Goal: Transaction & Acquisition: Purchase product/service

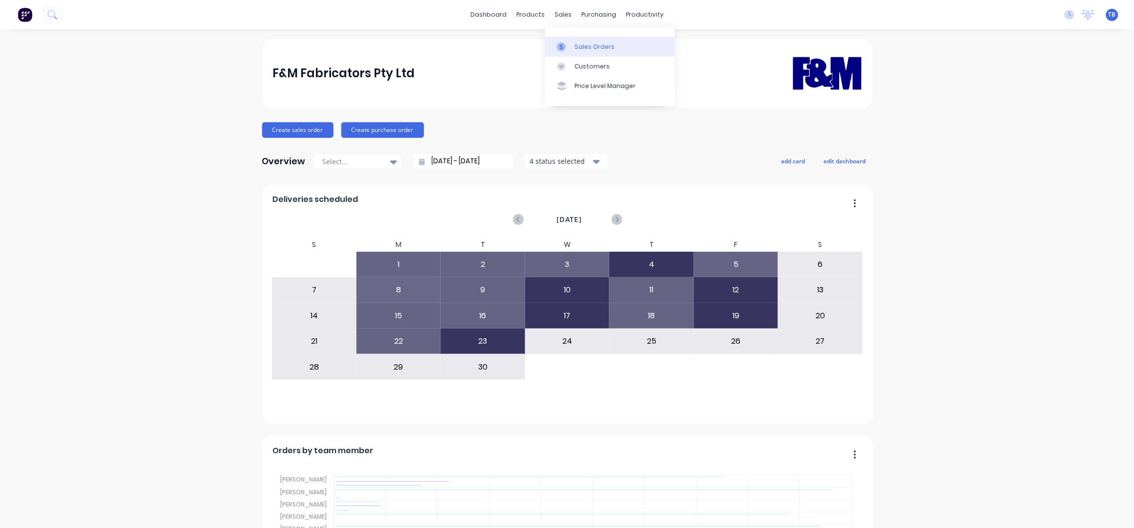
click at [588, 40] on link "Sales Orders" at bounding box center [610, 47] width 130 height 20
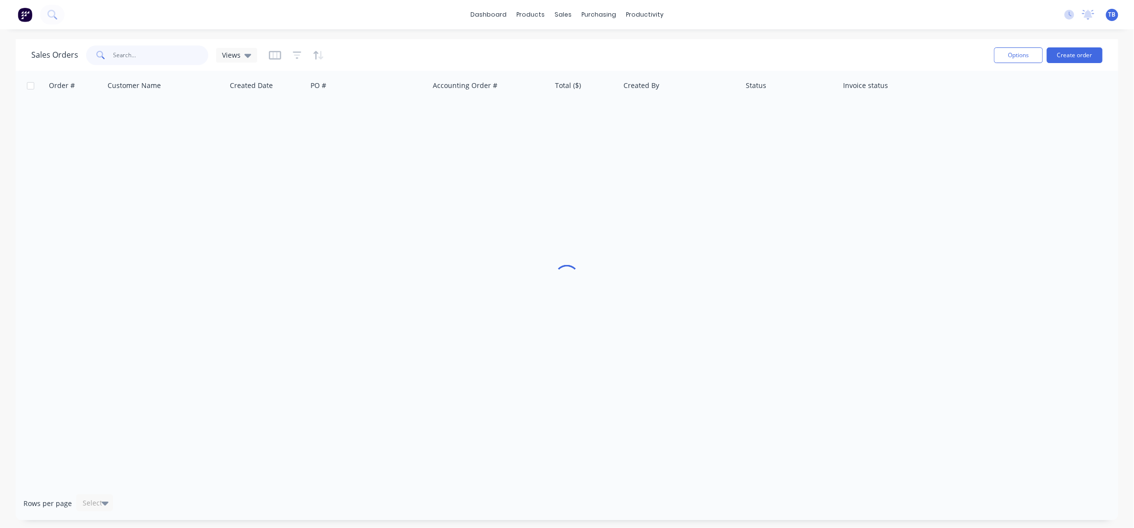
click at [132, 52] on input "text" at bounding box center [160, 55] width 95 height 20
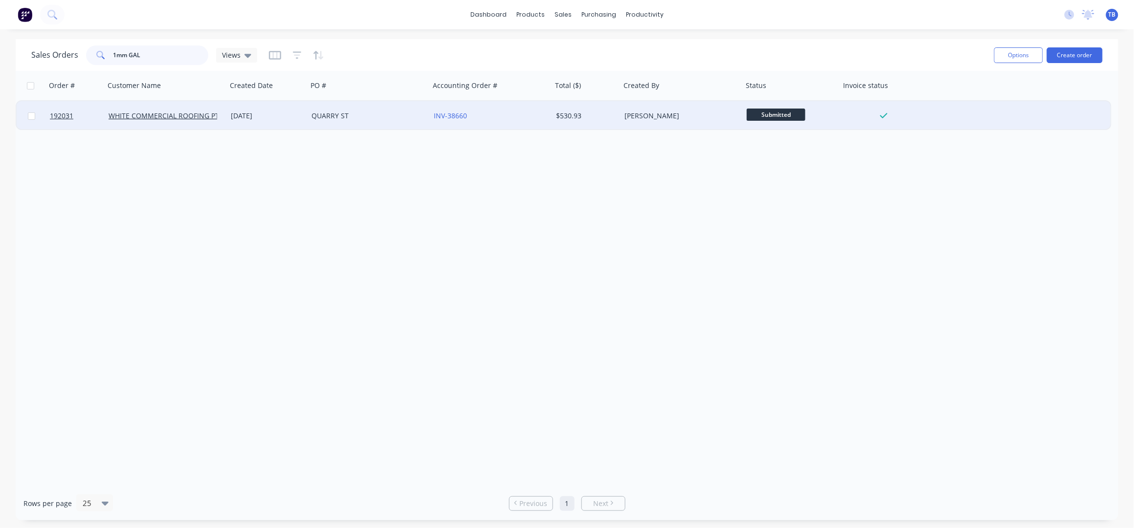
type input "1mm GAL"
click at [382, 116] on div "QUARRY ST" at bounding box center [366, 116] width 109 height 10
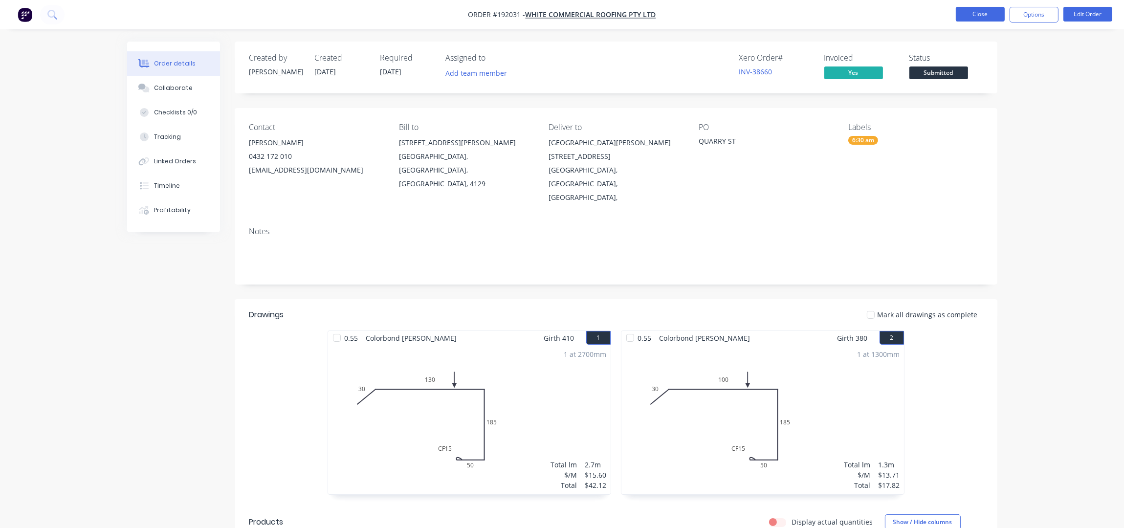
click at [960, 13] on button "Close" at bounding box center [980, 14] width 49 height 15
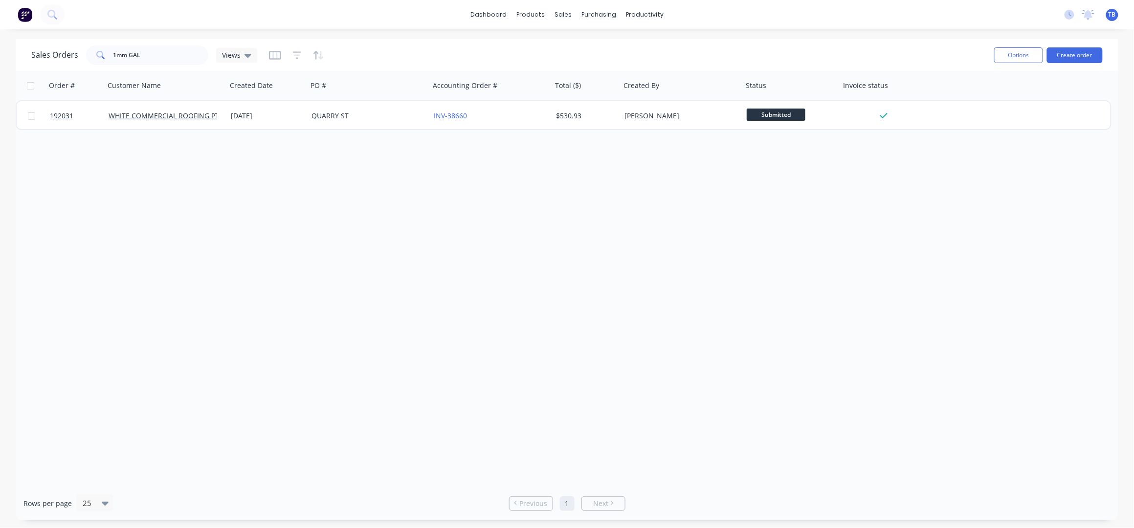
click at [155, 65] on div "Sales Orders 1mm GAL Views" at bounding box center [508, 55] width 955 height 24
click at [160, 60] on input "1mm GAL" at bounding box center [160, 55] width 95 height 20
drag, startPoint x: 160, startPoint y: 59, endPoint x: 165, endPoint y: 55, distance: 6.6
click at [163, 57] on input "1mm GAL" at bounding box center [160, 55] width 95 height 20
click at [166, 55] on input "1mm GAL" at bounding box center [160, 55] width 95 height 20
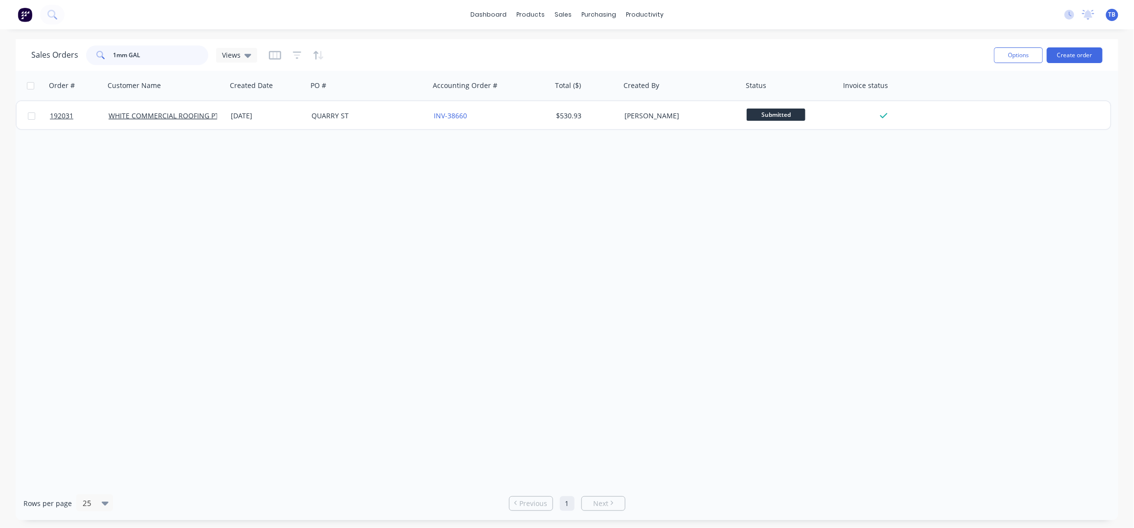
click at [166, 55] on input "1mm GAL" at bounding box center [160, 55] width 95 height 20
type input "2mm GAL"
drag, startPoint x: 183, startPoint y: 58, endPoint x: 64, endPoint y: 62, distance: 119.4
click at [64, 62] on div "Sales Orders 2mm GAL Views" at bounding box center [144, 55] width 226 height 20
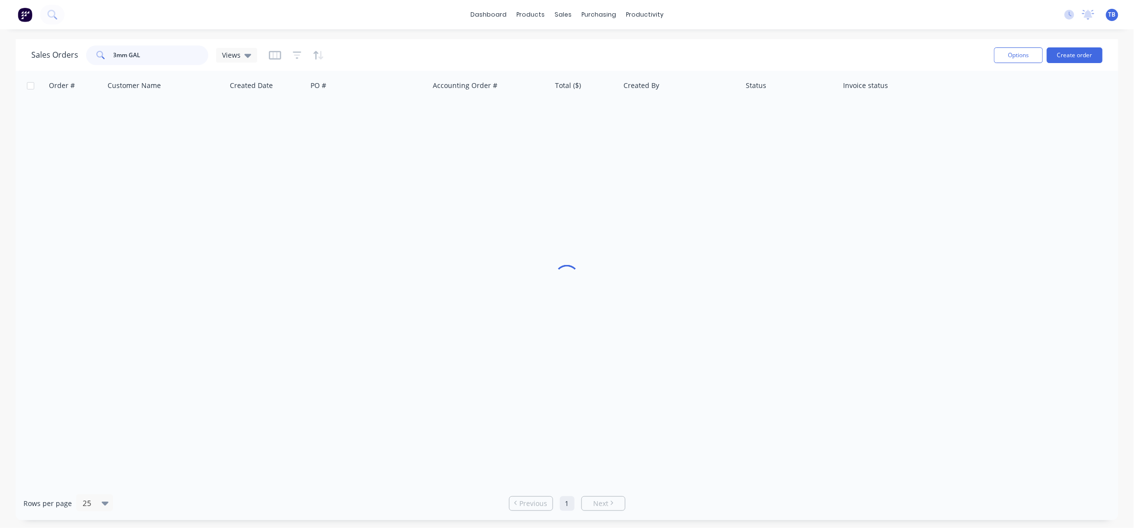
drag, startPoint x: 188, startPoint y: 62, endPoint x: 86, endPoint y: 66, distance: 102.8
click at [86, 66] on div "Sales Orders 3mm GAL Views" at bounding box center [508, 55] width 955 height 24
drag, startPoint x: 167, startPoint y: 55, endPoint x: 51, endPoint y: 54, distance: 115.4
click at [51, 54] on div "Sales Orders 1.2mm GAL Views" at bounding box center [144, 55] width 226 height 20
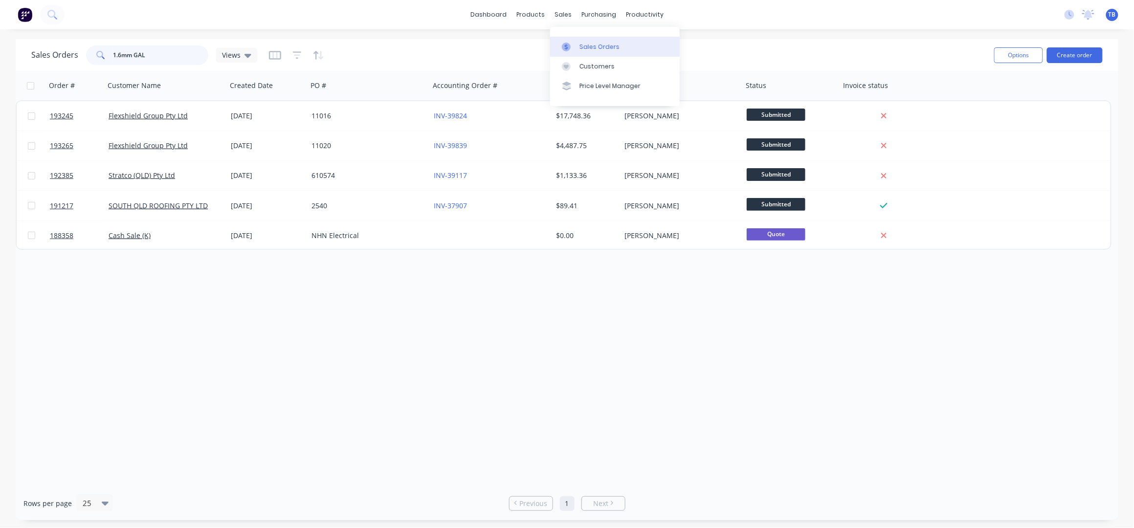
type input "1.6mm GAL"
drag, startPoint x: 594, startPoint y: 42, endPoint x: 653, endPoint y: 53, distance: 60.8
click at [594, 42] on link "Sales Orders" at bounding box center [615, 47] width 130 height 20
click at [1095, 53] on button "Create order" at bounding box center [1075, 55] width 56 height 16
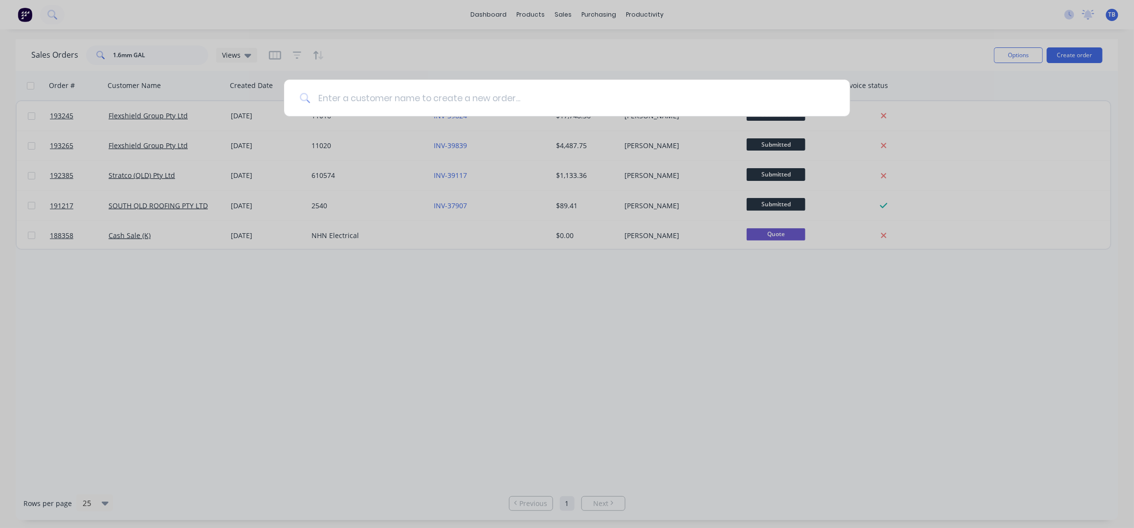
click at [466, 97] on input at bounding box center [572, 98] width 524 height 37
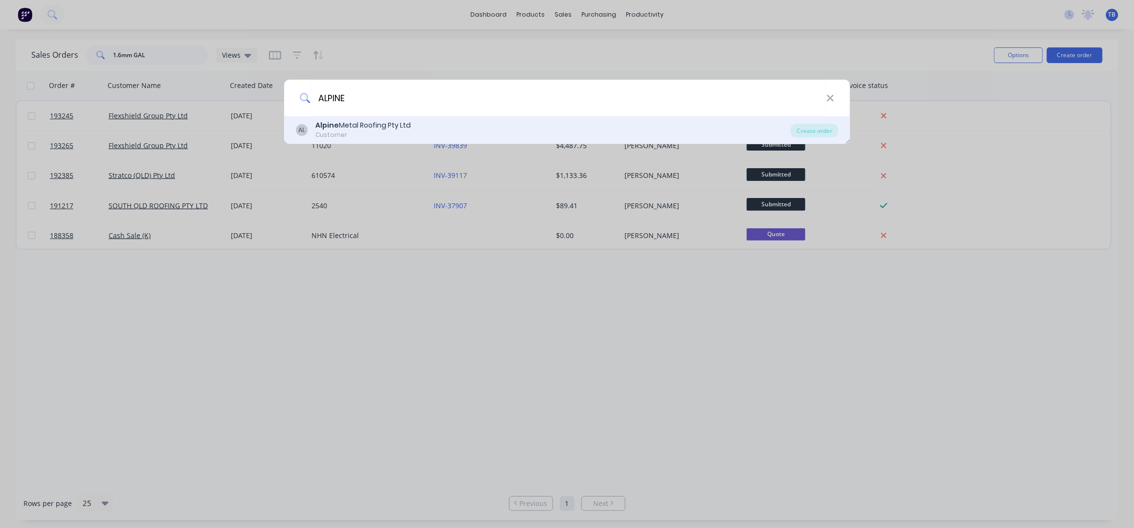
type input "ALPINE"
click at [379, 129] on div "Alpine Metal Roofing Pty Ltd" at bounding box center [362, 125] width 95 height 10
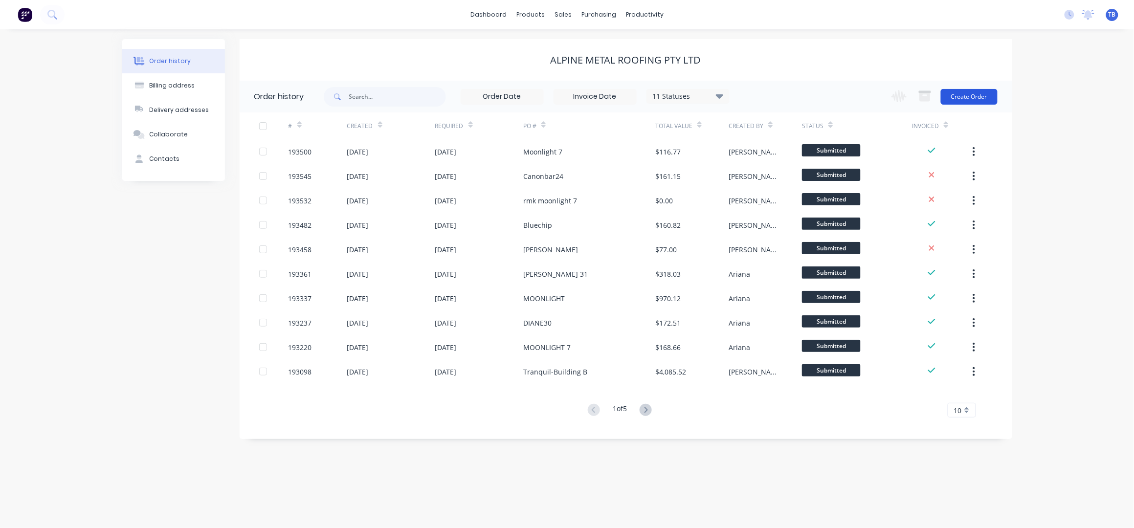
click at [970, 96] on button "Create Order" at bounding box center [969, 97] width 57 height 16
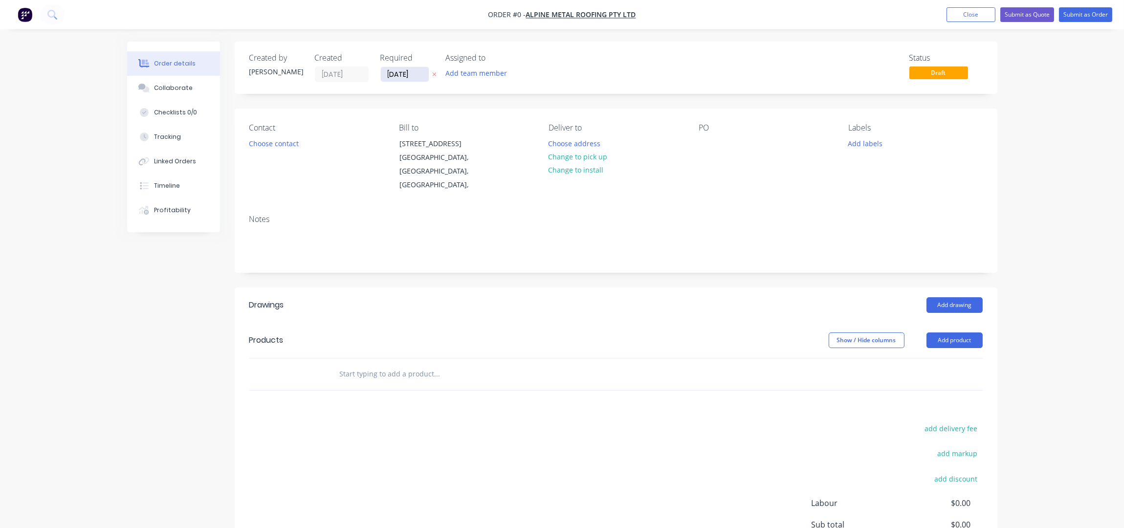
click at [391, 72] on input "[DATE]" at bounding box center [405, 74] width 48 height 15
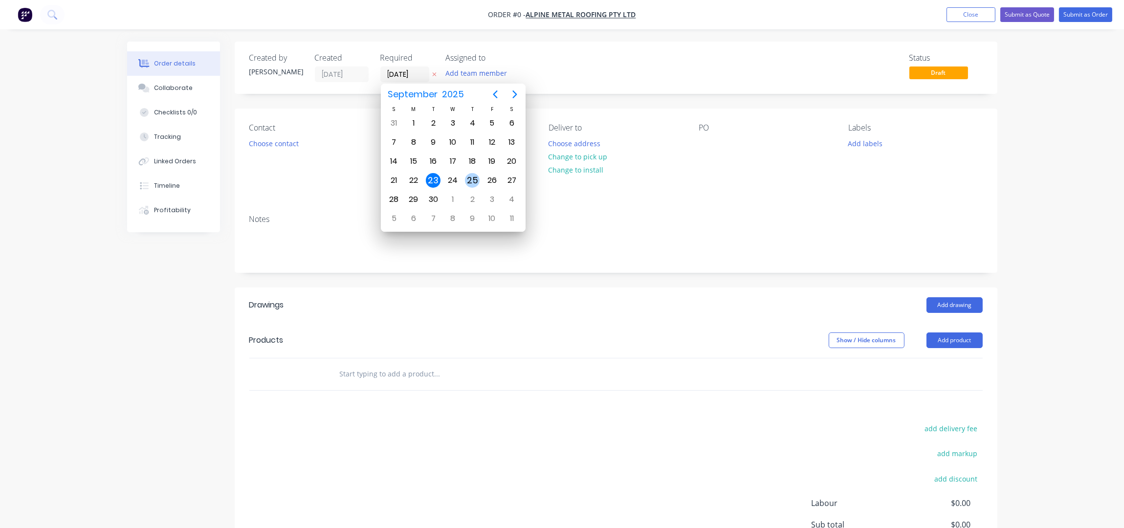
click at [468, 177] on div "25" at bounding box center [472, 180] width 15 height 15
type input "[DATE]"
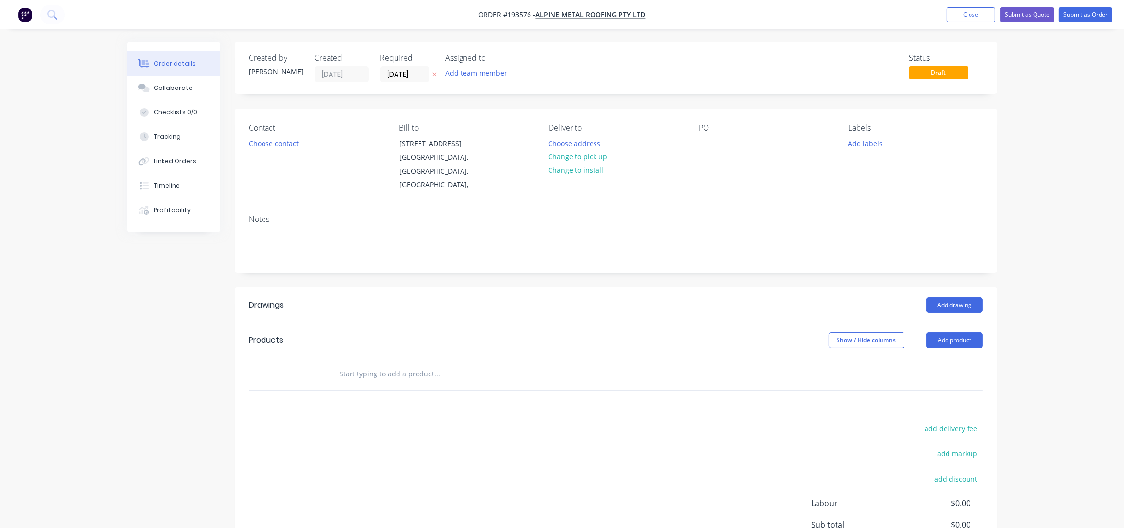
click at [276, 145] on button "Choose contact" at bounding box center [274, 142] width 60 height 13
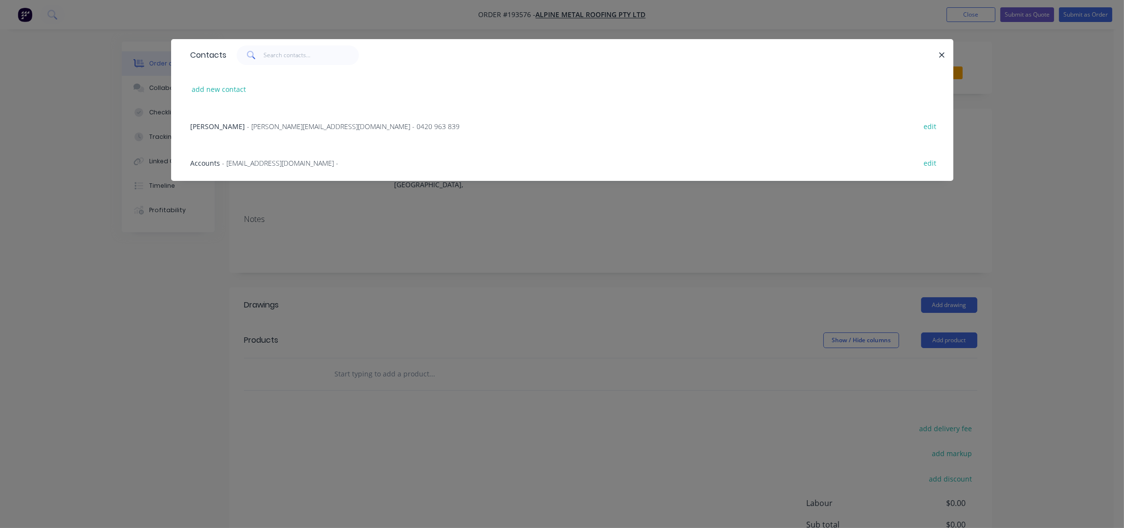
click at [247, 125] on span "- [PERSON_NAME][EMAIL_ADDRESS][DOMAIN_NAME] - 0420 963 839" at bounding box center [353, 126] width 213 height 9
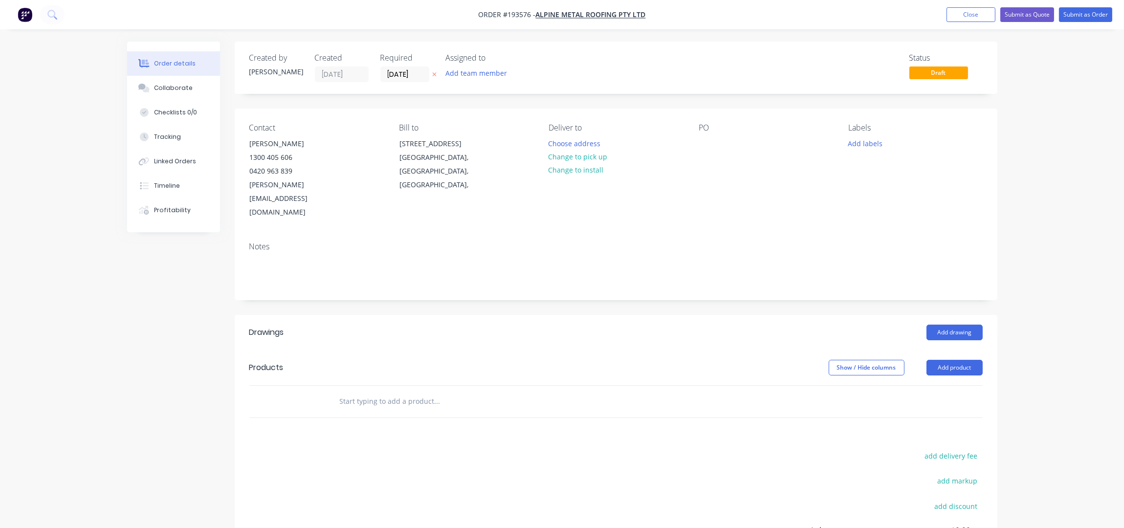
click at [585, 121] on div "Contact [PERSON_NAME] [PHONE_NUMBER] [PERSON_NAME][EMAIL_ADDRESS][DOMAIN_NAME] …" at bounding box center [616, 172] width 763 height 126
click at [593, 141] on button "Choose address" at bounding box center [574, 142] width 63 height 13
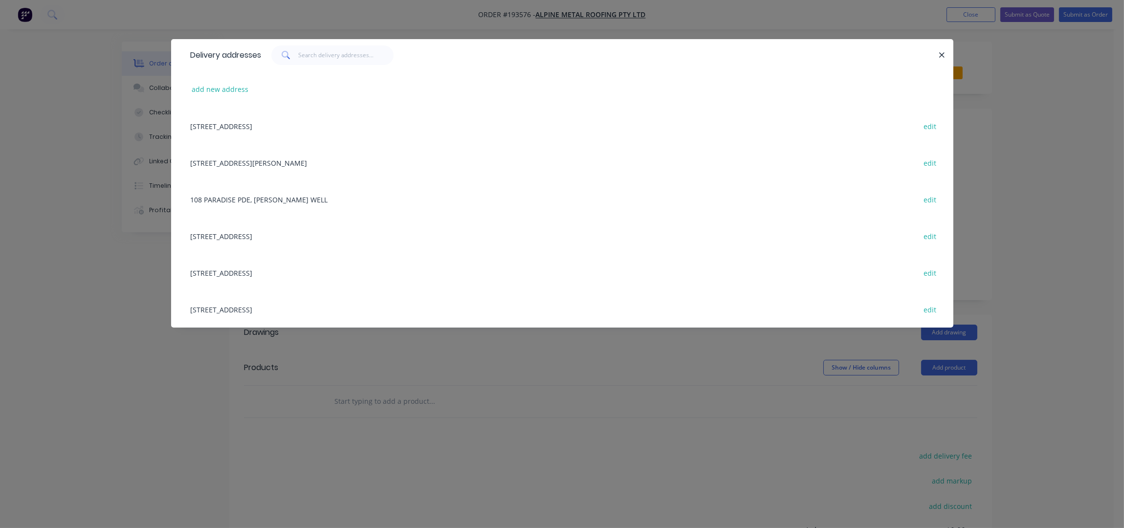
click at [294, 133] on div "[STREET_ADDRESS] edit" at bounding box center [562, 126] width 753 height 37
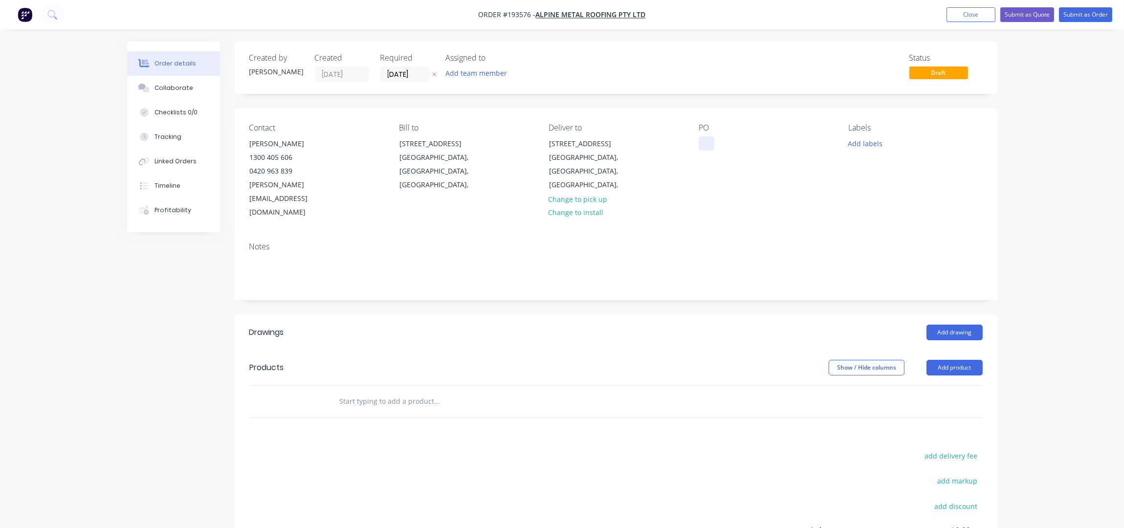
drag, startPoint x: 706, startPoint y: 142, endPoint x: 781, endPoint y: 311, distance: 184.8
click at [706, 141] on div at bounding box center [707, 143] width 16 height 14
click at [761, 195] on div "Contact [PERSON_NAME] [PHONE_NUMBER] [PERSON_NAME][EMAIL_ADDRESS][DOMAIN_NAME] …" at bounding box center [616, 172] width 763 height 126
click at [948, 360] on button "Add product" at bounding box center [955, 368] width 56 height 16
click at [947, 385] on div "Product catalogue" at bounding box center [936, 392] width 75 height 14
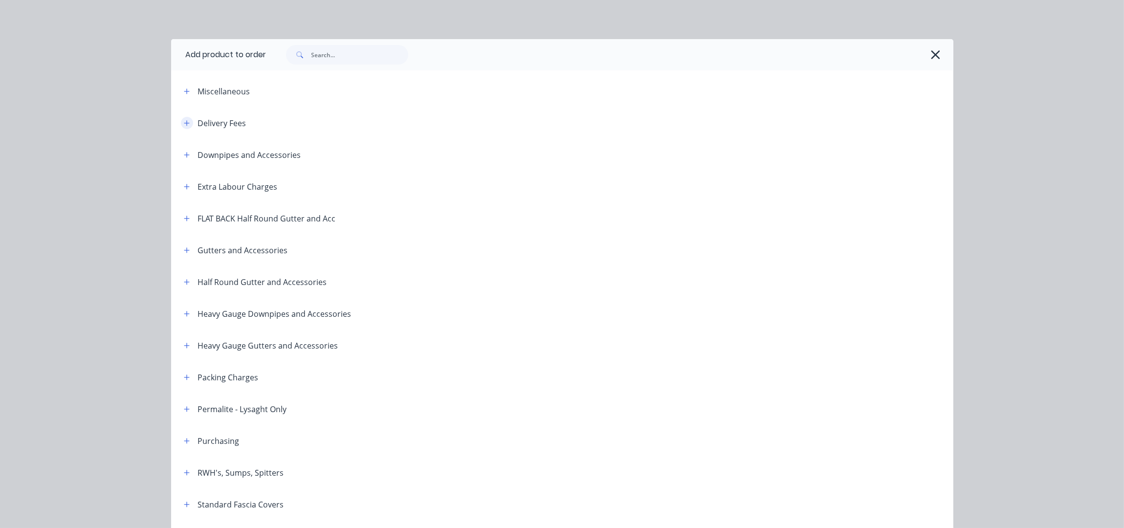
click at [185, 123] on button "button" at bounding box center [187, 123] width 12 height 12
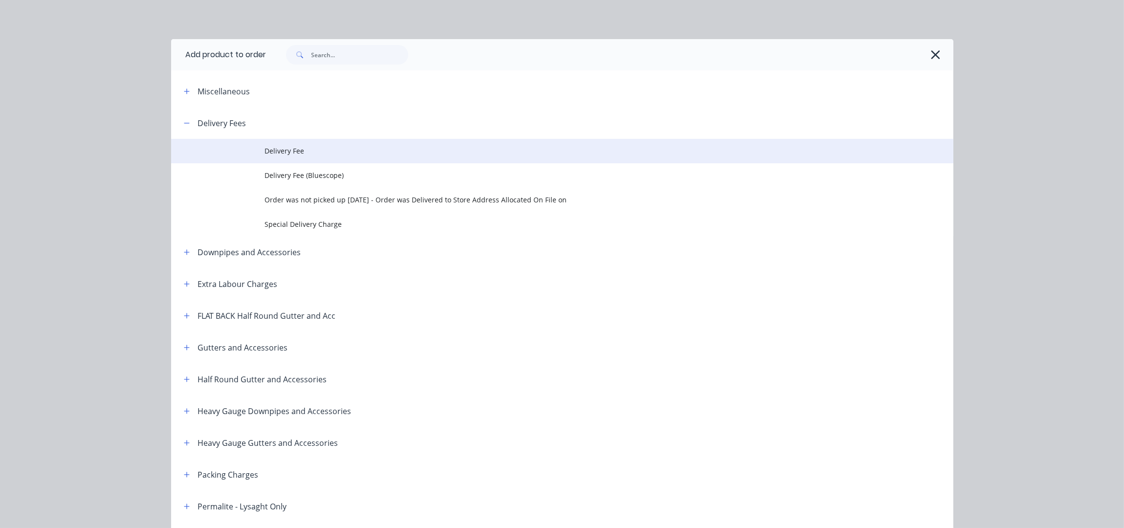
click at [256, 160] on td at bounding box center [218, 151] width 94 height 24
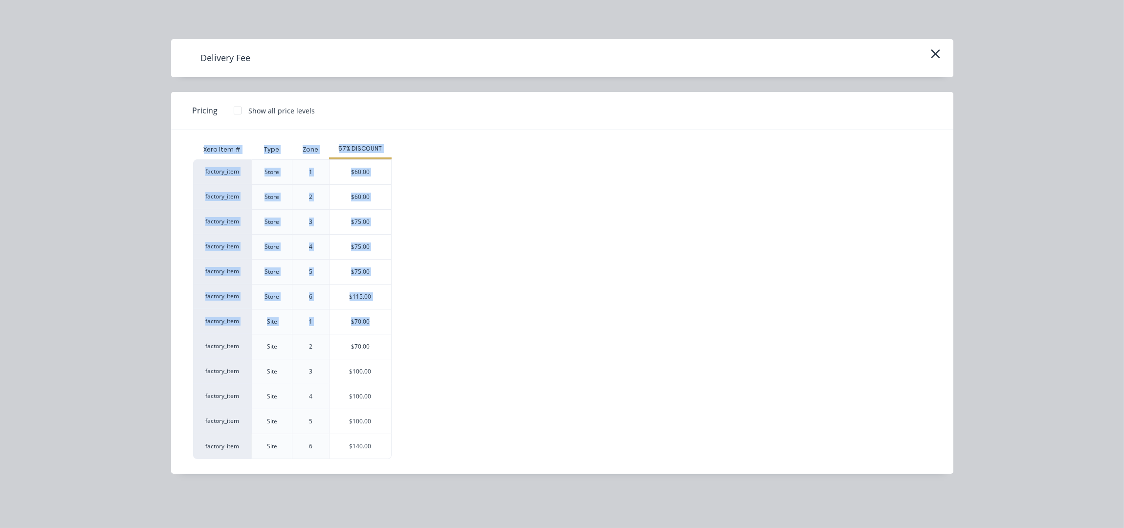
drag, startPoint x: 370, startPoint y: 324, endPoint x: 487, endPoint y: 123, distance: 232.3
click at [487, 123] on div "Pricing Show all price levels Xero Item # Type Zone 57% DISCOUNT factory_item S…" at bounding box center [562, 283] width 782 height 382
click at [440, 179] on div "factory_item Store 1 $60.00 factory_item Store 2 $60.00 factory_item Store 3 $7…" at bounding box center [555, 309] width 724 height 300
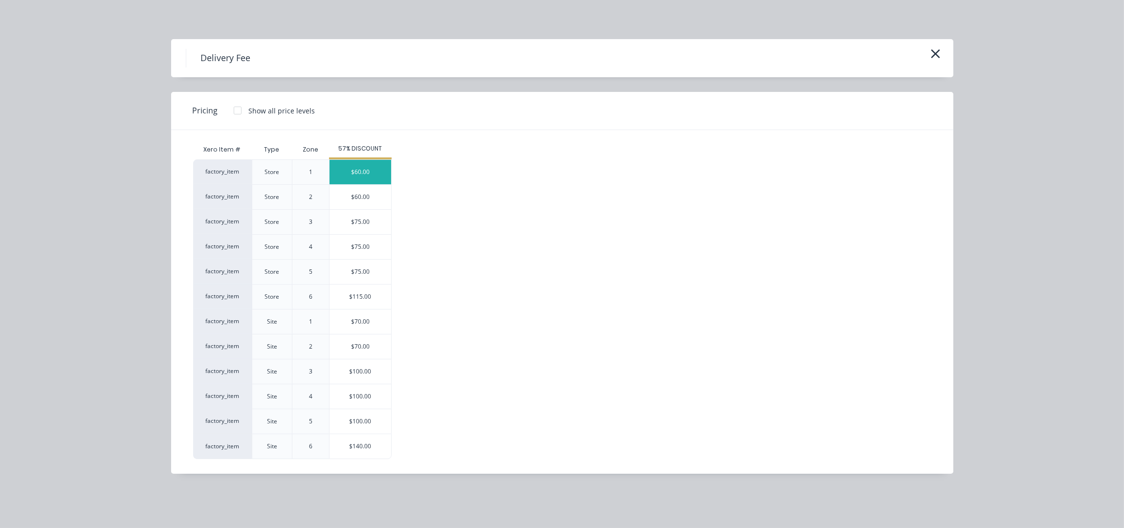
click at [346, 163] on div "$60.00" at bounding box center [361, 172] width 62 height 24
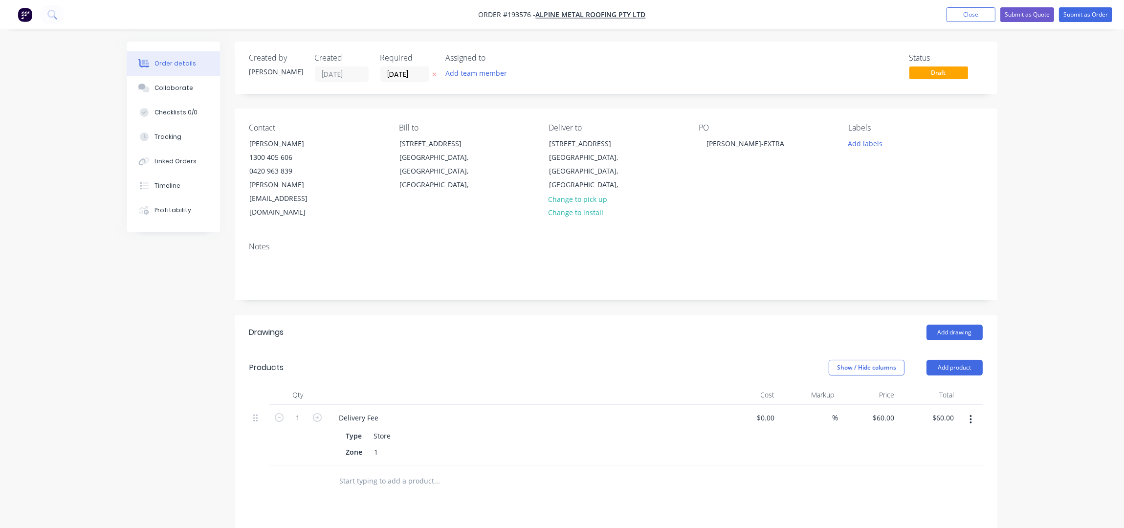
click at [770, 284] on div "Created by [PERSON_NAME] Created [DATE] Required [DATE] Assigned to Add team me…" at bounding box center [616, 387] width 763 height 690
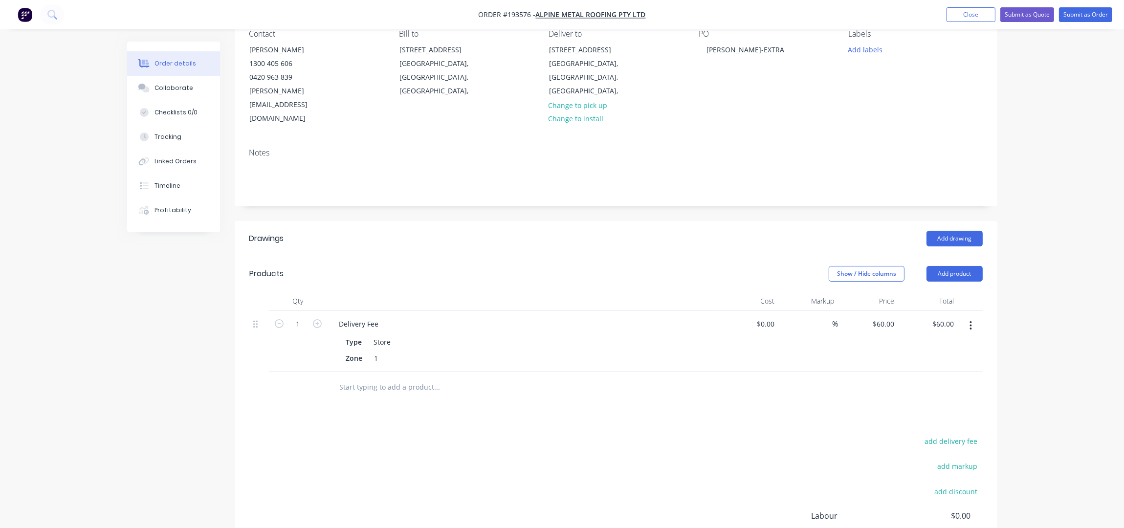
scroll to position [192, 0]
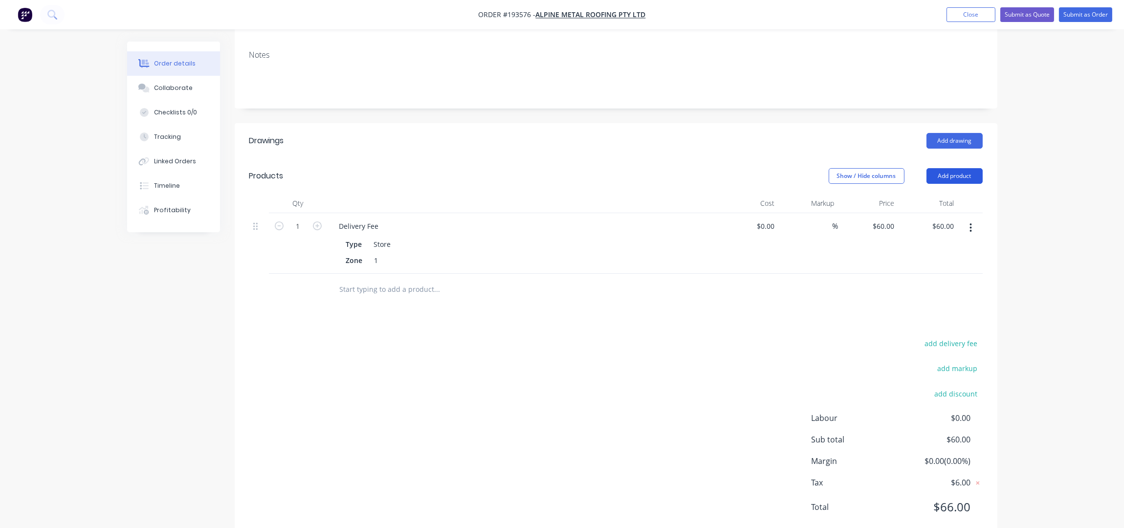
click at [965, 168] on button "Add product" at bounding box center [955, 176] width 56 height 16
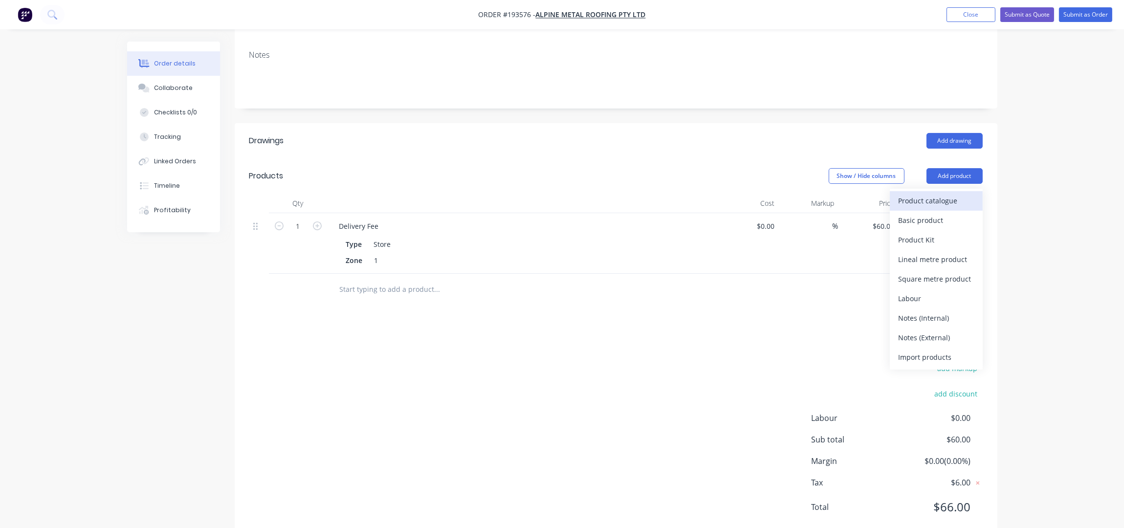
click at [953, 194] on div "Product catalogue" at bounding box center [936, 201] width 75 height 14
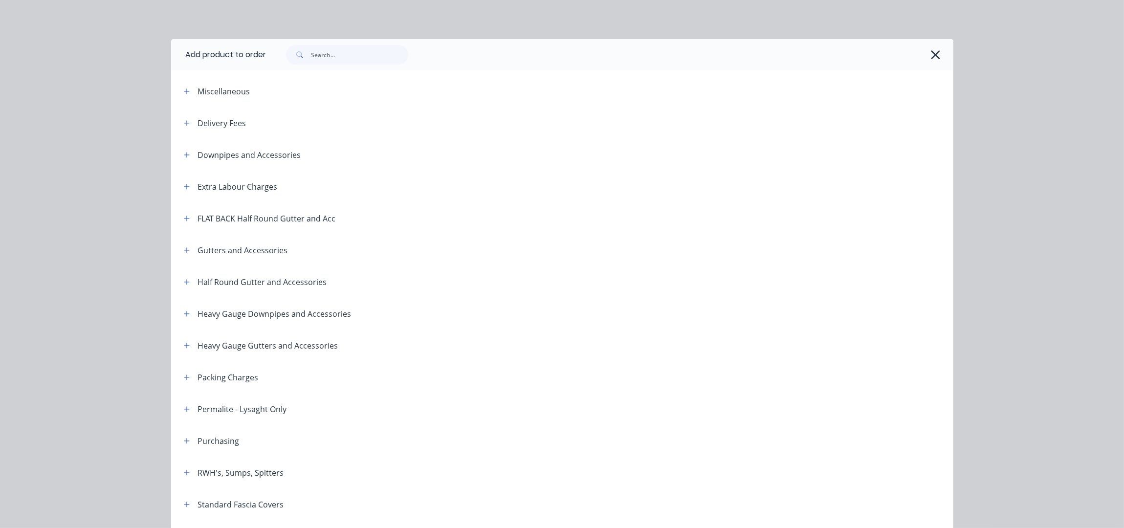
click at [922, 58] on div at bounding box center [605, 55] width 677 height 20
click at [932, 51] on icon "button" at bounding box center [936, 54] width 9 height 9
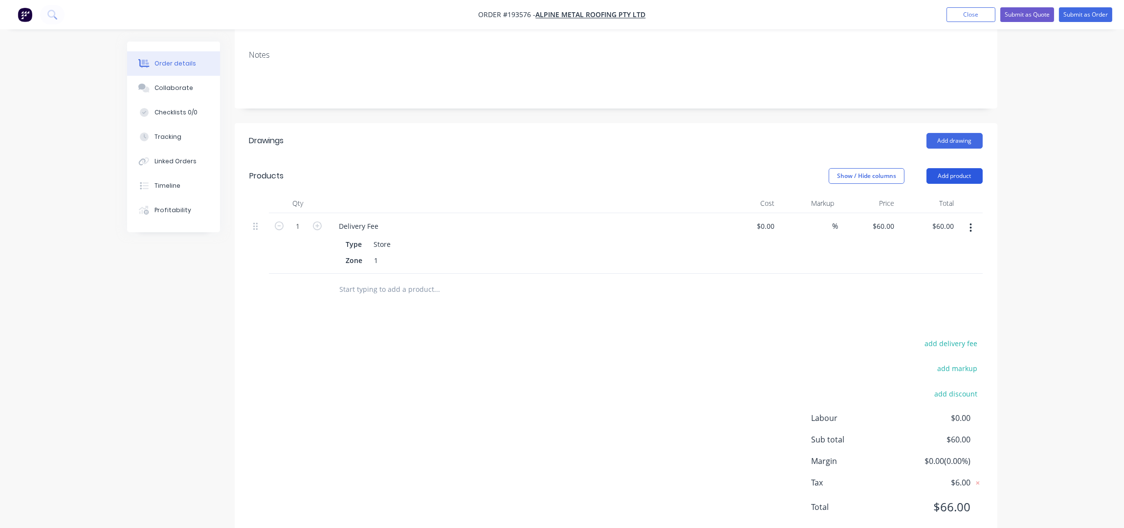
click at [952, 168] on button "Add product" at bounding box center [955, 176] width 56 height 16
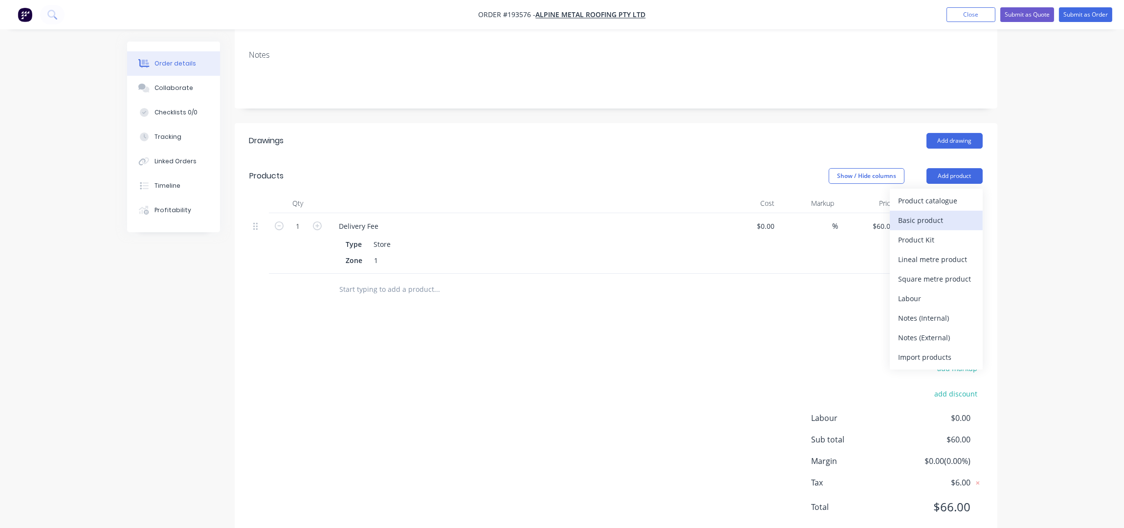
click at [929, 213] on div "Basic product" at bounding box center [936, 220] width 75 height 14
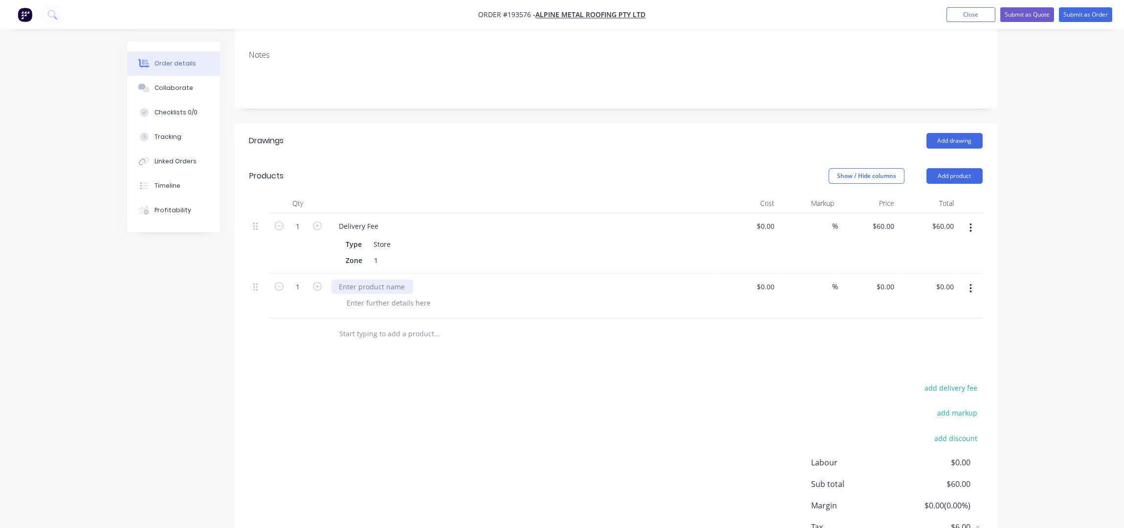
click at [354, 280] on div at bounding box center [373, 287] width 82 height 14
click at [365, 296] on div at bounding box center [389, 303] width 100 height 14
click at [366, 296] on div at bounding box center [389, 303] width 100 height 14
drag, startPoint x: 255, startPoint y: 259, endPoint x: 261, endPoint y: 187, distance: 72.7
click at [260, 213] on div "1 Delivery Fee Type Store Zone 1 $0.00 $0.00 % $60.00 $60.00 $60.00 $60.00 1 OP…" at bounding box center [616, 265] width 734 height 105
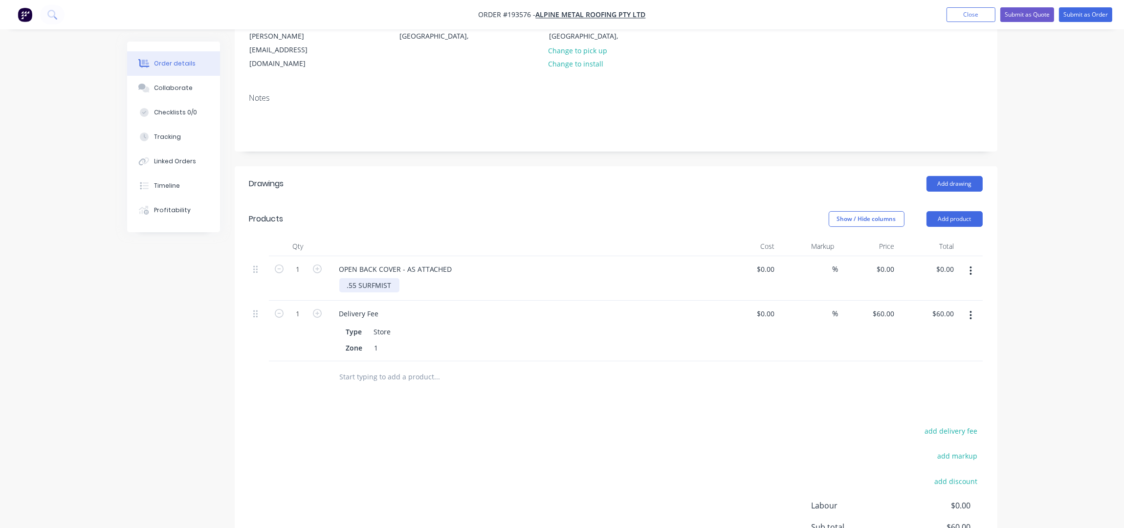
scroll to position [127, 0]
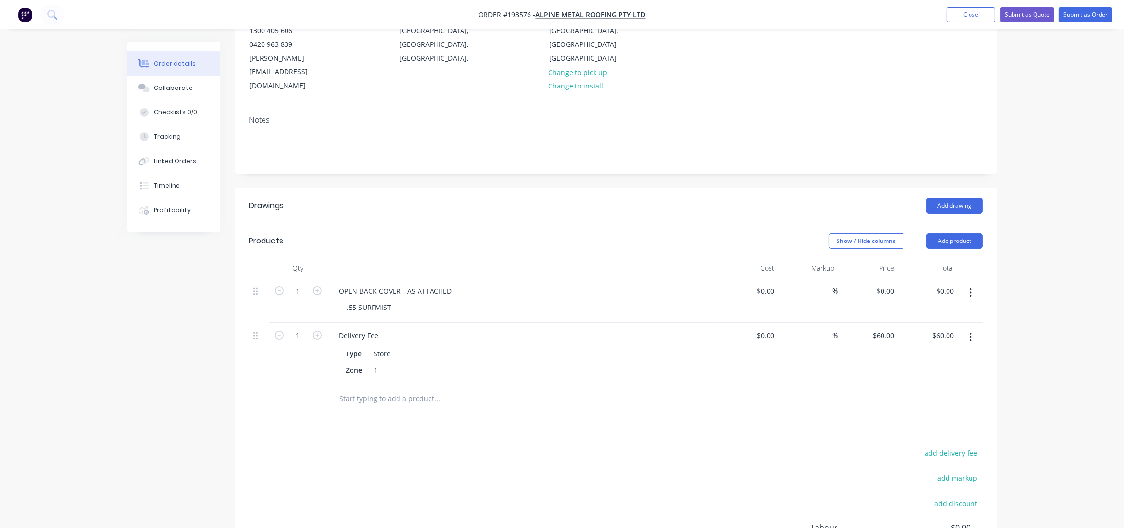
click at [494, 159] on div "Created by [PERSON_NAME] Created [DATE] Required [DATE] Assigned to Add team me…" at bounding box center [616, 282] width 763 height 735
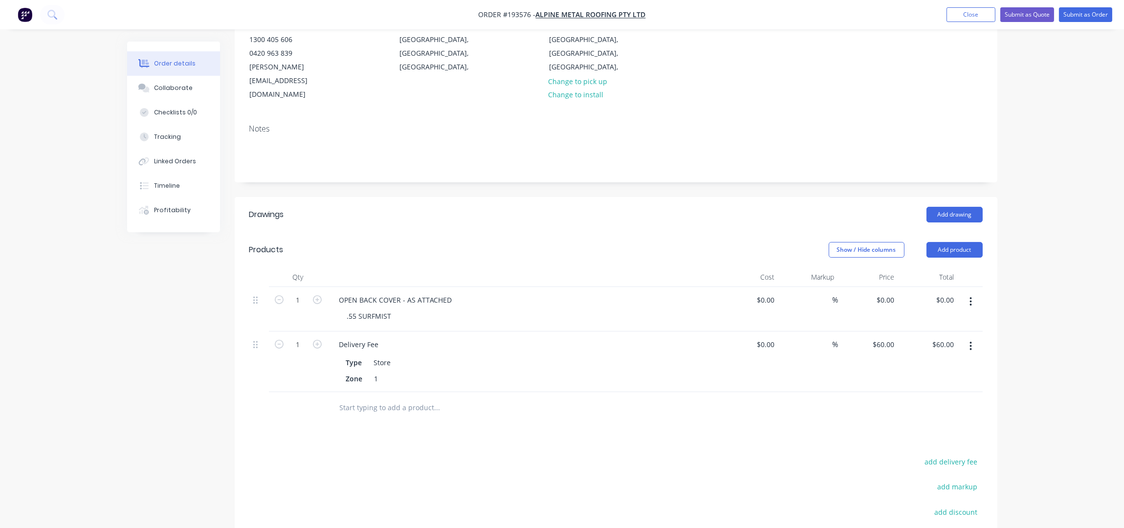
scroll to position [0, 0]
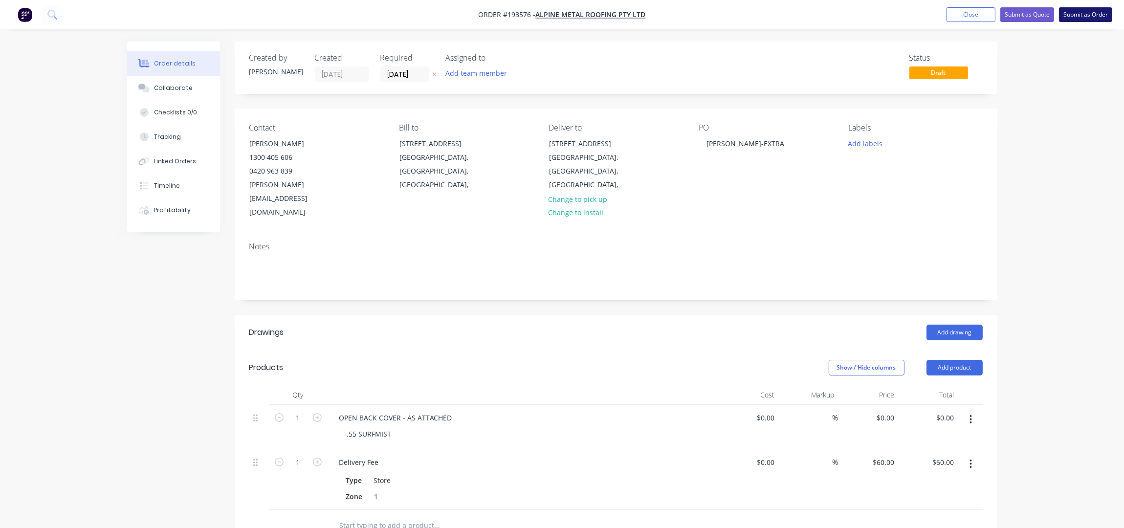
click at [1073, 16] on button "Submit as Order" at bounding box center [1085, 14] width 53 height 15
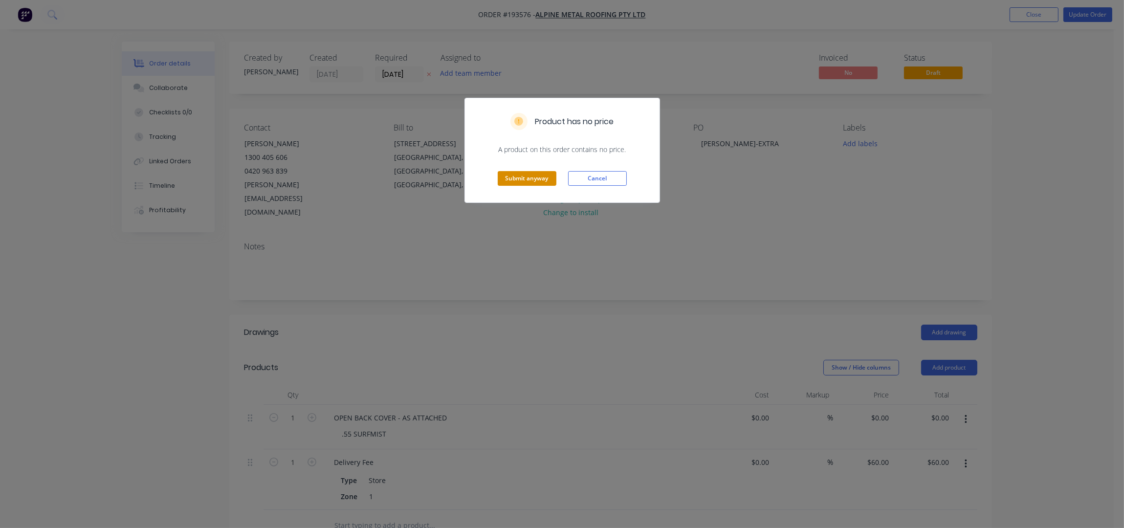
click at [522, 179] on button "Submit anyway" at bounding box center [527, 178] width 59 height 15
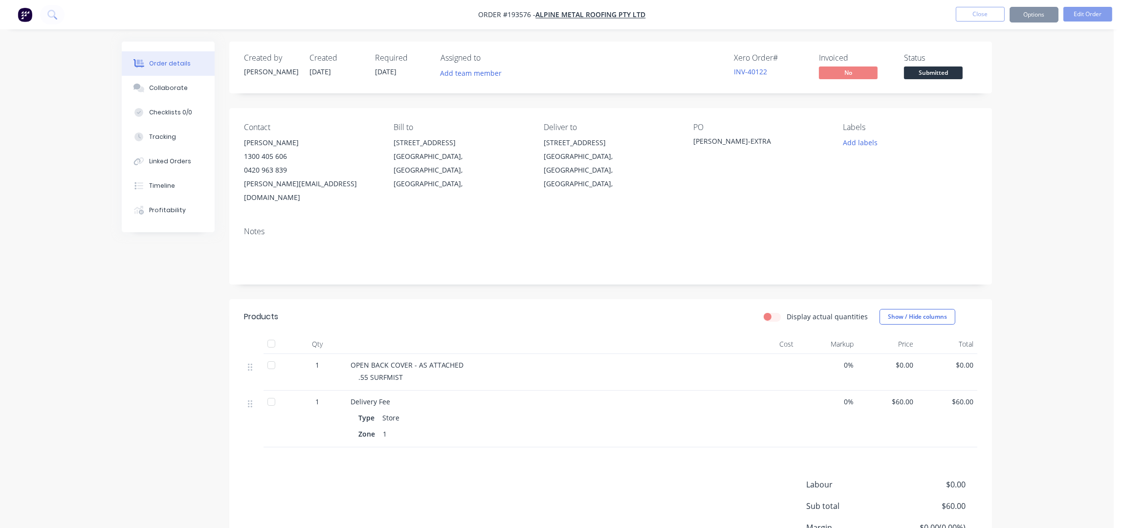
click at [1039, 17] on button "Options" at bounding box center [1034, 15] width 49 height 16
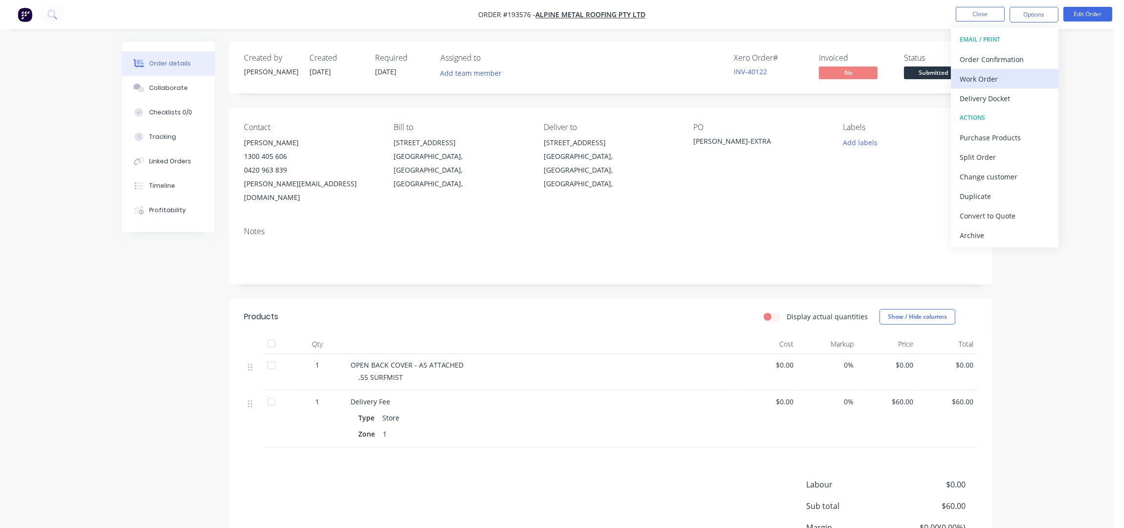
click at [1005, 75] on div "Work Order" at bounding box center [1005, 79] width 90 height 14
click at [1007, 103] on div "Without pricing" at bounding box center [1005, 98] width 90 height 14
click at [967, 12] on button "Close" at bounding box center [980, 14] width 49 height 15
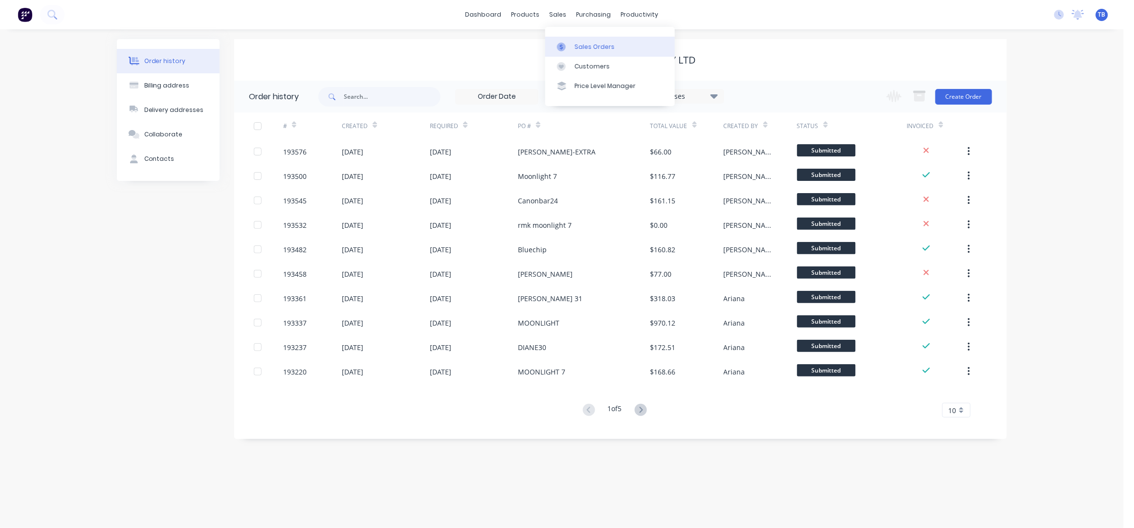
click at [591, 42] on link "Sales Orders" at bounding box center [610, 47] width 130 height 20
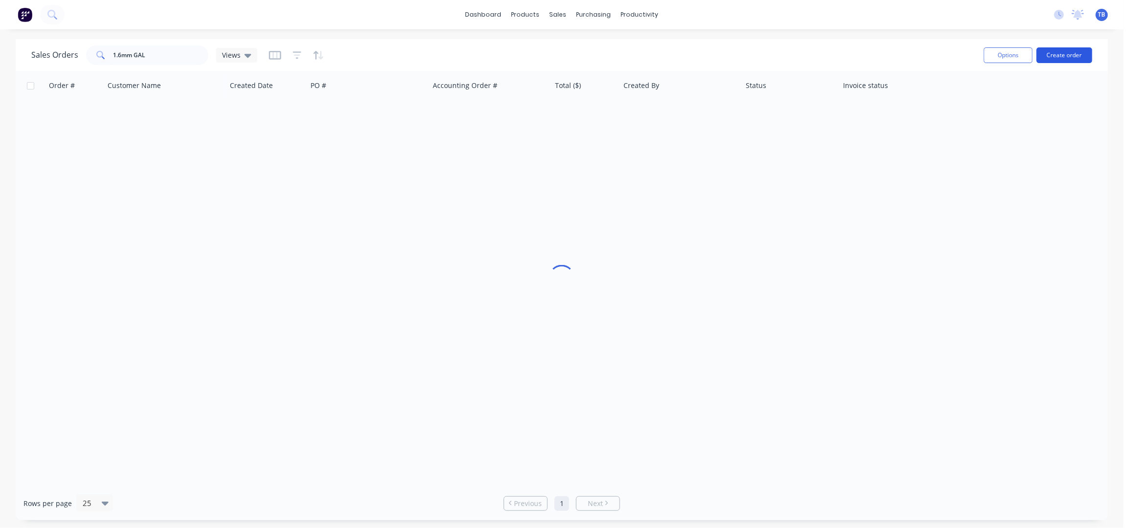
click at [1059, 57] on button "Create order" at bounding box center [1065, 55] width 56 height 16
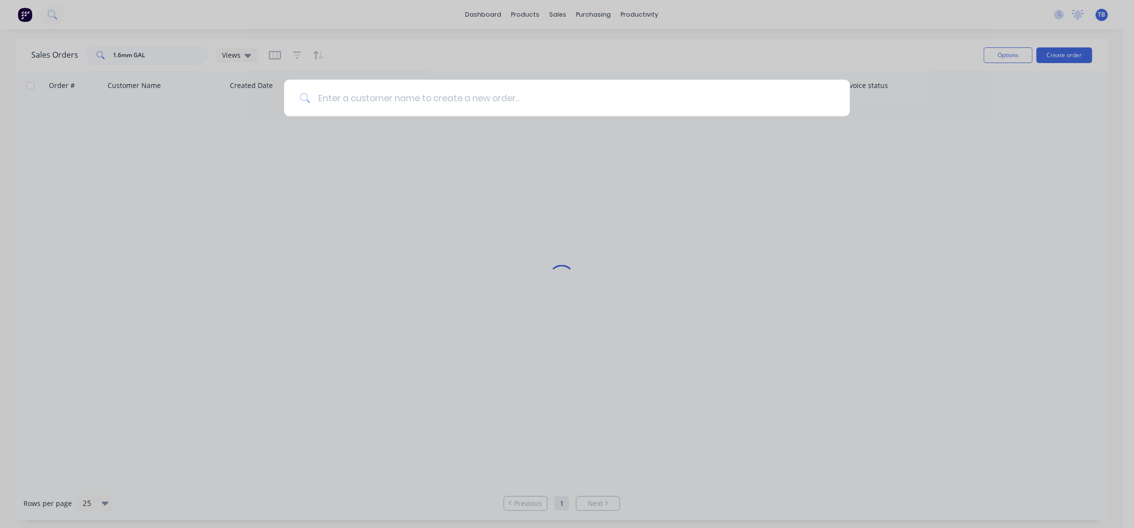
click at [581, 95] on input at bounding box center [572, 98] width 524 height 37
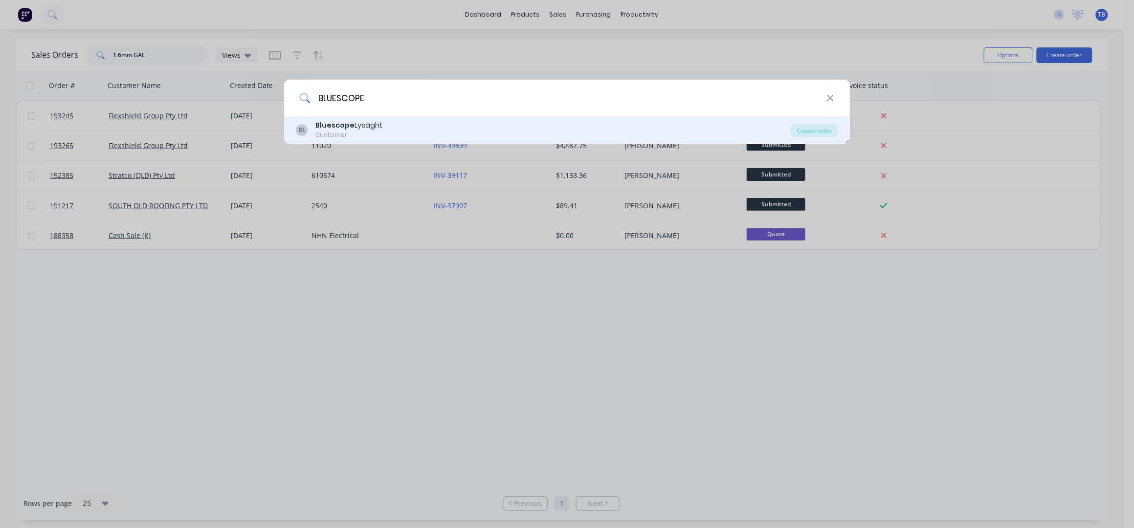
type input "BLUESCOPE"
click at [348, 129] on b "Bluescope" at bounding box center [334, 125] width 39 height 10
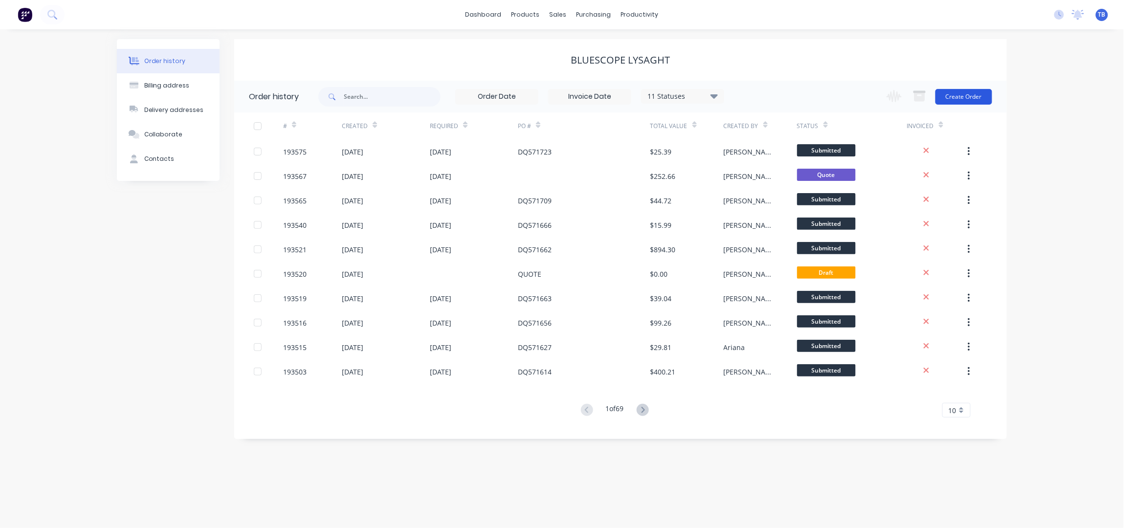
click at [977, 98] on button "Create Order" at bounding box center [963, 97] width 57 height 16
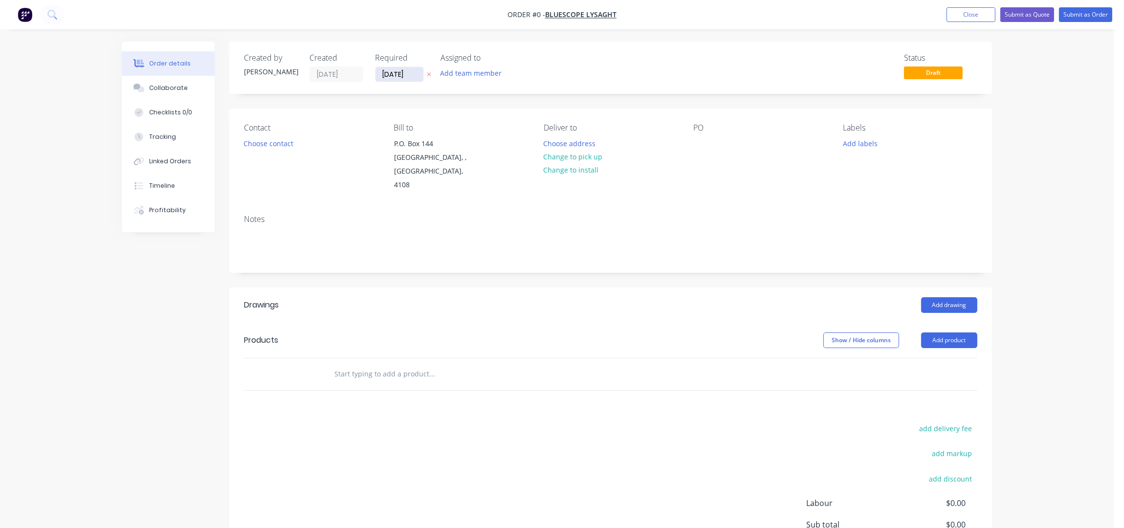
click at [387, 71] on input "[DATE]" at bounding box center [400, 74] width 48 height 15
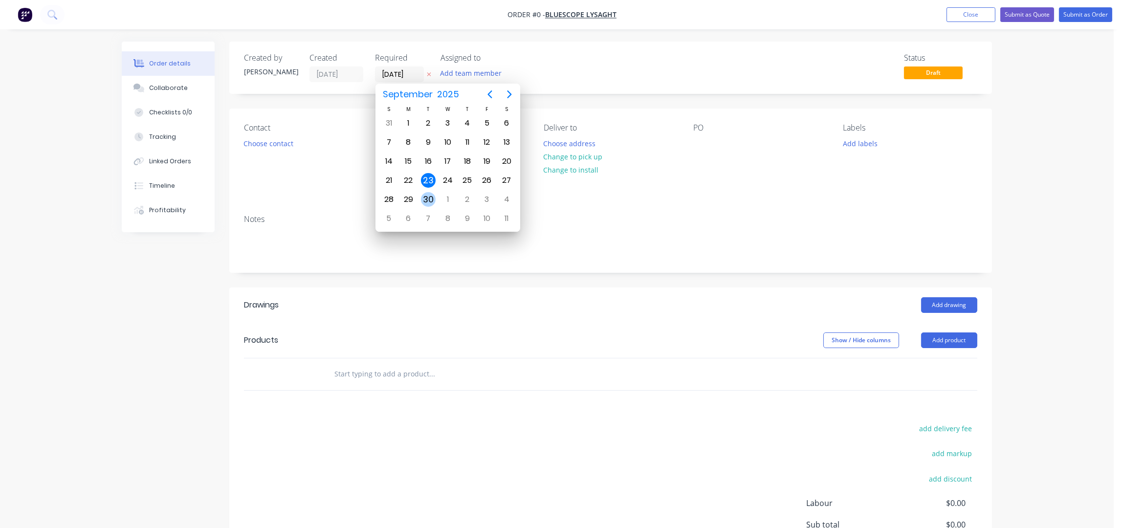
click at [433, 193] on div "30" at bounding box center [428, 199] width 15 height 15
type input "[DATE]"
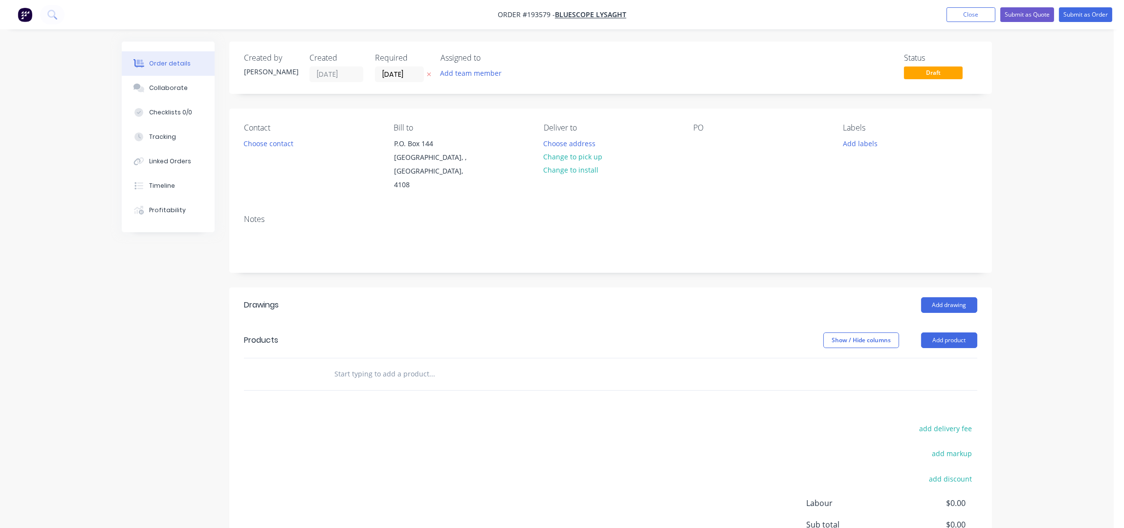
click at [257, 147] on button "Choose contact" at bounding box center [269, 142] width 60 height 13
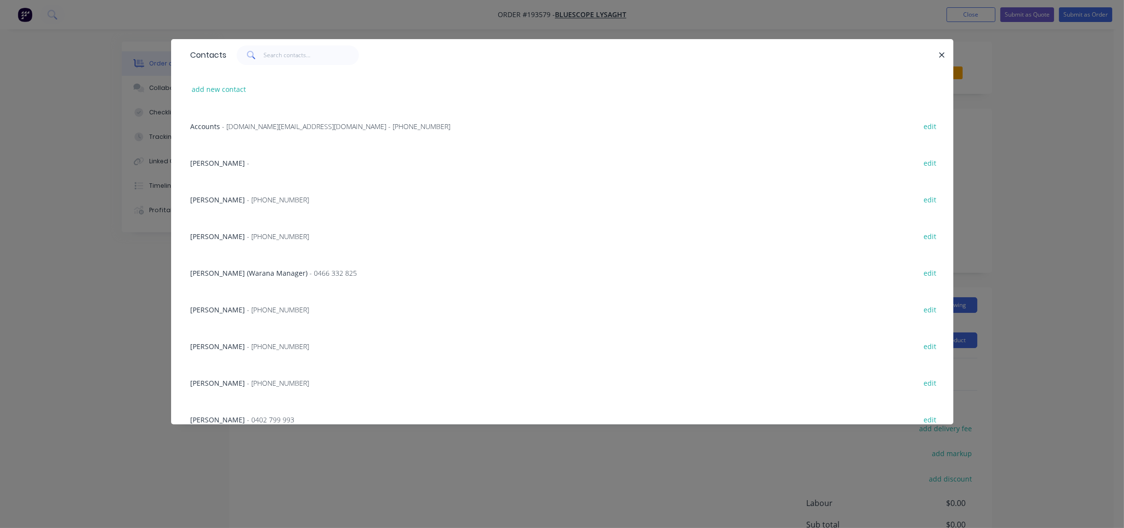
click at [267, 237] on span "- [PHONE_NUMBER]" at bounding box center [278, 236] width 62 height 9
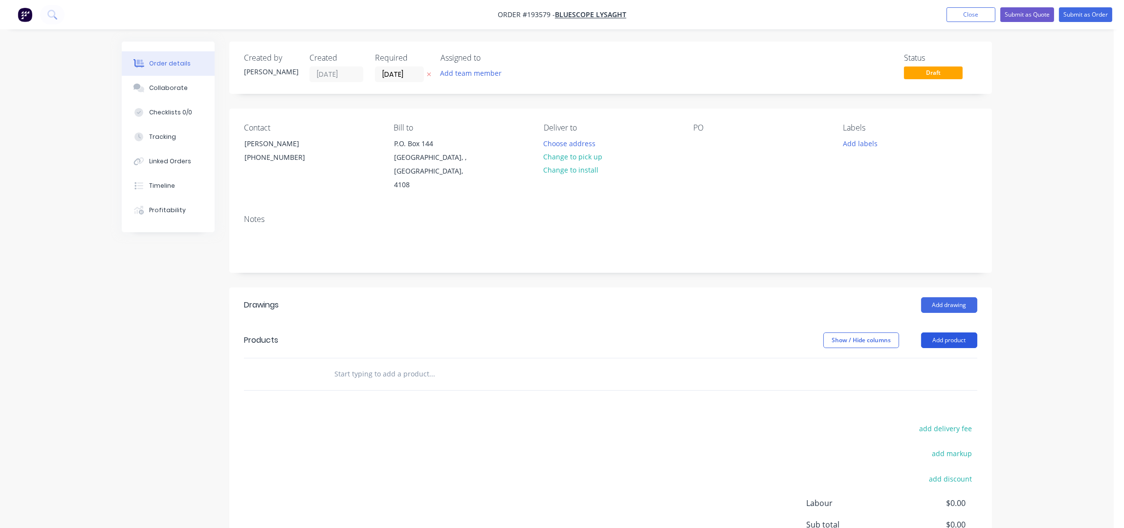
click at [972, 333] on button "Add product" at bounding box center [949, 341] width 56 height 16
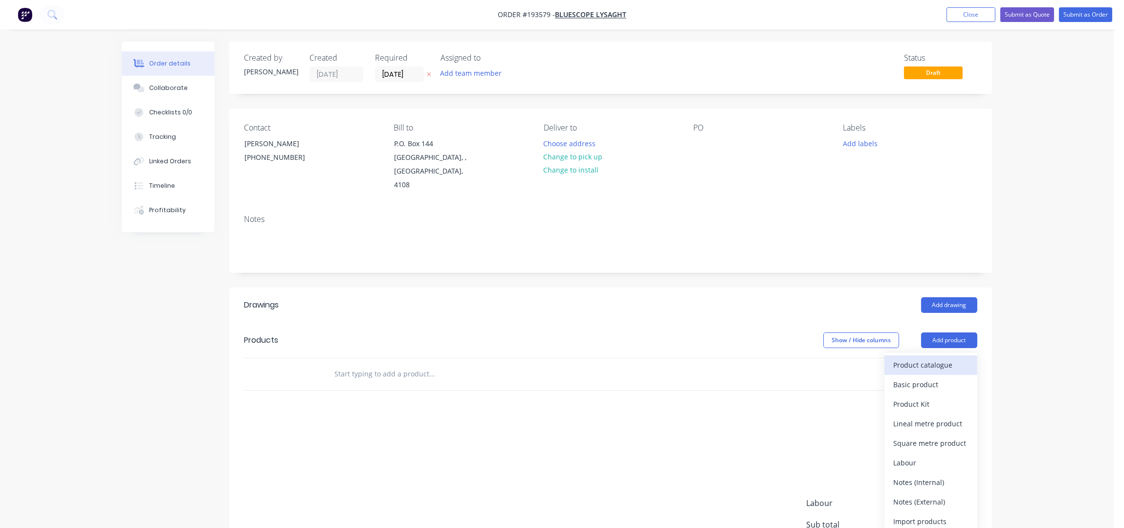
click at [962, 358] on div "Product catalogue" at bounding box center [930, 365] width 75 height 14
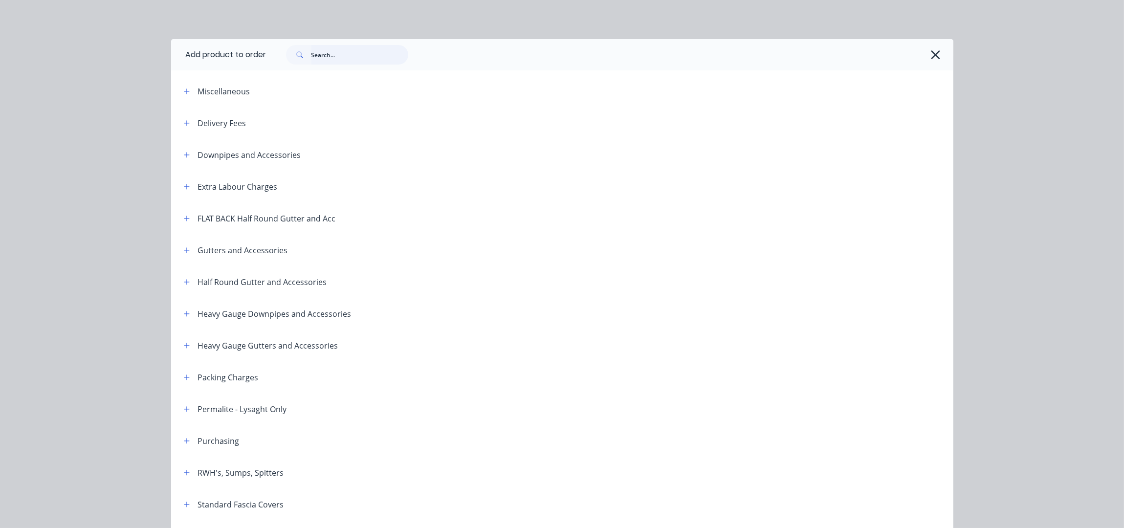
click at [343, 56] on input "text" at bounding box center [360, 55] width 97 height 20
click at [188, 281] on div "Half Round Gutter and Accessories" at bounding box center [251, 282] width 151 height 12
click at [185, 282] on button "button" at bounding box center [187, 282] width 12 height 12
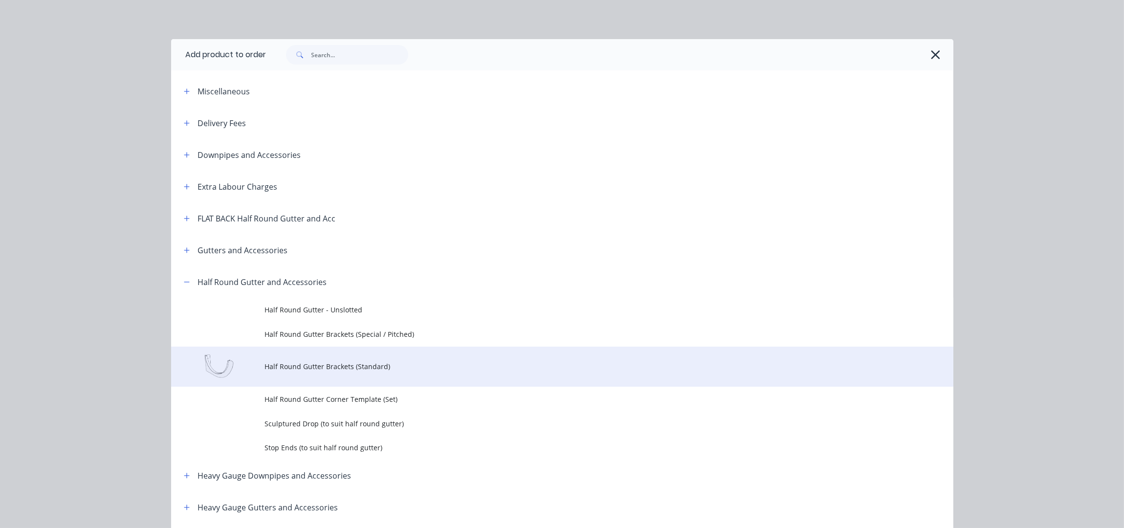
click at [383, 360] on td "Half Round Gutter Brackets (Standard)" at bounding box center [609, 367] width 689 height 41
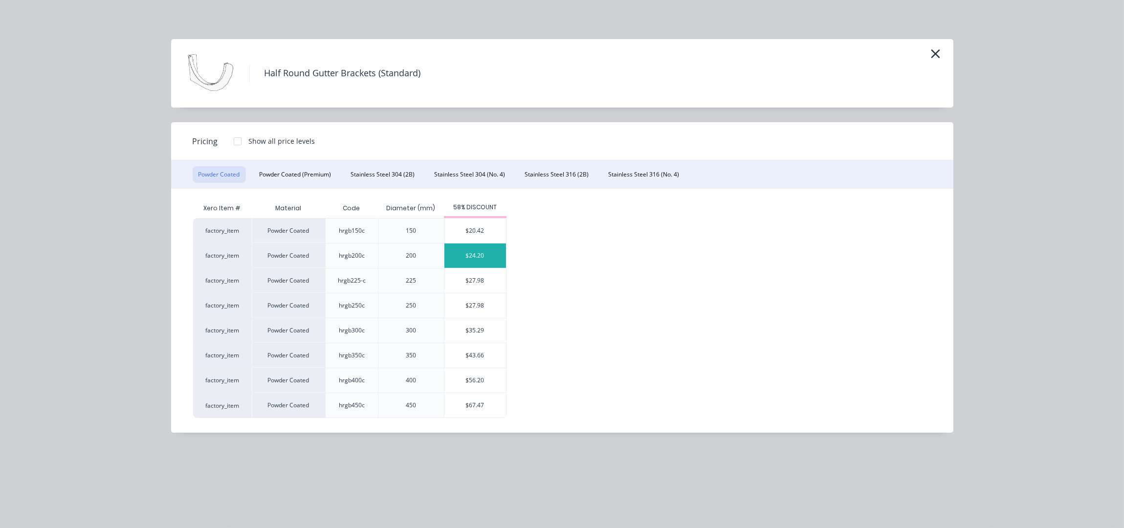
click at [473, 258] on div "$24.20" at bounding box center [476, 256] width 62 height 24
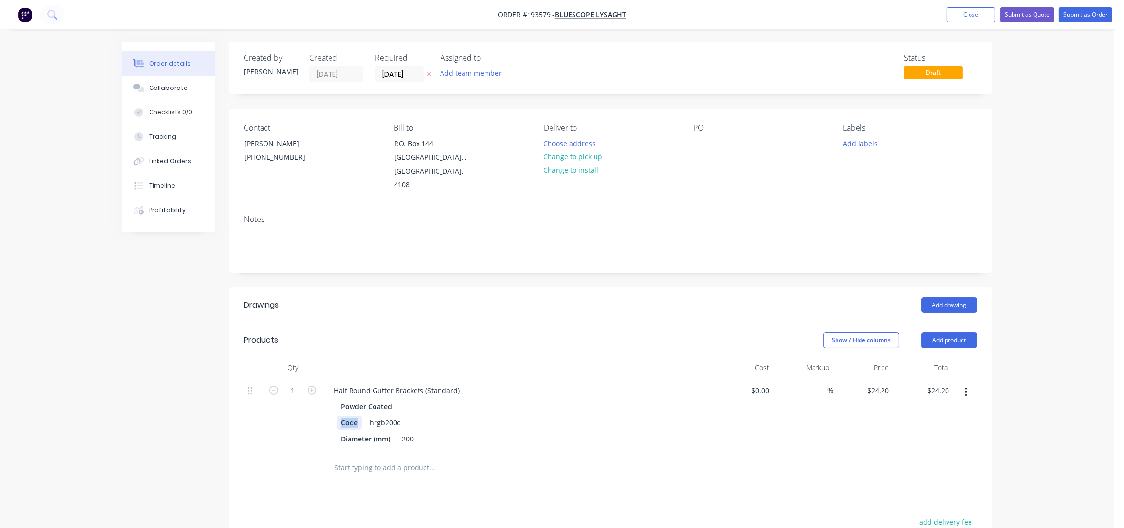
drag, startPoint x: 356, startPoint y: 411, endPoint x: 312, endPoint y: 405, distance: 45.4
click at [312, 405] on div "1 Half Round Gutter Brackets (Standard) Powder Coated Code hrgb200c Diameter (m…" at bounding box center [611, 415] width 734 height 75
click at [378, 297] on div "Drawings" at bounding box center [322, 305] width 156 height 16
click at [374, 297] on div "Drawings" at bounding box center [322, 305] width 156 height 16
click at [309, 386] on icon "button" at bounding box center [312, 390] width 9 height 9
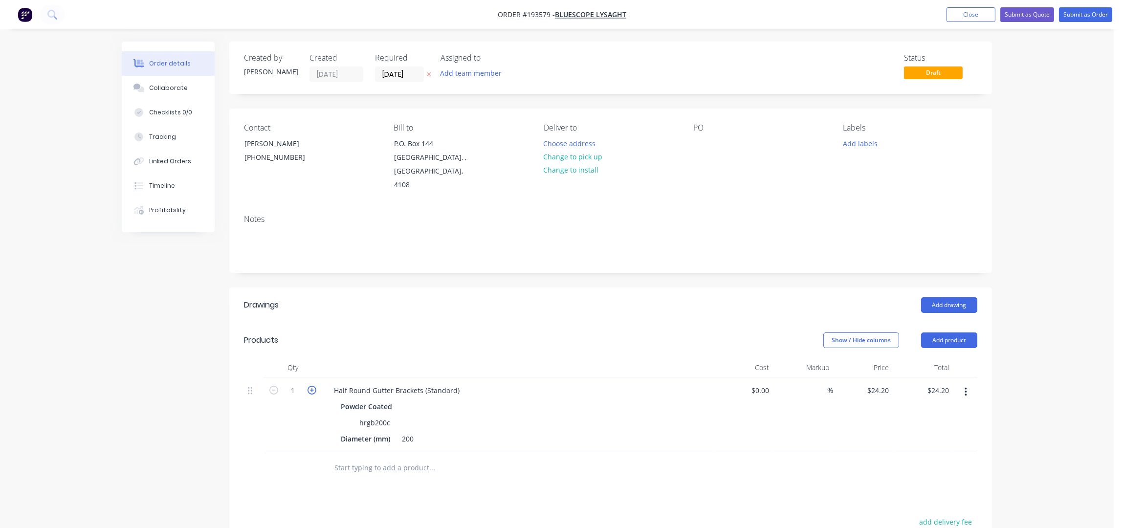
type input "2"
type input "$48.40"
click at [309, 386] on icon "button" at bounding box center [312, 390] width 9 height 9
type input "3"
type input "$72.60"
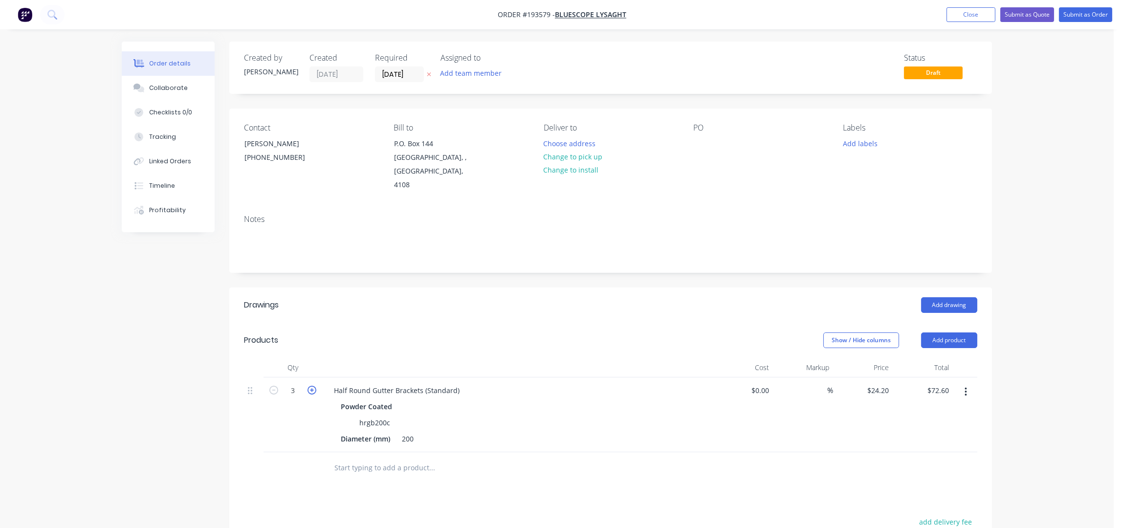
click at [309, 386] on icon "button" at bounding box center [312, 390] width 9 height 9
type input "4"
type input "$96.80"
click at [309, 386] on icon "button" at bounding box center [312, 390] width 9 height 9
type input "5"
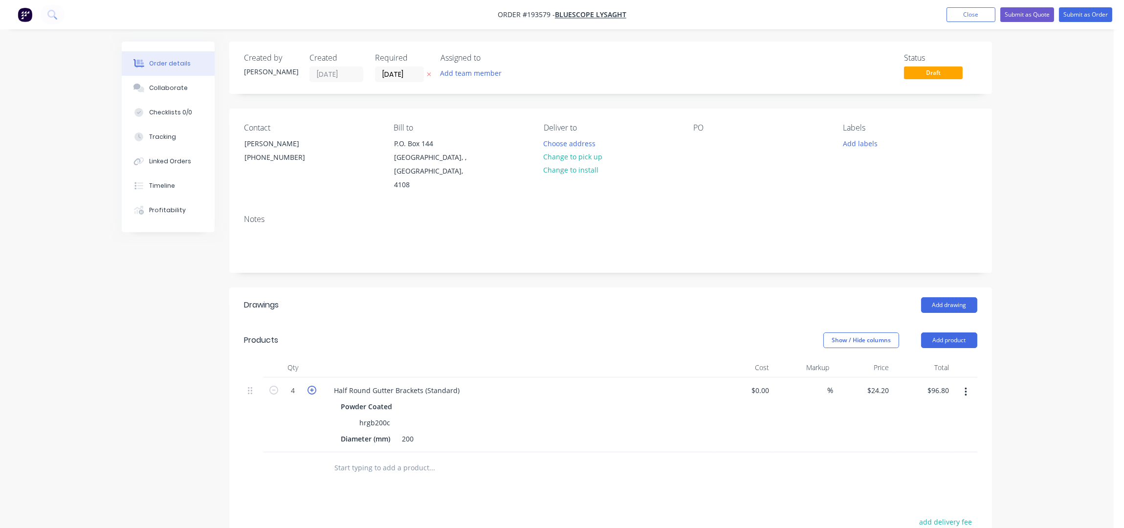
type input "$121.00"
click at [309, 386] on icon "button" at bounding box center [312, 390] width 9 height 9
type input "6"
type input "$145.20"
click at [309, 386] on icon "button" at bounding box center [312, 390] width 9 height 9
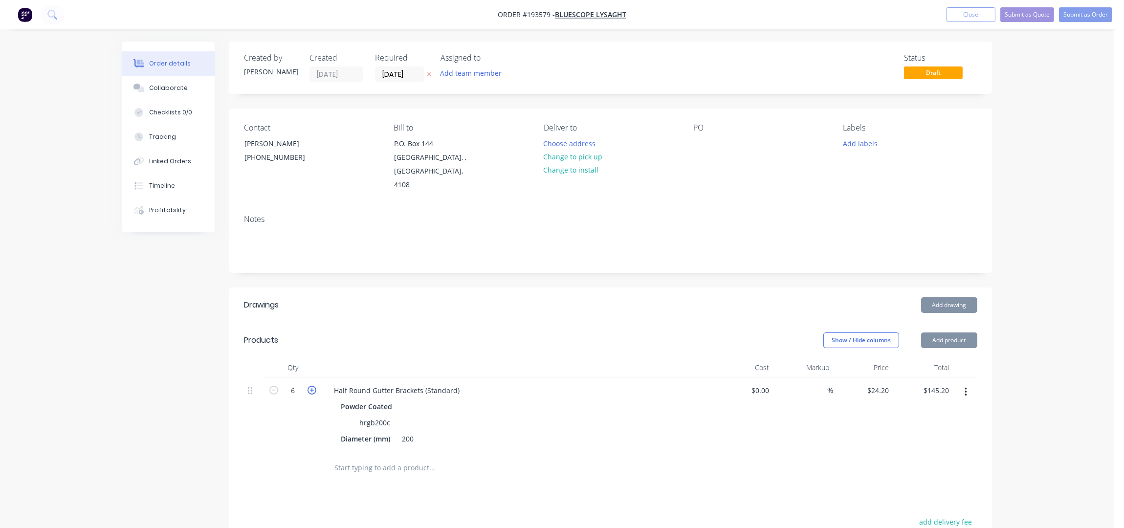
type input "7"
type input "$169.40"
click at [309, 386] on icon "button" at bounding box center [312, 390] width 9 height 9
type input "8"
type input "$193.60"
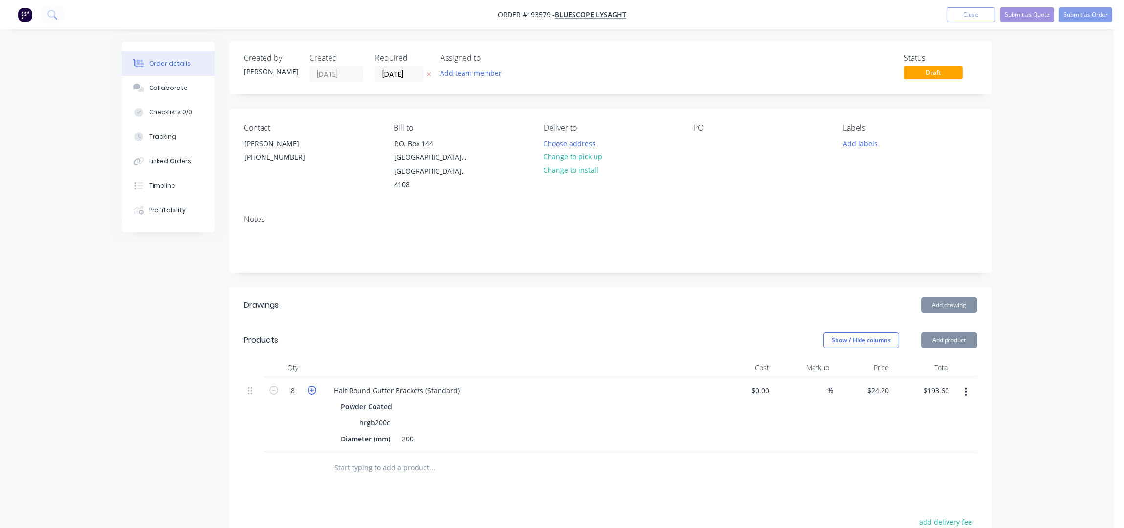
click at [308, 386] on icon "button" at bounding box center [312, 390] width 9 height 9
type input "9"
type input "$217.80"
click at [308, 386] on icon "button" at bounding box center [312, 390] width 9 height 9
type input "10"
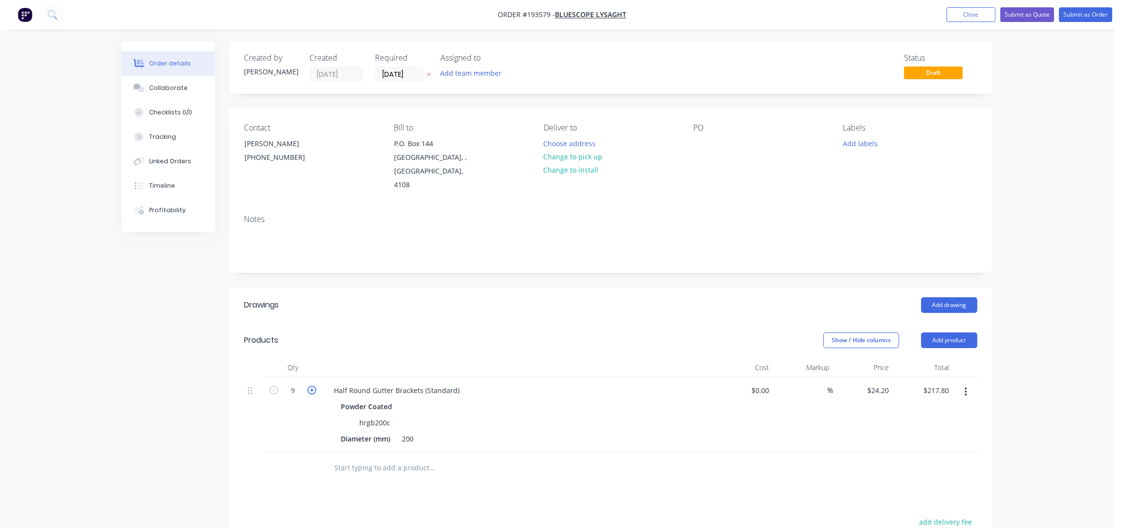
type input "$242.00"
click at [303, 383] on input "10" at bounding box center [292, 390] width 25 height 15
type input "12"
type input "$290.40"
click at [405, 323] on header "Products Show / Hide columns Add product" at bounding box center [610, 340] width 763 height 35
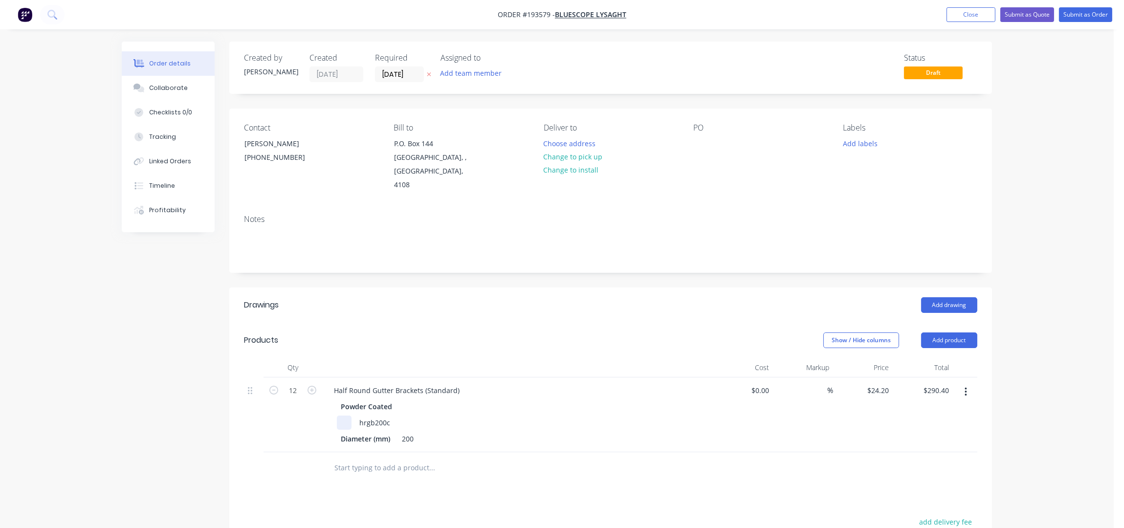
click at [345, 416] on div at bounding box center [344, 423] width 15 height 14
click at [407, 304] on header "Drawings Add drawing" at bounding box center [610, 305] width 763 height 35
click at [1082, 276] on div "Order details Collaborate Checklists 0/0 Tracking Linked Orders Timeline Profit…" at bounding box center [557, 367] width 1114 height 734
click at [561, 142] on button "Choose address" at bounding box center [569, 142] width 63 height 13
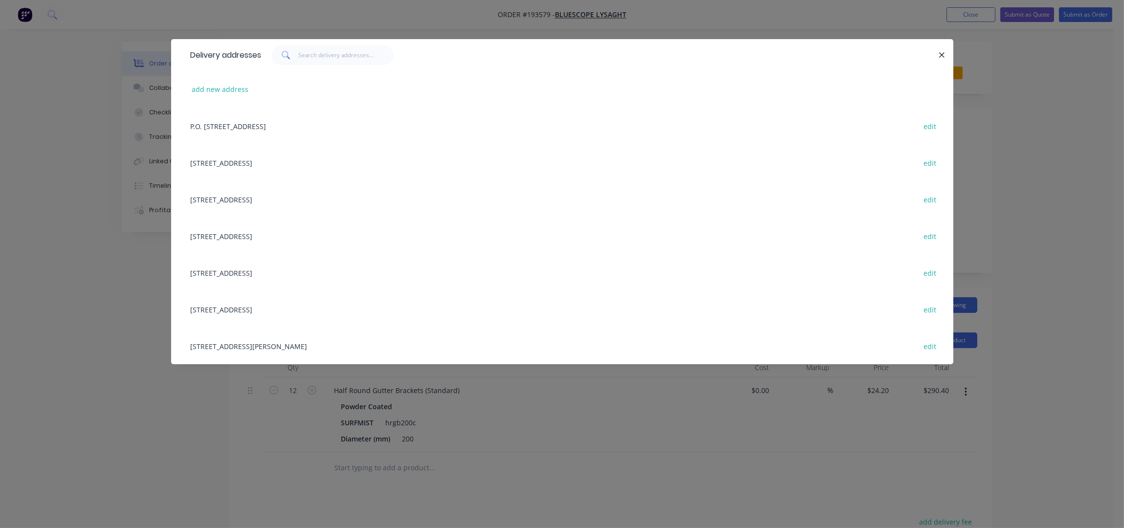
click at [244, 342] on div "[STREET_ADDRESS][PERSON_NAME] edit" at bounding box center [562, 346] width 753 height 37
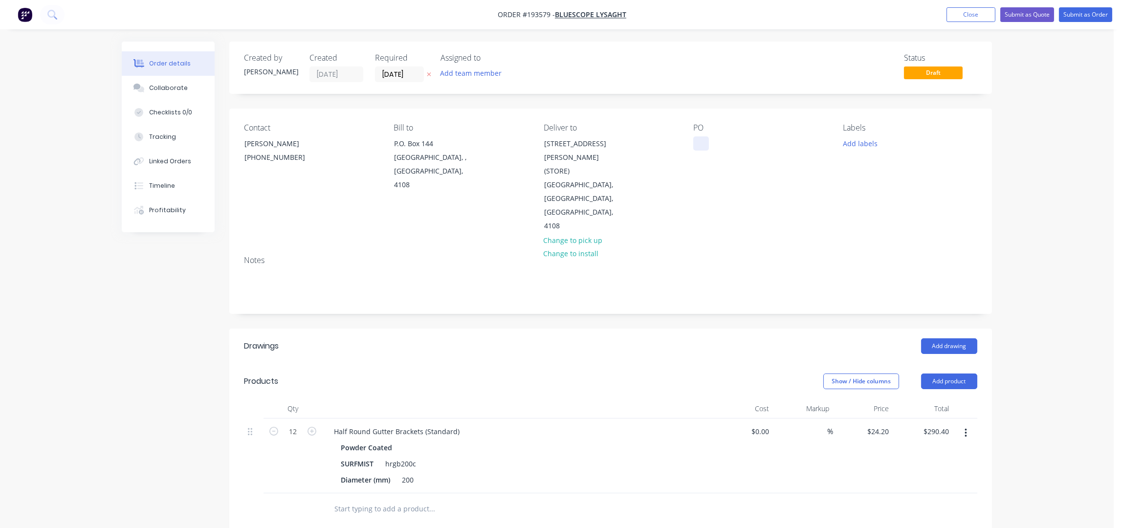
click at [697, 148] on div at bounding box center [701, 143] width 16 height 14
click at [769, 192] on div "PO DQ571700" at bounding box center [760, 178] width 134 height 110
click at [871, 137] on button "Add labels" at bounding box center [860, 142] width 45 height 13
click at [889, 257] on div "ACA Store" at bounding box center [887, 257] width 36 height 11
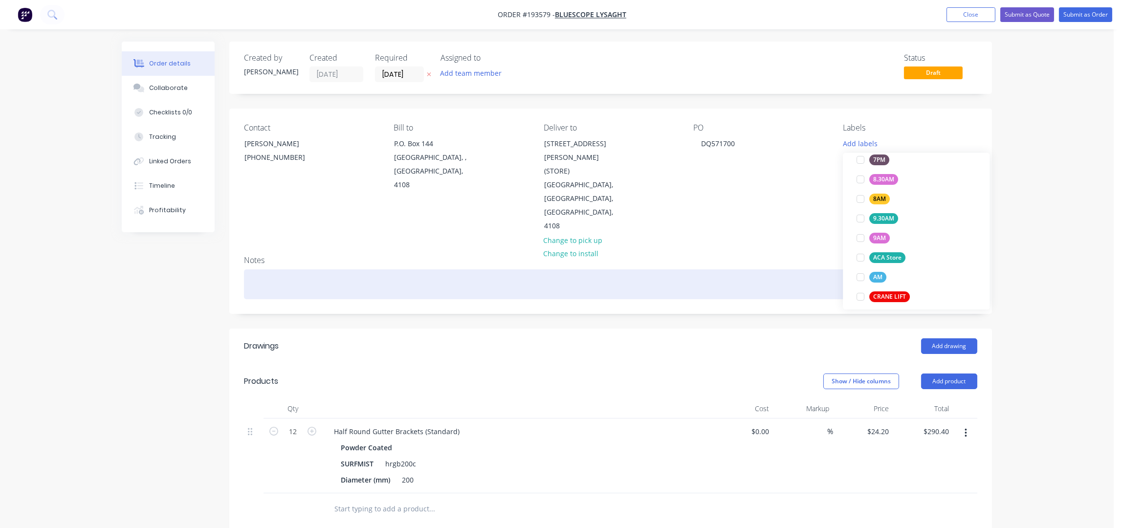
scroll to position [0, 0]
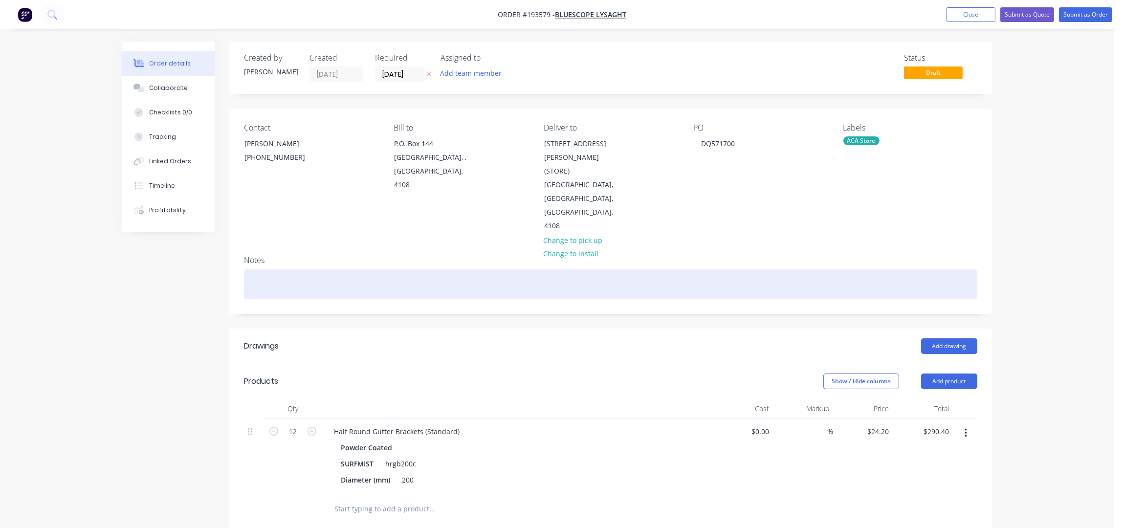
click at [779, 270] on div at bounding box center [611, 284] width 734 height 30
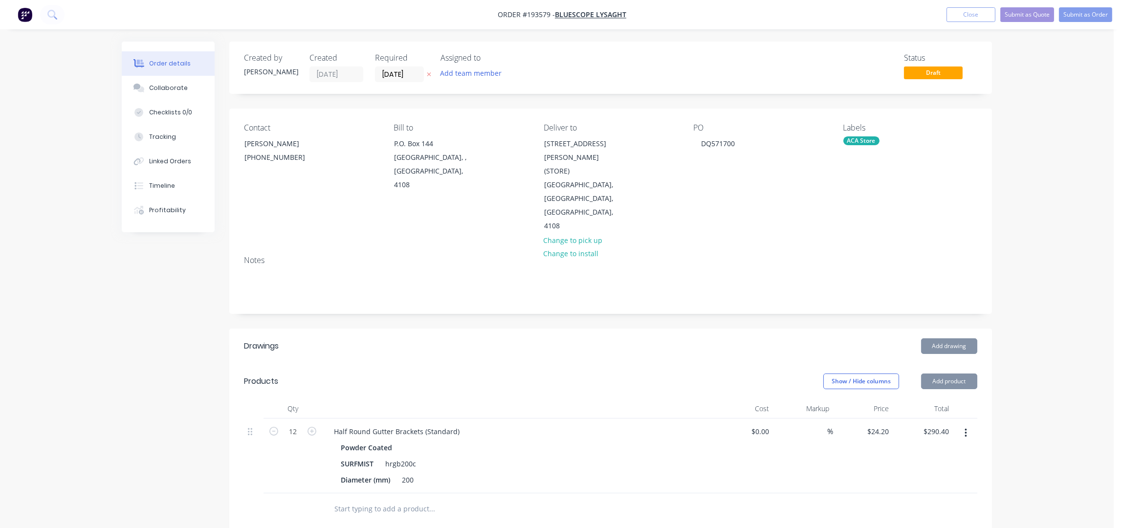
click at [1101, 6] on nav "Order #193579 - Bluescope Lysaght Add product Close Submit as Quote Submit as O…" at bounding box center [562, 14] width 1124 height 29
click at [1097, 14] on button "Submit as Order" at bounding box center [1085, 14] width 53 height 15
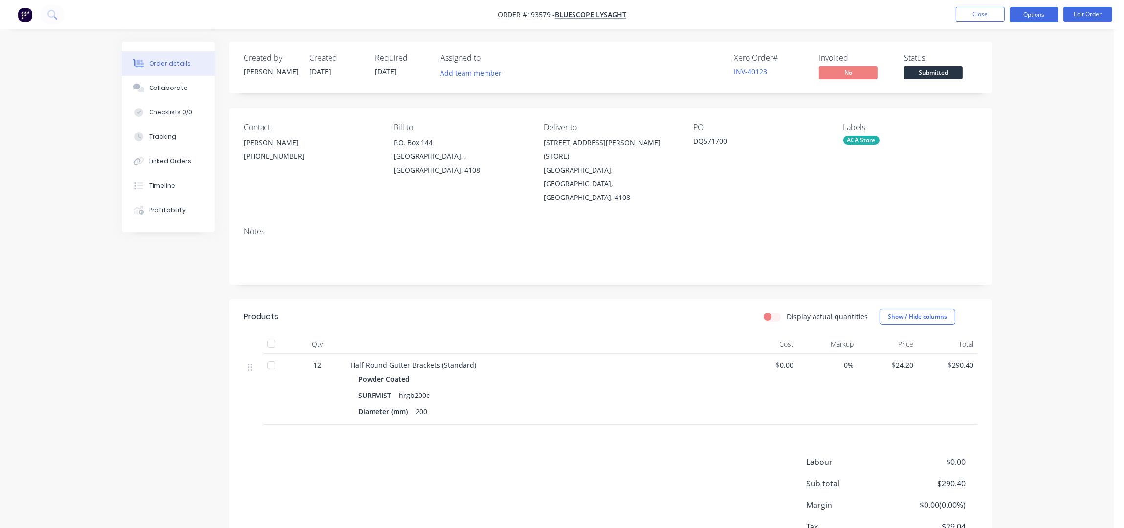
click at [1017, 18] on button "Options" at bounding box center [1034, 15] width 49 height 16
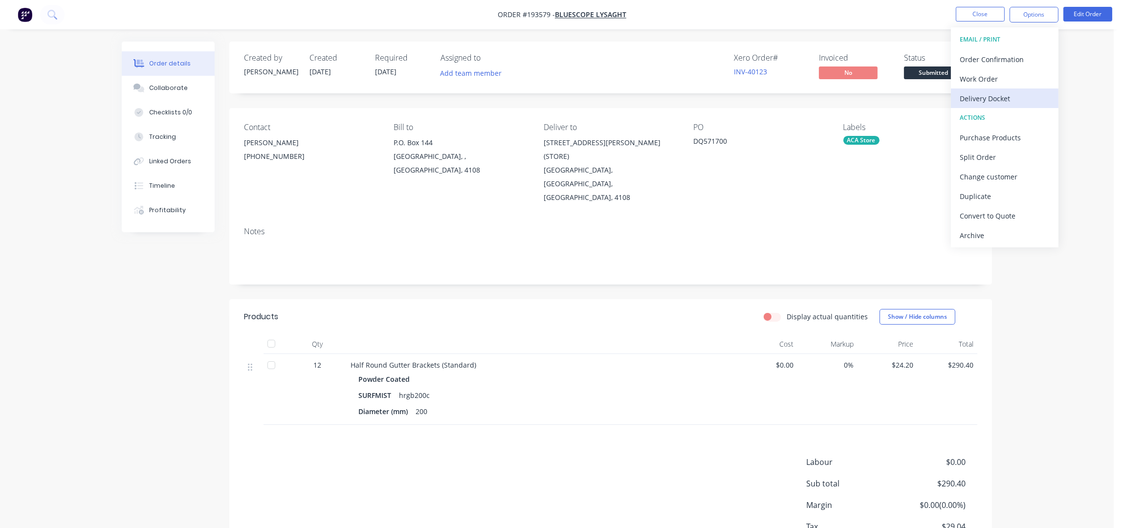
click at [989, 89] on button "Delivery Docket" at bounding box center [1005, 99] width 108 height 20
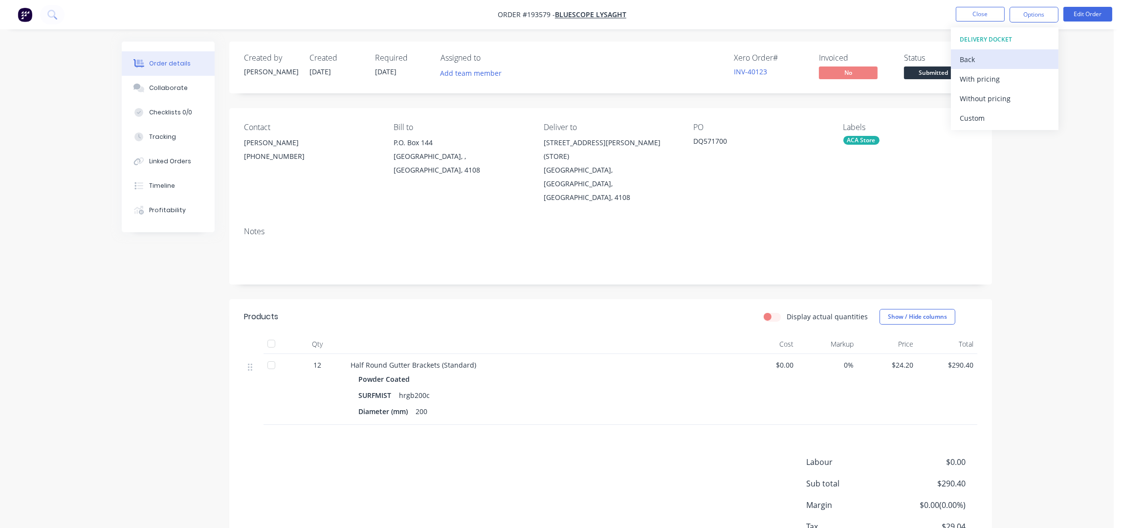
click at [990, 55] on div "Back" at bounding box center [1005, 59] width 90 height 14
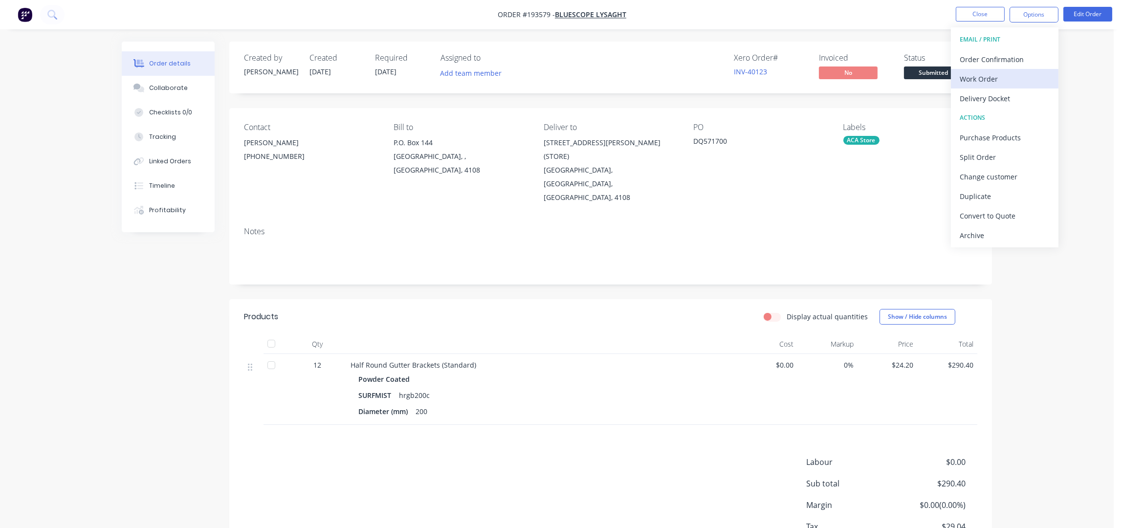
click at [994, 84] on div "Work Order" at bounding box center [1005, 79] width 90 height 14
click at [1026, 107] on div "WORK ORDER Back With pricing Without pricing Custom" at bounding box center [1005, 78] width 108 height 103
click at [1025, 103] on div "Without pricing" at bounding box center [1005, 98] width 90 height 14
click at [982, 12] on button "Close" at bounding box center [980, 14] width 49 height 15
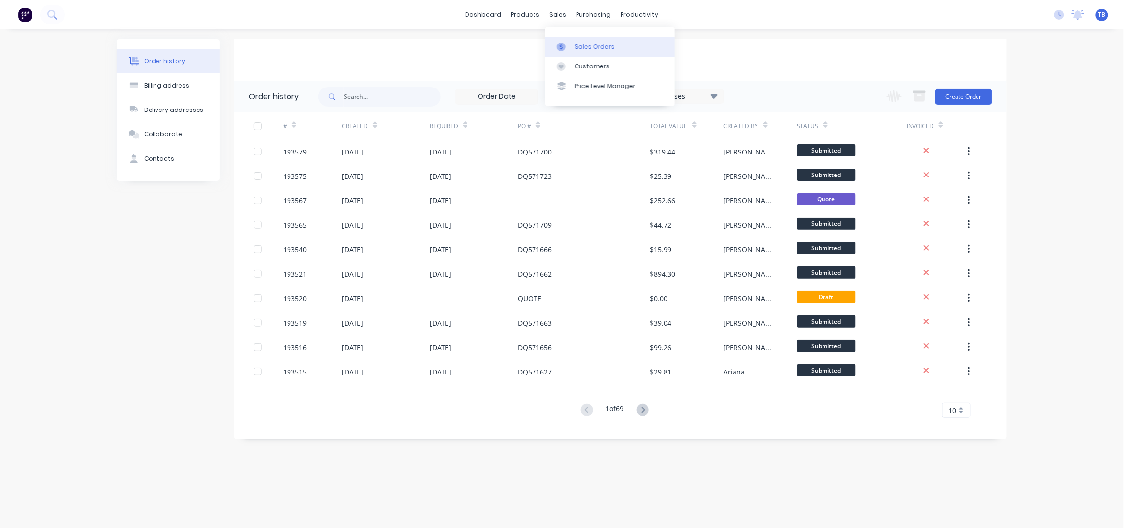
click at [621, 47] on link "Sales Orders" at bounding box center [610, 47] width 130 height 20
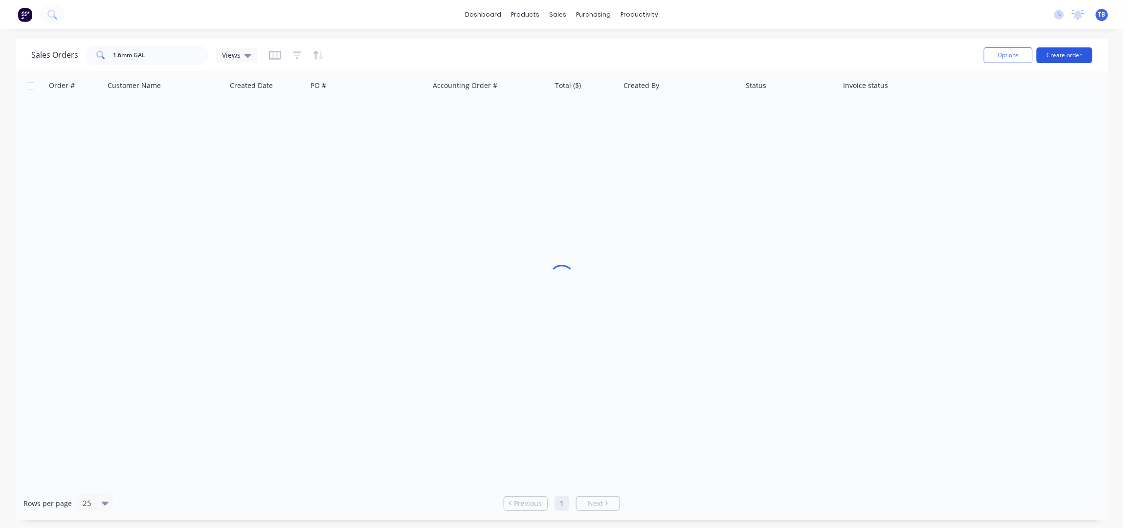
click at [1089, 55] on button "Create order" at bounding box center [1065, 55] width 56 height 16
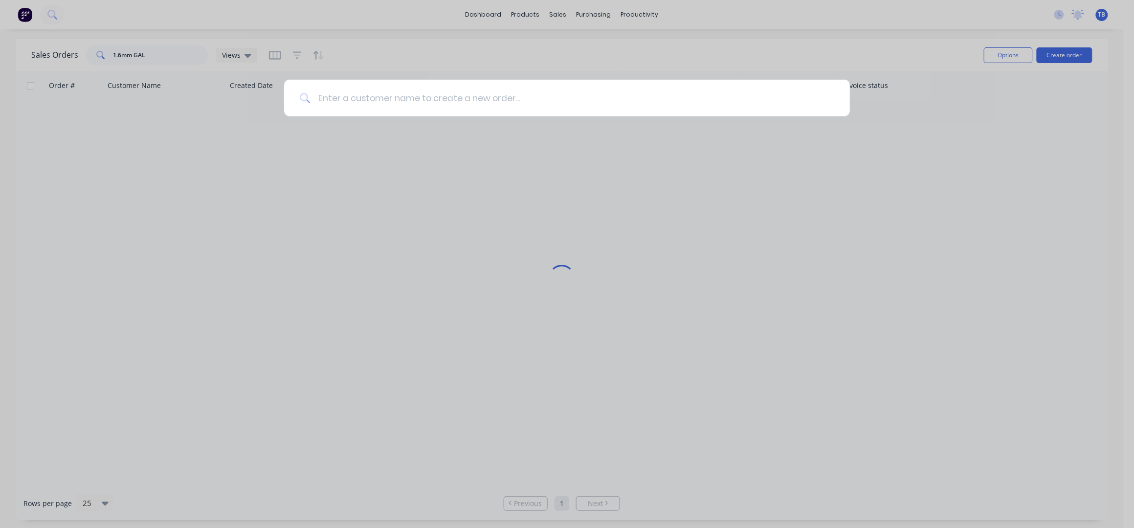
click at [562, 93] on input at bounding box center [572, 98] width 524 height 37
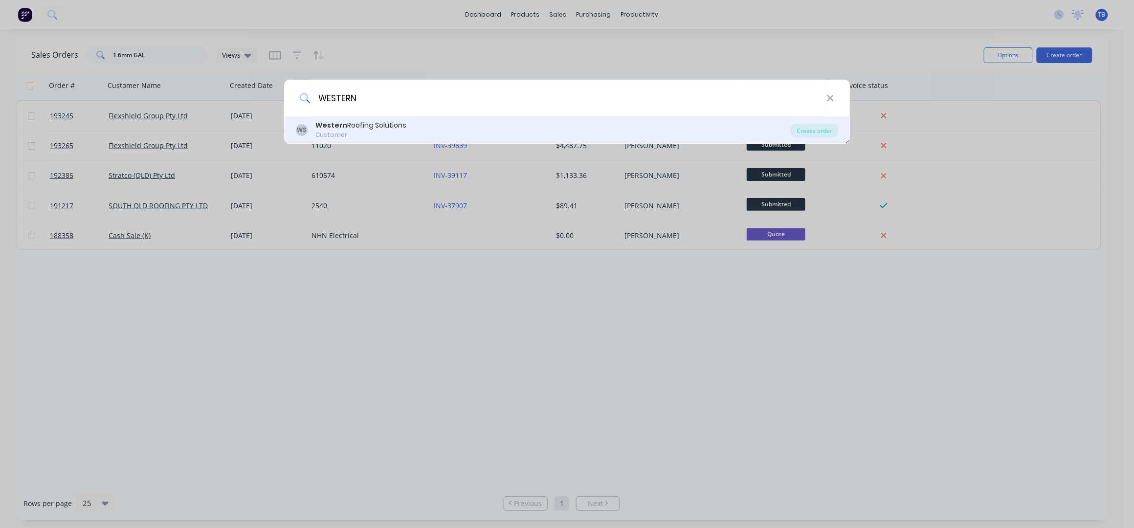
type input "WESTERN"
click at [402, 133] on div "Customer" at bounding box center [360, 135] width 91 height 9
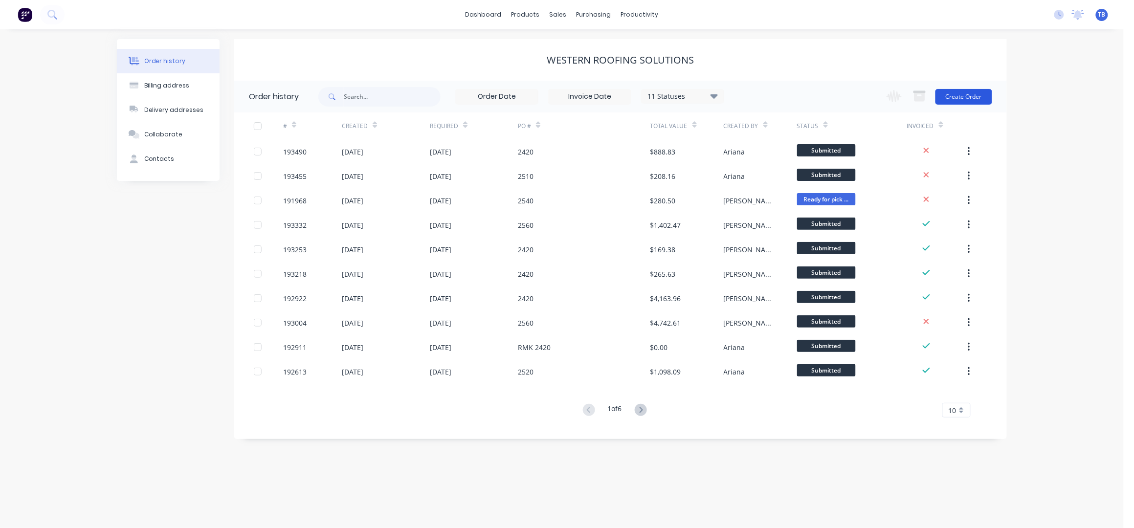
click at [959, 93] on button "Create Order" at bounding box center [963, 97] width 57 height 16
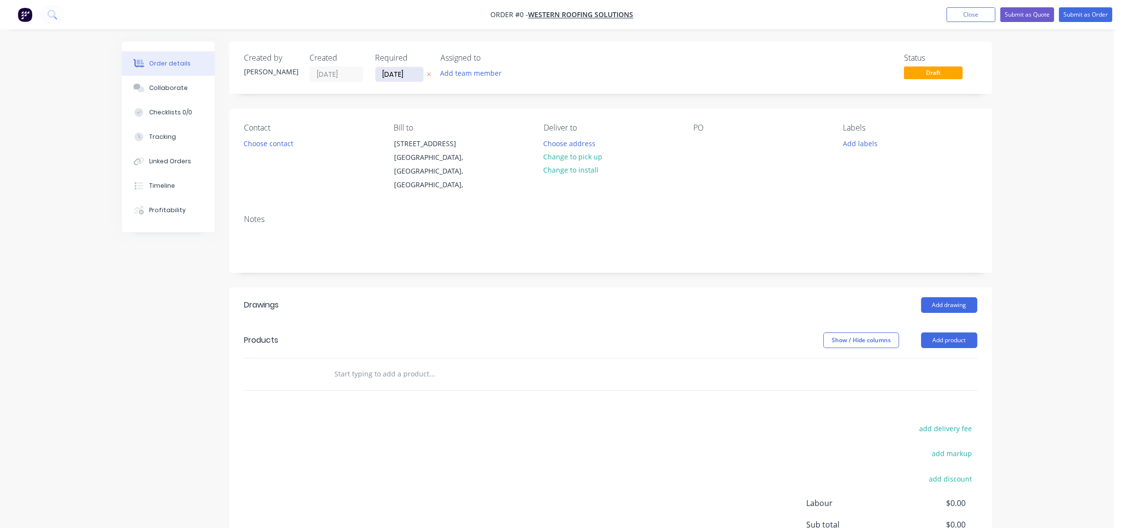
click at [386, 79] on input "[DATE]" at bounding box center [400, 74] width 48 height 15
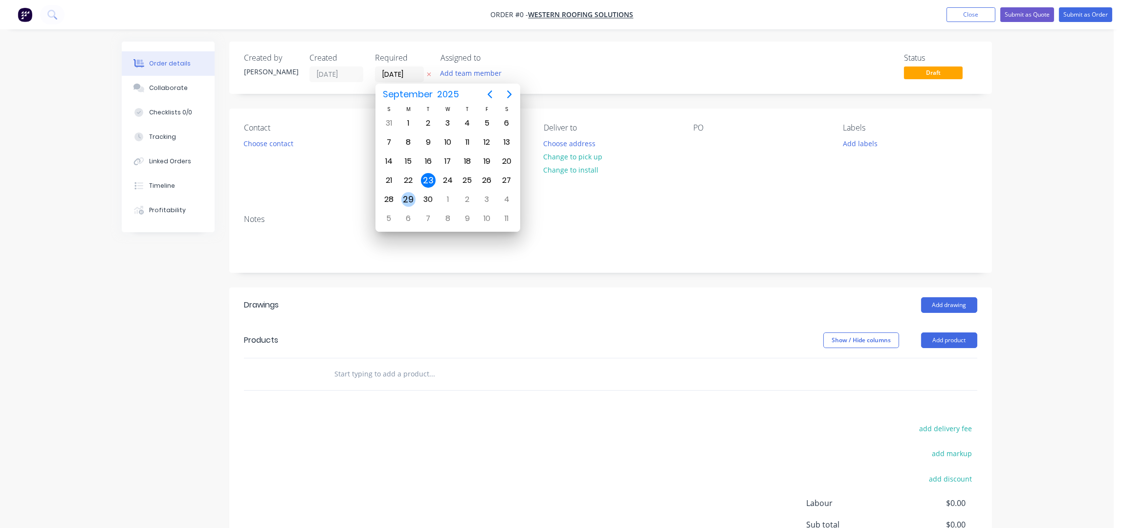
click at [408, 202] on div "29" at bounding box center [408, 199] width 15 height 15
type input "[DATE]"
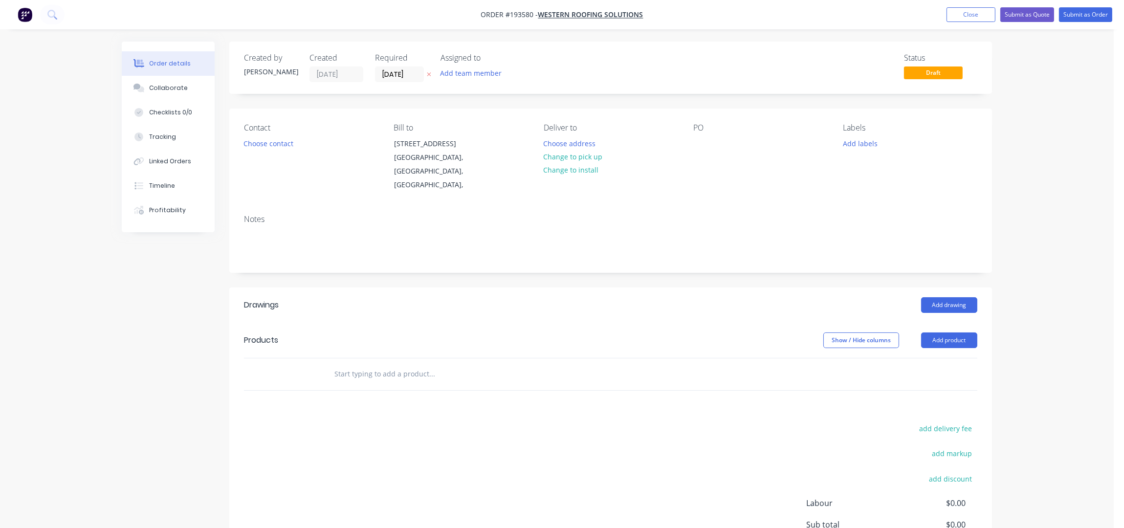
click at [266, 147] on button "Choose contact" at bounding box center [269, 142] width 60 height 13
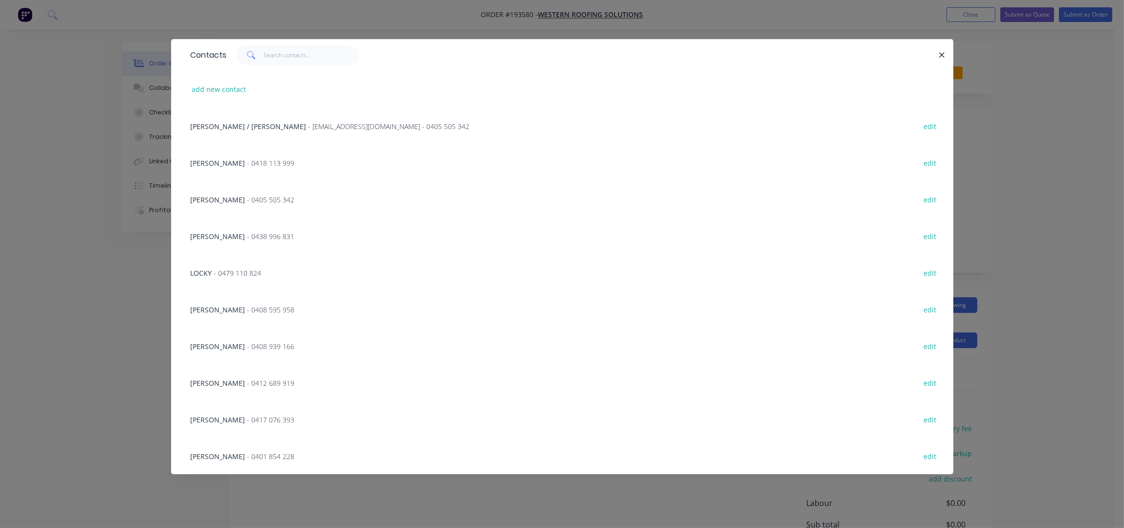
click at [223, 308] on span "[PERSON_NAME]" at bounding box center [218, 309] width 55 height 9
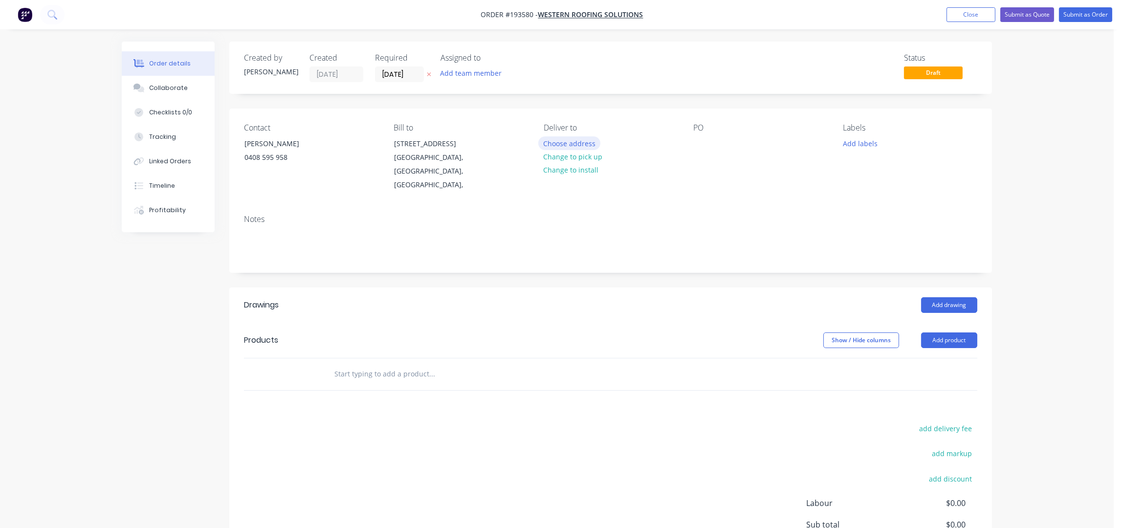
click at [555, 142] on button "Choose address" at bounding box center [569, 142] width 63 height 13
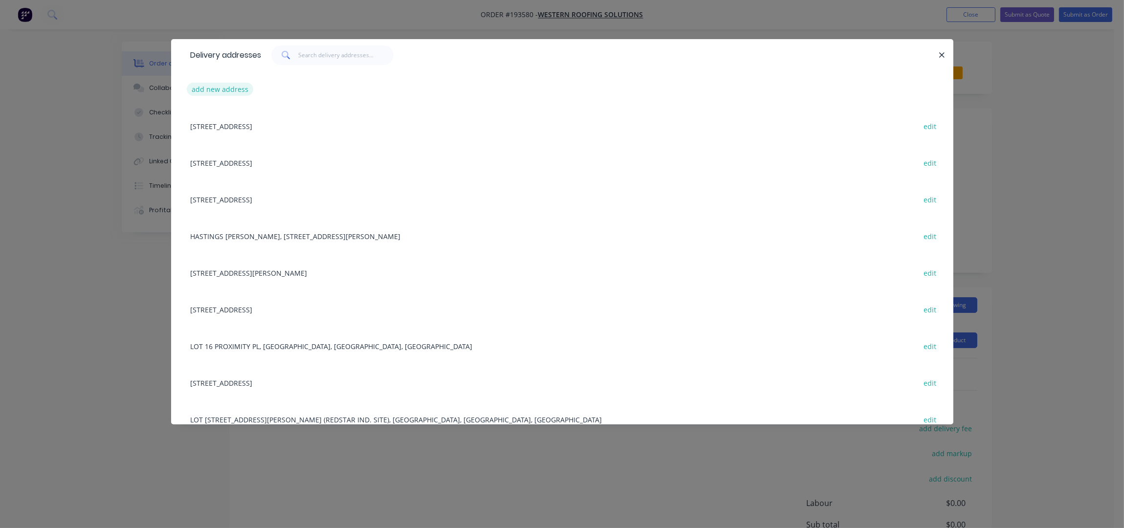
click at [222, 86] on button "add new address" at bounding box center [220, 89] width 67 height 13
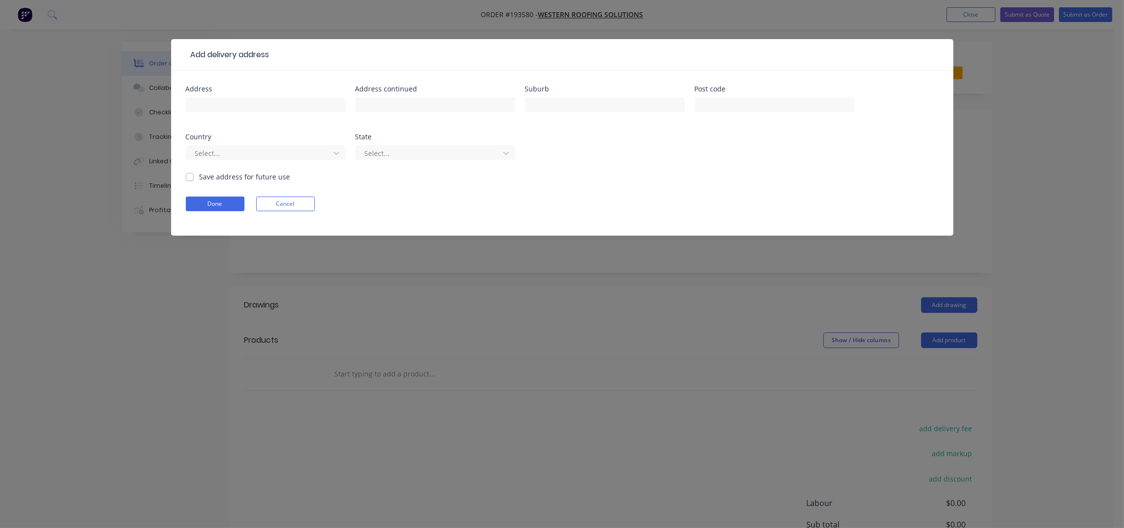
click at [221, 93] on div "Address" at bounding box center [266, 105] width 160 height 38
click at [226, 101] on input "text" at bounding box center [266, 104] width 160 height 15
type input "[STREET_ADDRESS] (ACCESS VIA [PERSON_NAME][GEOGRAPHIC_DATA])"
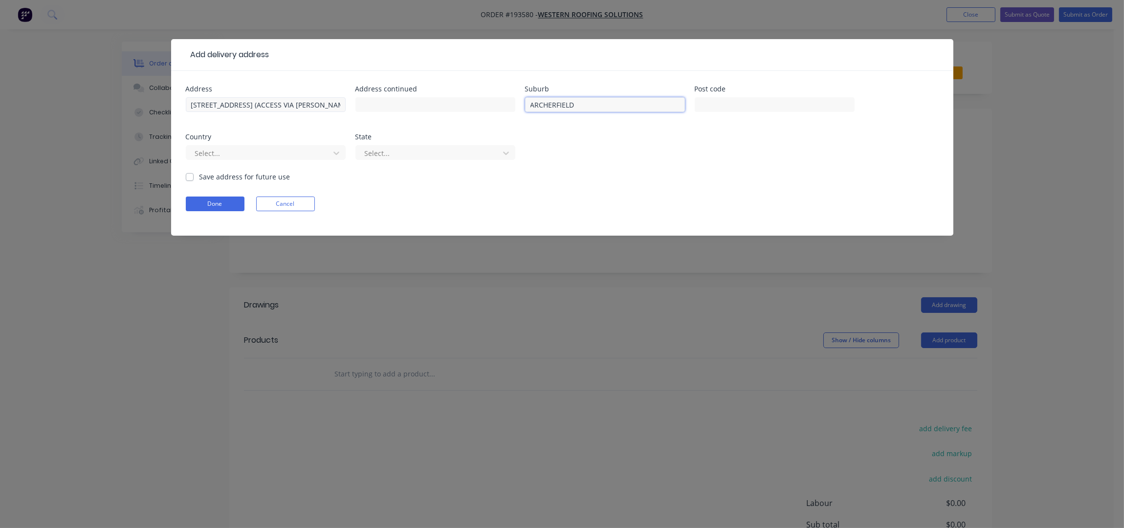
type input "ARCHERFIELD"
click at [217, 202] on button "Done" at bounding box center [215, 204] width 59 height 15
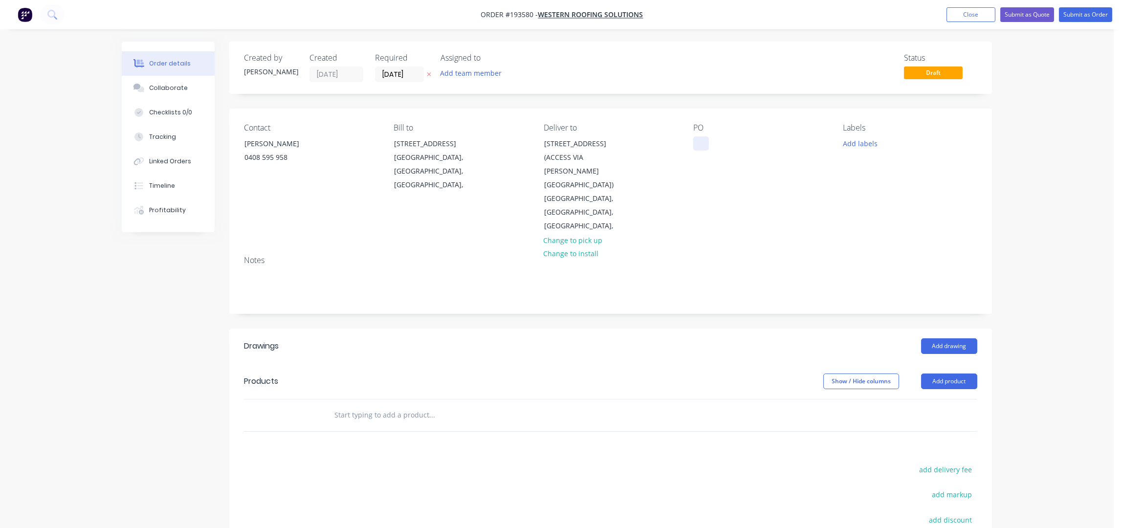
click at [698, 141] on div at bounding box center [701, 143] width 16 height 14
click at [926, 256] on div "Notes" at bounding box center [611, 260] width 734 height 9
click at [946, 374] on button "Add product" at bounding box center [949, 382] width 56 height 16
click at [949, 399] on div "Product catalogue" at bounding box center [930, 406] width 75 height 14
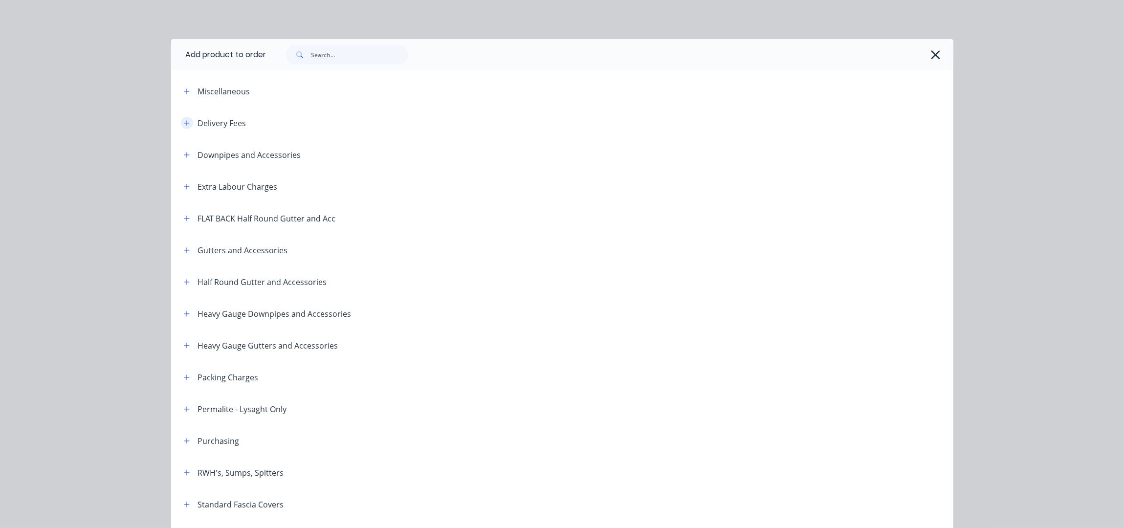
click at [186, 125] on button "button" at bounding box center [187, 123] width 12 height 12
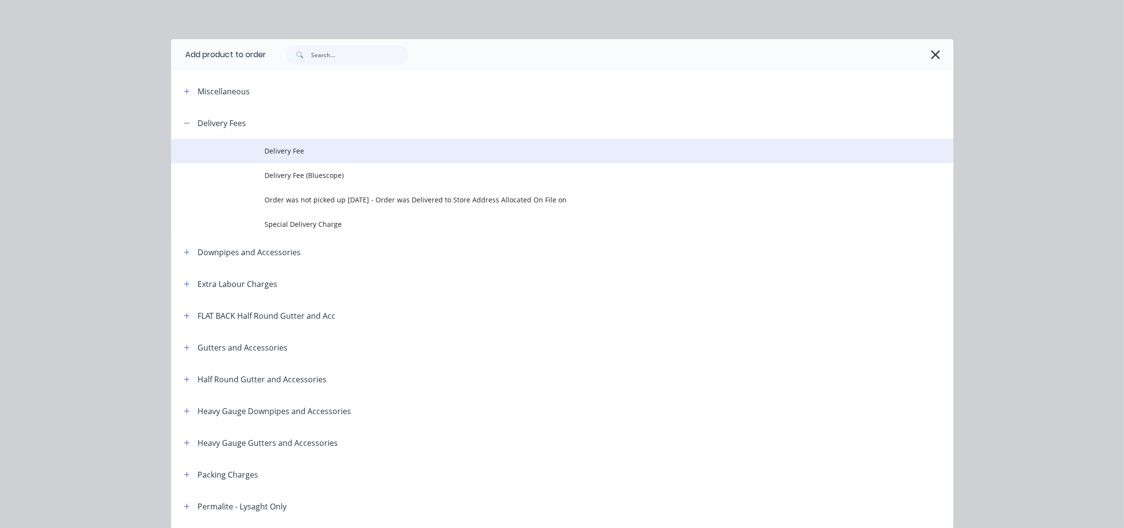
click at [243, 157] on td at bounding box center [218, 151] width 94 height 24
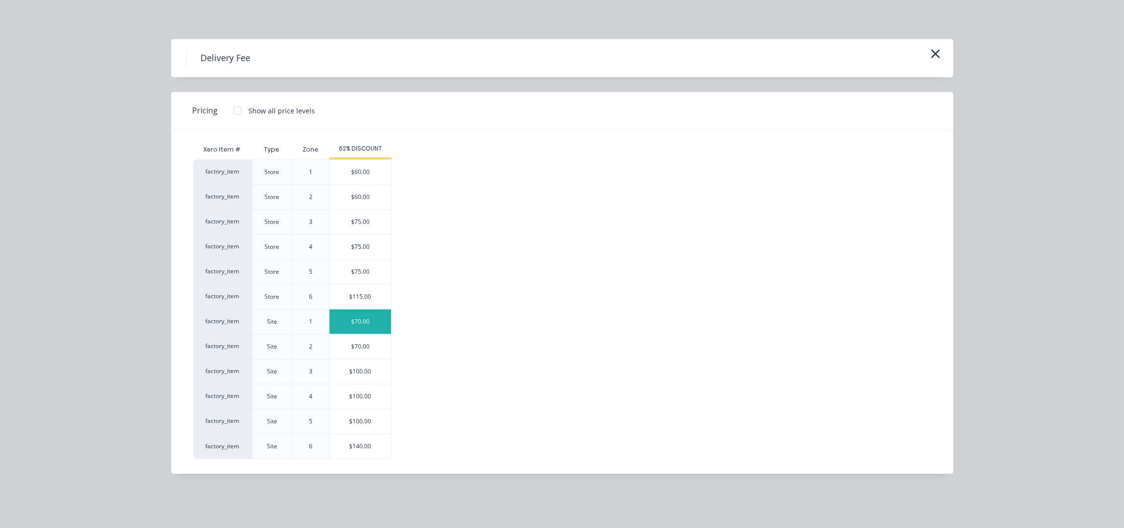
click at [342, 333] on div "$70.00" at bounding box center [361, 322] width 62 height 24
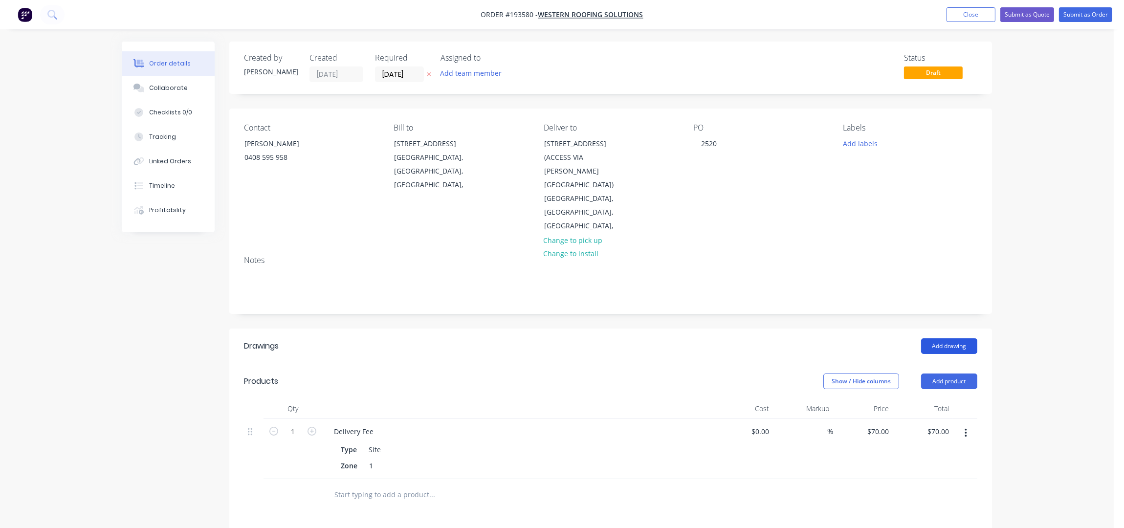
click at [931, 338] on button "Add drawing" at bounding box center [949, 346] width 56 height 16
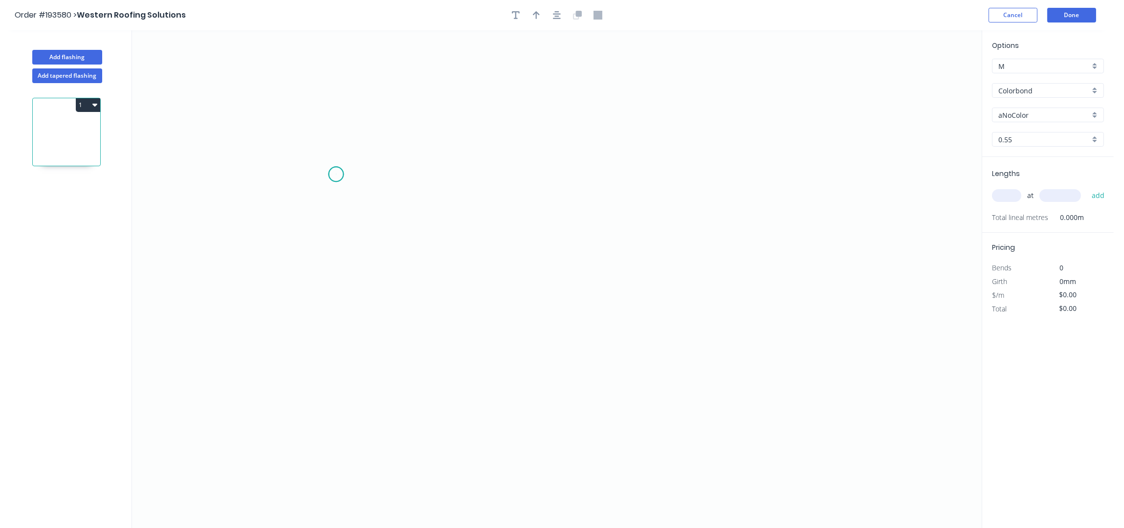
click at [336, 175] on icon "0" at bounding box center [557, 279] width 850 height 498
click at [300, 136] on icon "0" at bounding box center [557, 279] width 850 height 498
click at [283, 431] on icon "0 ?" at bounding box center [557, 279] width 850 height 498
click at [439, 429] on icon "0 ? ?" at bounding box center [557, 279] width 850 height 498
click at [457, 413] on icon "0 ? ? ?" at bounding box center [557, 279] width 850 height 498
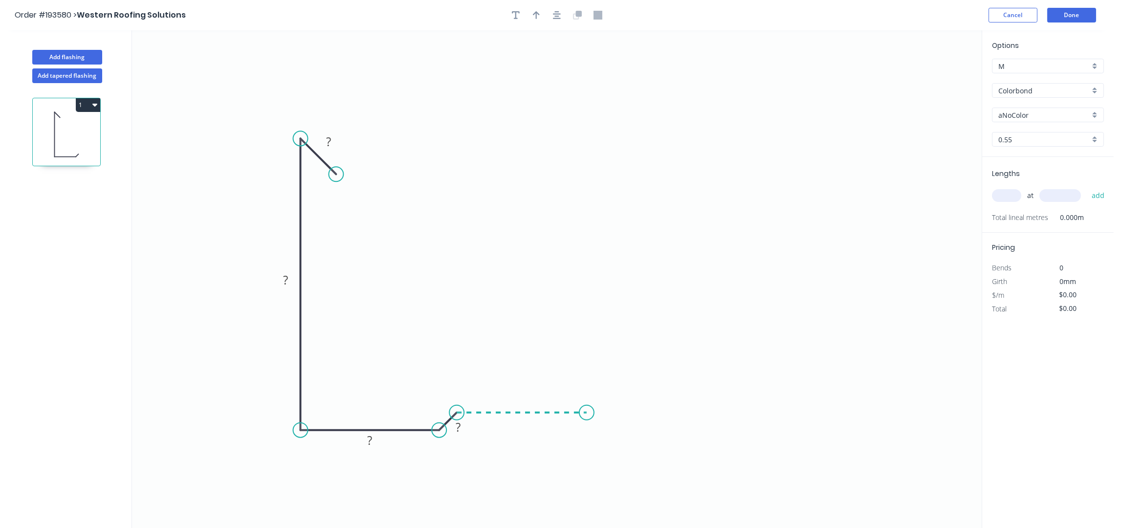
click at [587, 415] on icon "0 ? ? ? ?" at bounding box center [557, 279] width 850 height 498
click at [605, 432] on icon "0 ? ? ? ? ?" at bounding box center [557, 279] width 850 height 498
click at [744, 430] on icon "0 ? ? ? ? ? ?" at bounding box center [557, 279] width 850 height 498
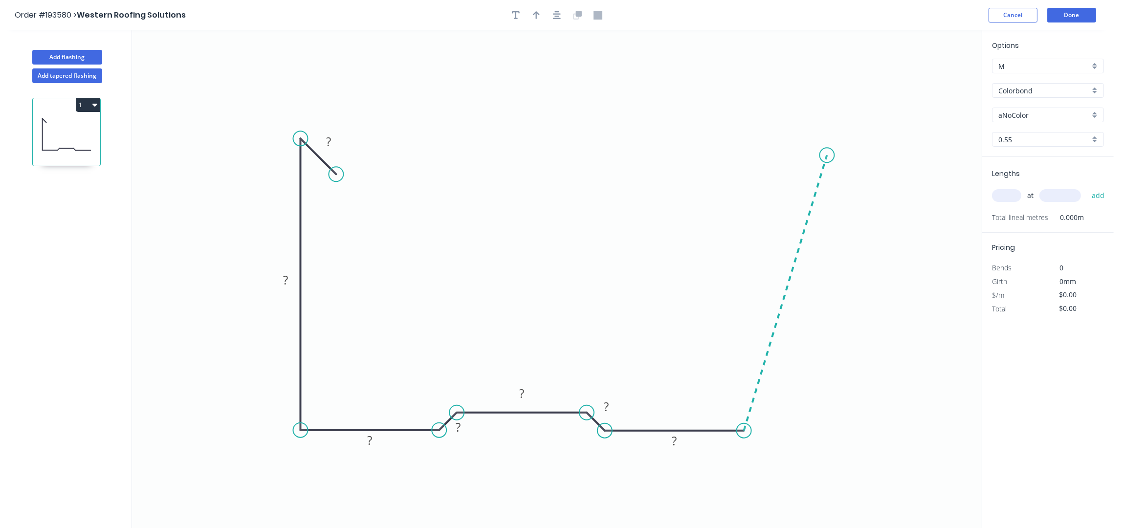
click at [827, 156] on icon "0 ? ? ? ? ? ? ?" at bounding box center [557, 279] width 850 height 498
click at [784, 143] on icon at bounding box center [805, 149] width 43 height 12
click at [776, 173] on icon "0 ? ? ? ? ? ? ? ? ? ? º" at bounding box center [557, 279] width 850 height 498
click at [824, 197] on div "Hide angle" at bounding box center [851, 204] width 98 height 20
click at [556, 19] on icon "button" at bounding box center [557, 15] width 8 height 8
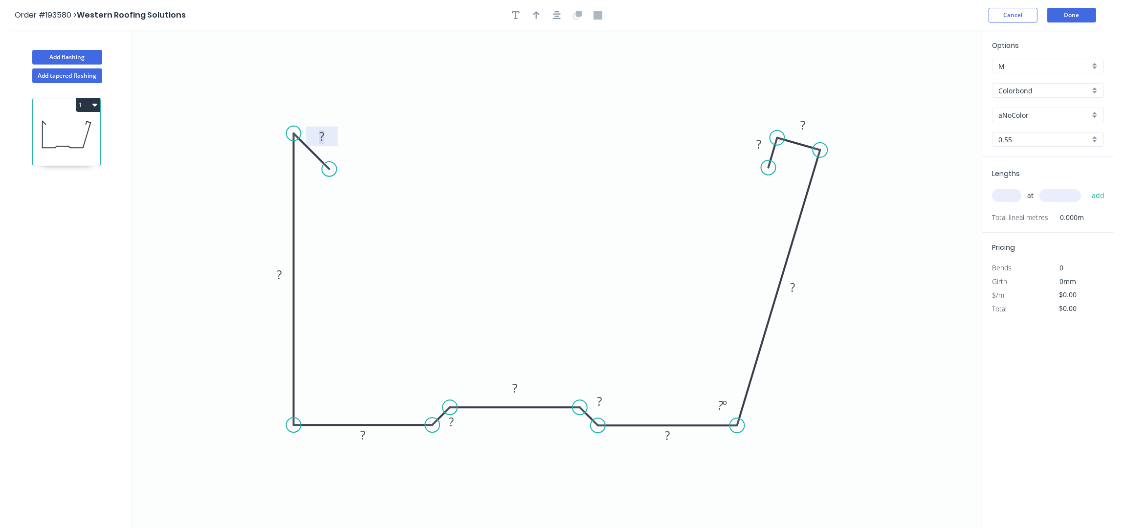
click at [326, 134] on rect at bounding box center [322, 137] width 20 height 14
type input "$25.96"
drag, startPoint x: 746, startPoint y: 143, endPoint x: 731, endPoint y: 141, distance: 15.7
click at [731, 141] on rect at bounding box center [743, 143] width 32 height 20
drag, startPoint x: 818, startPoint y: 126, endPoint x: 824, endPoint y: 120, distance: 8.7
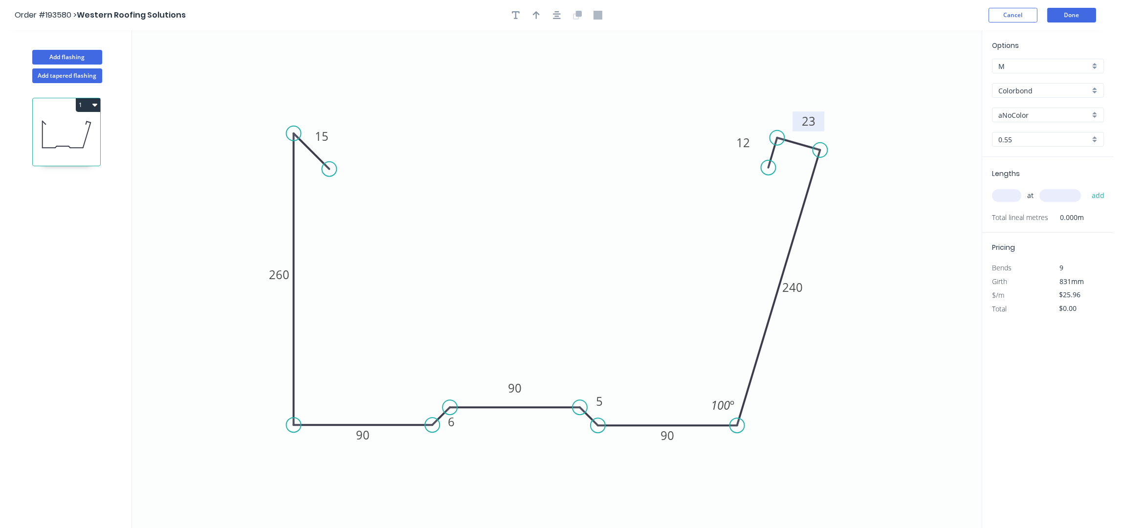
click at [824, 120] on rect at bounding box center [809, 121] width 32 height 20
click at [457, 424] on rect at bounding box center [452, 423] width 20 height 14
drag, startPoint x: 463, startPoint y: 424, endPoint x: 425, endPoint y: 395, distance: 47.4
click at [425, 395] on rect at bounding box center [417, 388] width 32 height 20
click at [416, 392] on tspan "6" at bounding box center [414, 392] width 7 height 16
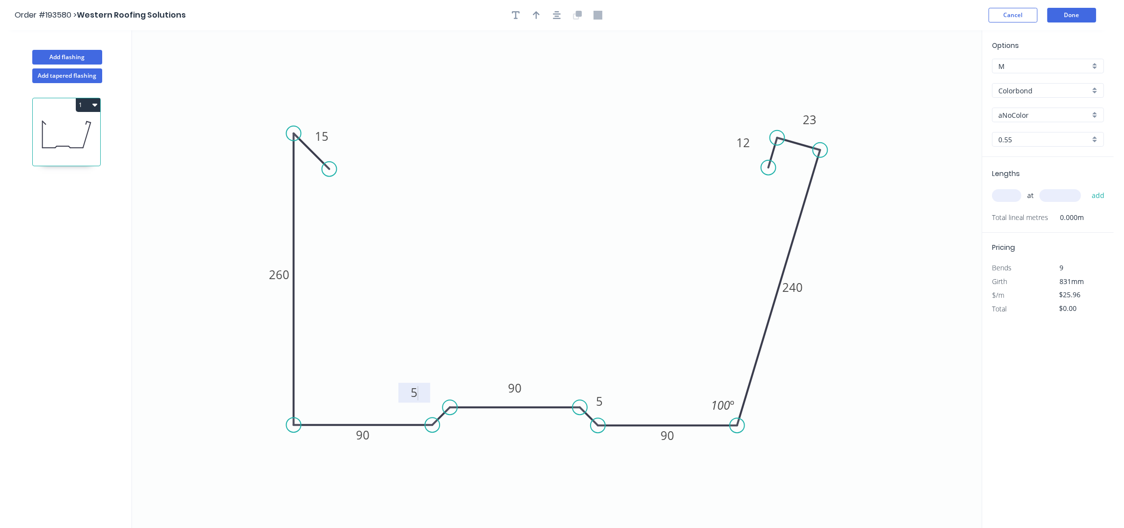
click at [594, 341] on icon "0 90 15 23 90 90 5 12 260 240 5 100 º" at bounding box center [557, 279] width 850 height 498
drag, startPoint x: 610, startPoint y: 404, endPoint x: 625, endPoint y: 395, distance: 17.8
click at [625, 395] on rect at bounding box center [612, 394] width 32 height 20
drag, startPoint x: 619, startPoint y: 185, endPoint x: 602, endPoint y: 97, distance: 90.1
click at [619, 186] on icon "0 90 15 23 90 90 5 12 260 240 5 100 º" at bounding box center [557, 279] width 850 height 498
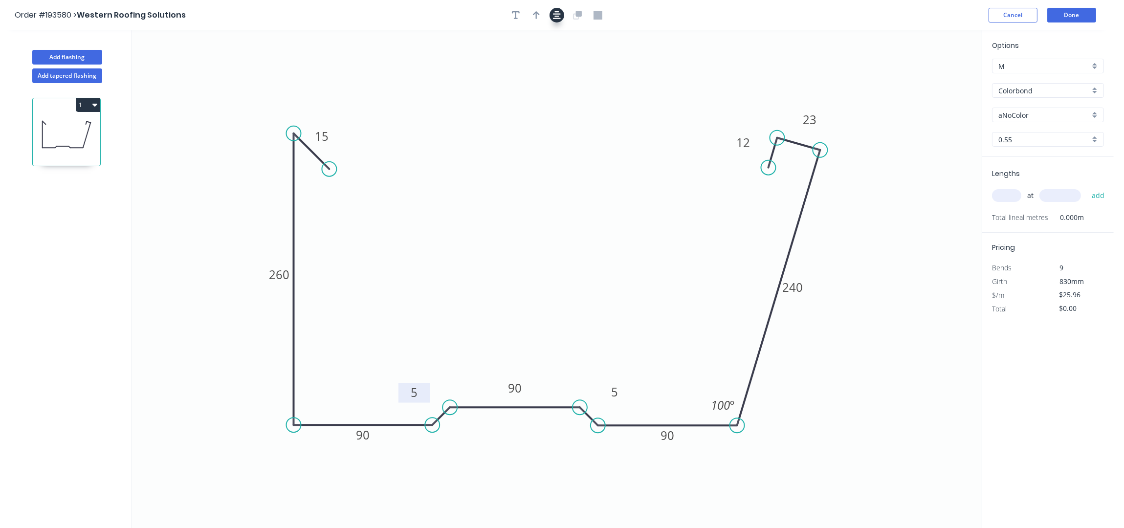
click at [556, 16] on icon "button" at bounding box center [557, 15] width 8 height 8
click at [535, 17] on icon "button" at bounding box center [536, 15] width 7 height 9
click at [934, 75] on icon at bounding box center [932, 67] width 9 height 31
drag, startPoint x: 935, startPoint y: 81, endPoint x: 786, endPoint y: 354, distance: 310.7
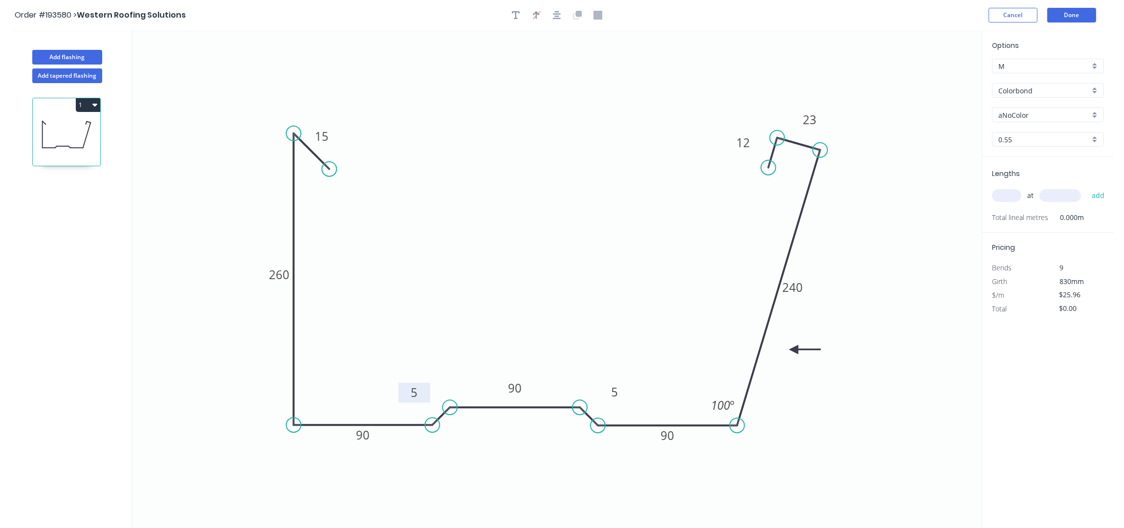
click at [790, 354] on icon at bounding box center [805, 349] width 31 height 9
click at [1020, 113] on input "aNoColor" at bounding box center [1044, 115] width 91 height 10
click at [1026, 182] on div "Windspray" at bounding box center [1048, 183] width 111 height 17
type input "Windspray"
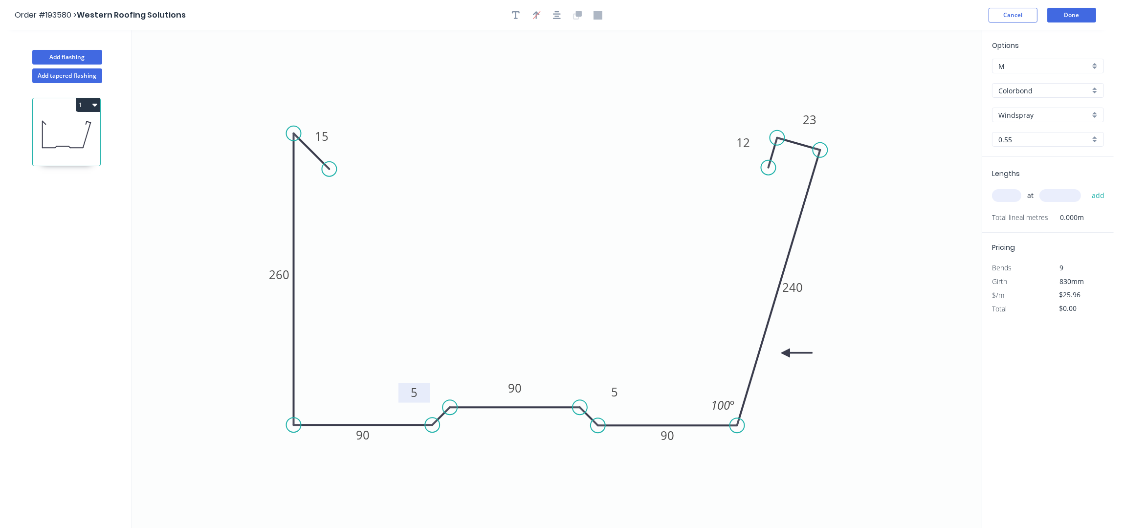
click at [1009, 196] on input "text" at bounding box center [1006, 195] width 29 height 13
click at [1023, 14] on button "Cancel" at bounding box center [1013, 15] width 49 height 15
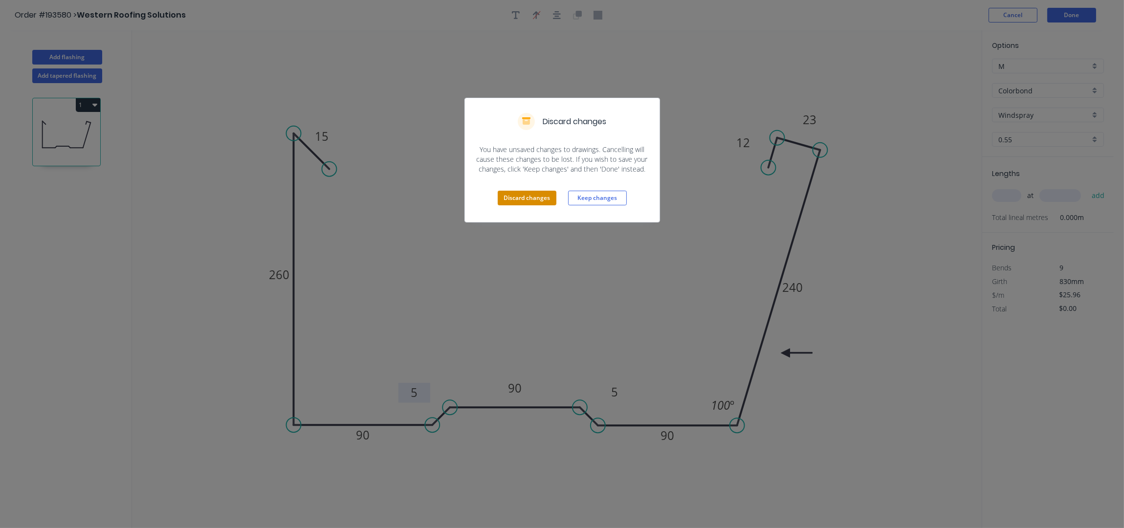
click at [530, 196] on button "Discard changes" at bounding box center [527, 198] width 59 height 15
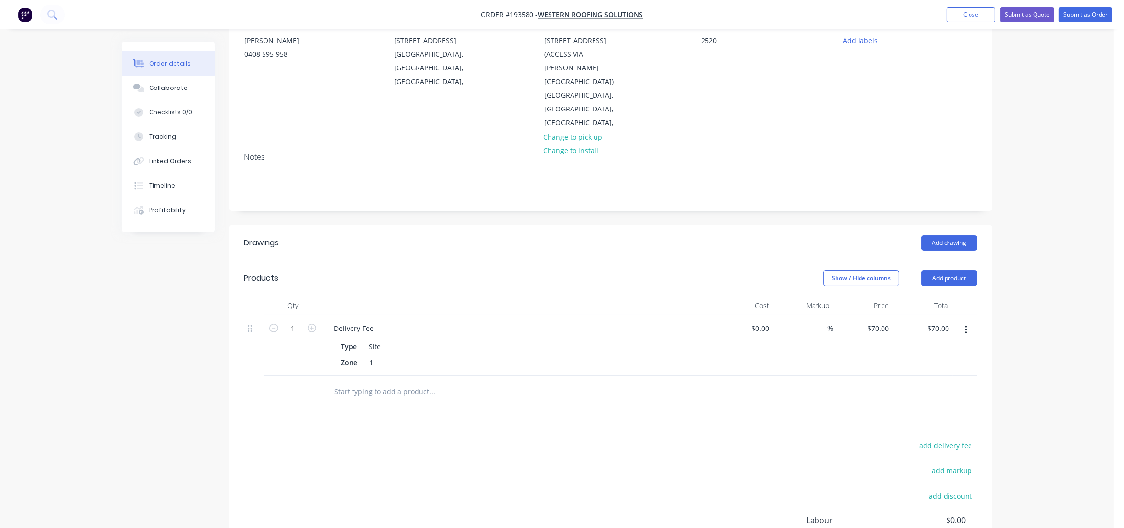
scroll to position [195, 0]
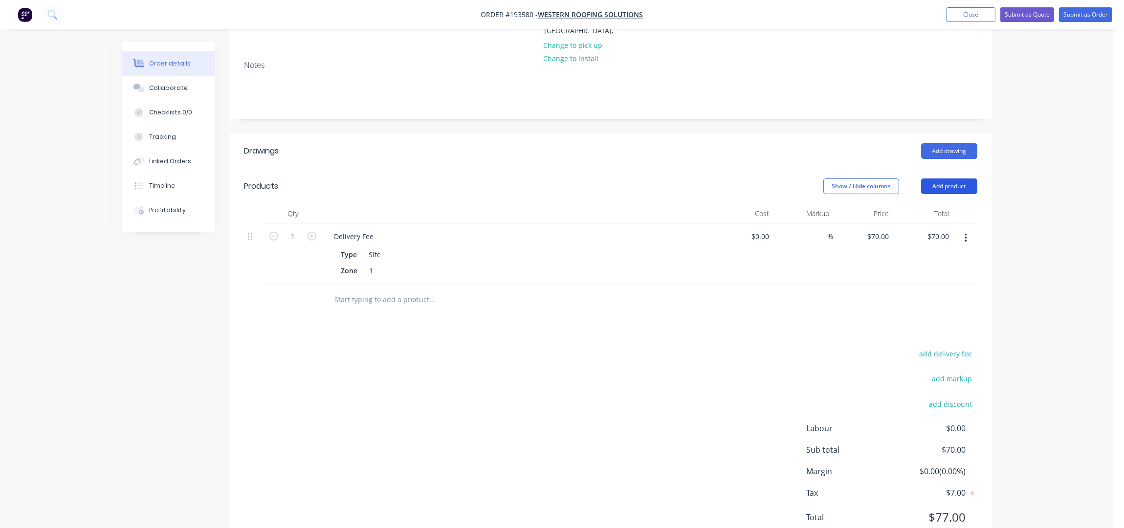
click at [948, 178] on button "Add product" at bounding box center [949, 186] width 56 height 16
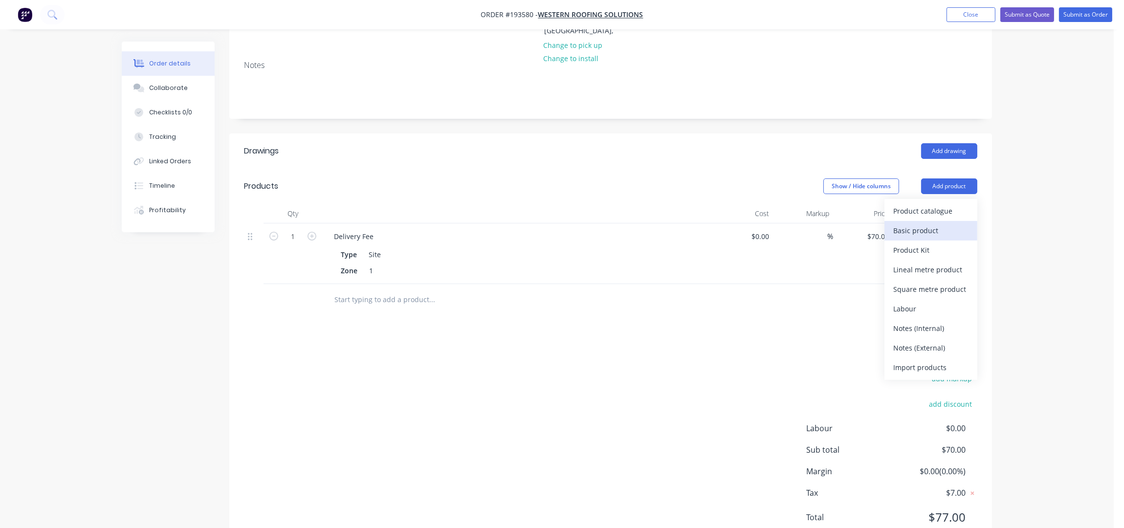
click at [912, 223] on div "Basic product" at bounding box center [930, 230] width 75 height 14
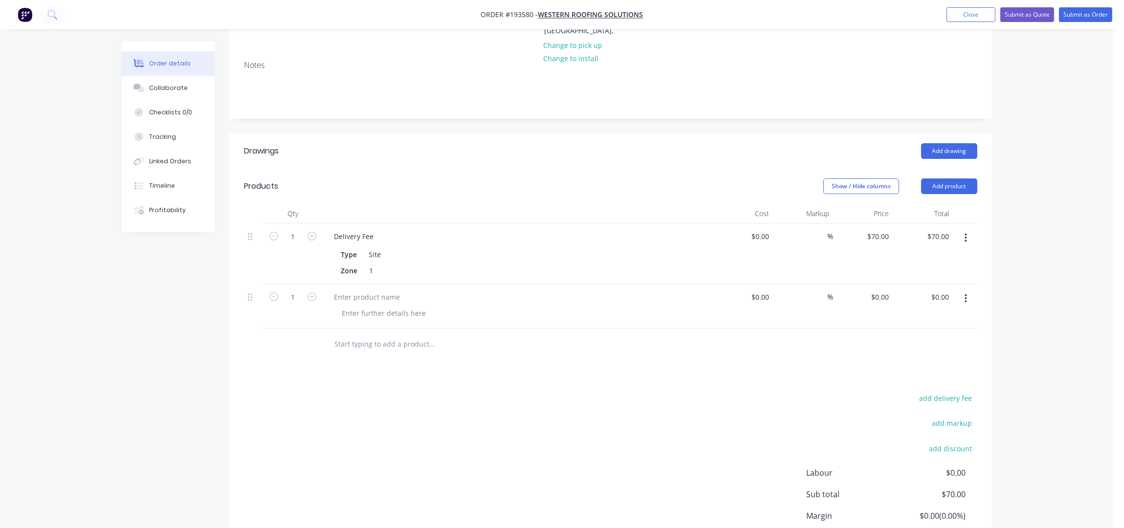
click at [965, 290] on button "button" at bounding box center [966, 299] width 23 height 18
click at [904, 356] on div "Delete" at bounding box center [930, 363] width 75 height 14
click at [937, 178] on button "Add product" at bounding box center [949, 186] width 56 height 16
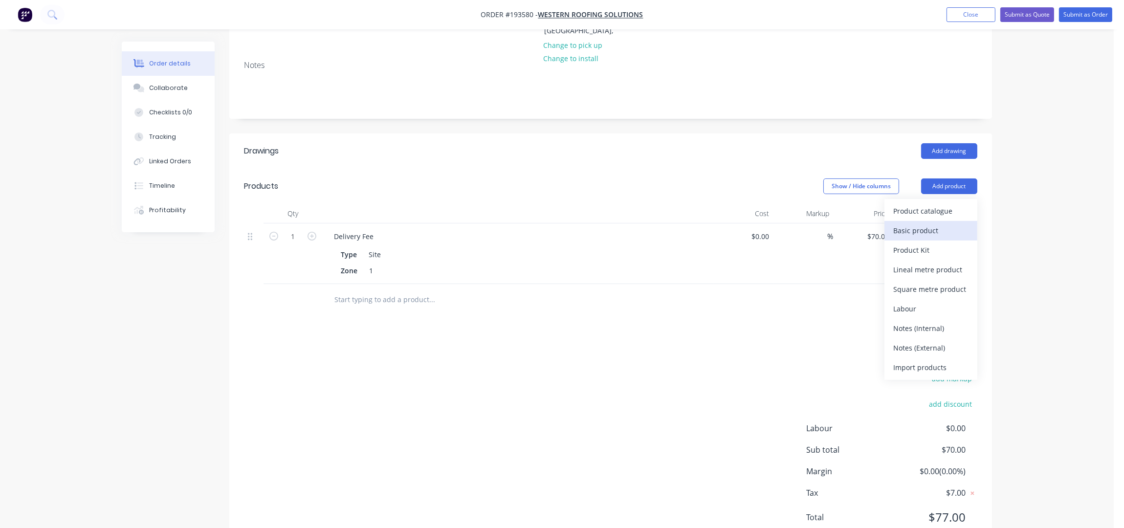
click at [936, 221] on button "Basic product" at bounding box center [931, 231] width 93 height 20
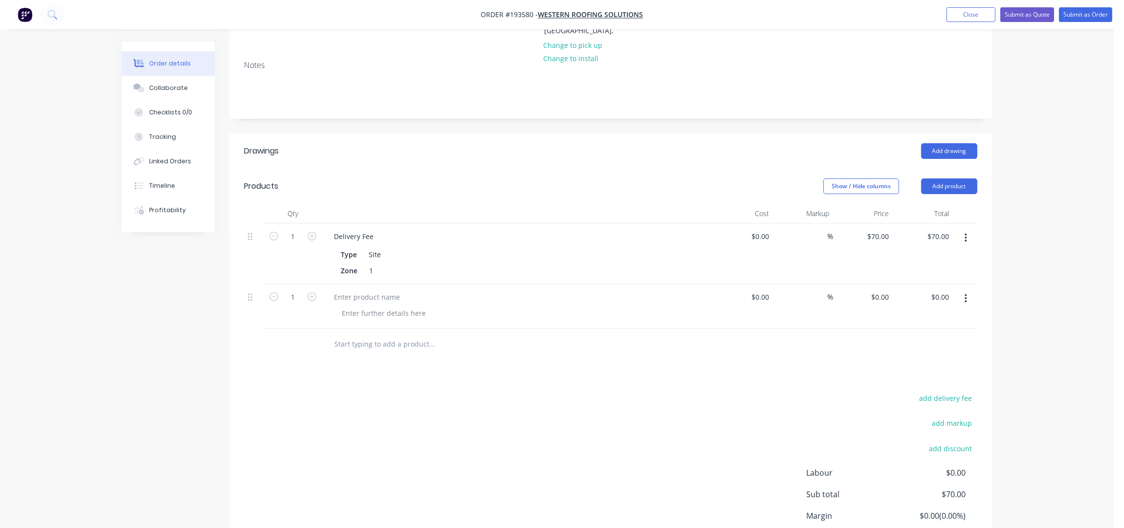
click at [966, 290] on button "button" at bounding box center [966, 299] width 23 height 18
click at [946, 356] on div "Delete" at bounding box center [930, 363] width 75 height 14
drag, startPoint x: 935, startPoint y: 143, endPoint x: 945, endPoint y: 156, distance: 16.7
click at [935, 169] on header "Products Show / Hide columns Add product" at bounding box center [610, 186] width 763 height 35
click at [946, 178] on button "Add product" at bounding box center [949, 186] width 56 height 16
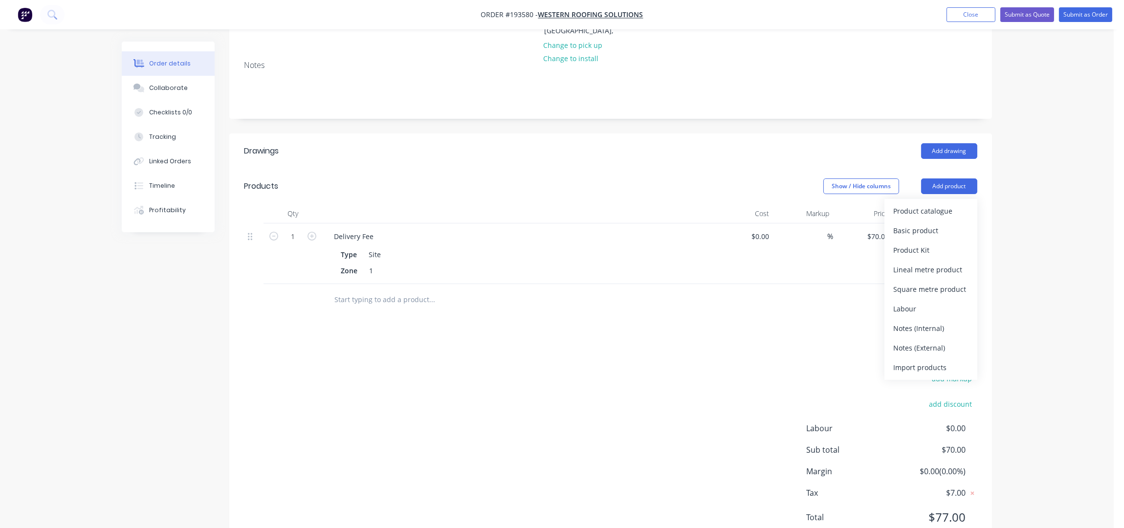
click at [932, 204] on div "Product catalogue" at bounding box center [930, 211] width 75 height 14
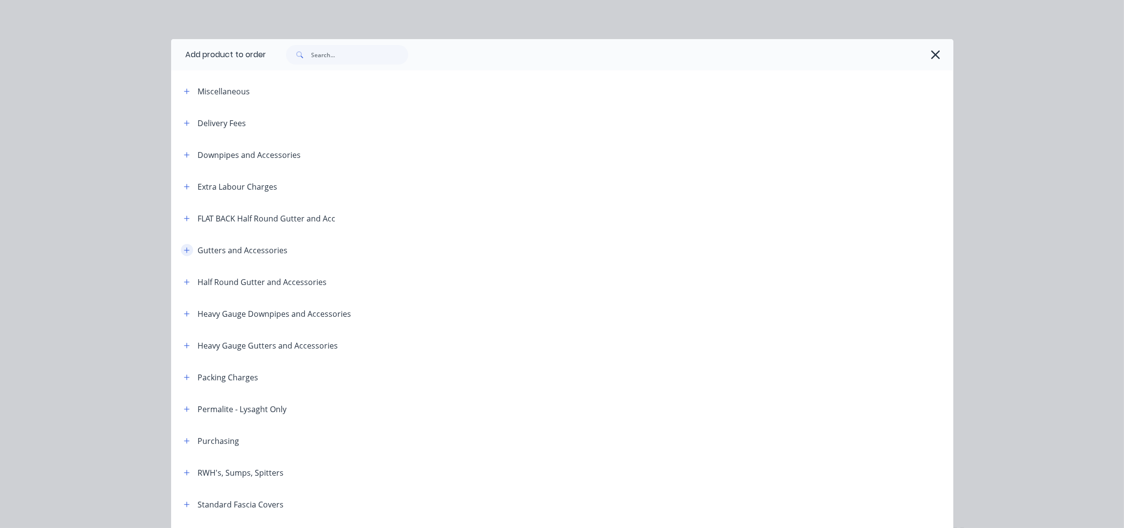
click at [186, 245] on button "button" at bounding box center [187, 250] width 12 height 12
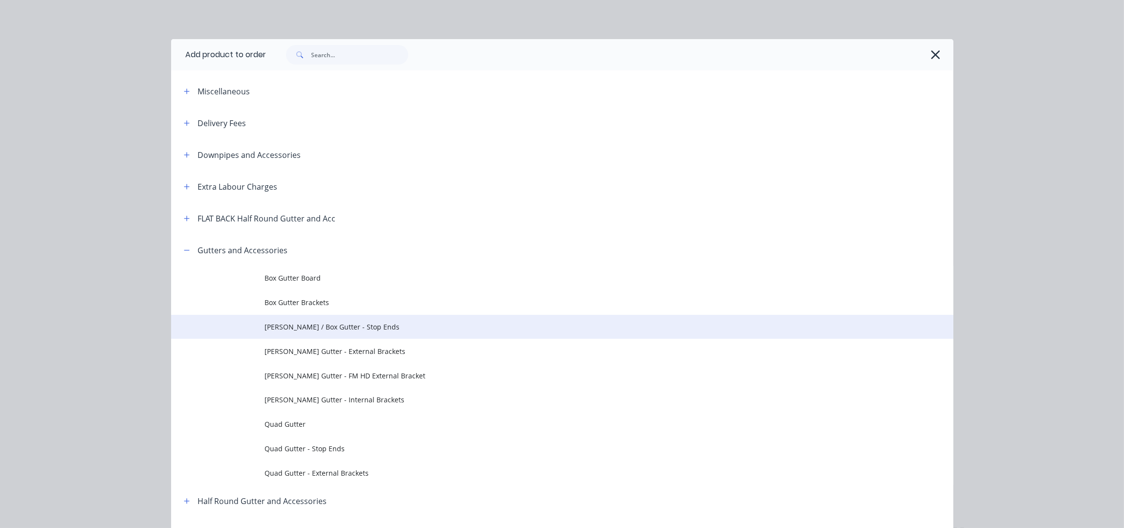
click at [347, 326] on span "[PERSON_NAME] / Box Gutter - Stop Ends" at bounding box center [540, 327] width 551 height 10
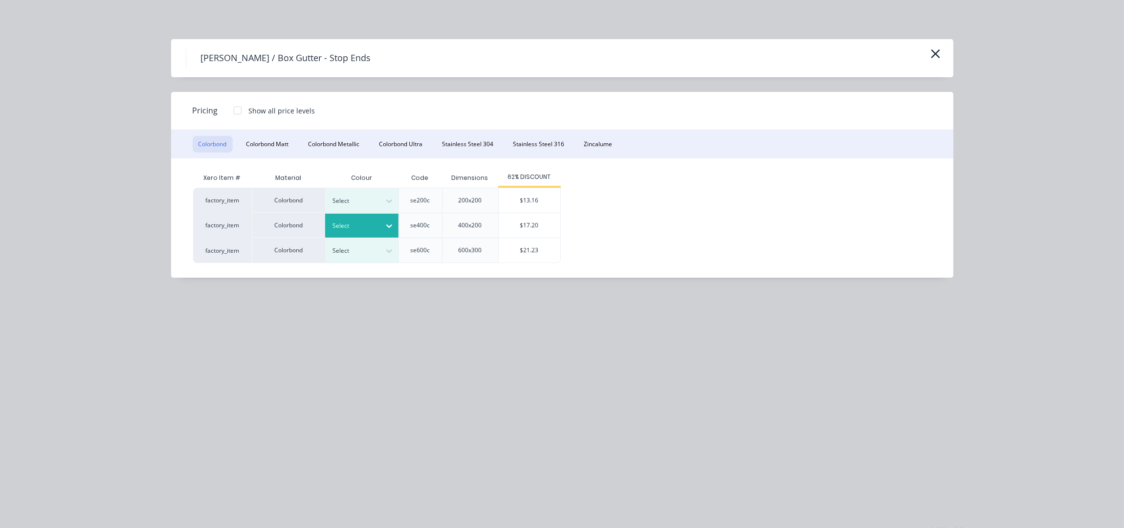
click at [377, 230] on div "Select" at bounding box center [353, 226] width 55 height 13
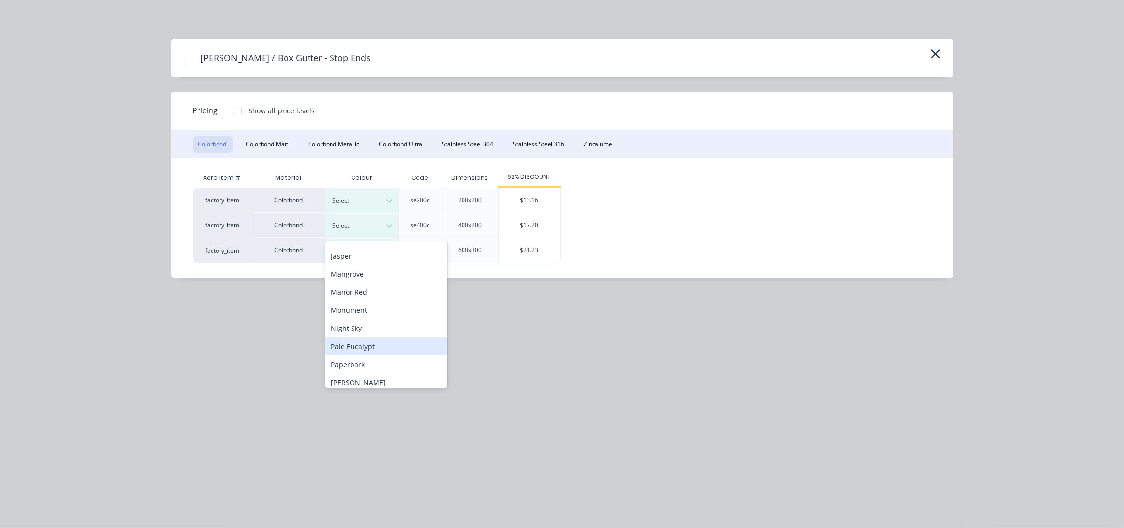
scroll to position [326, 0]
click at [360, 361] on div "Windspray" at bounding box center [386, 361] width 122 height 18
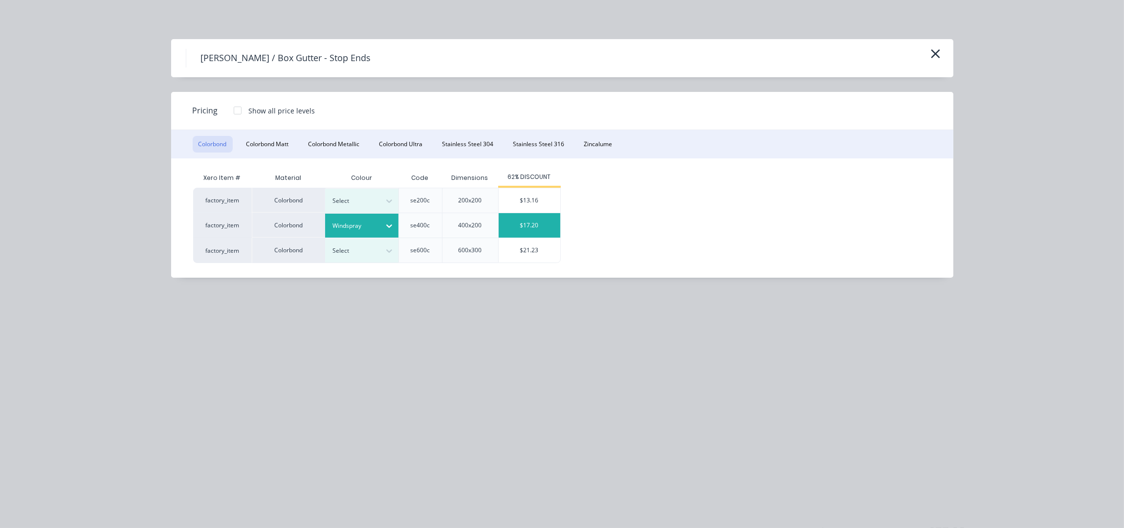
click at [542, 225] on div "$17.20" at bounding box center [530, 225] width 62 height 24
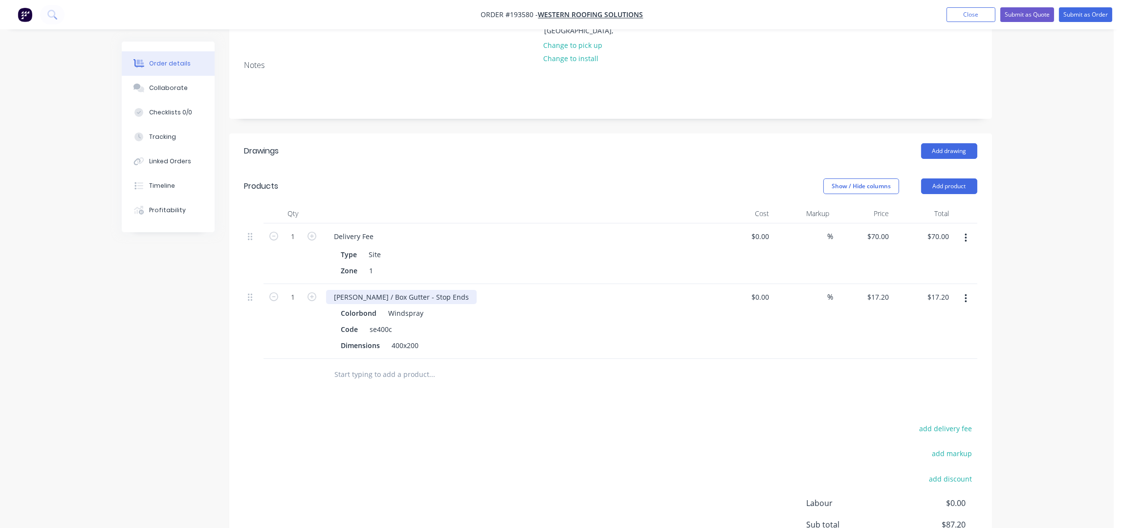
click at [430, 290] on div "[PERSON_NAME] / Box Gutter - Stop Ends" at bounding box center [401, 297] width 151 height 14
click at [445, 290] on div "[PERSON_NAME] / Box Gutter - Stop Ends - (LH) TO SUIT H1 GUTTER - WALL SHEET" at bounding box center [468, 297] width 284 height 14
click at [445, 290] on div "[PERSON_NAME] / Box Gutter - Stop Ends - LH- TO SUIT H1 GUTTER - WALL SHEET" at bounding box center [468, 297] width 285 height 14
click at [451, 290] on div "[PERSON_NAME] / Box Gutter - Stop Ends - LH - TO SUIT H1 GUTTER - WALL SHEET" at bounding box center [469, 297] width 287 height 14
click at [1009, 305] on div "Order details Collaborate Checklists 0/0 Tracking Linked Orders Timeline Profit…" at bounding box center [557, 222] width 1114 height 835
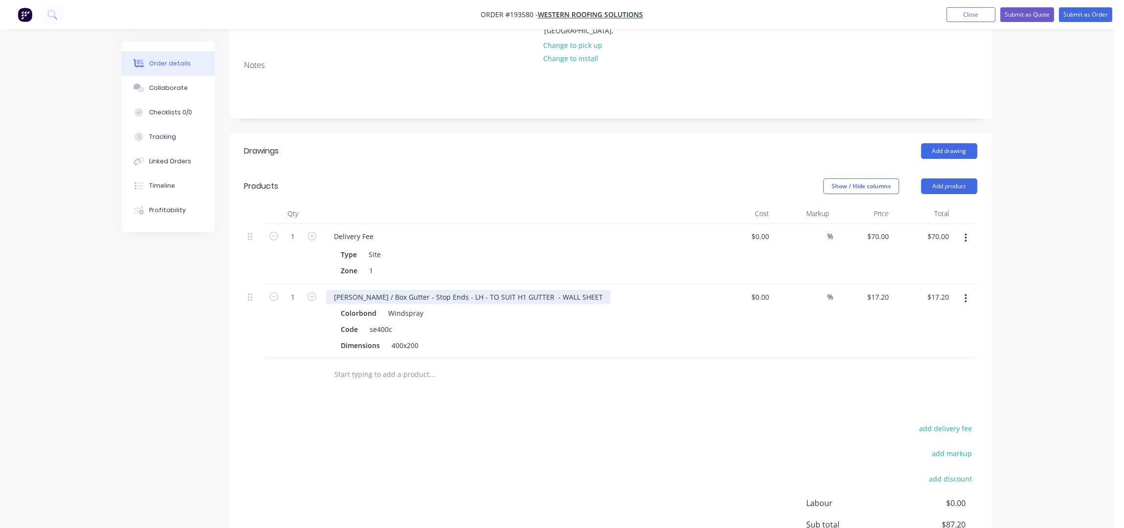
click at [564, 290] on div "[PERSON_NAME] / Box Gutter - Stop Ends - LH - TO SUIT H1 GUTTER - WALL SHEET" at bounding box center [468, 297] width 285 height 14
click at [451, 290] on div "[PERSON_NAME] / Box Gutter - Stop Ends - LH - TO SUIT H1 GUTTER - WALL SHEET)" at bounding box center [469, 297] width 287 height 14
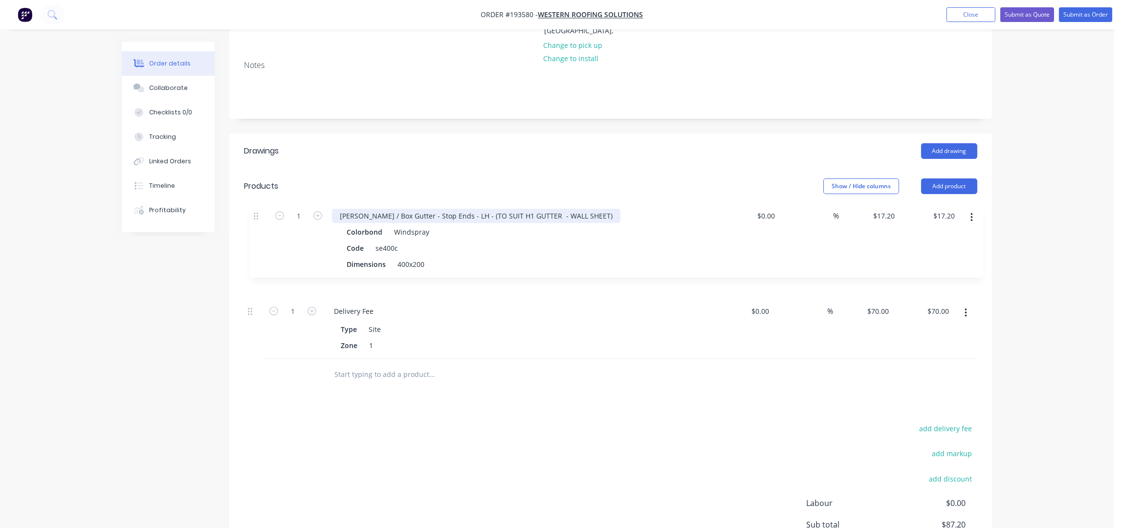
drag, startPoint x: 249, startPoint y: 267, endPoint x: 256, endPoint y: 208, distance: 59.6
click at [256, 223] on div "1 Delivery Fee Type Site Zone 1 $0.00 $0.00 % $70.00 $70.00 $70.00 $70.00 1 [PE…" at bounding box center [611, 290] width 734 height 135
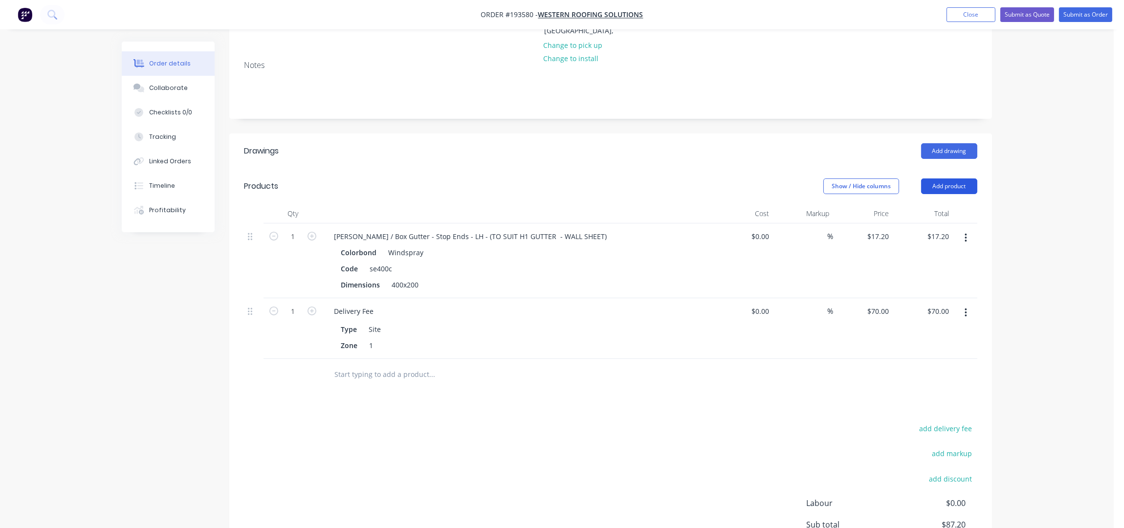
click at [961, 178] on button "Add product" at bounding box center [949, 186] width 56 height 16
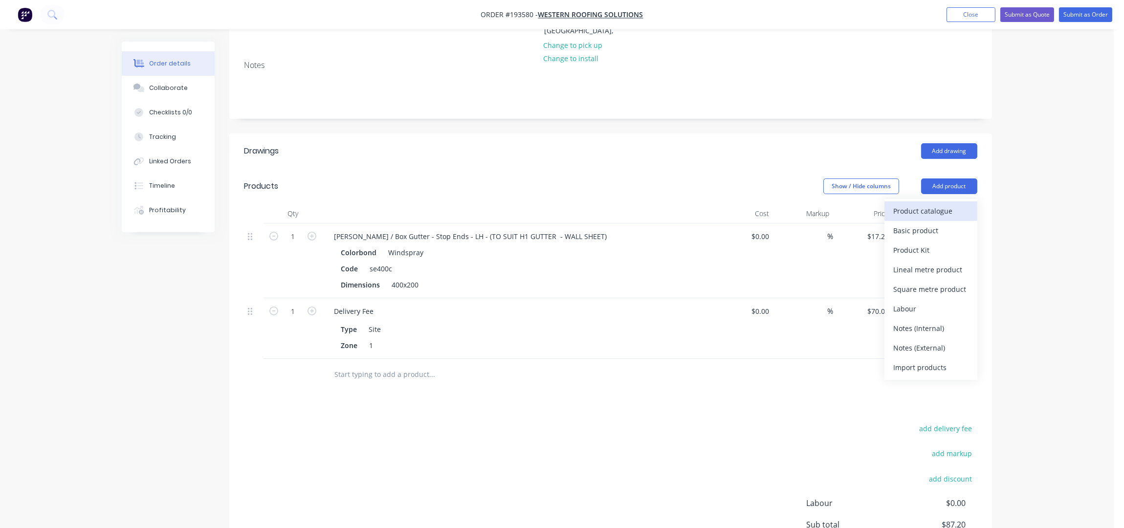
click at [950, 204] on div "Product catalogue" at bounding box center [930, 211] width 75 height 14
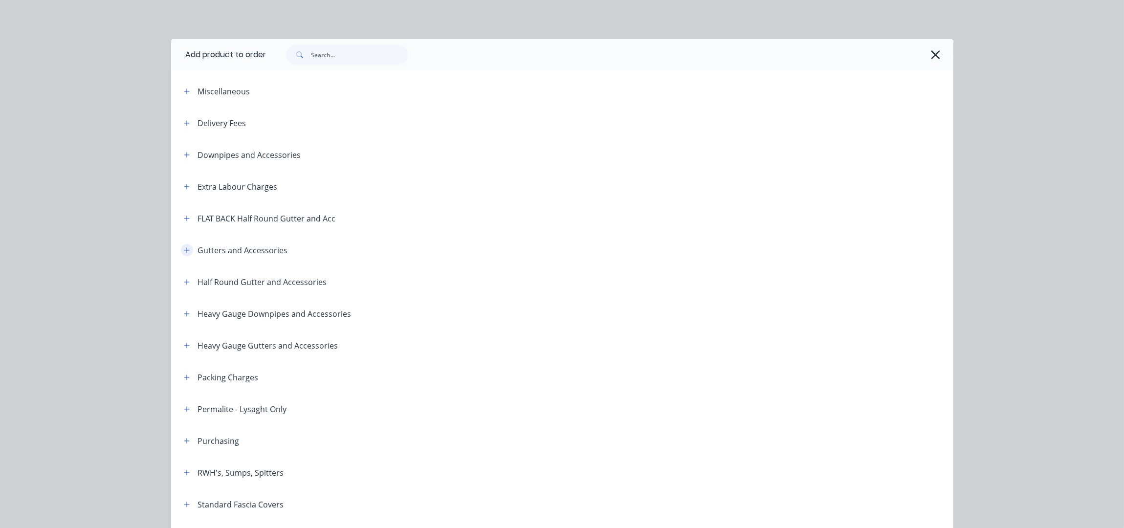
click at [184, 249] on icon "button" at bounding box center [187, 250] width 6 height 7
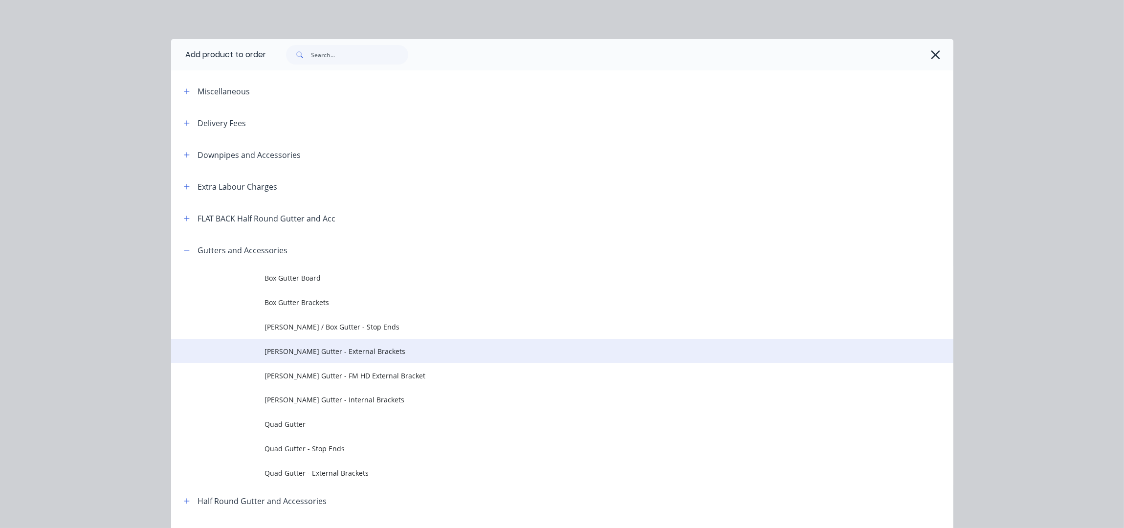
click at [369, 355] on span "[PERSON_NAME] Gutter - External Brackets" at bounding box center [540, 351] width 551 height 10
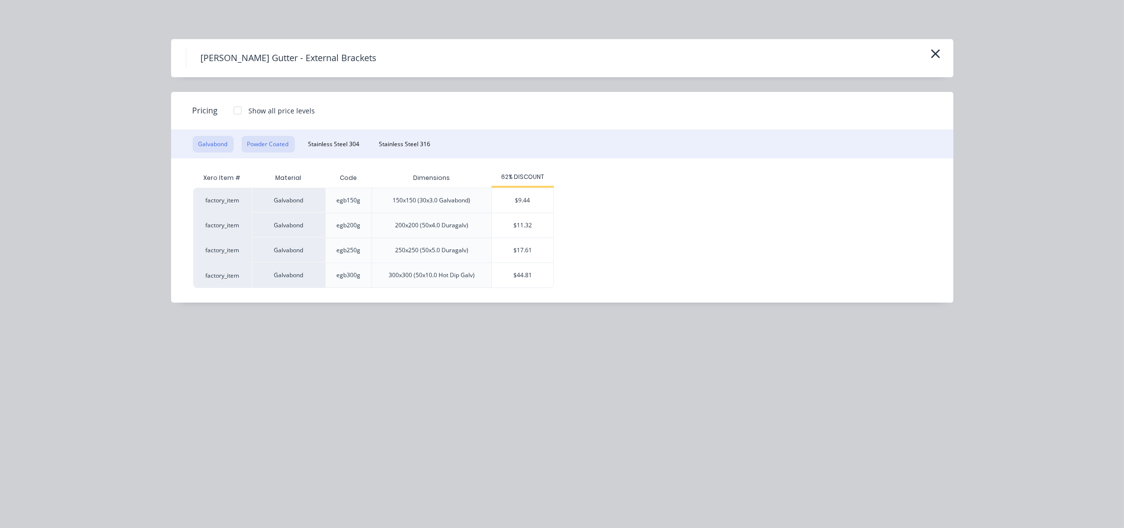
click at [262, 148] on button "Powder Coated" at bounding box center [268, 144] width 53 height 17
click at [528, 253] on div "$22.64" at bounding box center [523, 250] width 62 height 24
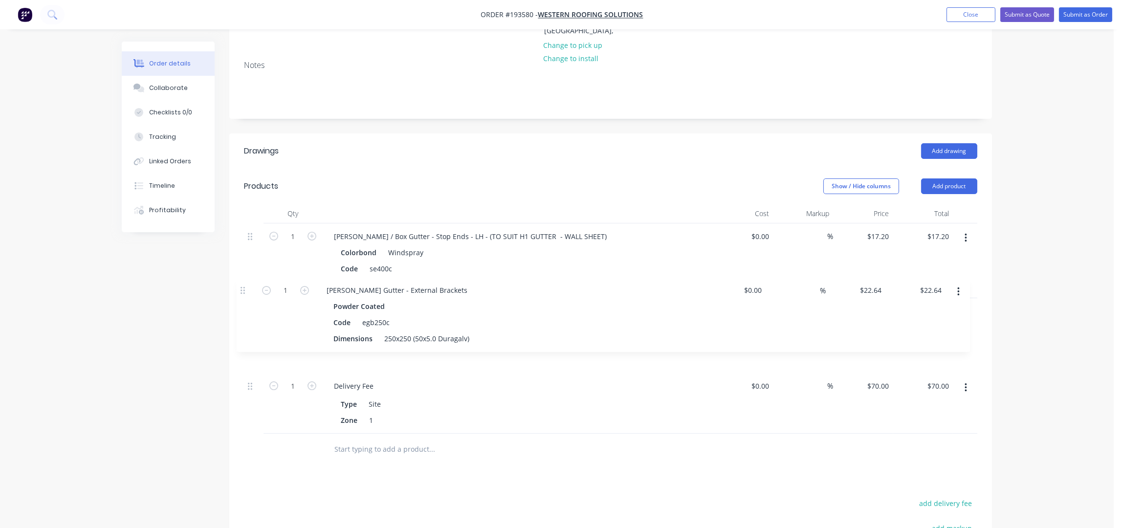
drag, startPoint x: 251, startPoint y: 344, endPoint x: 241, endPoint y: 269, distance: 75.5
click at [241, 270] on div "Qty Cost Markup Price Total 1 [PERSON_NAME] / Box Gutter - Stop Ends - LH - (TO…" at bounding box center [610, 335] width 763 height 262
drag, startPoint x: 357, startPoint y: 317, endPoint x: 319, endPoint y: 317, distance: 38.6
click at [319, 317] on div "1 [PERSON_NAME] Gutter - External Brackets Powder Coated Code egb250c Dimension…" at bounding box center [611, 335] width 734 height 75
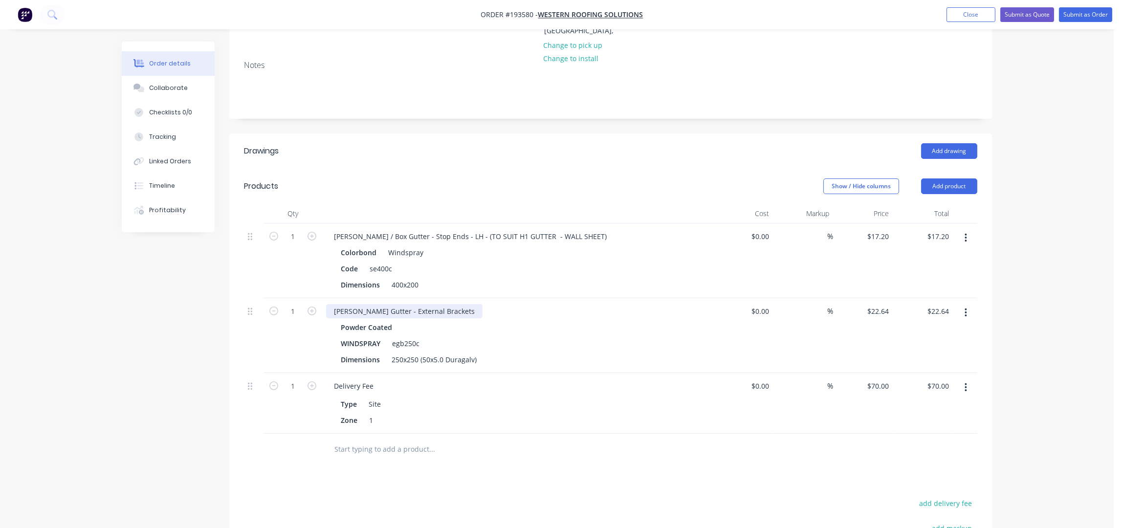
click at [436, 304] on div "[PERSON_NAME] Gutter - External Brackets" at bounding box center [404, 311] width 156 height 14
click at [1028, 221] on div "Order details Collaborate Checklists 0/0 Tracking Linked Orders Timeline Profit…" at bounding box center [557, 260] width 1114 height 910
click at [313, 307] on icon "button" at bounding box center [312, 311] width 9 height 9
type input "2"
type input "$45.28"
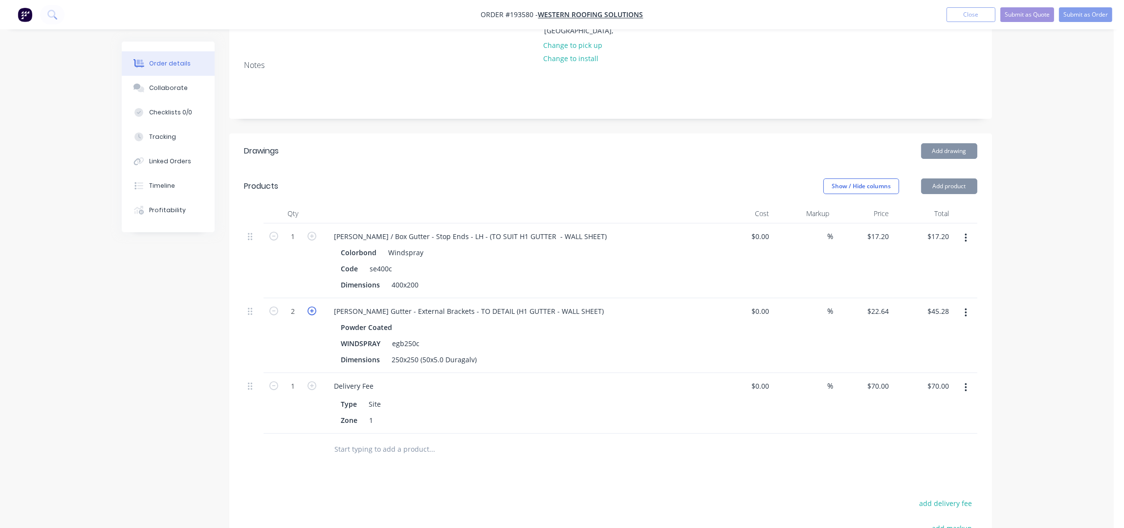
click at [313, 307] on icon "button" at bounding box center [312, 311] width 9 height 9
type input "3"
type input "$67.92"
click at [953, 143] on button "Add drawing" at bounding box center [949, 151] width 56 height 16
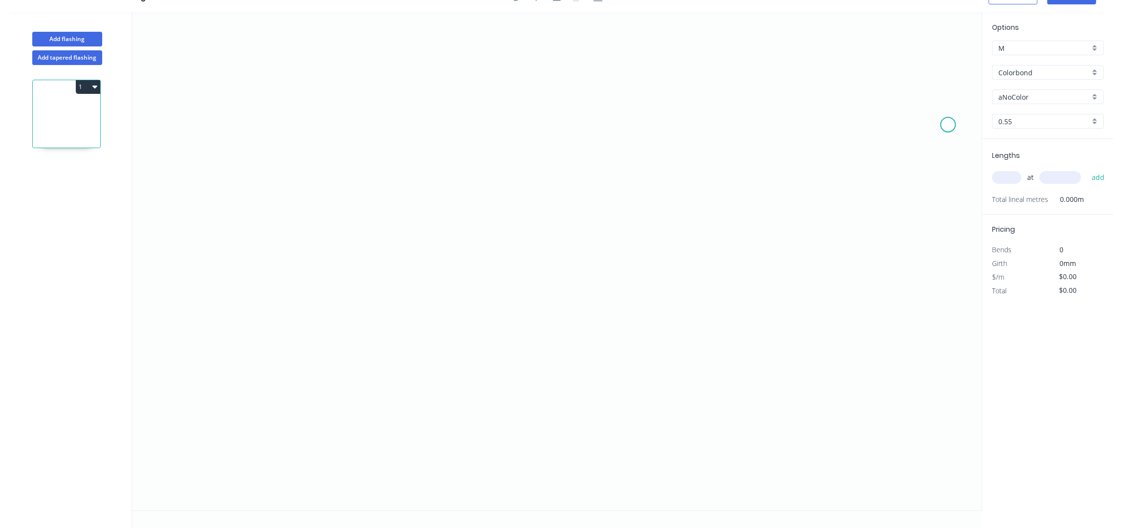
scroll to position [19, 0]
click at [324, 187] on icon "0" at bounding box center [557, 261] width 850 height 498
drag, startPoint x: 290, startPoint y: 149, endPoint x: 280, endPoint y: 174, distance: 27.1
click at [290, 148] on icon "0" at bounding box center [557, 261] width 850 height 498
click at [278, 363] on icon "0 ?" at bounding box center [557, 261] width 850 height 498
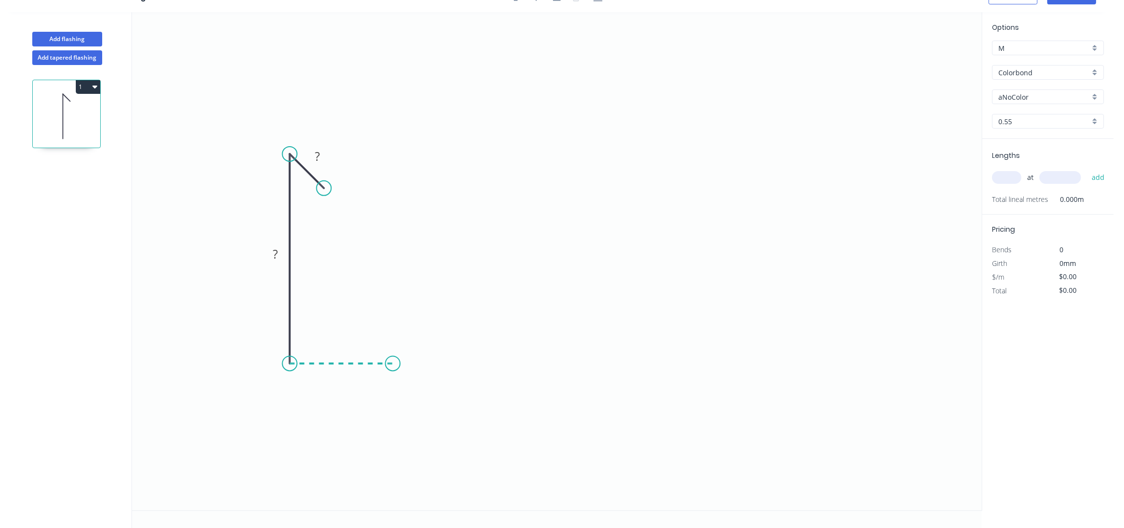
click at [393, 367] on icon "0 ? ?" at bounding box center [557, 261] width 850 height 498
click at [407, 350] on icon "0 ? ? ?" at bounding box center [557, 261] width 850 height 498
click at [509, 351] on icon "0 ? ? ? ?" at bounding box center [557, 261] width 850 height 498
click at [527, 365] on icon "0 ? ? ? ? ?" at bounding box center [557, 261] width 850 height 498
click at [524, 366] on circle at bounding box center [523, 364] width 15 height 15
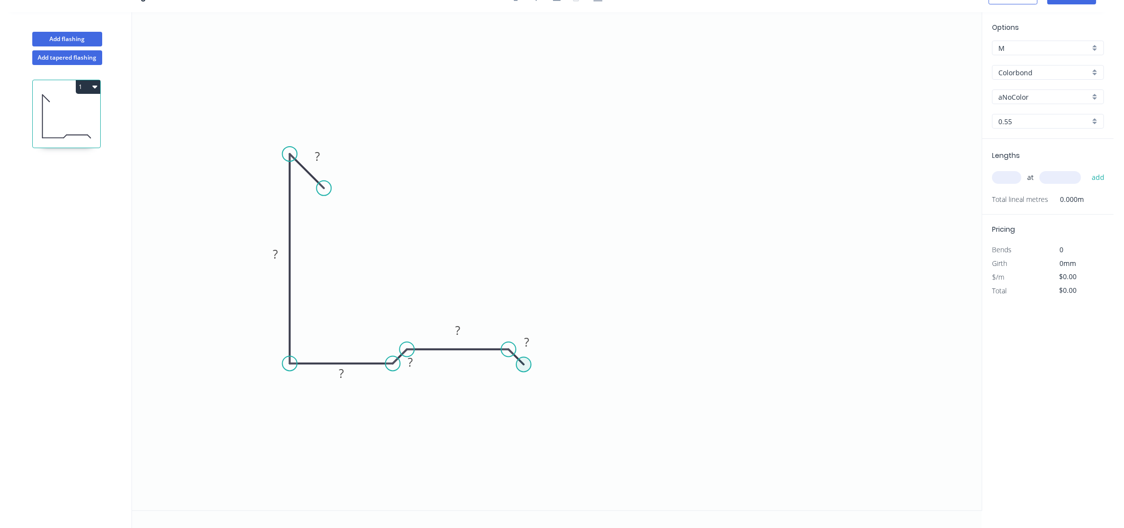
click at [524, 366] on circle at bounding box center [523, 364] width 15 height 15
click at [627, 372] on icon "0 ? ? ? ? ? ?" at bounding box center [557, 261] width 850 height 498
click at [686, 160] on icon "0 ? ? ? ? ? ? ?" at bounding box center [557, 261] width 850 height 498
click at [647, 151] on icon at bounding box center [666, 156] width 39 height 10
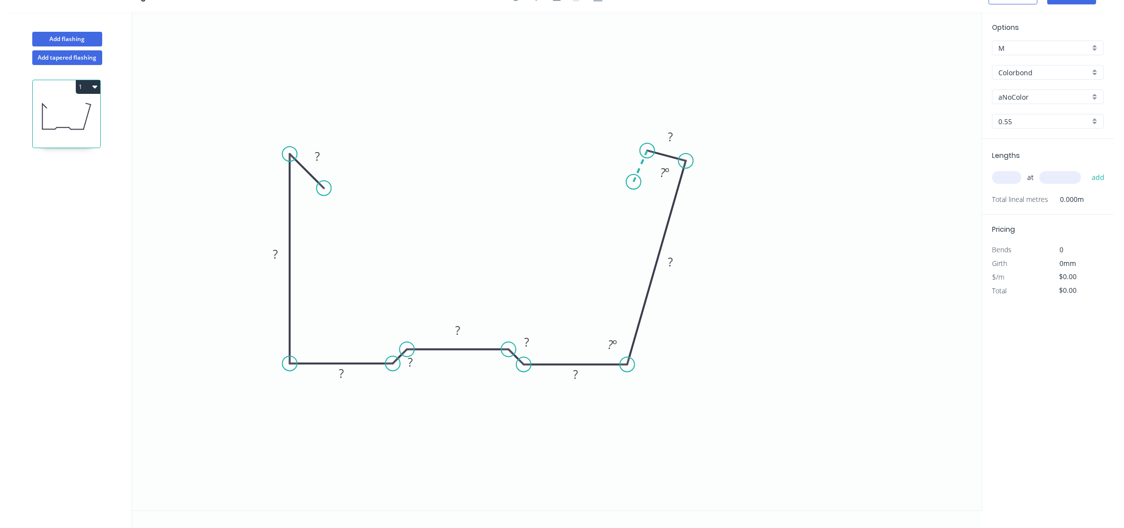
click at [634, 181] on icon "0 ? ? ? ? ? ? ? ? ? ? º ? º" at bounding box center [557, 261] width 850 height 498
drag, startPoint x: 631, startPoint y: 180, endPoint x: 638, endPoint y: 176, distance: 8.3
click at [638, 176] on circle at bounding box center [638, 176] width 15 height 15
click at [686, 204] on div "Hide angle" at bounding box center [702, 208] width 98 height 20
click at [684, 202] on div "Hide angle" at bounding box center [715, 209] width 98 height 20
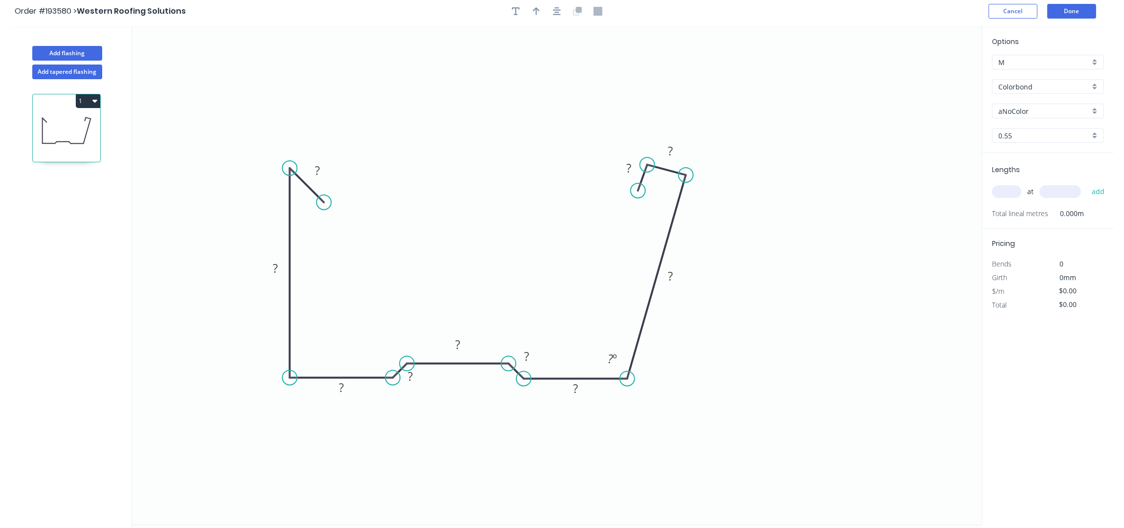
scroll to position [0, 0]
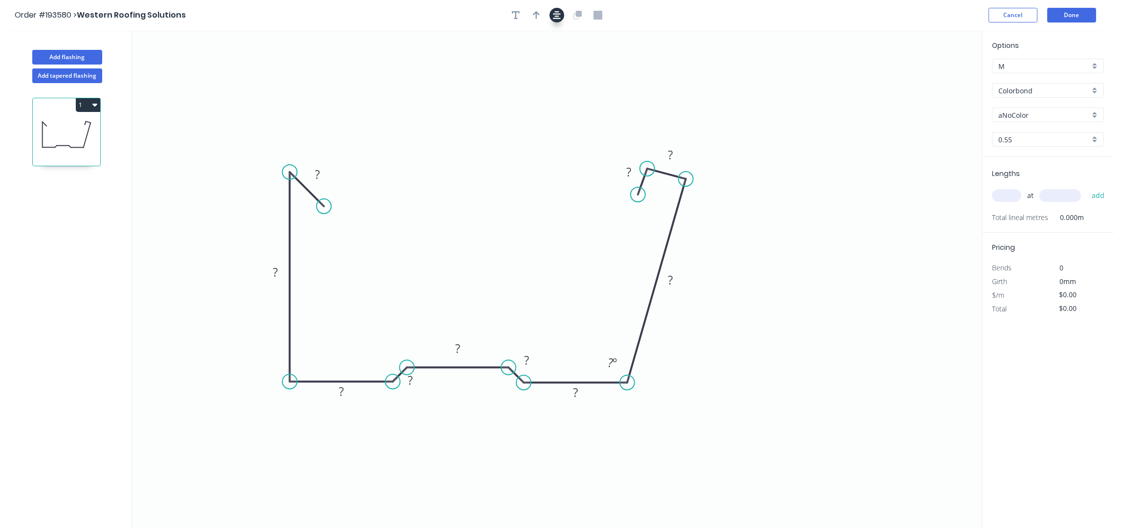
click at [561, 14] on button "button" at bounding box center [557, 15] width 15 height 15
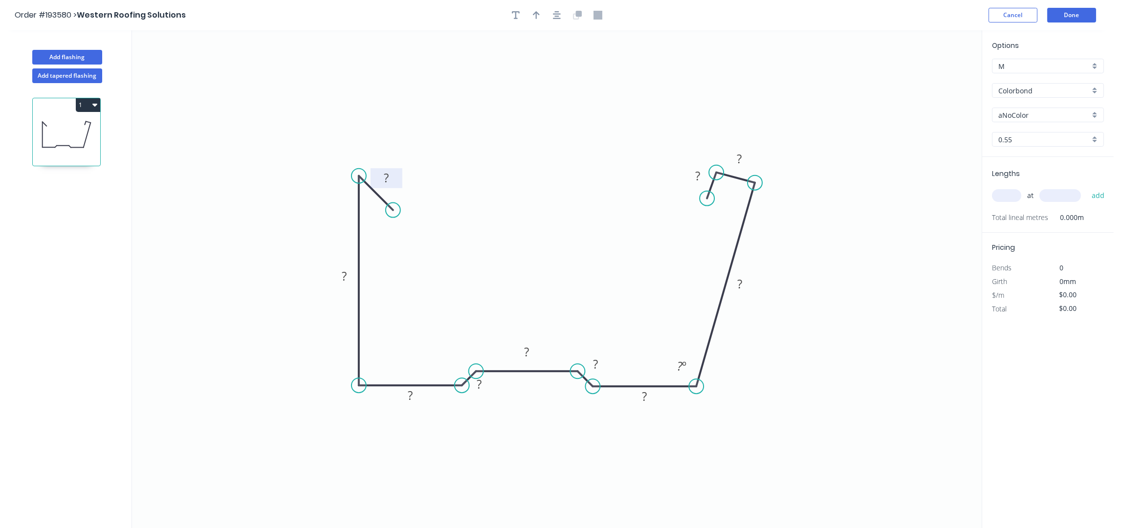
click at [387, 177] on tspan "?" at bounding box center [386, 178] width 5 height 16
type input "$25.96"
drag, startPoint x: 492, startPoint y: 388, endPoint x: 461, endPoint y: 355, distance: 45.3
click at [461, 355] on rect at bounding box center [448, 352] width 32 height 20
drag, startPoint x: 609, startPoint y: 364, endPoint x: 622, endPoint y: 350, distance: 18.4
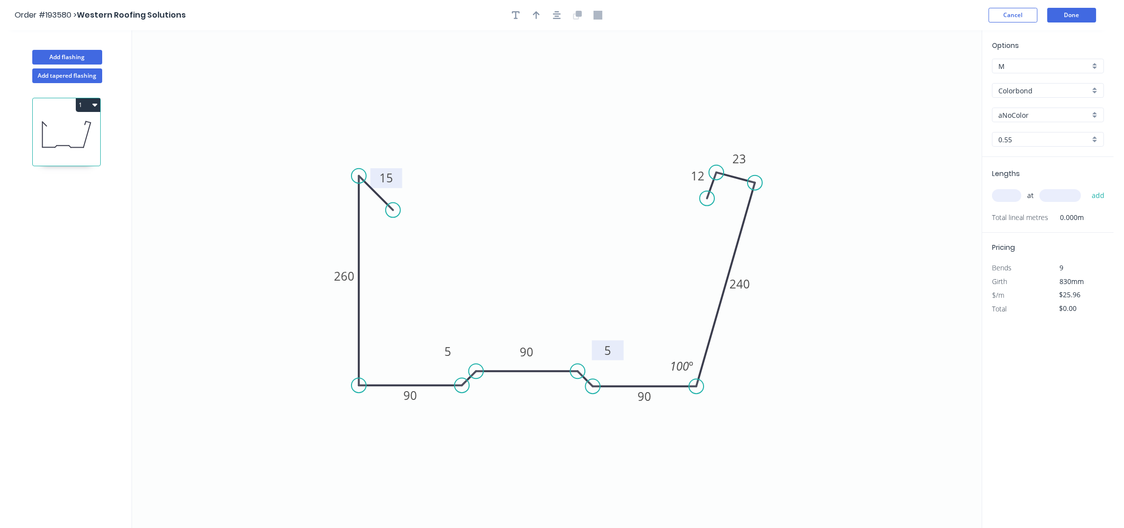
click at [622, 350] on rect at bounding box center [608, 350] width 32 height 20
click at [558, 13] on icon "button" at bounding box center [557, 15] width 8 height 9
click at [541, 14] on button "button" at bounding box center [536, 15] width 15 height 15
click at [932, 78] on icon at bounding box center [932, 67] width 9 height 31
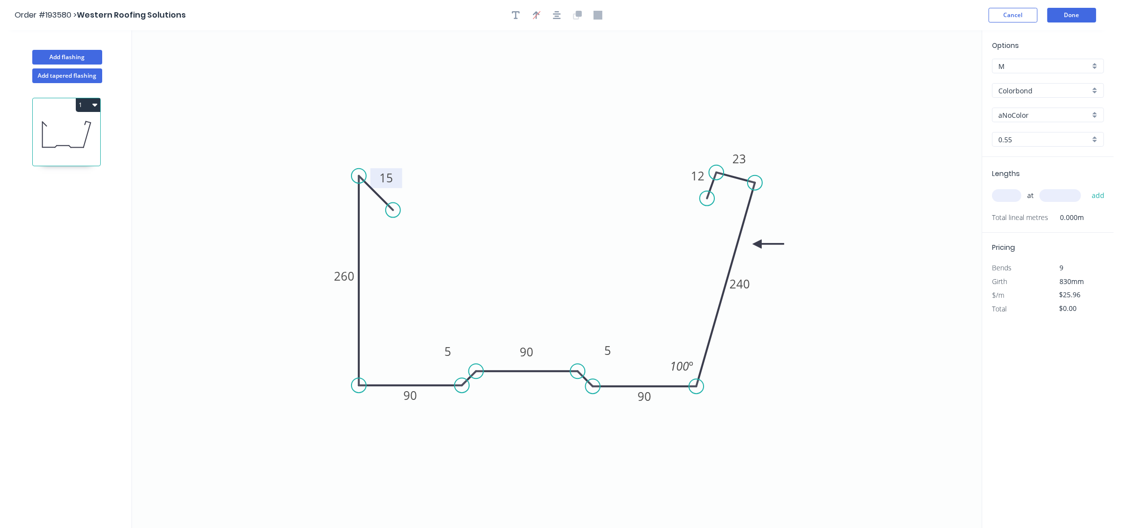
drag, startPoint x: 935, startPoint y: 79, endPoint x: 765, endPoint y: 243, distance: 235.9
click at [758, 243] on icon at bounding box center [768, 244] width 31 height 9
click at [1012, 114] on input "aNoColor" at bounding box center [1044, 115] width 91 height 10
click at [1033, 180] on div "Windspray" at bounding box center [1048, 183] width 111 height 17
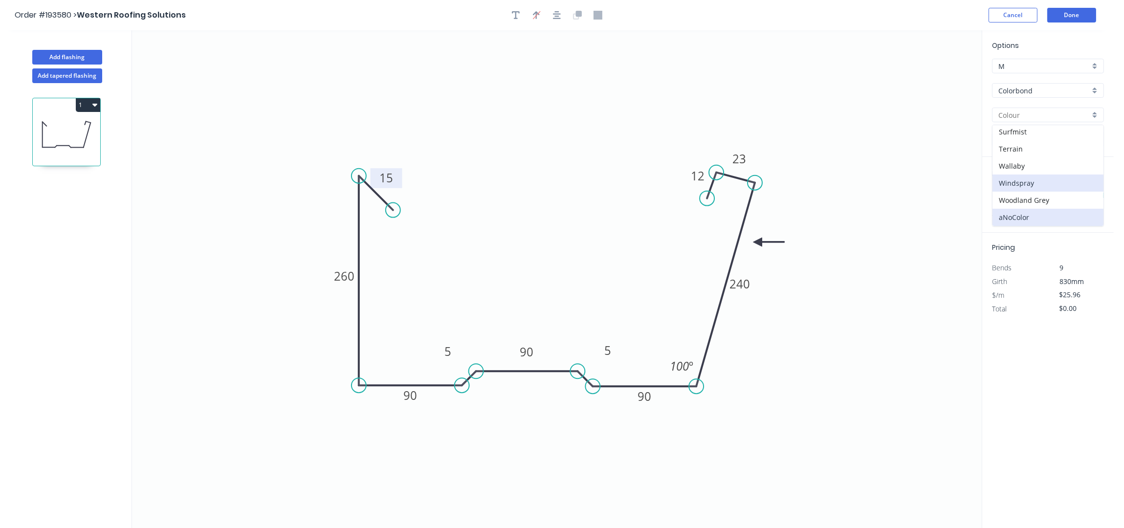
type input "Windspray"
click at [511, 15] on button "button" at bounding box center [516, 15] width 15 height 15
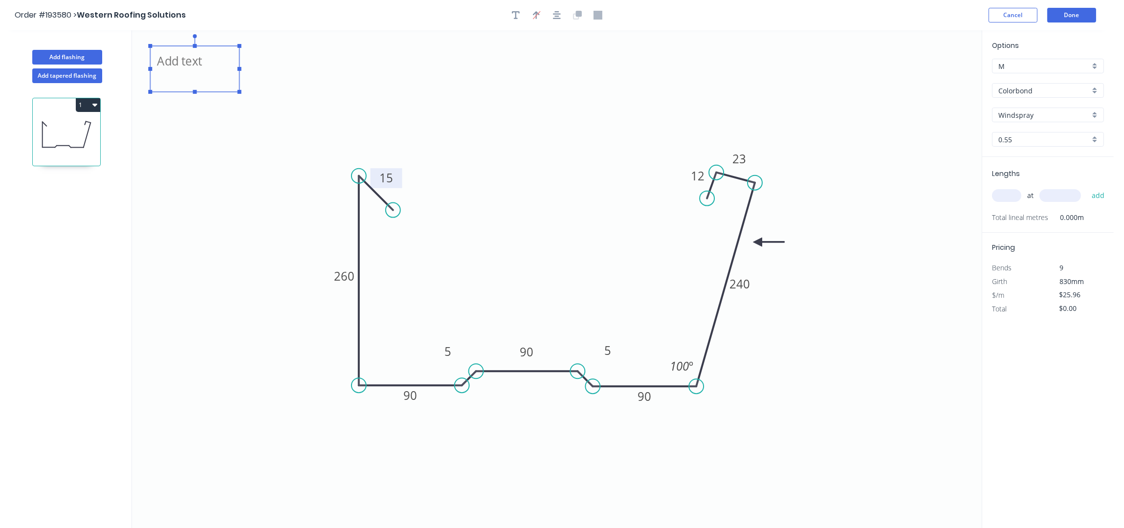
click at [182, 66] on textarea at bounding box center [194, 69] width 79 height 36
drag, startPoint x: 240, startPoint y: 68, endPoint x: 289, endPoint y: 64, distance: 49.1
click at [285, 64] on icon "H1 OFFICE GUTTER 12 15 5 240 260 5 23 90 90 90 100 º" at bounding box center [557, 279] width 850 height 498
type textarea "H1 OFFICE GUTTER"
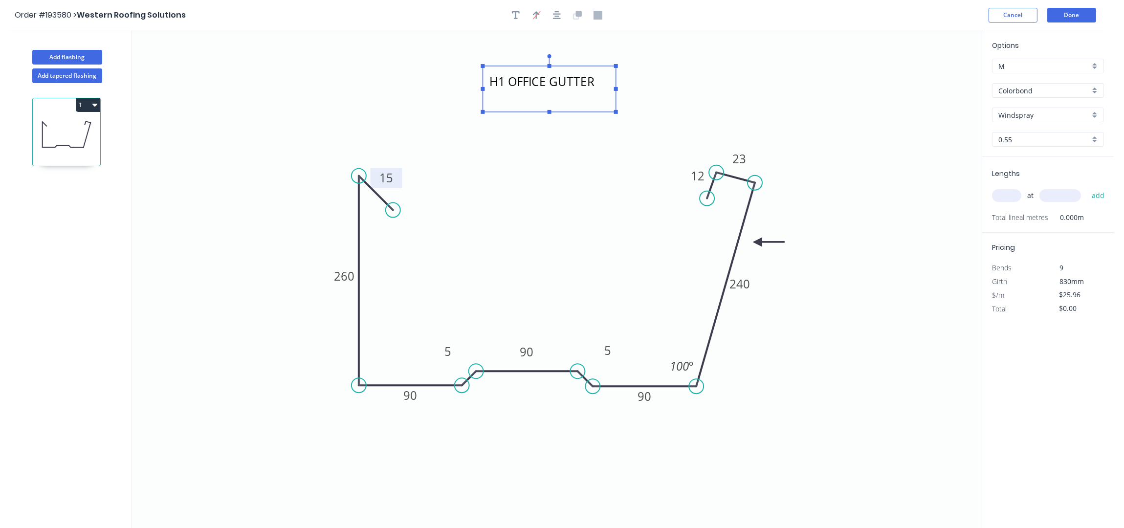
drag, startPoint x: 217, startPoint y: 48, endPoint x: 554, endPoint y: 71, distance: 337.7
click at [554, 71] on g "H1 OFFICE GUTTER" at bounding box center [549, 84] width 137 height 60
click at [1005, 197] on input "text" at bounding box center [1006, 195] width 29 height 13
type input "6"
type input "5500"
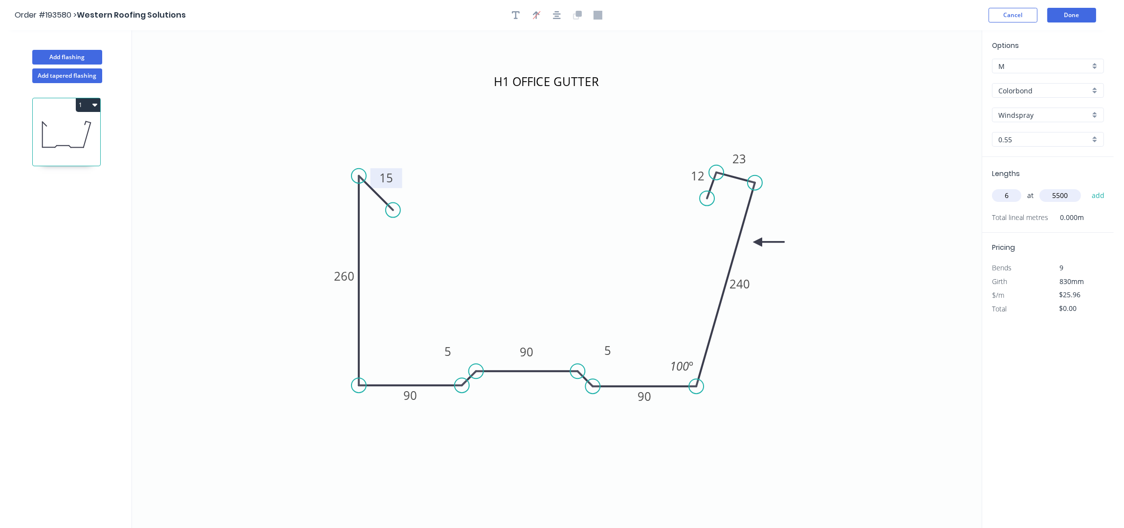
click at [1087, 187] on button "add" at bounding box center [1098, 195] width 23 height 17
type input "$856.68"
type input "3"
type input "6200"
click at [1087, 187] on button "add" at bounding box center [1098, 195] width 23 height 17
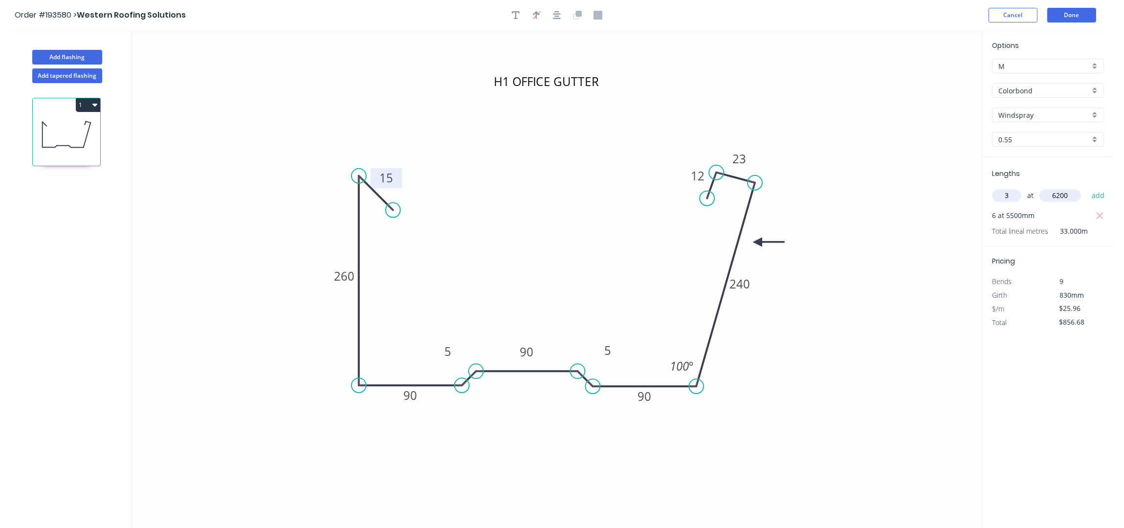
type input "$1,339.54"
click at [1075, 17] on button "Done" at bounding box center [1071, 15] width 49 height 15
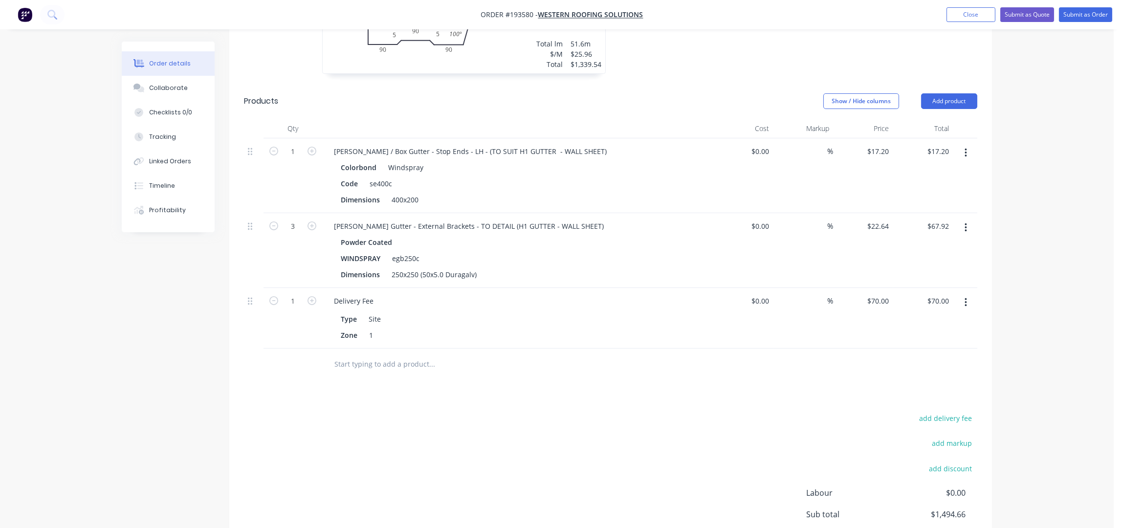
scroll to position [456, 0]
click at [965, 221] on icon "button" at bounding box center [966, 226] width 2 height 11
click at [901, 264] on div "Duplicate" at bounding box center [930, 271] width 75 height 14
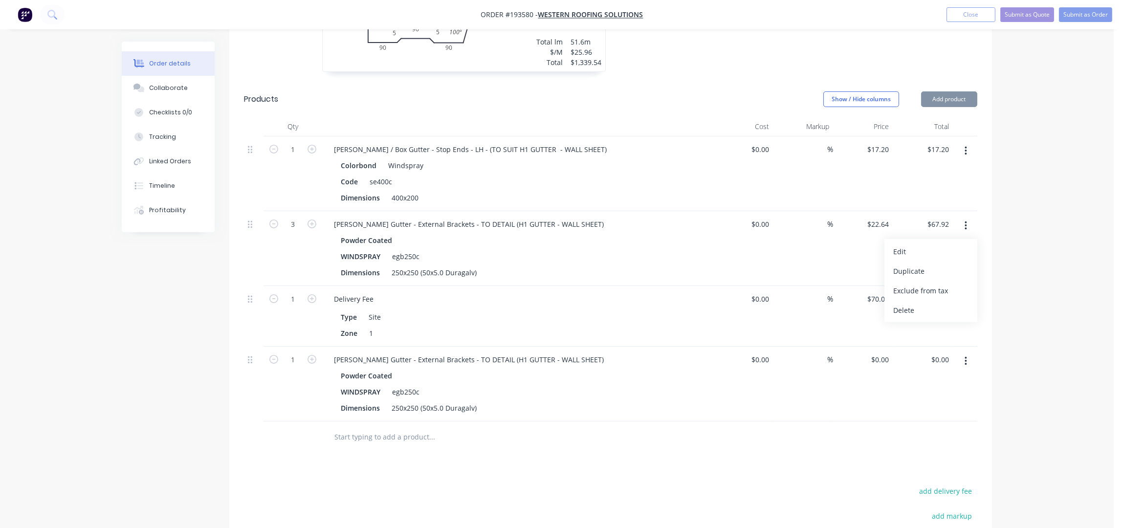
type input "$22.64"
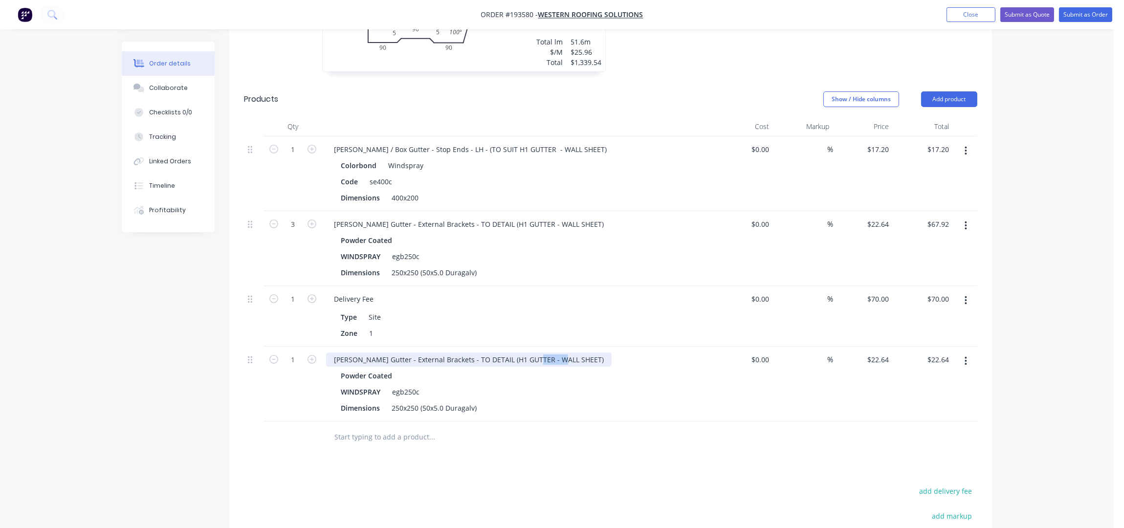
drag, startPoint x: 557, startPoint y: 334, endPoint x: 529, endPoint y: 337, distance: 28.5
click at [529, 353] on div "[PERSON_NAME] Gutter - External Brackets - TO DETAIL (H1 GUTTER - WALL SHEET)" at bounding box center [469, 360] width 286 height 14
click at [558, 353] on div "[PERSON_NAME] Gutter - External Brackets - TO DETAIL (H1 GUTTER - WALL SHEET)" at bounding box center [469, 360] width 286 height 14
drag, startPoint x: 558, startPoint y: 335, endPoint x: 490, endPoint y: 339, distance: 68.1
click at [490, 353] on div "[PERSON_NAME] Gutter - External Brackets - TO DETAIL (H1 GUTTER - WALL SHEET)" at bounding box center [469, 360] width 286 height 14
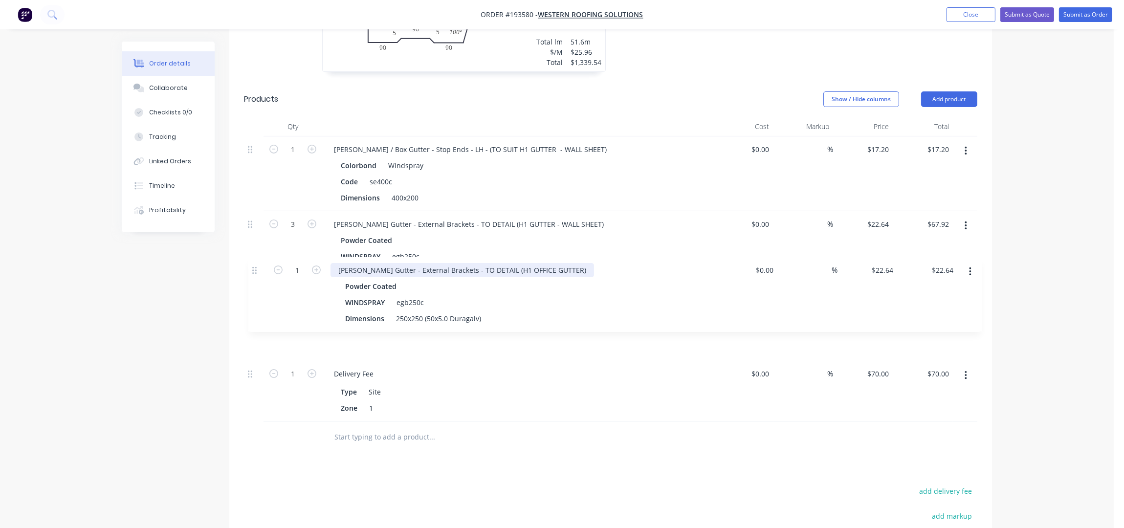
drag, startPoint x: 249, startPoint y: 318, endPoint x: 254, endPoint y: 270, distance: 47.6
click at [254, 270] on div "1 [PERSON_NAME] / Box Gutter - Stop Ends - LH - (TO SUIT H1 GUTTER - WALL SHEET…" at bounding box center [611, 278] width 734 height 285
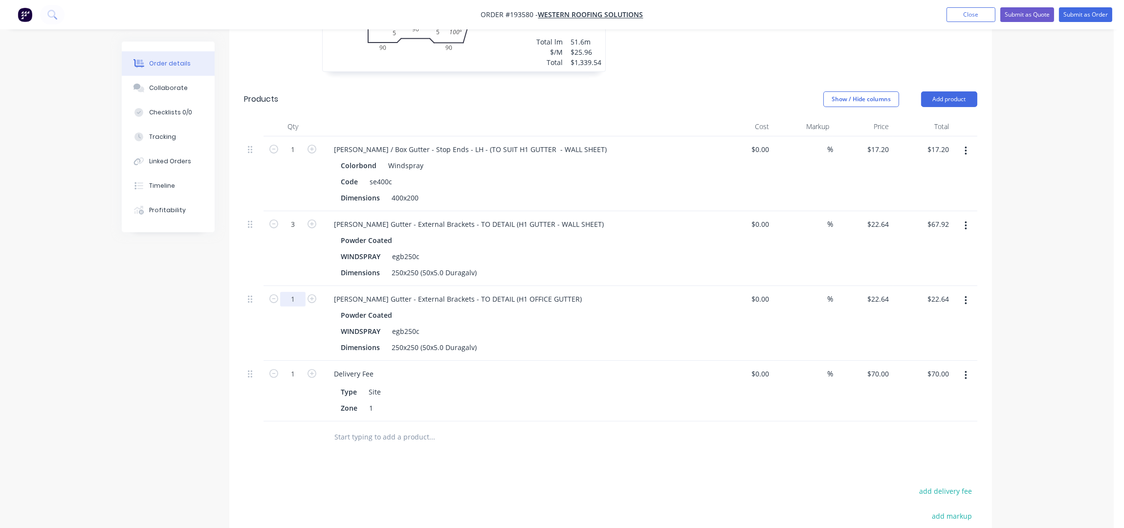
click at [292, 292] on input "1" at bounding box center [292, 299] width 25 height 15
type input "80"
type input "$1,811.20"
click at [527, 447] on div "Drawings Add drawing 0.55 Colorbond Windspray Girth 830 1 H1 OFFICE GUTTER 12 1…" at bounding box center [610, 280] width 763 height 816
click at [963, 142] on button "button" at bounding box center [966, 151] width 23 height 18
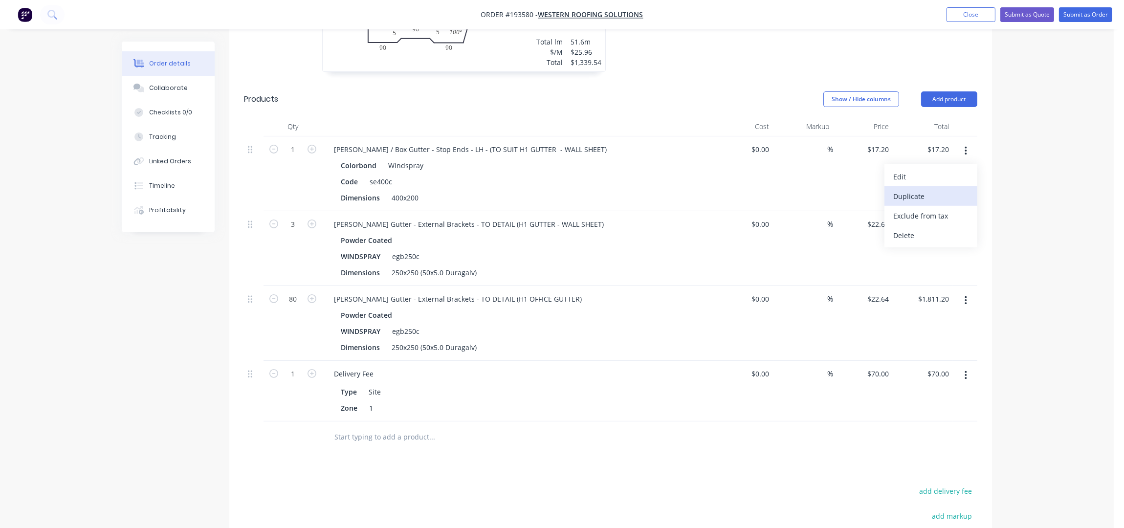
click at [938, 189] on div "Duplicate" at bounding box center [930, 196] width 75 height 14
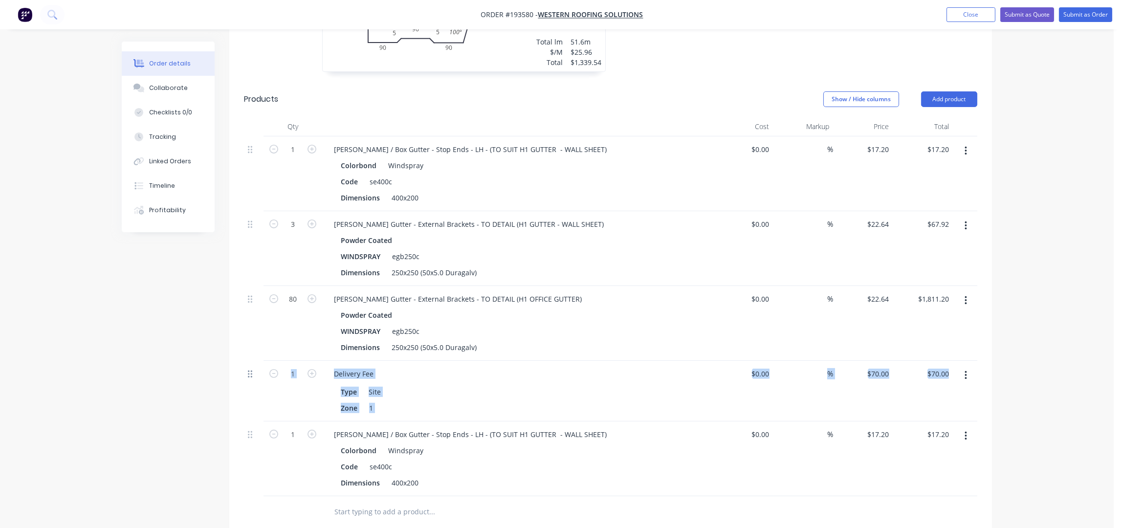
drag, startPoint x: 246, startPoint y: 404, endPoint x: 250, endPoint y: 344, distance: 60.3
click at [250, 344] on div "1 [PERSON_NAME] / Box Gutter - Stop Ends - LH - (TO SUIT H1 GUTTER - WALL SHEET…" at bounding box center [611, 316] width 734 height 360
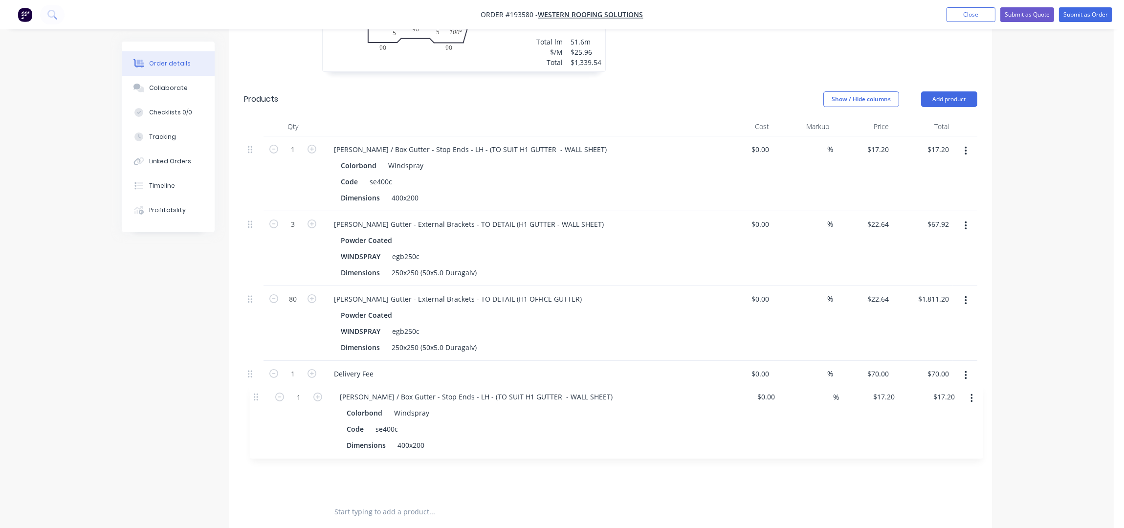
scroll to position [463, 0]
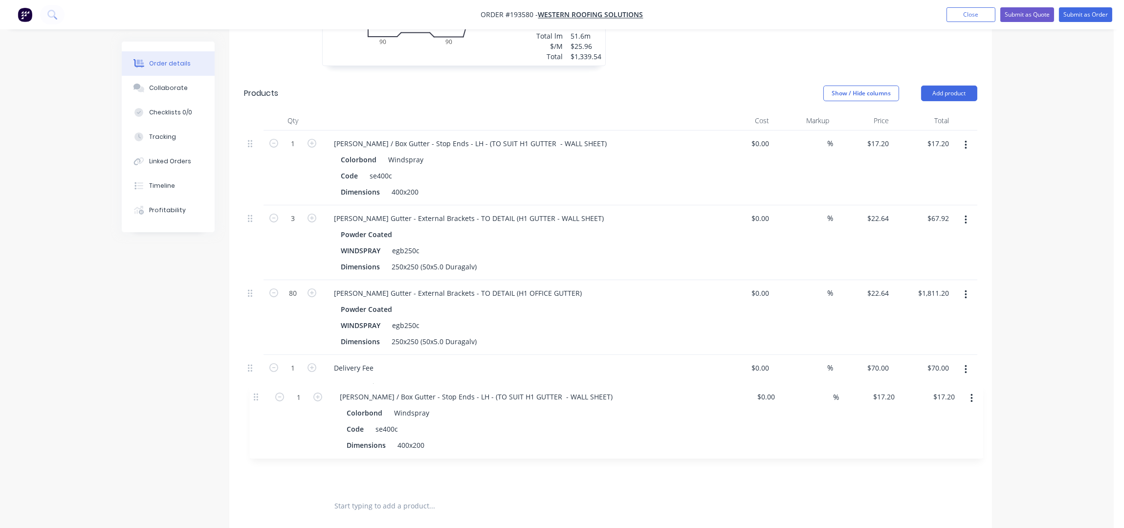
drag, startPoint x: 247, startPoint y: 408, endPoint x: 255, endPoint y: 392, distance: 18.2
click at [255, 392] on div "1 [PERSON_NAME] / Box Gutter - Stop Ends - LH - (TO SUIT H1 GUTTER - WALL SHEET…" at bounding box center [611, 310] width 734 height 360
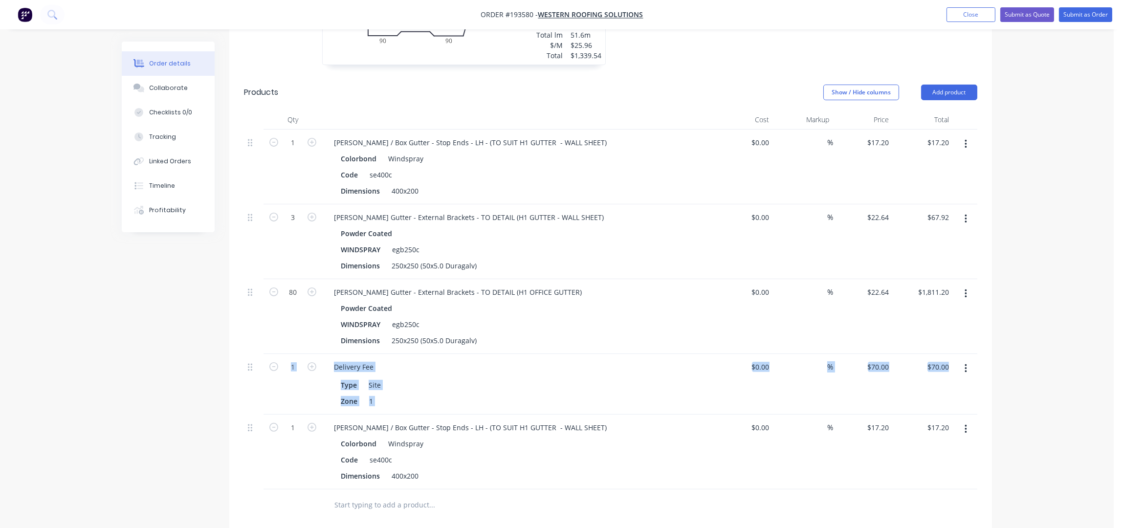
scroll to position [468, 0]
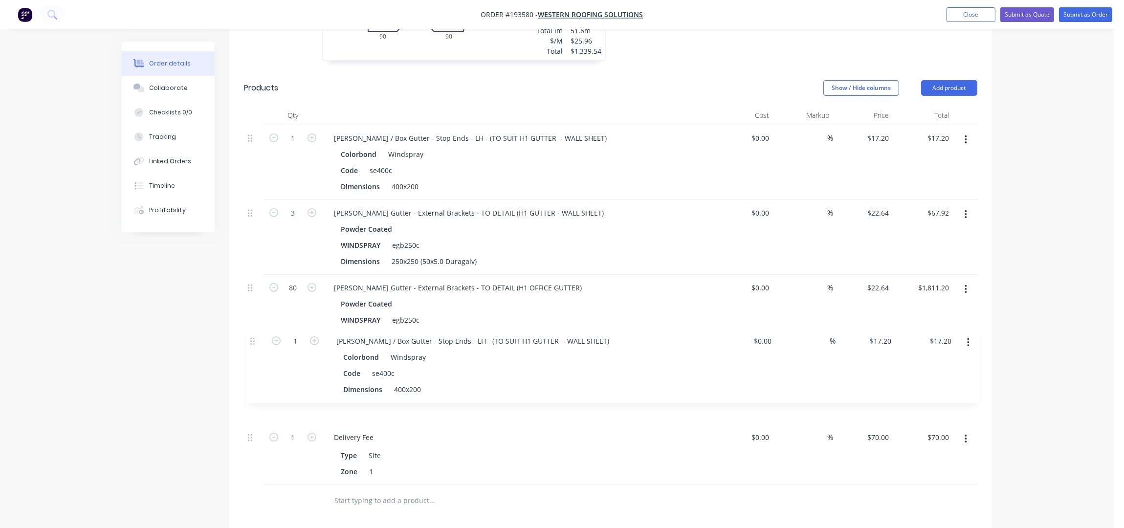
drag, startPoint x: 252, startPoint y: 401, endPoint x: 254, endPoint y: 333, distance: 68.0
click at [254, 334] on div "1 [PERSON_NAME] / Box Gutter - Stop Ends - LH - (TO SUIT H1 GUTTER - WALL SHEET…" at bounding box center [611, 305] width 734 height 360
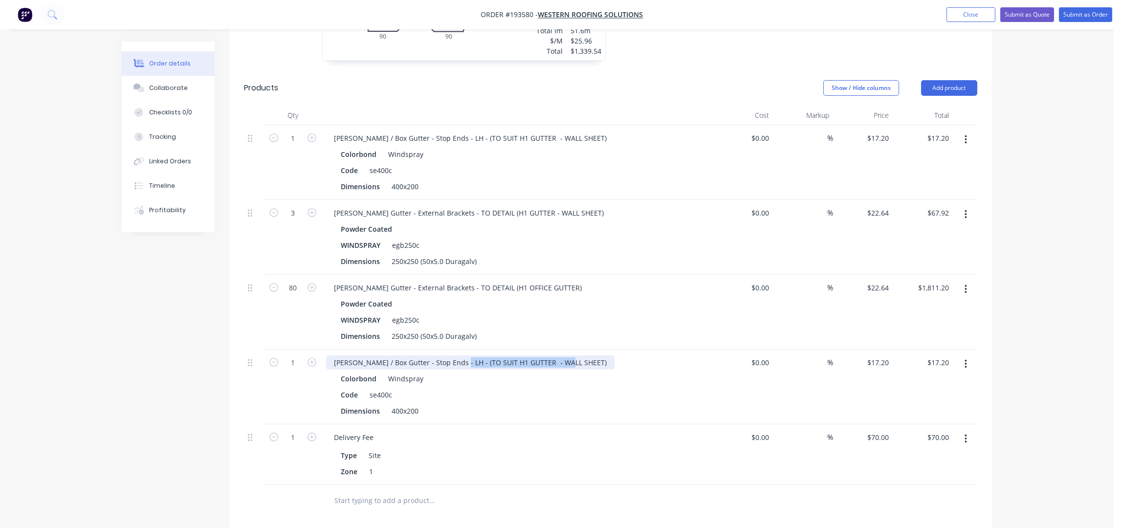
drag, startPoint x: 561, startPoint y: 336, endPoint x: 453, endPoint y: 342, distance: 108.7
click at [453, 356] on div "[PERSON_NAME] / Box Gutter - Stop Ends - LH - (TO SUIT H1 GUTTER - WALL SHEET)" at bounding box center [470, 363] width 289 height 14
click at [313, 358] on icon "button" at bounding box center [312, 362] width 9 height 9
type input "2"
type input "$34.40"
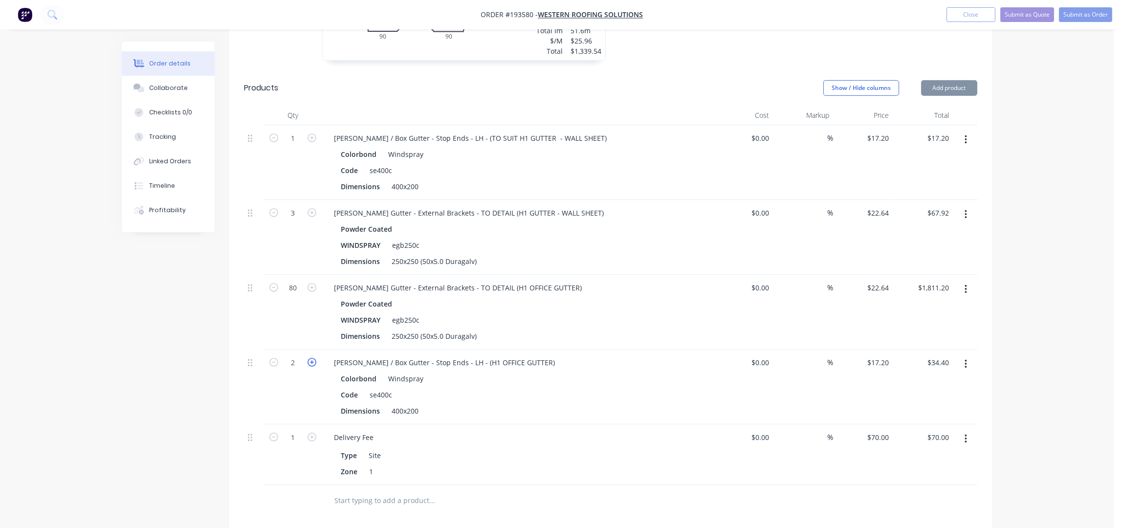
click at [313, 358] on icon "button" at bounding box center [312, 362] width 9 height 9
type input "3"
type input "$51.60"
click at [313, 358] on icon "button" at bounding box center [312, 362] width 9 height 9
type input "4"
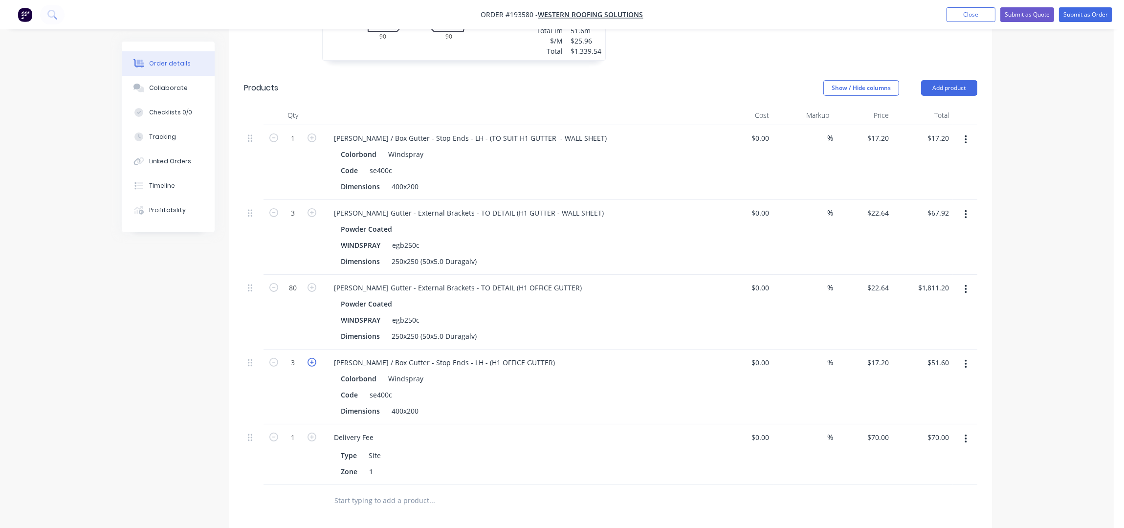
type input "$68.80"
click at [313, 358] on icon "button" at bounding box center [312, 362] width 9 height 9
type input "5"
type input "$86.00"
click at [313, 358] on icon "button" at bounding box center [312, 362] width 9 height 9
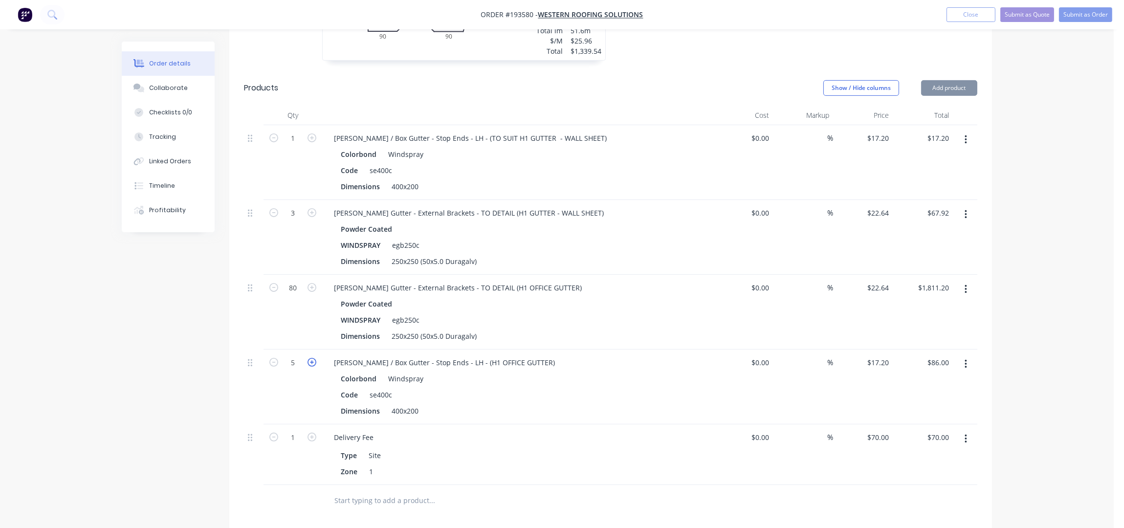
type input "6"
type input "$103.20"
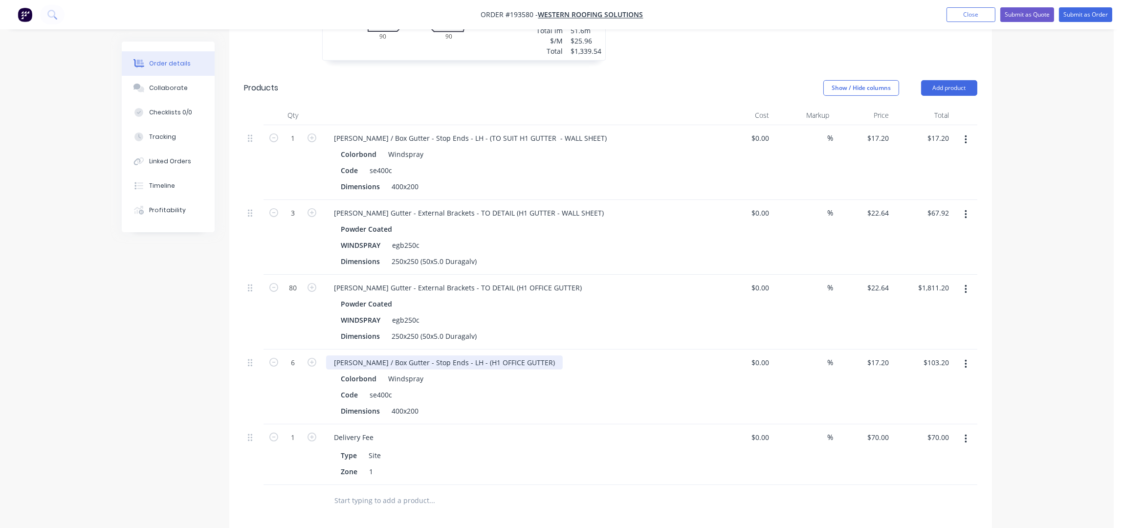
click at [436, 356] on div "[PERSON_NAME] / Box Gutter - Stop Ends - LH - (H1 OFFICE GUTTER)" at bounding box center [444, 363] width 237 height 14
click at [1007, 280] on div "Order details Collaborate Checklists 0/0 Tracking Linked Orders Timeline Profit…" at bounding box center [557, 149] width 1114 height 1234
click at [955, 80] on button "Add product" at bounding box center [949, 88] width 56 height 16
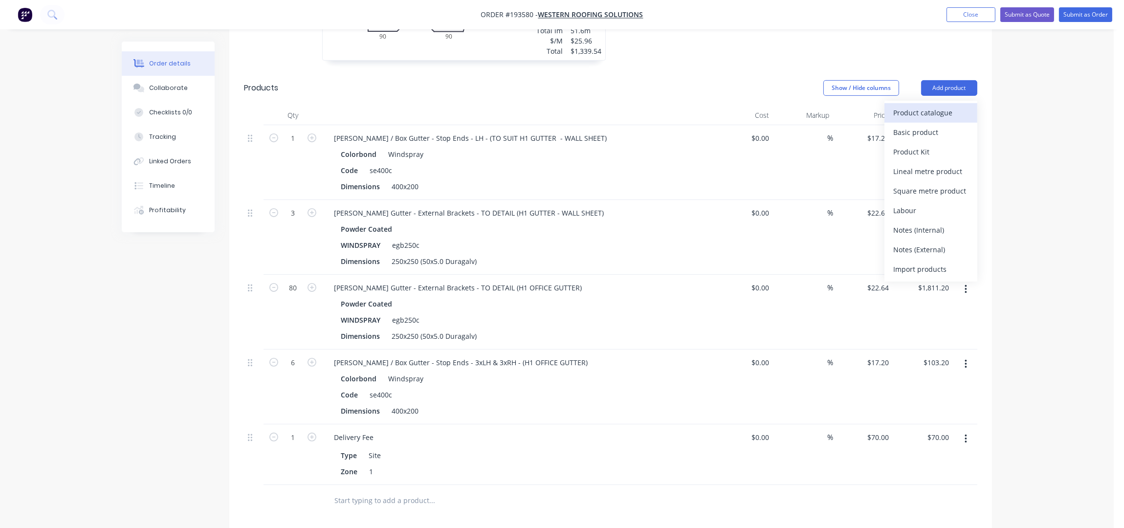
drag, startPoint x: 948, startPoint y: 96, endPoint x: 939, endPoint y: 84, distance: 15.1
click at [939, 101] on div "Product catalogue Basic product Product Kit Lineal metre product Square metre p…" at bounding box center [931, 191] width 93 height 181
click at [939, 106] on div "Product catalogue" at bounding box center [930, 113] width 75 height 14
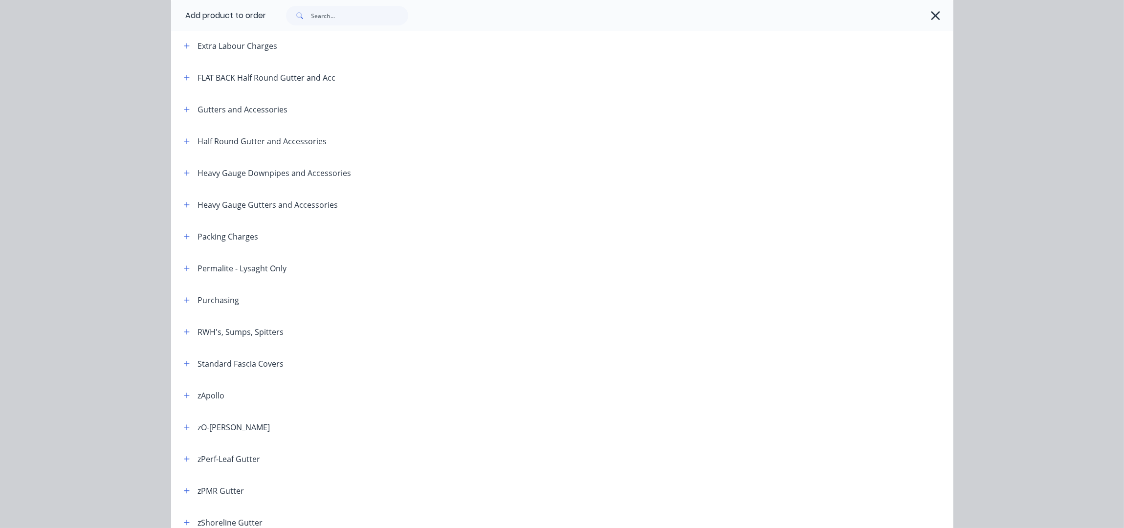
scroll to position [0, 0]
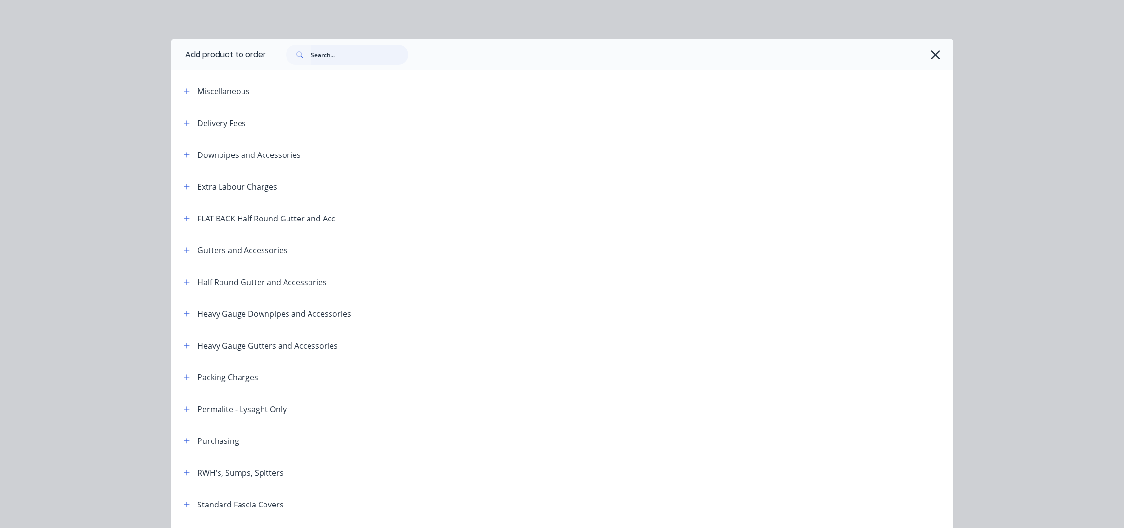
click at [334, 54] on input "text" at bounding box center [360, 55] width 97 height 20
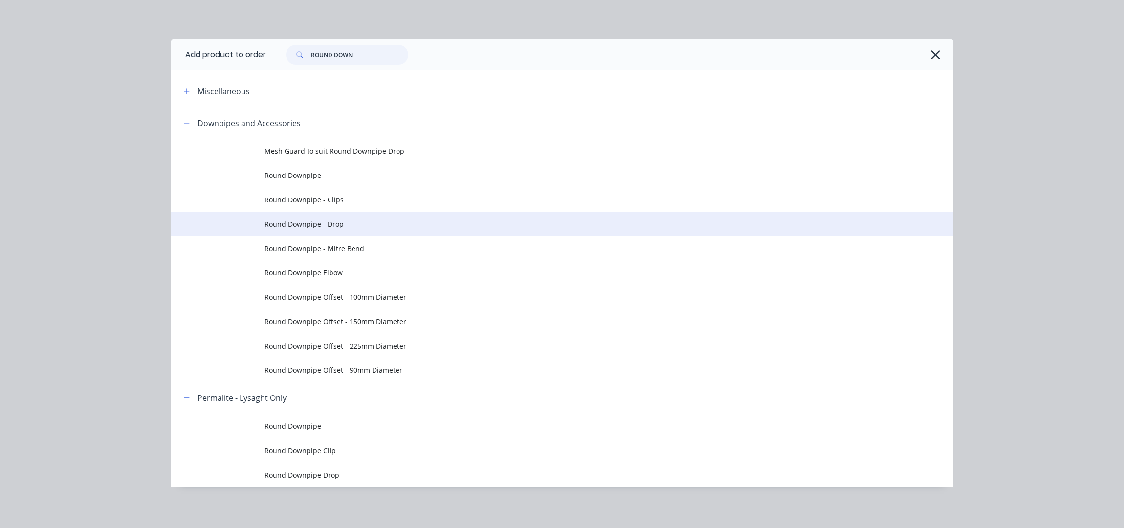
type input "ROUND DOWN"
click at [336, 225] on span "Round Downpipe - Drop" at bounding box center [540, 224] width 551 height 10
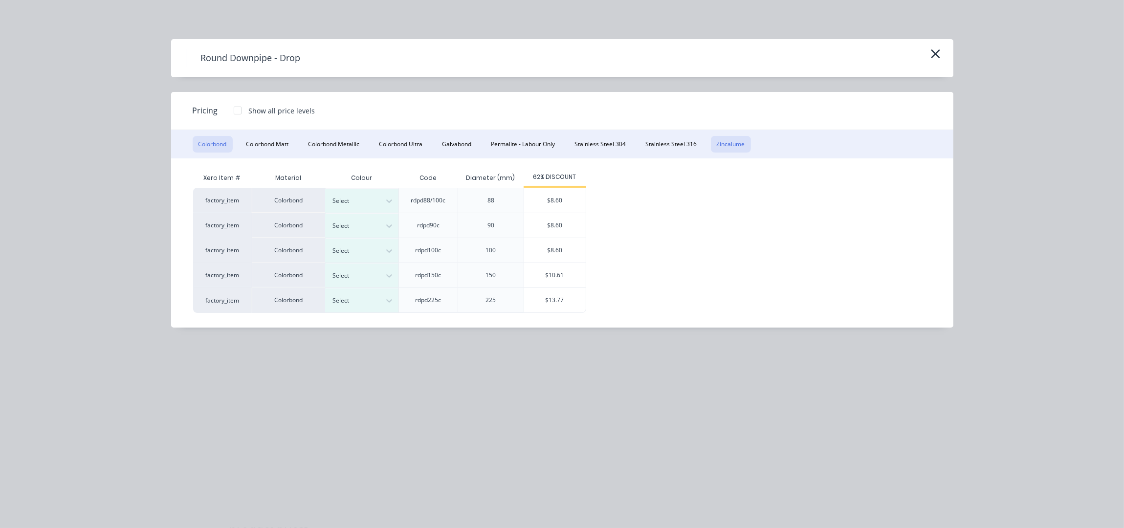
click at [741, 143] on button "Zincalume" at bounding box center [731, 144] width 40 height 17
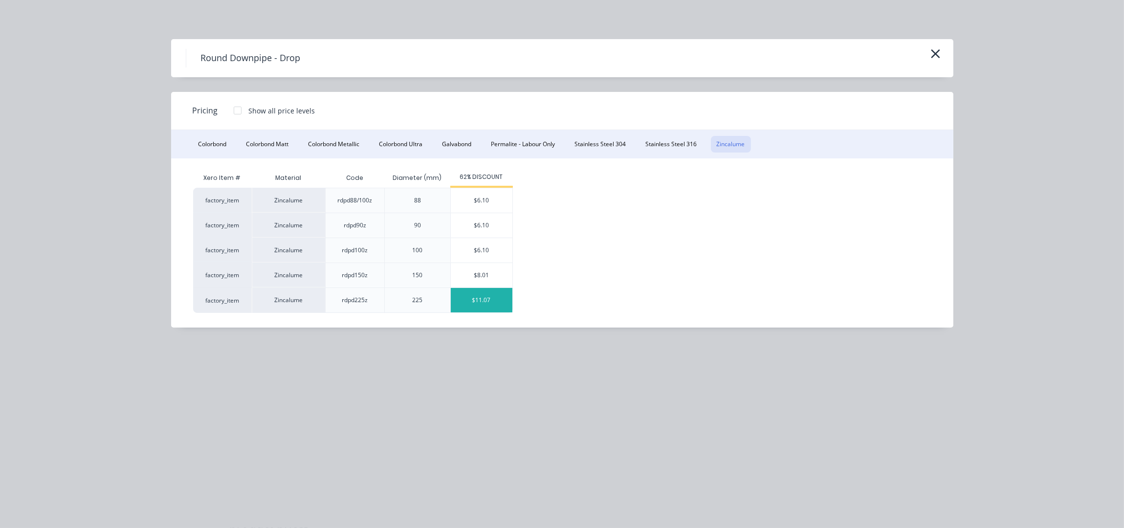
click at [490, 302] on div "$11.07" at bounding box center [482, 300] width 62 height 24
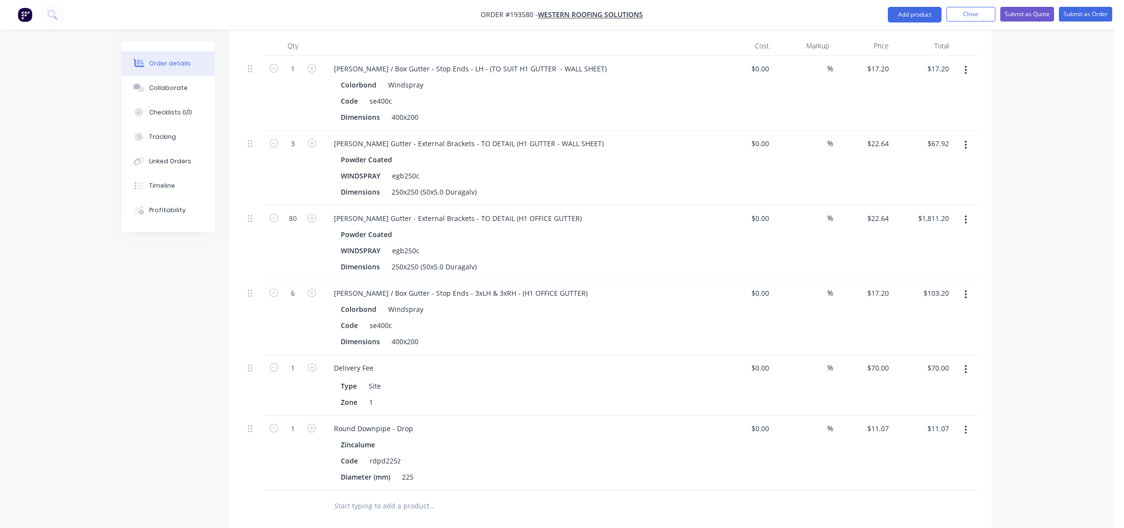
scroll to position [598, 0]
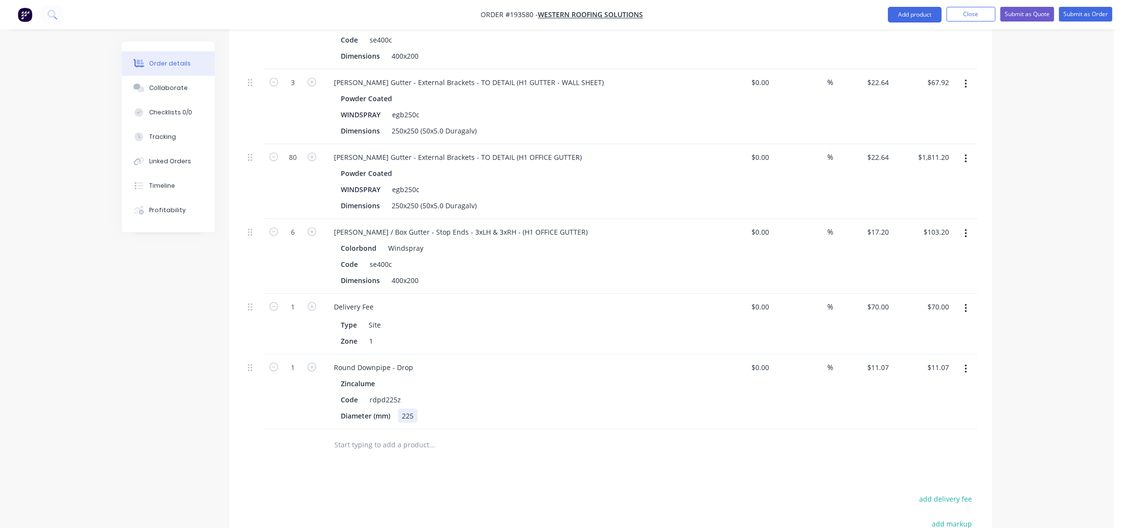
click at [414, 409] on div "225" at bounding box center [408, 416] width 20 height 14
click at [332, 360] on div "Round Downpipe - Drop" at bounding box center [373, 367] width 95 height 14
drag, startPoint x: 245, startPoint y: 336, endPoint x: 241, endPoint y: 316, distance: 20.0
click at [240, 299] on div "Qty Cost Markup Price Total 1 [PERSON_NAME] / Box Gutter - Stop Ends - LH - (TO…" at bounding box center [610, 218] width 763 height 486
drag, startPoint x: 245, startPoint y: 316, endPoint x: 244, endPoint y: 280, distance: 36.7
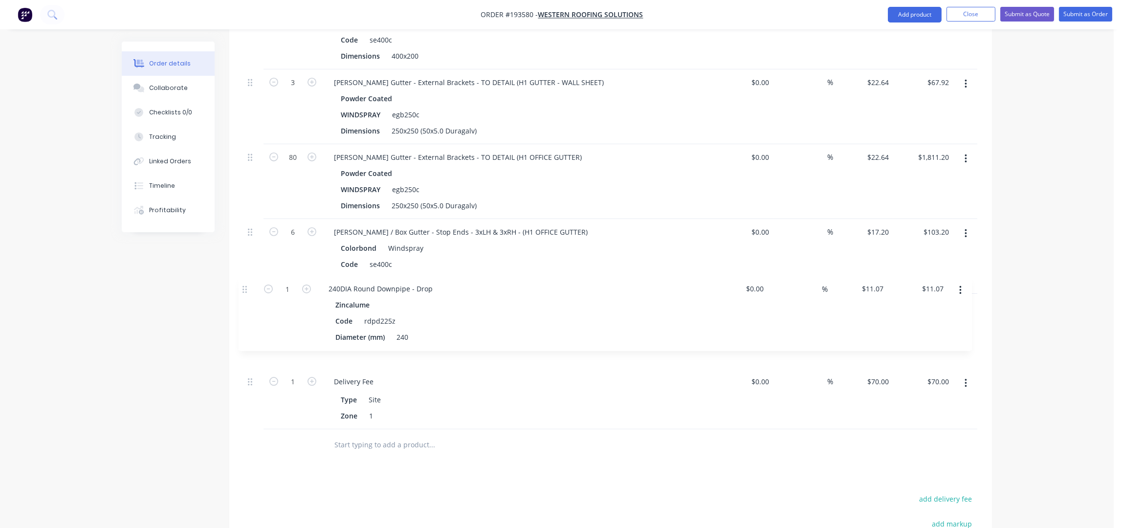
click at [244, 280] on div "1 [PERSON_NAME] / Box Gutter - Stop Ends - LH - (TO SUIT H1 GUTTER - WALL SHEET…" at bounding box center [611, 212] width 734 height 435
click at [313, 302] on icon "button" at bounding box center [312, 306] width 9 height 9
type input "2"
type input "$22.14"
click at [313, 302] on icon "button" at bounding box center [312, 306] width 9 height 9
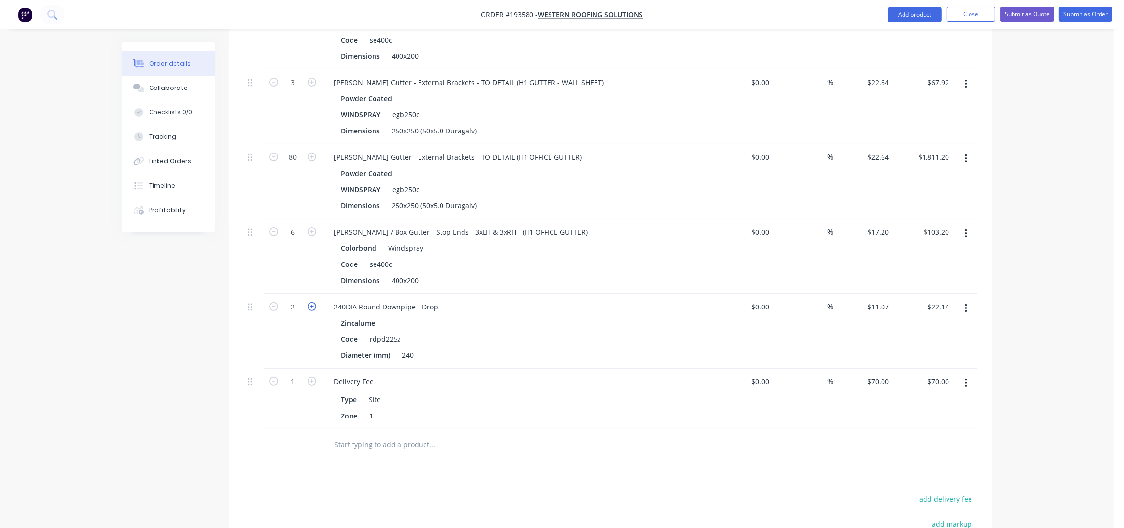
type input "3"
type input "$33.21"
click at [313, 302] on icon "button" at bounding box center [312, 306] width 9 height 9
type input "4"
type input "$44.28"
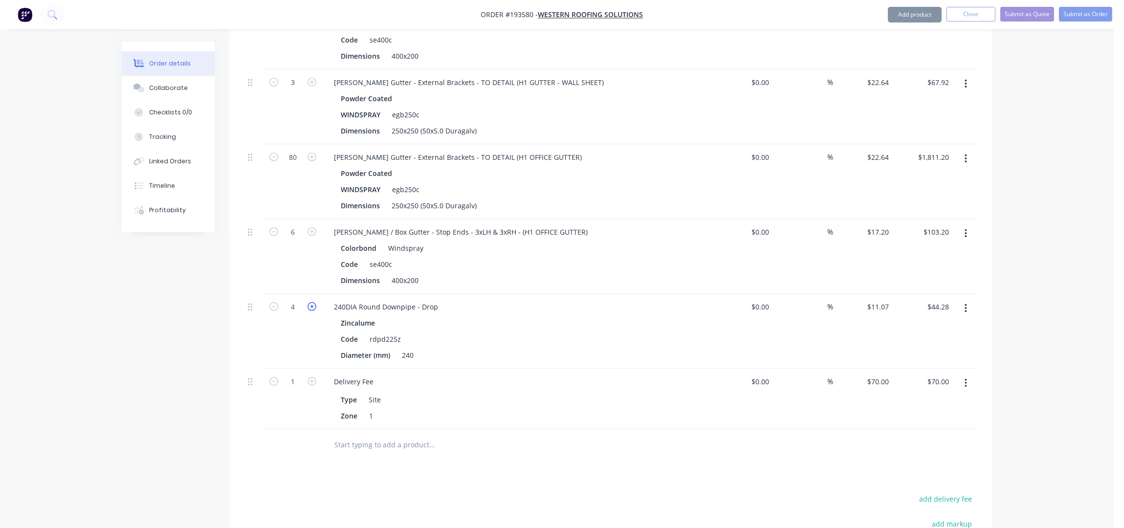
click at [313, 302] on icon "button" at bounding box center [312, 306] width 9 height 9
type input "5"
type input "$55.35"
click at [313, 302] on icon "button" at bounding box center [312, 306] width 9 height 9
type input "6"
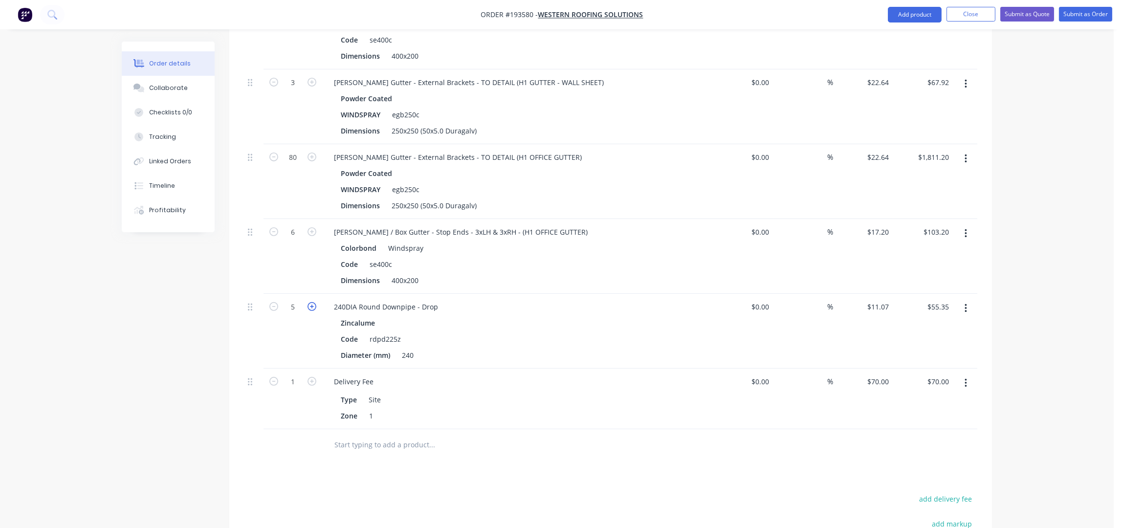
type input "$66.42"
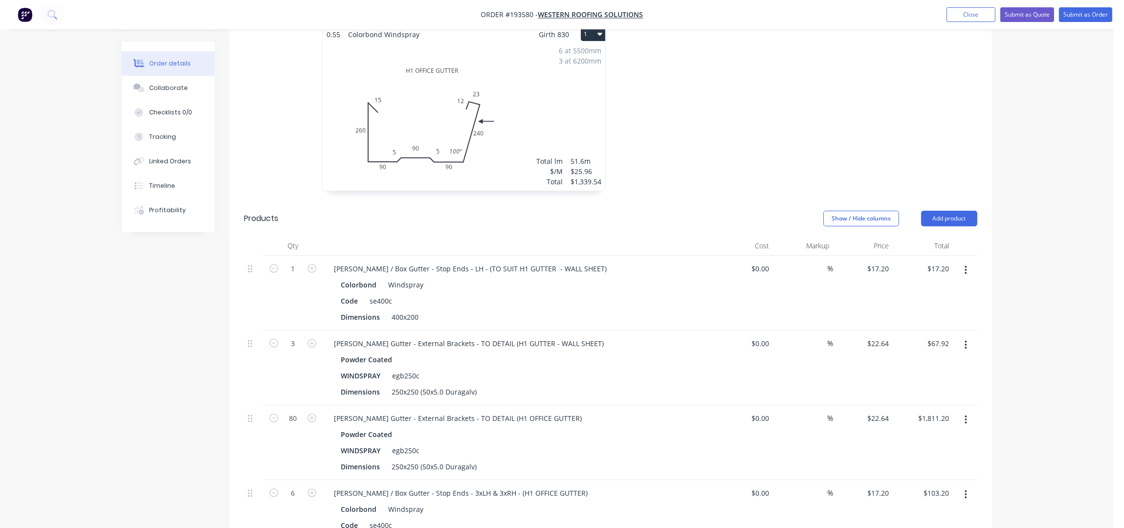
scroll to position [76, 0]
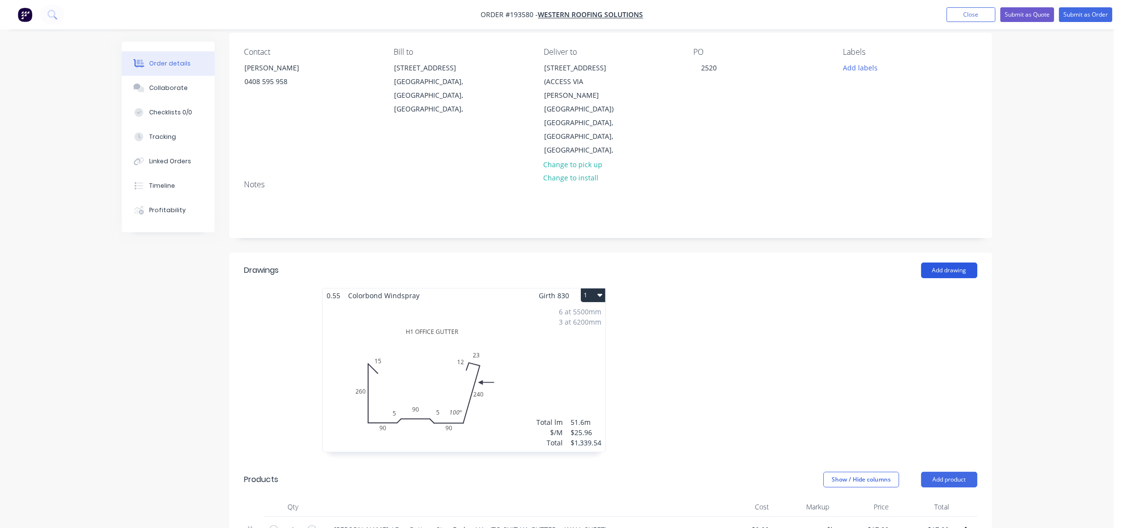
click at [952, 263] on button "Add drawing" at bounding box center [949, 271] width 56 height 16
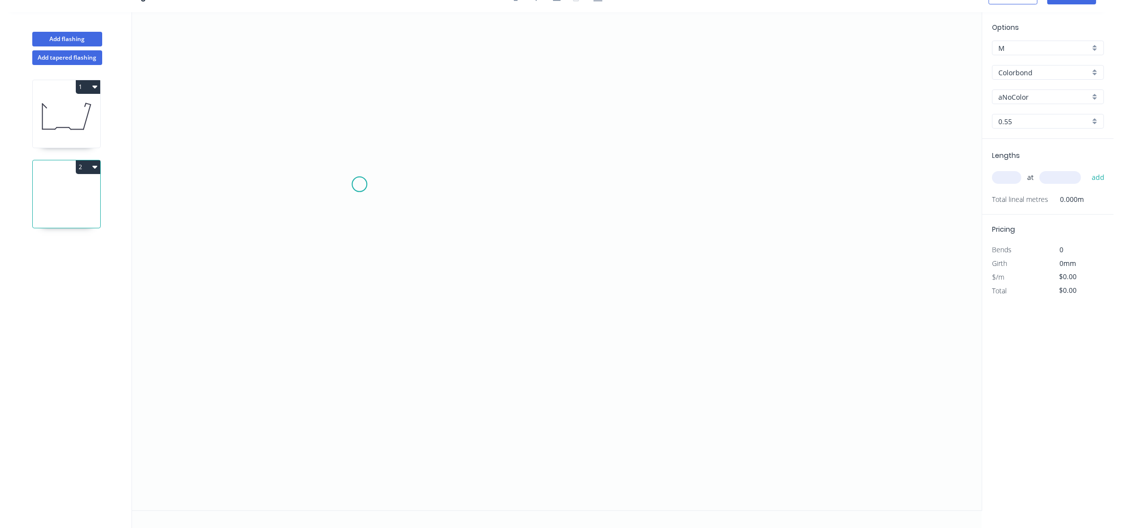
click at [359, 184] on icon "0" at bounding box center [557, 261] width 850 height 498
click at [331, 151] on icon "0" at bounding box center [557, 261] width 850 height 498
click at [327, 398] on icon "0 ?" at bounding box center [557, 261] width 850 height 498
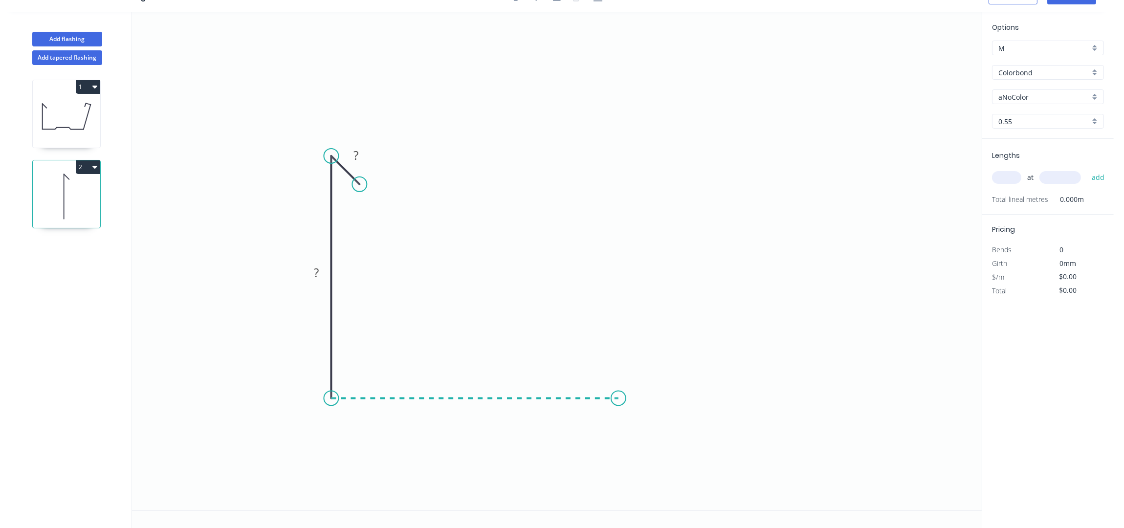
click at [619, 407] on icon "0 ? ?" at bounding box center [557, 261] width 850 height 498
click at [533, 190] on icon "0 ? ? ?" at bounding box center [557, 261] width 850 height 498
click at [621, 402] on circle at bounding box center [619, 398] width 15 height 15
click at [687, 160] on icon at bounding box center [652, 279] width 67 height 239
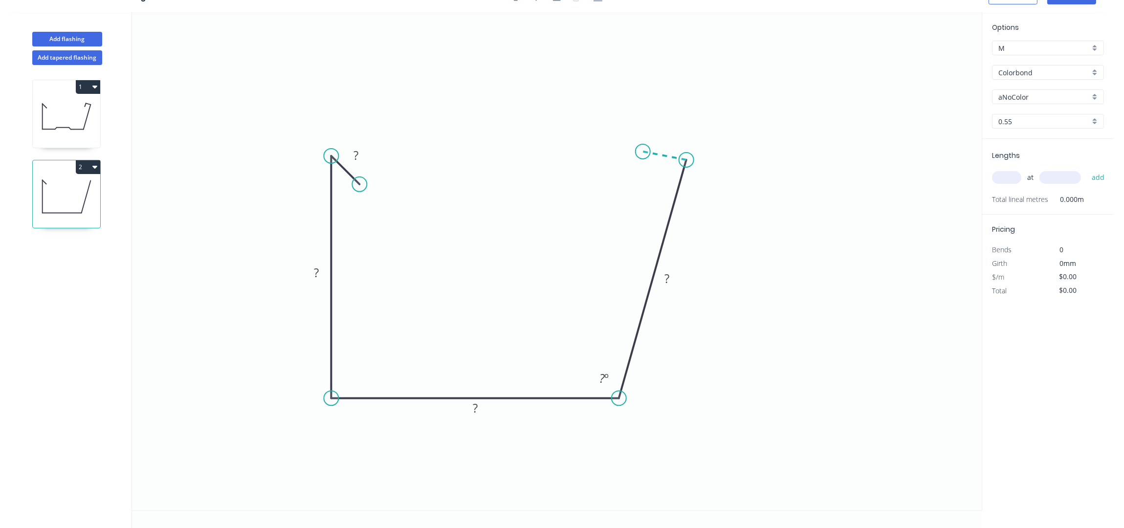
click at [643, 151] on icon "0 ? ? ? ? ? º" at bounding box center [557, 261] width 850 height 498
click at [636, 182] on icon "0 ? ? ? ? ? ? º ? º" at bounding box center [557, 261] width 850 height 498
click at [695, 206] on div "Hide angle" at bounding box center [716, 210] width 98 height 20
click at [714, 206] on div "Hide angle" at bounding box center [717, 209] width 98 height 20
click at [887, 249] on icon "0 ? ? ? ? ? ? ? º" at bounding box center [557, 261] width 850 height 498
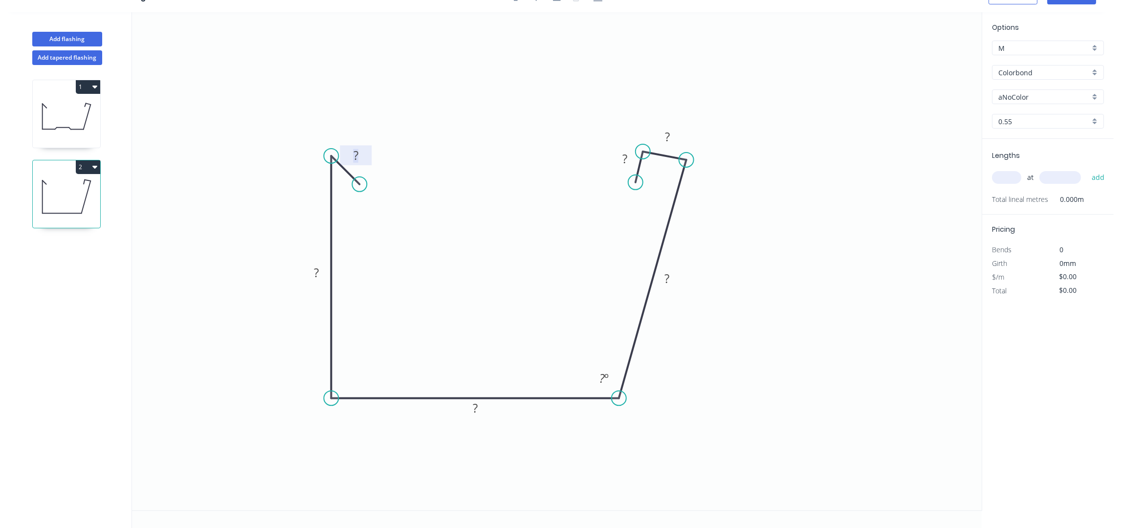
click at [359, 158] on rect at bounding box center [356, 156] width 20 height 14
type input "$16.21"
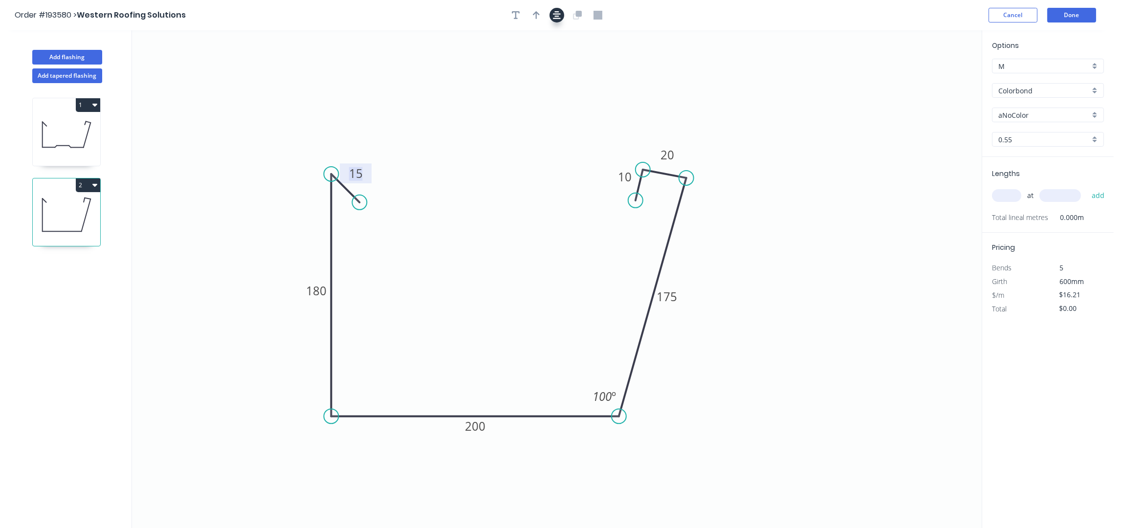
click at [561, 18] on button "button" at bounding box center [557, 15] width 15 height 15
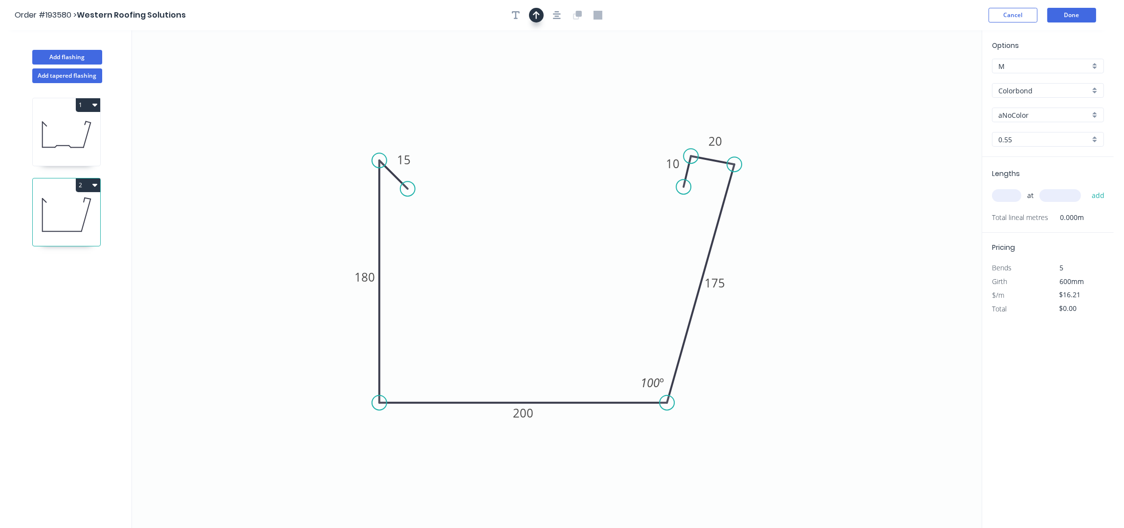
click at [534, 11] on icon "button" at bounding box center [536, 15] width 7 height 9
click at [932, 78] on icon at bounding box center [931, 66] width 9 height 31
click at [930, 77] on icon at bounding box center [939, 69] width 28 height 28
click at [932, 76] on icon at bounding box center [937, 68] width 28 height 28
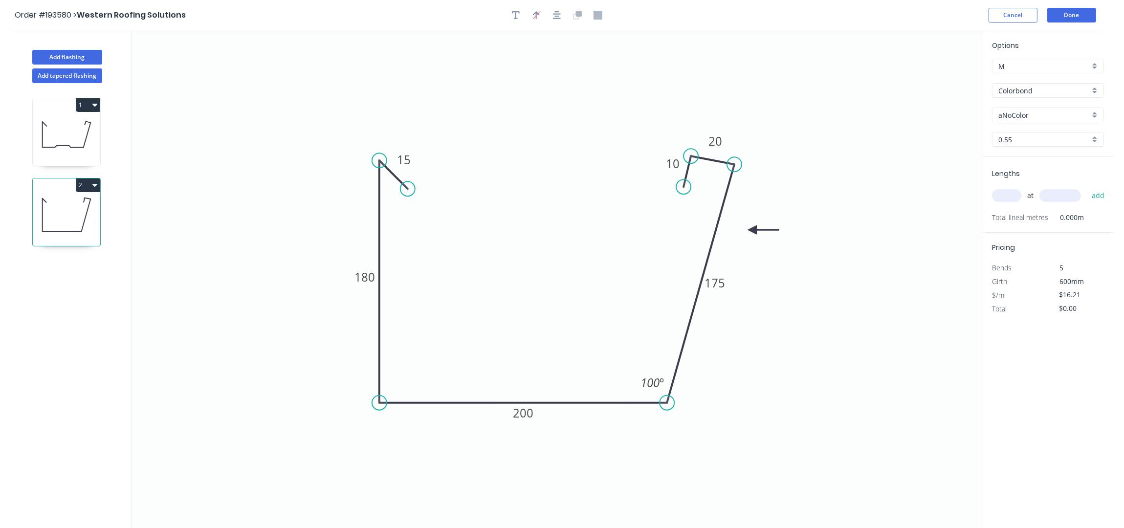
drag, startPoint x: 932, startPoint y: 74, endPoint x: 753, endPoint y: 230, distance: 237.8
click at [753, 230] on icon at bounding box center [763, 229] width 31 height 9
click at [1029, 118] on input "aNoColor" at bounding box center [1044, 115] width 91 height 10
click at [1034, 184] on div "Windspray" at bounding box center [1048, 183] width 111 height 17
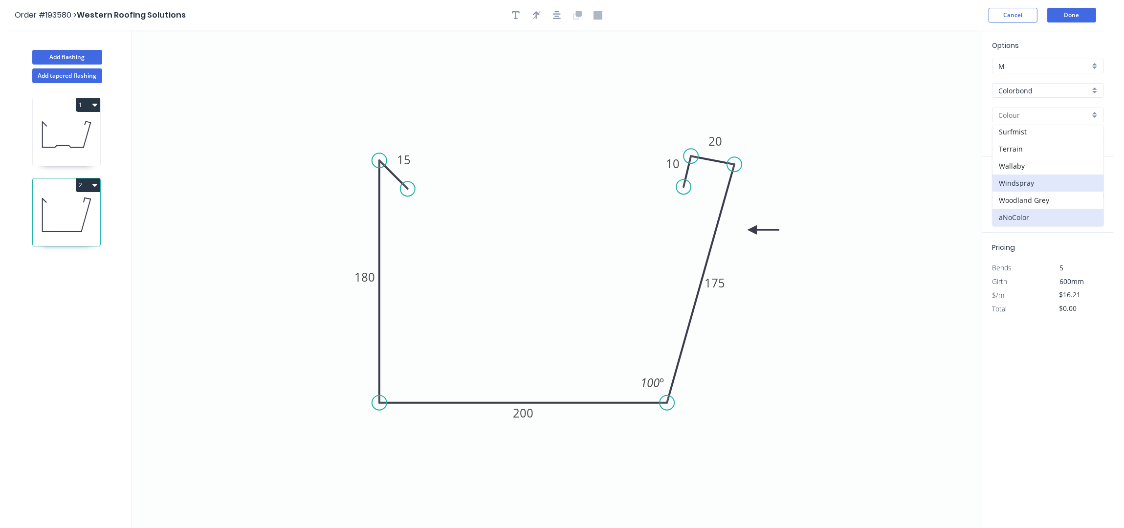
type input "Windspray"
click at [1017, 194] on input "text" at bounding box center [1006, 195] width 29 height 13
type input "1"
type input "2000"
click at [1087, 187] on button "add" at bounding box center [1098, 195] width 23 height 17
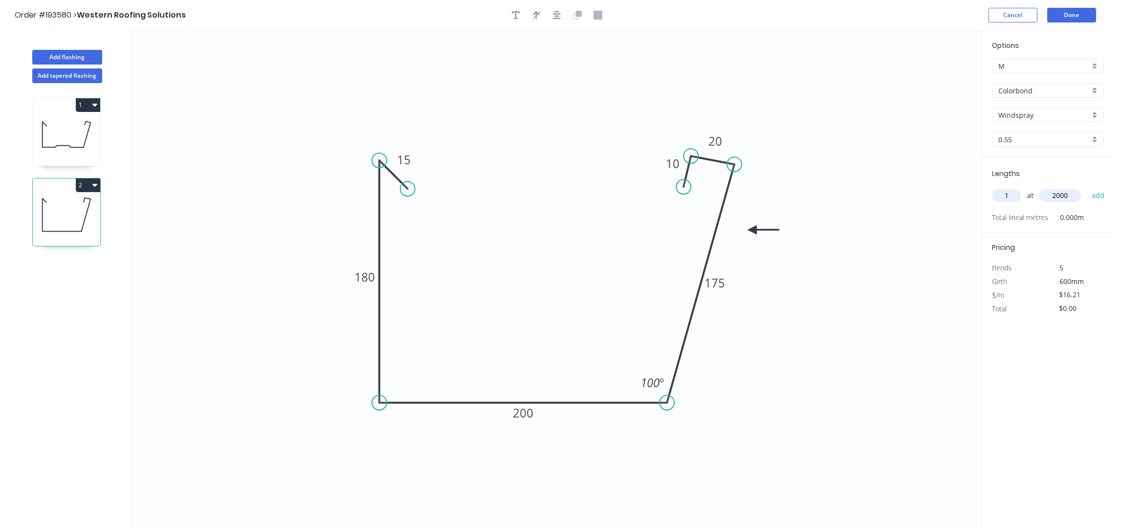
type input "$32.42"
type input "1"
type input "2800"
click at [1087, 187] on button "add" at bounding box center [1098, 195] width 23 height 17
type input "$77.81"
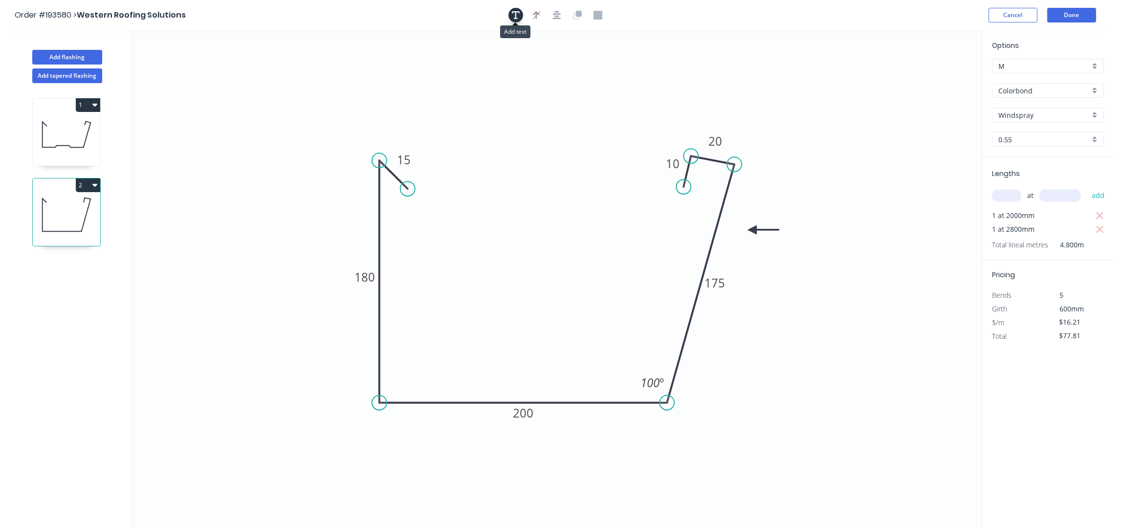
click at [512, 14] on icon "button" at bounding box center [516, 15] width 8 height 9
click at [194, 62] on textarea at bounding box center [195, 69] width 79 height 36
type textarea "h"
drag, startPoint x: 241, startPoint y: 69, endPoint x: 317, endPoint y: 72, distance: 76.8
click at [317, 72] on icon "H2 GUTTER - WALL SHEET 15 180 200 175 20 10 100 º" at bounding box center [557, 279] width 850 height 498
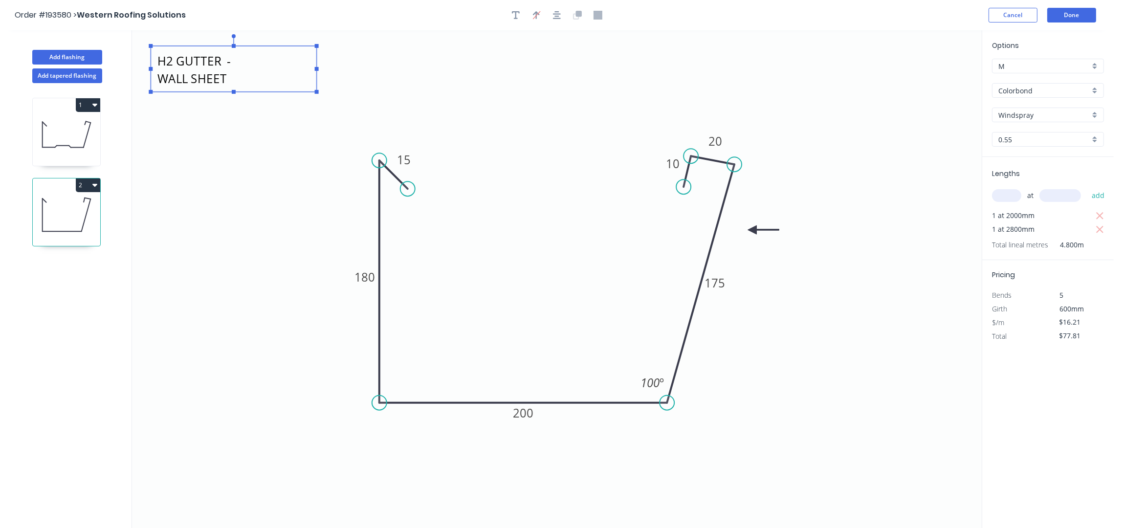
type textarea "H2 GUTTER - WALL SHEET"
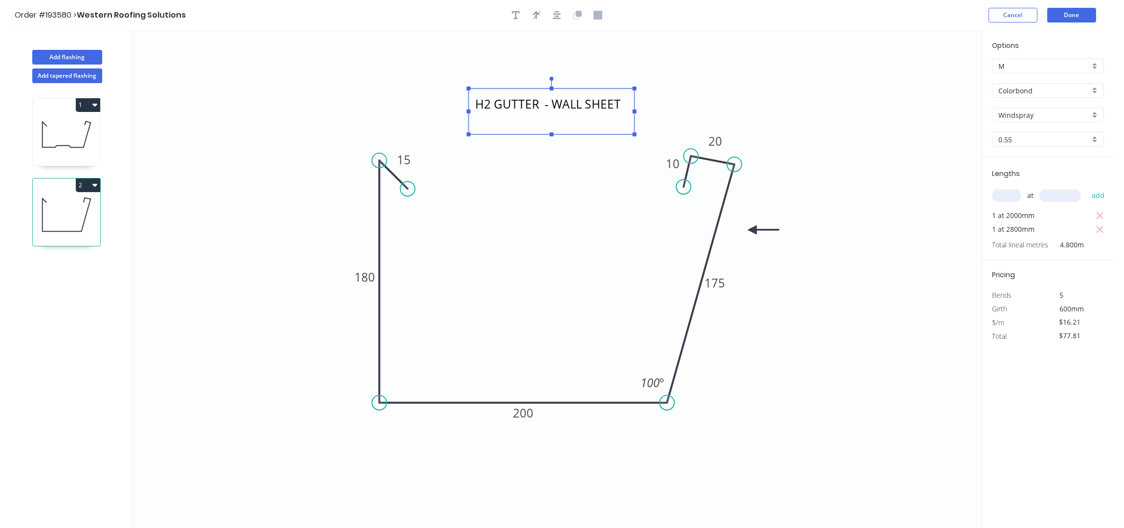
drag, startPoint x: 249, startPoint y: 53, endPoint x: 567, endPoint y: 98, distance: 321.0
click at [567, 98] on textarea "H2 GUTTER - WALL SHEET" at bounding box center [551, 111] width 156 height 36
drag, startPoint x: 601, startPoint y: 91, endPoint x: 596, endPoint y: 86, distance: 6.9
click at [596, 86] on rect at bounding box center [547, 107] width 166 height 46
click at [1069, 11] on button "Done" at bounding box center [1071, 15] width 49 height 15
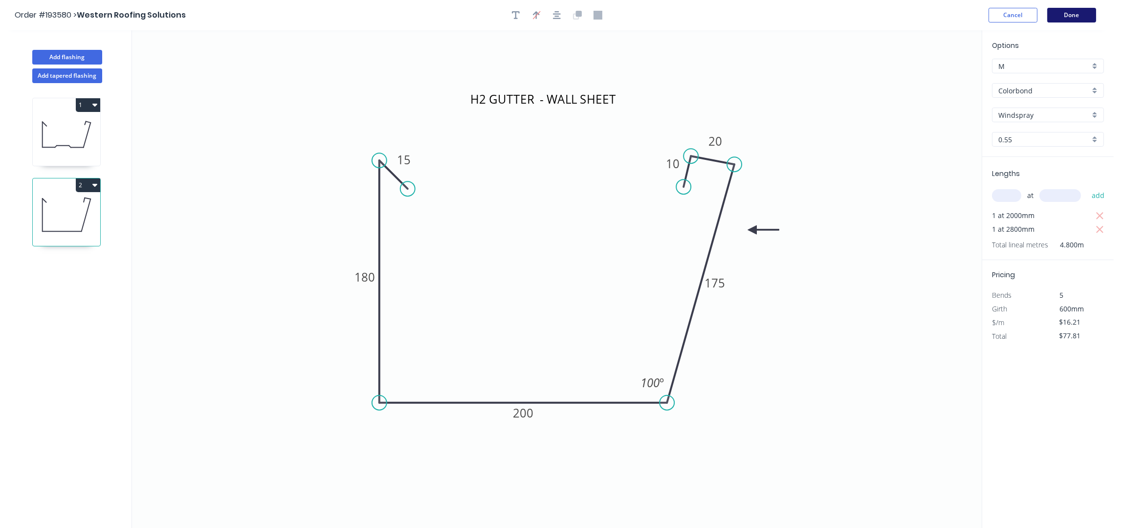
click at [1060, 12] on button "Done" at bounding box center [1071, 15] width 49 height 15
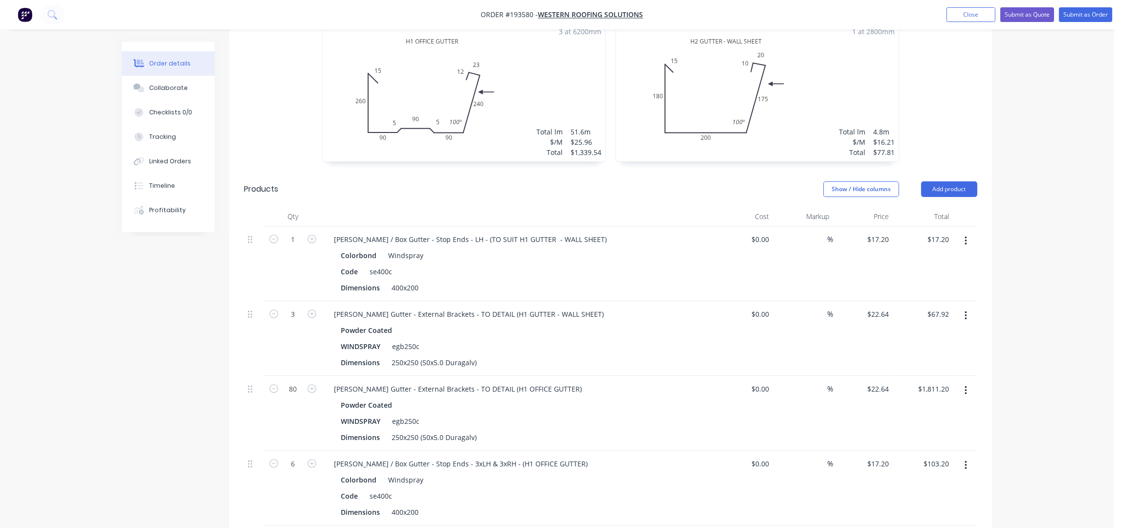
scroll to position [363, 0]
click at [941, 185] on button "Add product" at bounding box center [949, 193] width 56 height 16
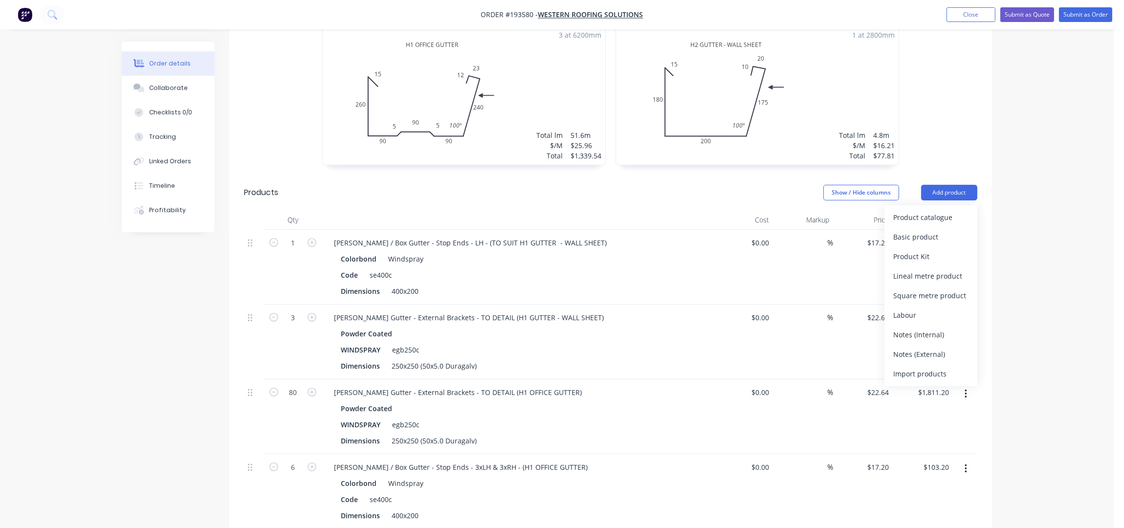
click at [939, 210] on div "Product catalogue" at bounding box center [930, 217] width 75 height 14
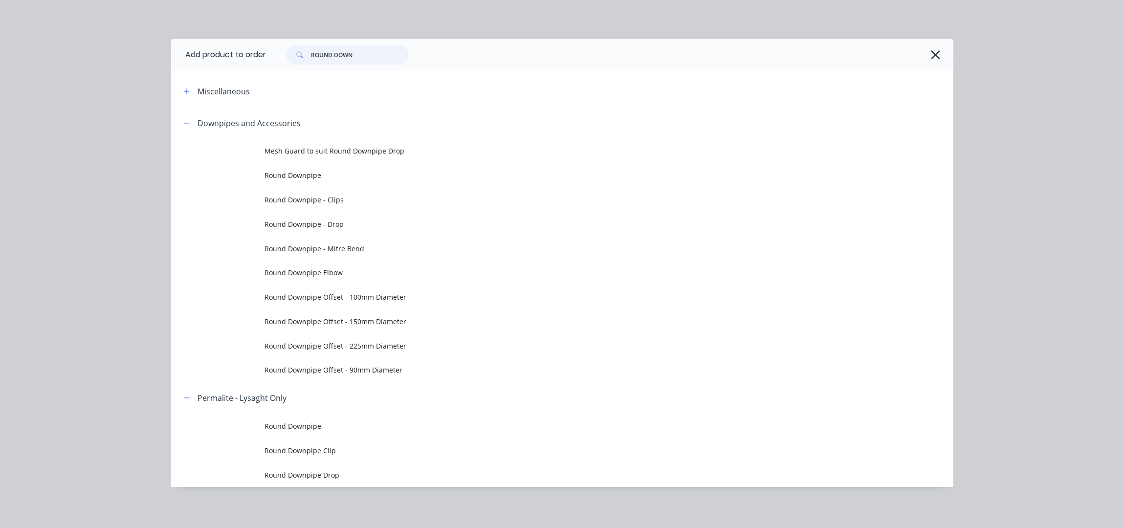
drag, startPoint x: 316, startPoint y: 55, endPoint x: 186, endPoint y: 72, distance: 131.1
click at [187, 72] on div "Add product to order ROUND DOWN Miscellaneous Downpipes and Accessories Mesh Gu…" at bounding box center [562, 263] width 782 height 448
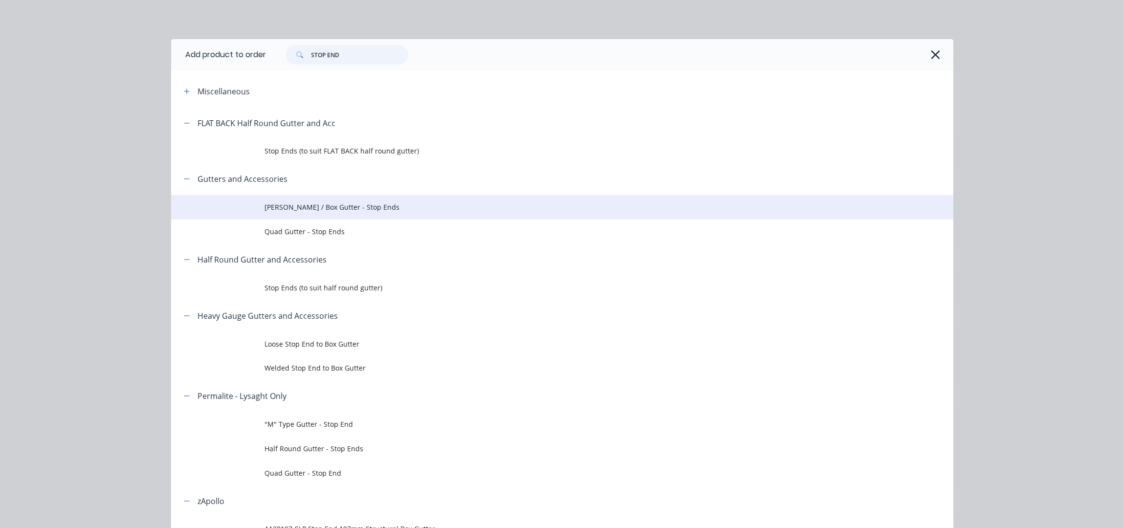
type input "STOP END"
click at [368, 210] on span "[PERSON_NAME] / Box Gutter - Stop Ends" at bounding box center [540, 207] width 551 height 10
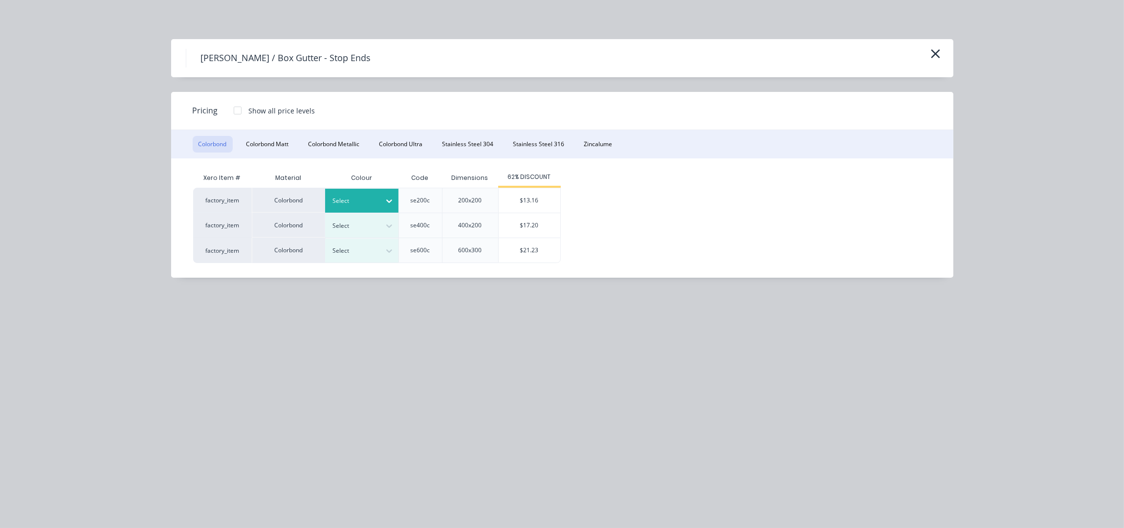
click at [374, 202] on div at bounding box center [355, 201] width 44 height 11
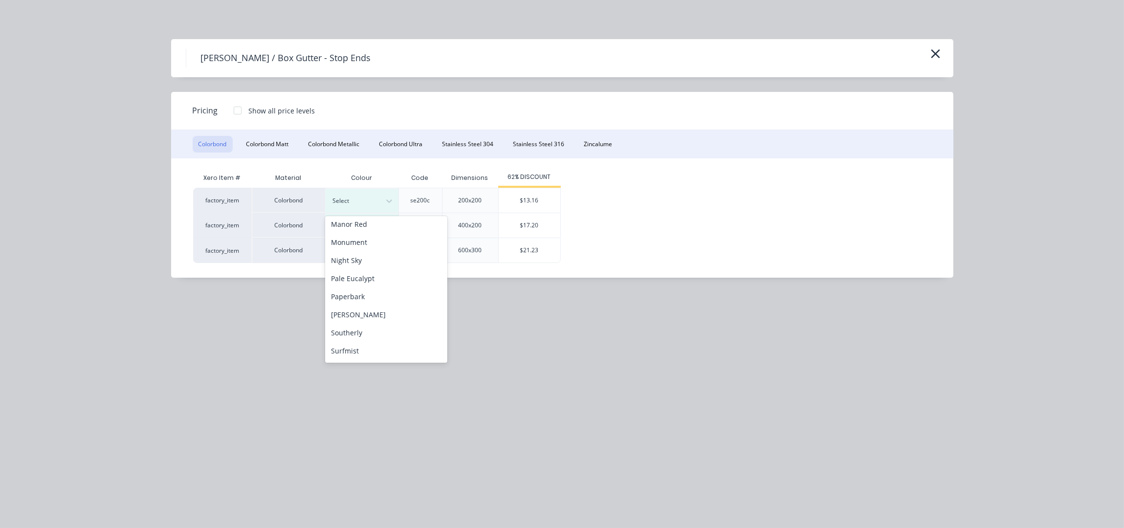
scroll to position [328, 0]
click at [364, 330] on div "Windspray" at bounding box center [386, 334] width 122 height 18
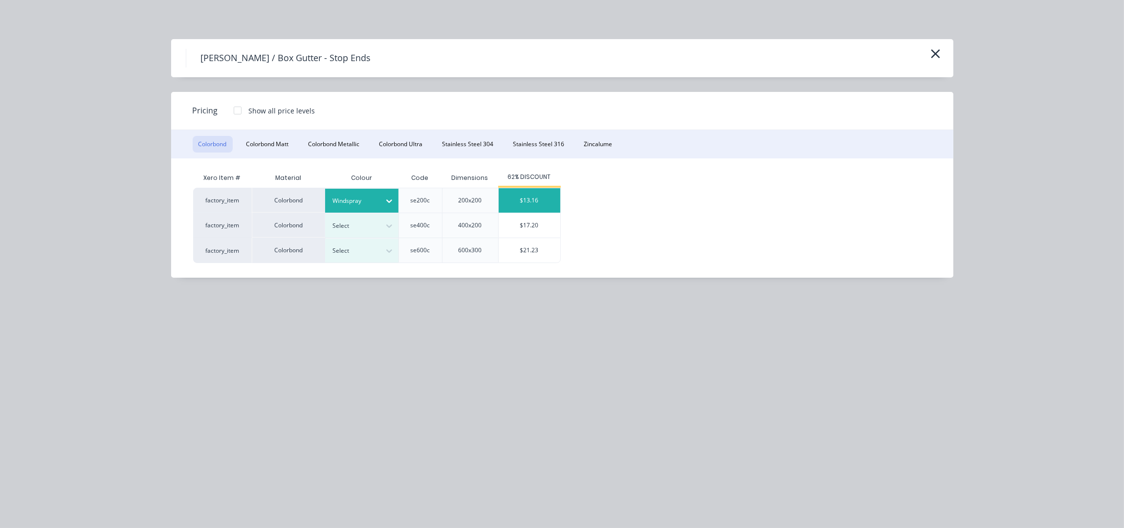
click at [539, 201] on div "$13.16" at bounding box center [530, 200] width 62 height 24
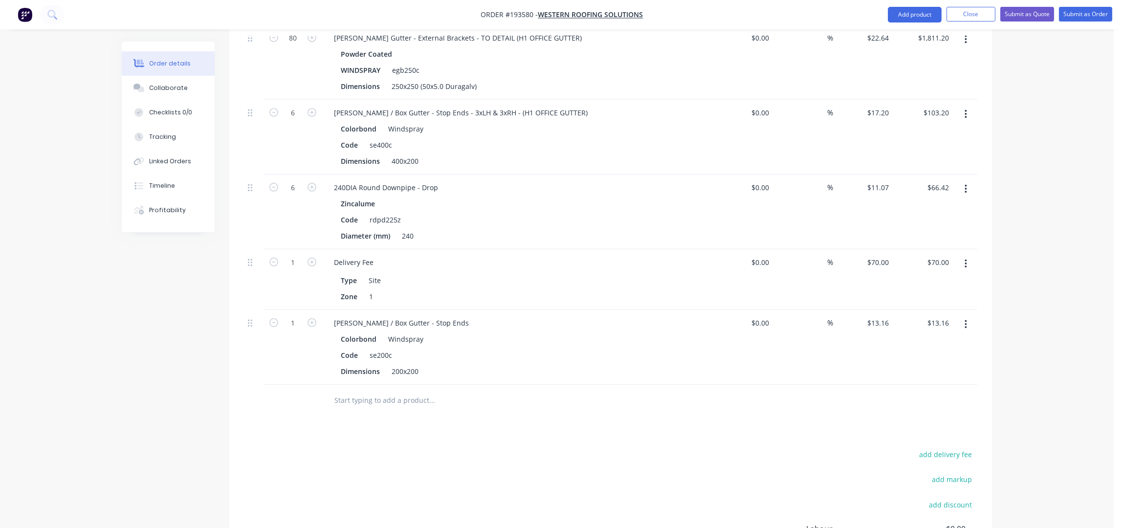
scroll to position [819, 0]
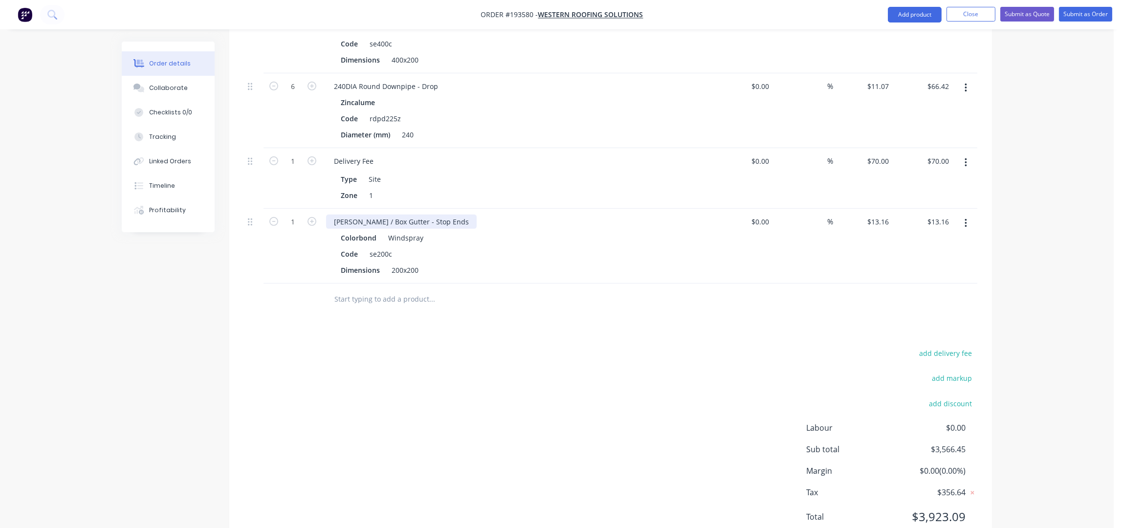
click at [431, 215] on div "[PERSON_NAME] / Box Gutter - Stop Ends" at bounding box center [401, 222] width 151 height 14
click at [374, 307] on div "Drawings Add drawing 0.55 Colorbond Windspray Girth 830 1 H1 OFFICE GUTTER 12 1…" at bounding box center [610, 30] width 763 height 1040
click at [445, 215] on div "[PERSON_NAME] / Box Gutter - Stop Ends - Rh (TO SUIT H2 GUTTER - WALL SHEET)" at bounding box center [467, 222] width 283 height 14
click at [466, 311] on div "Drawings Add drawing 0.55 Colorbond Windspray Girth 830 1 H1 OFFICE GUTTER 12 1…" at bounding box center [610, 30] width 763 height 1040
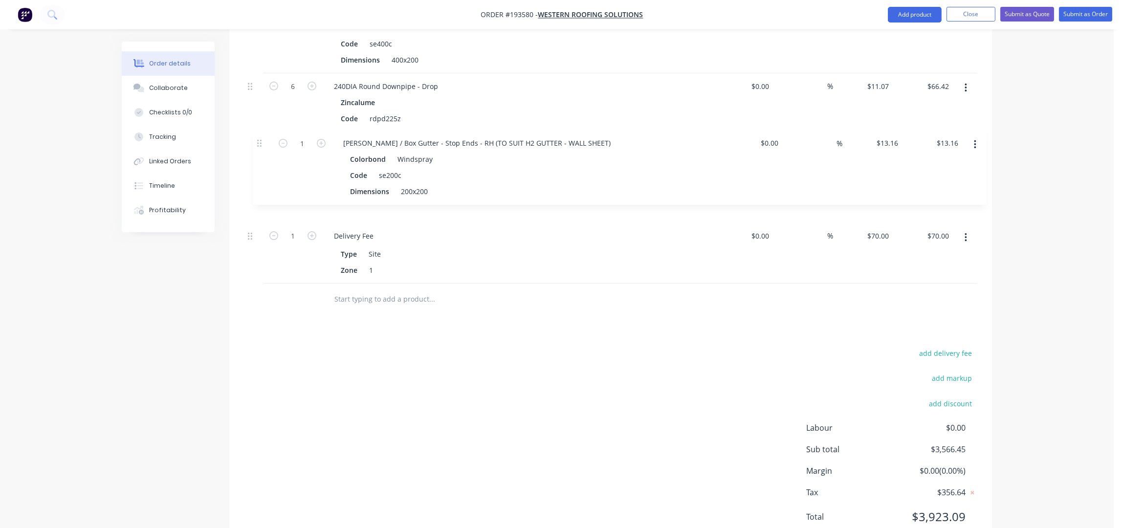
drag, startPoint x: 262, startPoint y: 160, endPoint x: 268, endPoint y: 125, distance: 35.7
click at [265, 126] on div "1 [PERSON_NAME] / Box Gutter - Stop Ends - LH - (TO SUIT H1 GUTTER - WALL SHEET…" at bounding box center [611, 29] width 734 height 510
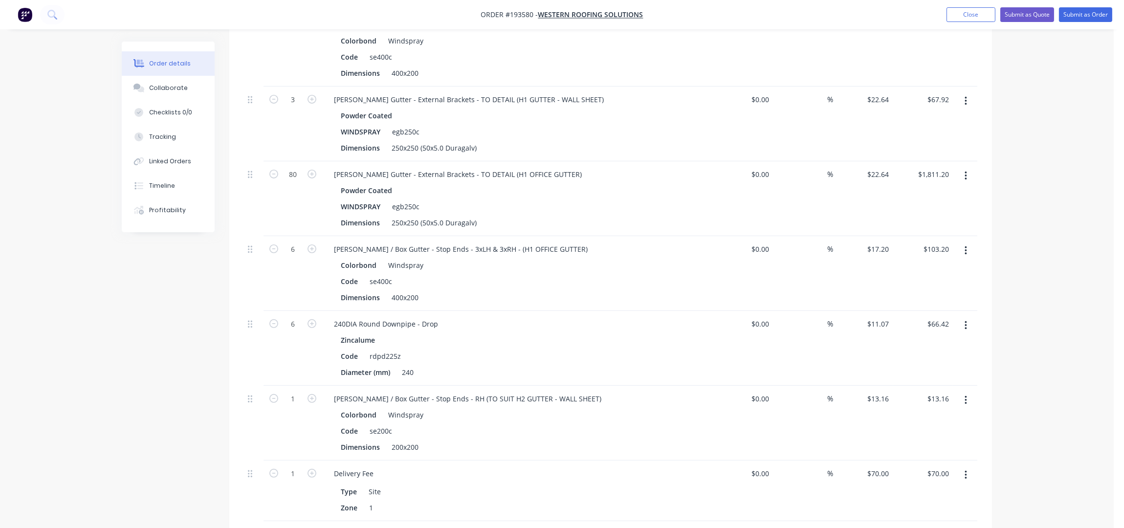
scroll to position [493, 0]
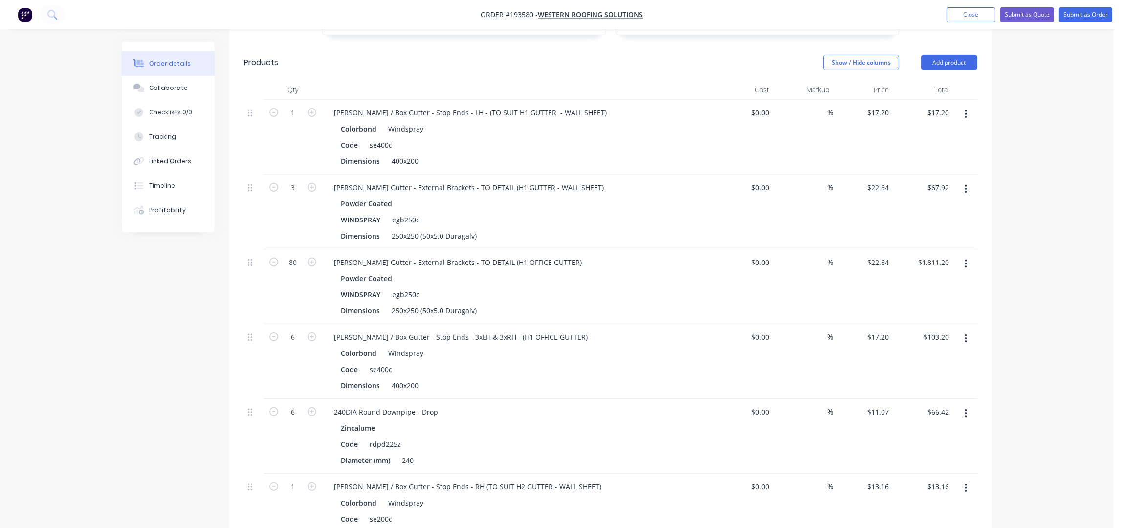
click at [968, 255] on button "button" at bounding box center [966, 264] width 23 height 18
click at [934, 302] on div "Duplicate" at bounding box center [930, 309] width 75 height 14
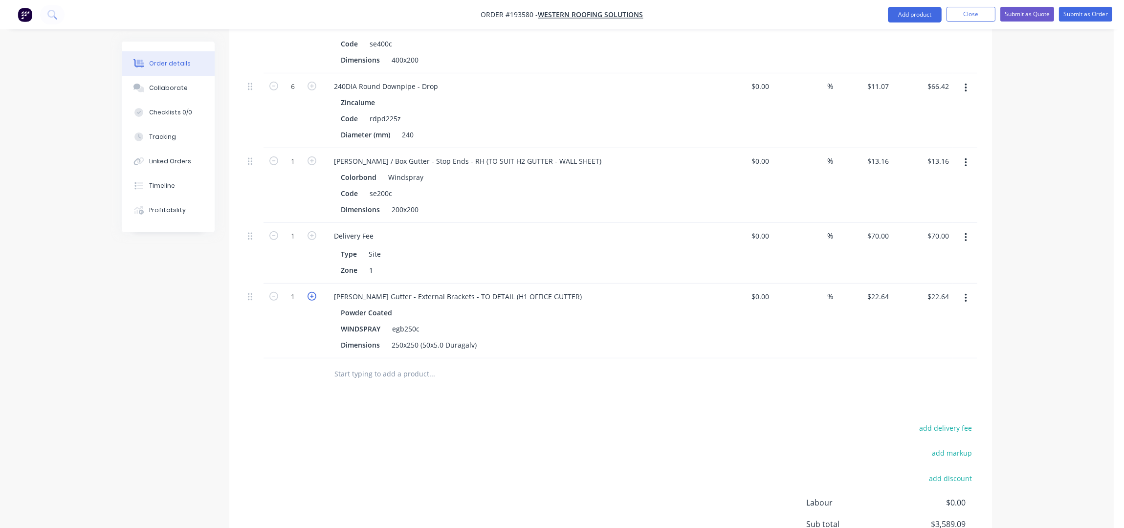
click at [312, 292] on icon "button" at bounding box center [312, 296] width 9 height 9
type input "2"
type input "$45.28"
drag, startPoint x: 312, startPoint y: 270, endPoint x: 297, endPoint y: 290, distance: 24.5
click at [312, 292] on icon "button" at bounding box center [312, 296] width 9 height 9
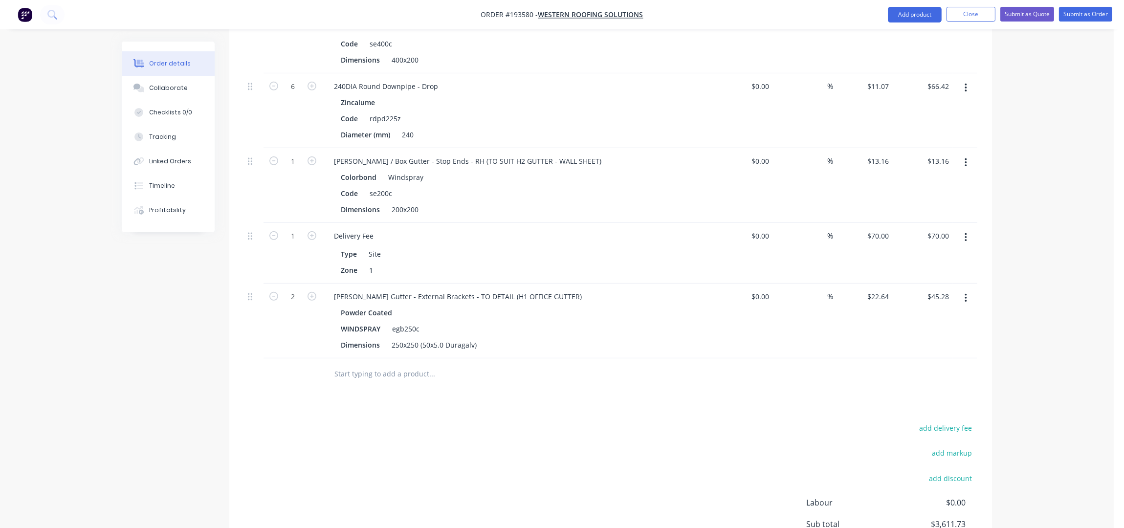
type input "3"
type input "$67.92"
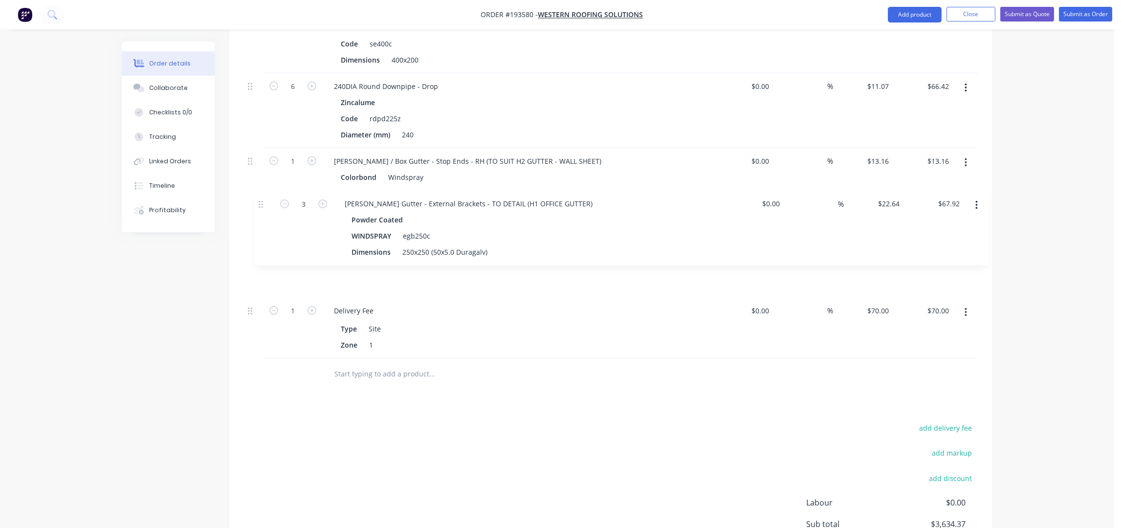
drag, startPoint x: 250, startPoint y: 271, endPoint x: 263, endPoint y: 196, distance: 76.9
click at [262, 198] on div "1 [PERSON_NAME] / Box Gutter - Stop Ends - LH - (TO SUIT H1 GUTTER - WALL SHEET…" at bounding box center [611, 66] width 734 height 584
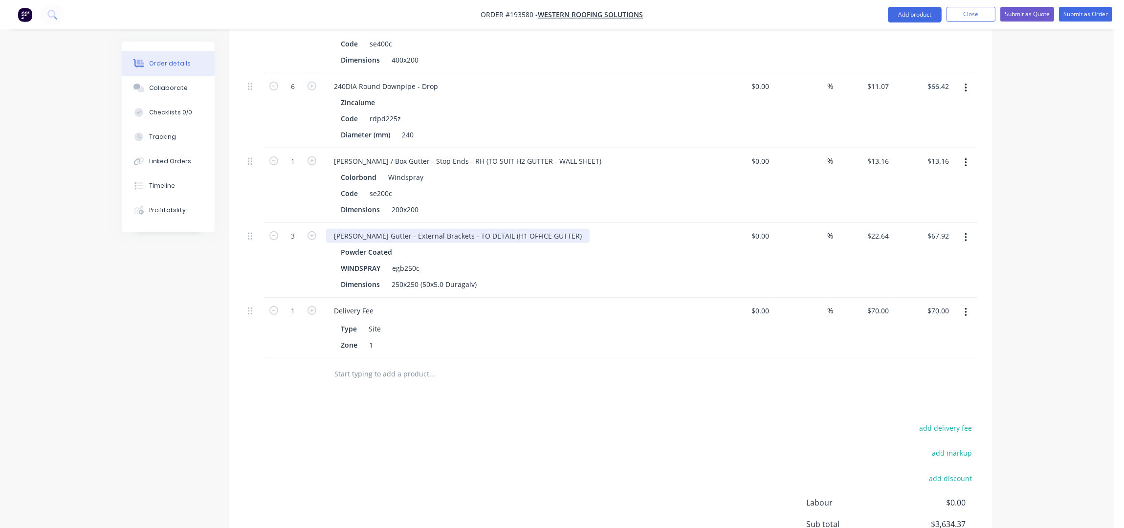
click at [485, 229] on div "[PERSON_NAME] Gutter - External Brackets - TO DETAIL (H1 OFFICE GUTTER)" at bounding box center [458, 236] width 264 height 14
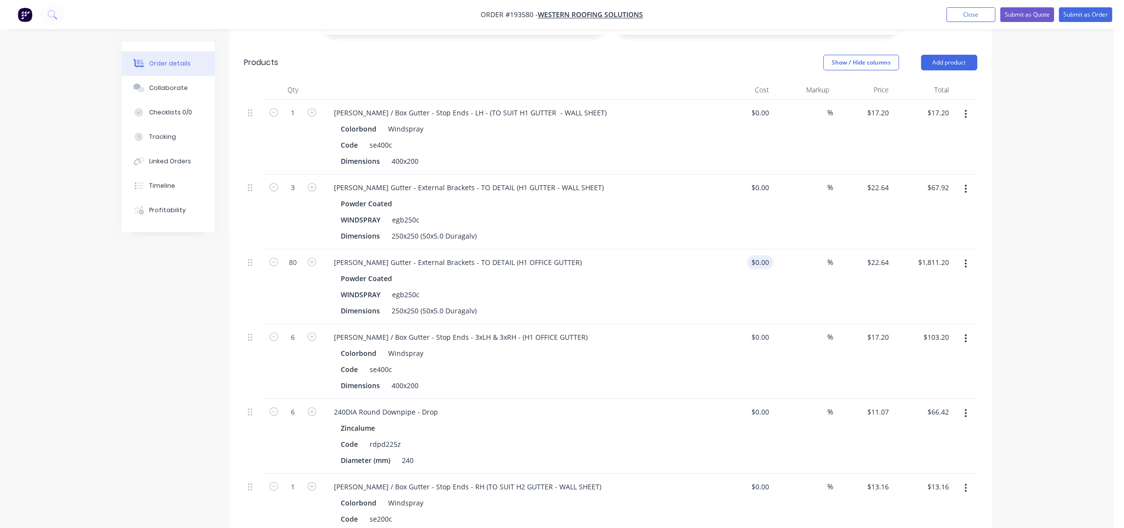
scroll to position [297, 0]
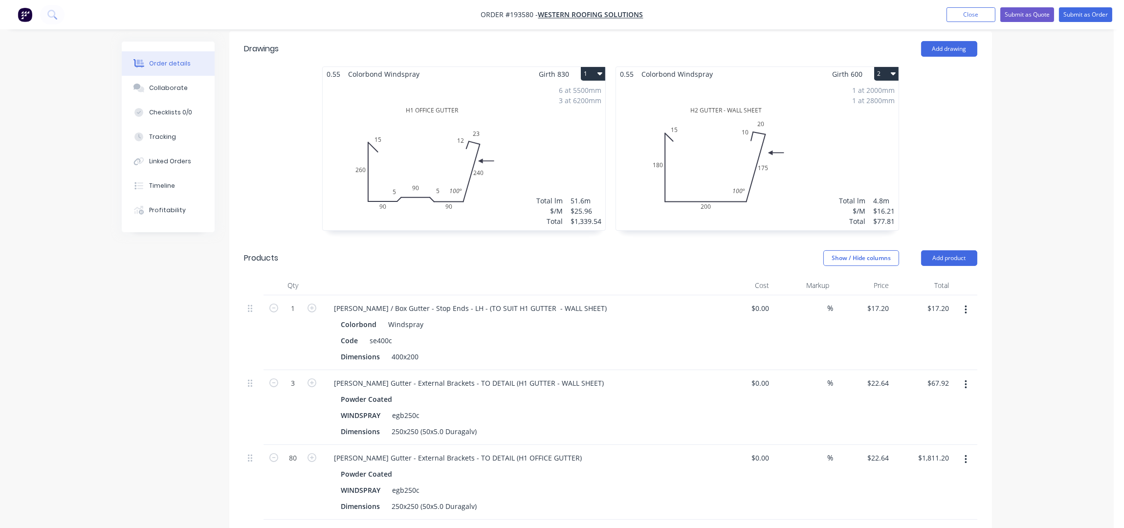
click at [1014, 108] on div "Order details Collaborate Checklists 0/0 Tracking Linked Orders Timeline Profit…" at bounding box center [557, 432] width 1114 height 1458
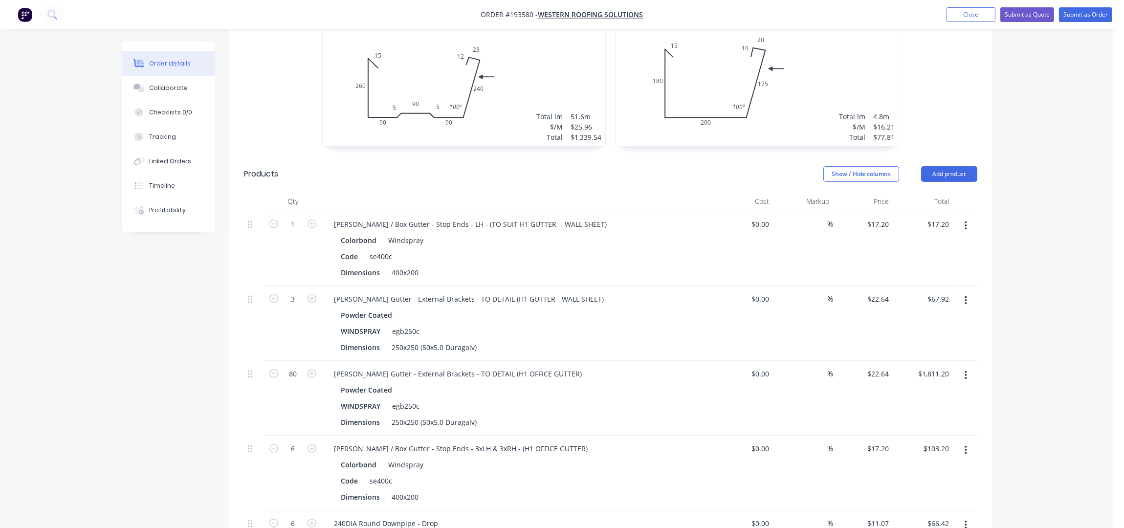
scroll to position [186, 0]
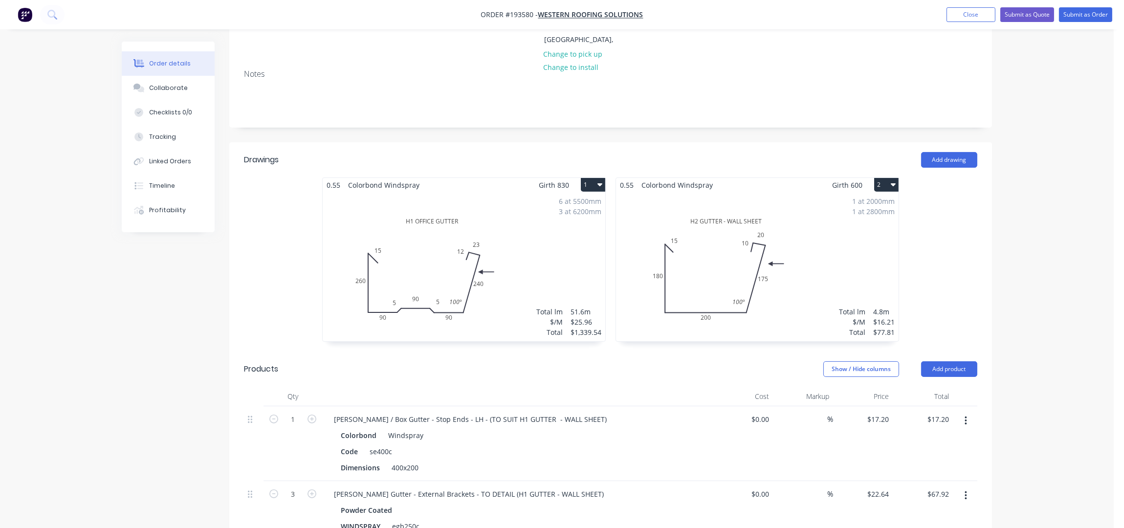
click at [823, 225] on div "1 at 2000mm 1 at 2800mm Total lm $/M Total 4.8m $16.21 $77.81" at bounding box center [757, 266] width 283 height 149
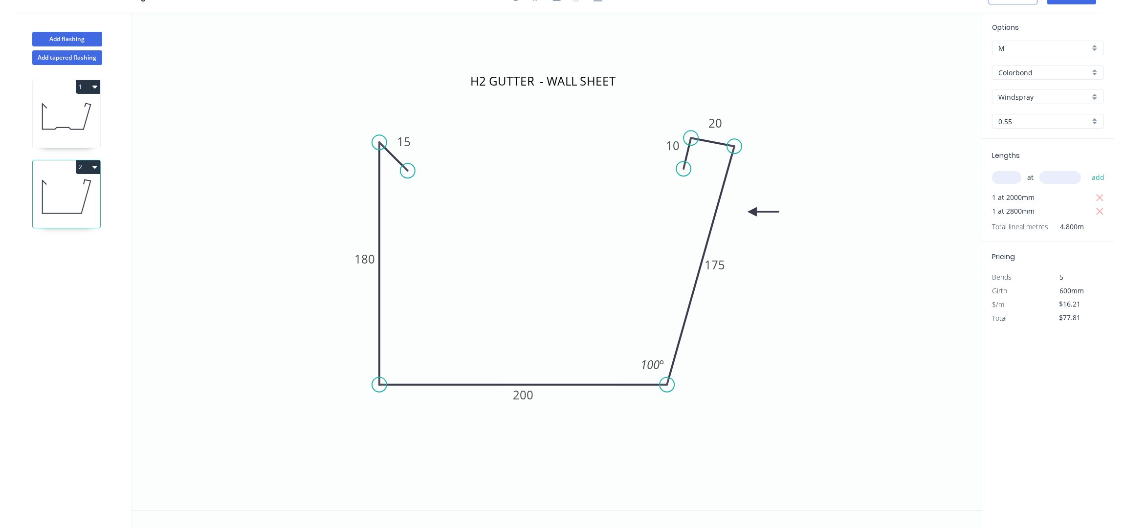
click at [82, 167] on button "2" at bounding box center [88, 167] width 24 height 14
click at [42, 190] on div "Duplicate" at bounding box center [53, 191] width 75 height 14
type input "$0.00"
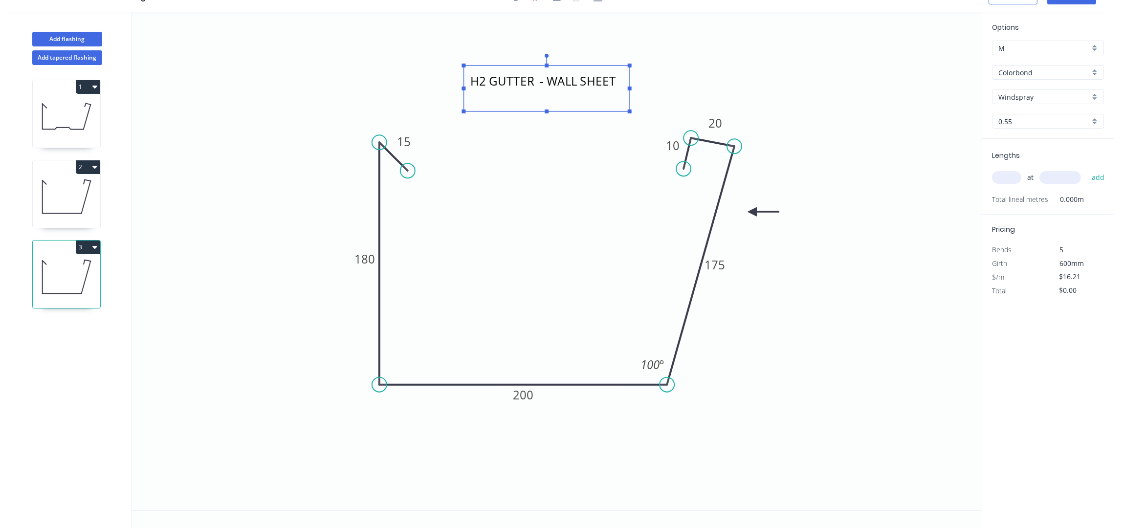
click at [533, 82] on textarea "H2 GUTTER - WALL SHEET" at bounding box center [546, 88] width 156 height 36
click at [530, 84] on textarea "H2 GUTTER - WALL SHEET" at bounding box center [546, 88] width 156 height 36
click at [510, 100] on textarea "H2 OFFIC GUTTER - WALL SHEET" at bounding box center [546, 88] width 156 height 36
click at [518, 77] on textarea "H2 OFFIC GUTTER" at bounding box center [546, 88] width 156 height 36
click at [748, 28] on icon "H2 OFFICE GUTTER 15 180 200 175 20 10 100 º" at bounding box center [557, 261] width 850 height 498
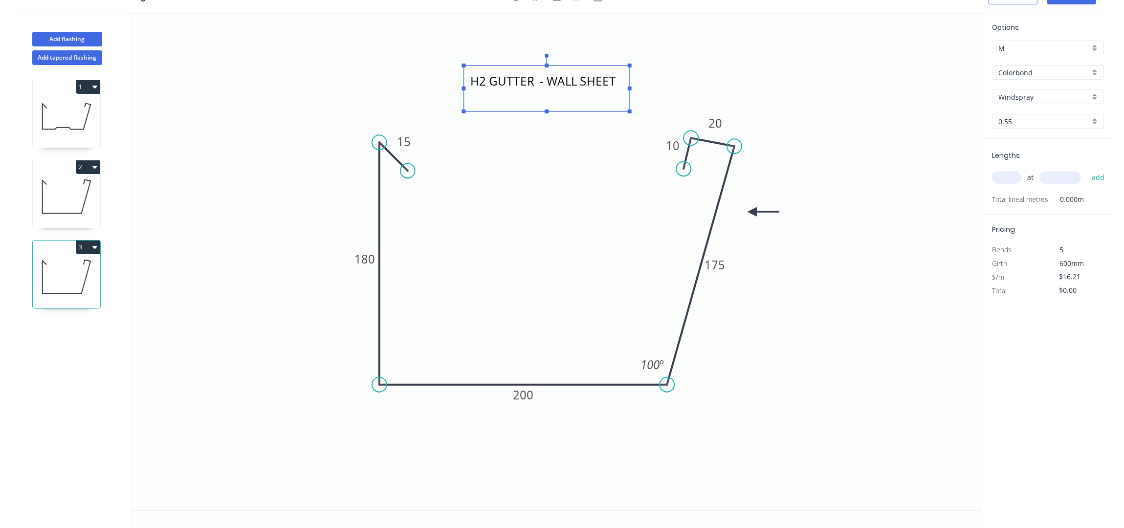
type textarea "H2 OFFICE GUTTER"
drag, startPoint x: 597, startPoint y: 80, endPoint x: 624, endPoint y: 83, distance: 28.0
click at [624, 83] on textarea "H2 OFFICE GUTTER" at bounding box center [579, 91] width 156 height 36
click at [1009, 179] on input "text" at bounding box center [1006, 177] width 29 height 13
type input "2"
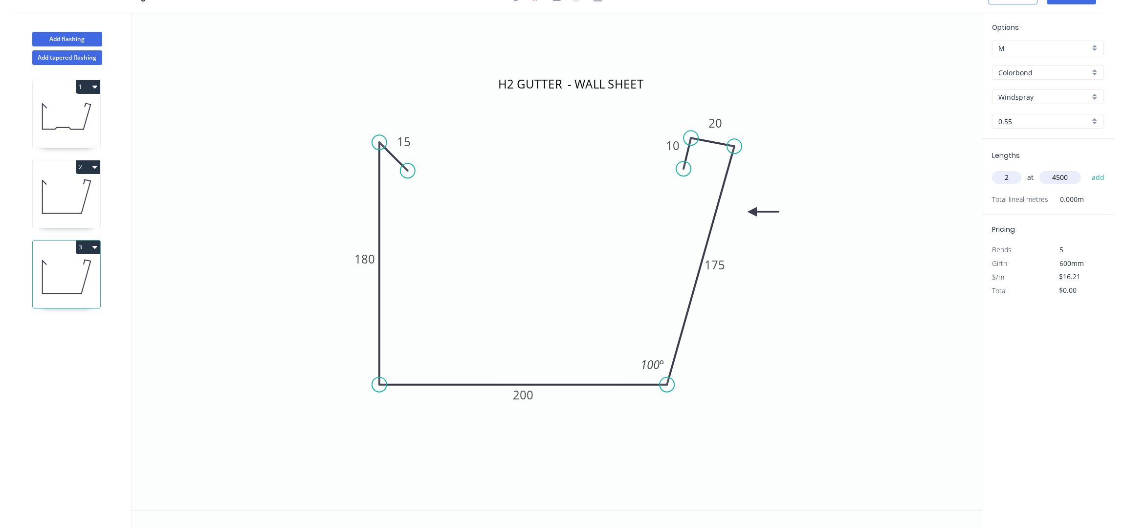
type input "4500"
click at [1087, 169] on button "add" at bounding box center [1098, 177] width 23 height 17
type input "$145.89"
type input "1"
type input "6300"
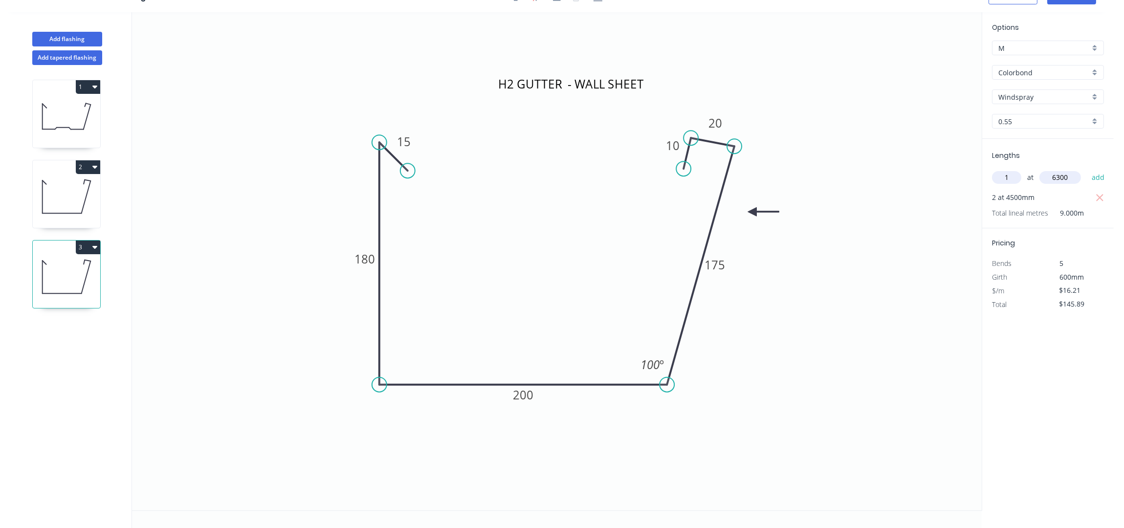
click at [1087, 169] on button "add" at bounding box center [1098, 177] width 23 height 17
type input "$248.01"
type input "1"
type input "7300"
click at [1087, 169] on button "add" at bounding box center [1098, 177] width 23 height 17
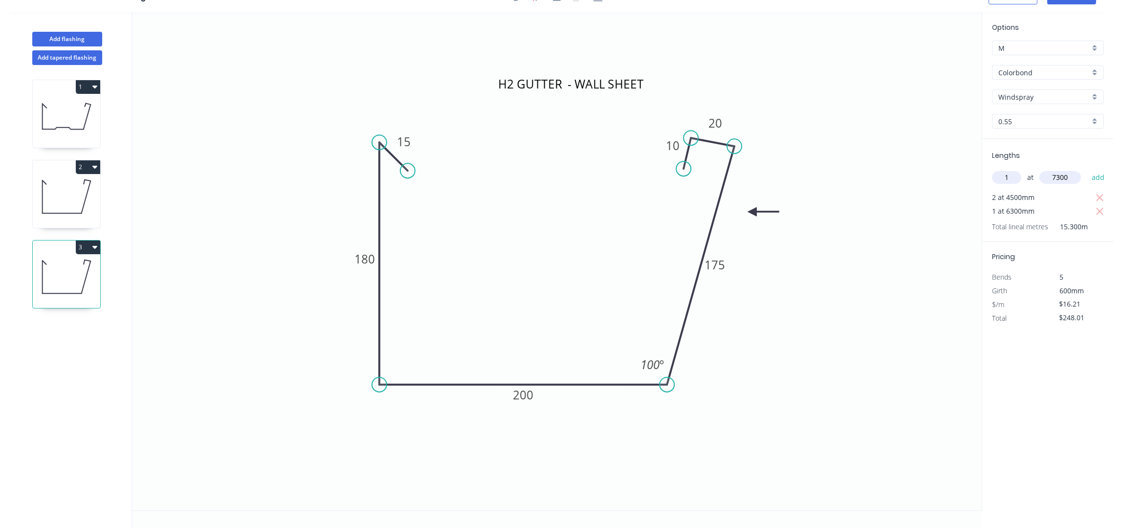
type input "$366.35"
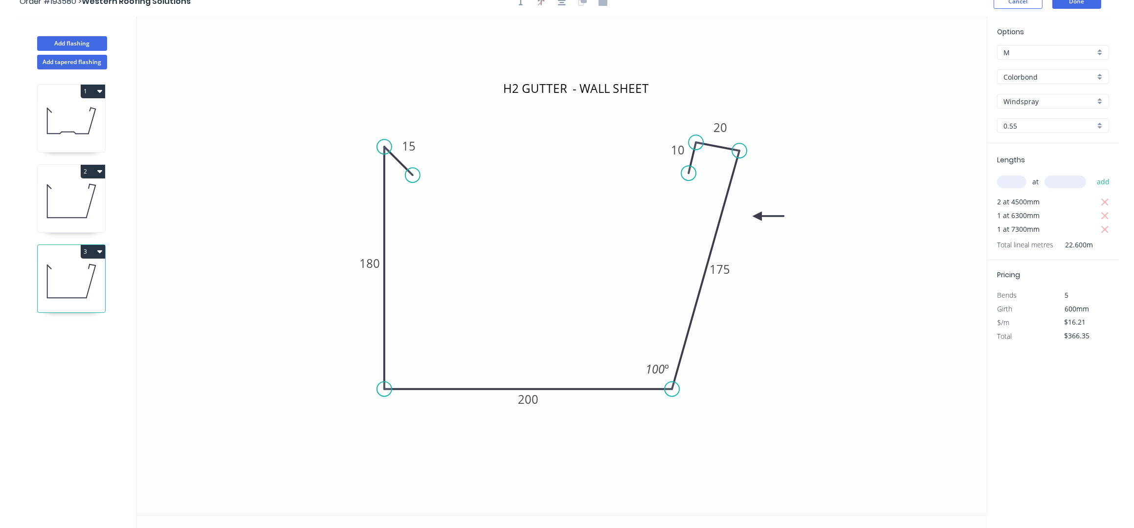
scroll to position [0, 0]
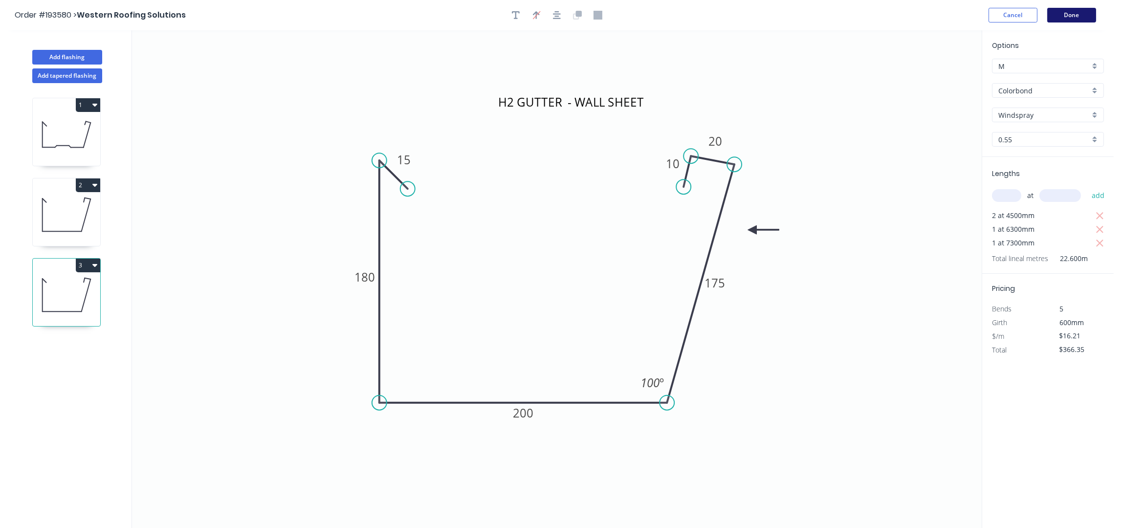
click at [1077, 15] on button "Done" at bounding box center [1071, 15] width 49 height 15
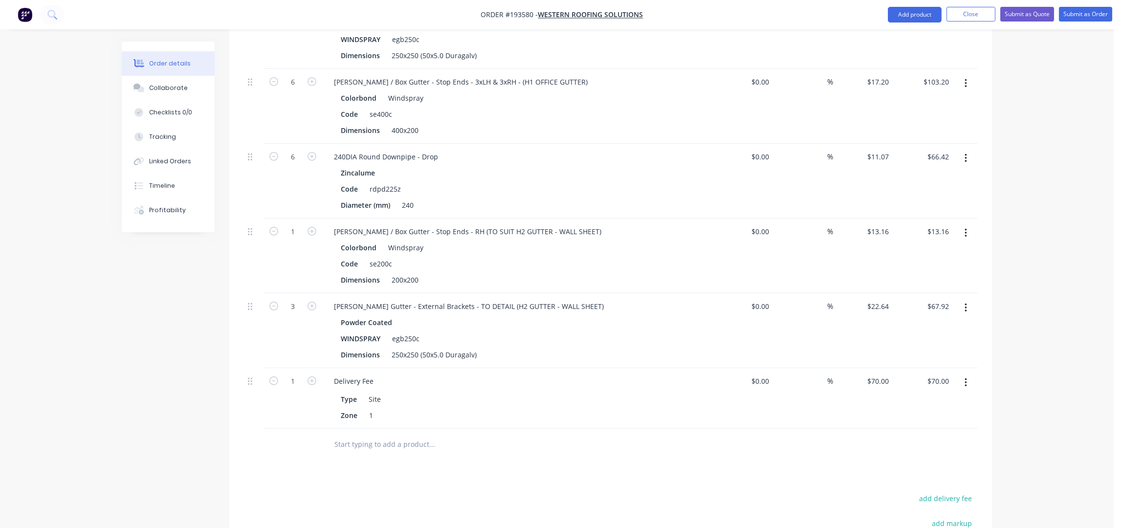
scroll to position [978, 0]
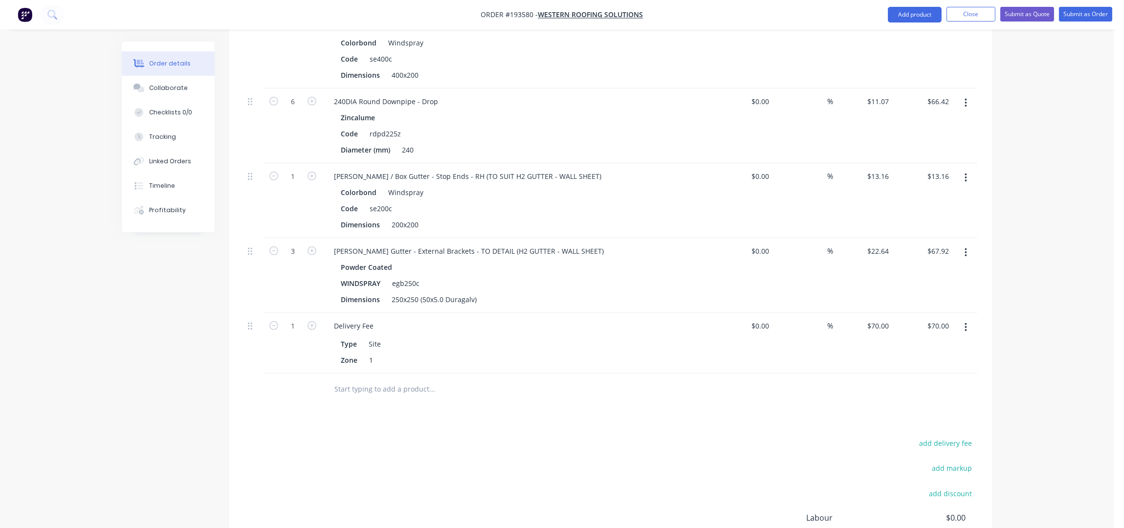
click at [974, 169] on button "button" at bounding box center [966, 178] width 23 height 18
click at [915, 216] on div "Duplicate" at bounding box center [930, 223] width 75 height 14
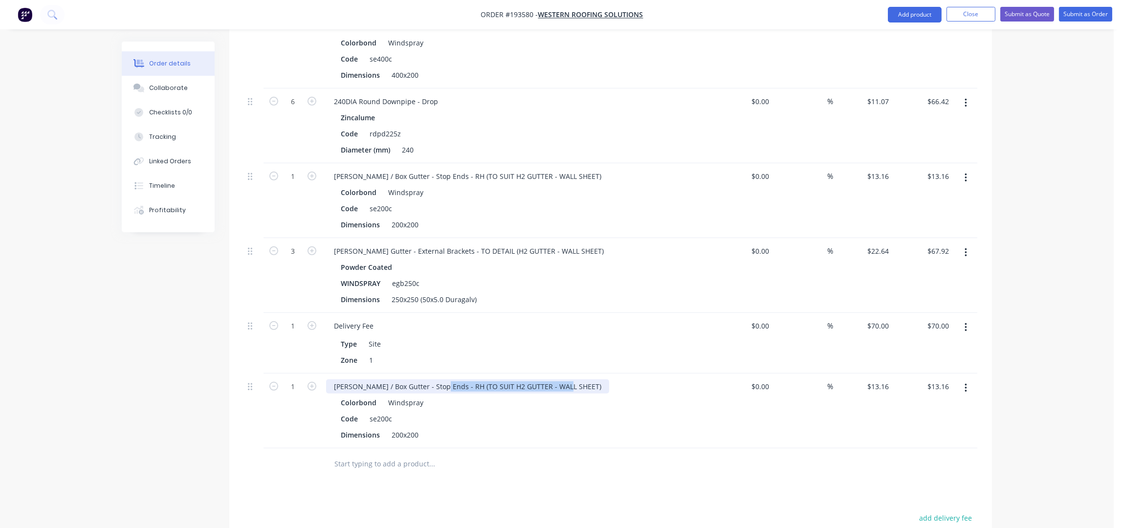
drag, startPoint x: 560, startPoint y: 360, endPoint x: 437, endPoint y: 365, distance: 123.3
click at [437, 379] on div "[PERSON_NAME] / Box Gutter - Stop Ends - RH (TO SUIT H2 GUTTER - WALL SHEET)" at bounding box center [467, 386] width 283 height 14
click at [308, 382] on icon "button" at bounding box center [312, 386] width 9 height 9
type input "2"
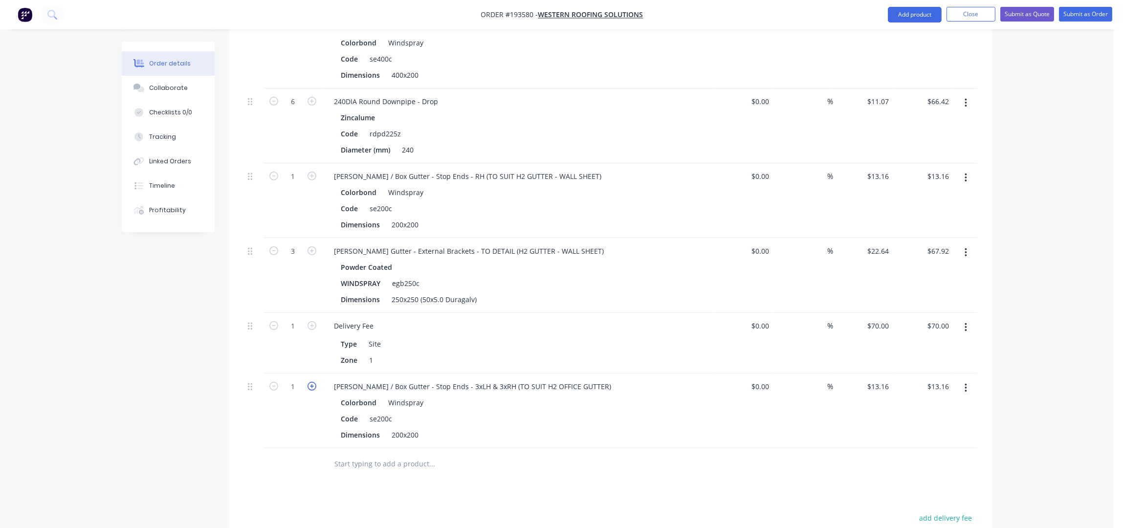
type input "$26.32"
click at [311, 382] on icon "button" at bounding box center [312, 386] width 9 height 9
type input "3"
type input "$39.48"
click at [311, 382] on icon "button" at bounding box center [312, 386] width 9 height 9
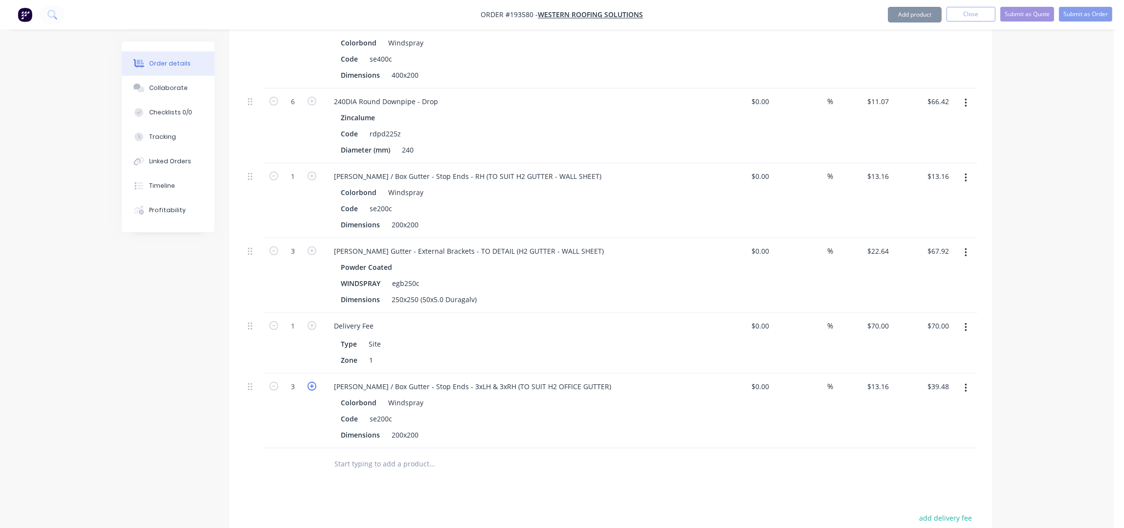
type input "4"
type input "$52.64"
click at [311, 382] on icon "button" at bounding box center [312, 386] width 9 height 9
type input "5"
type input "$65.80"
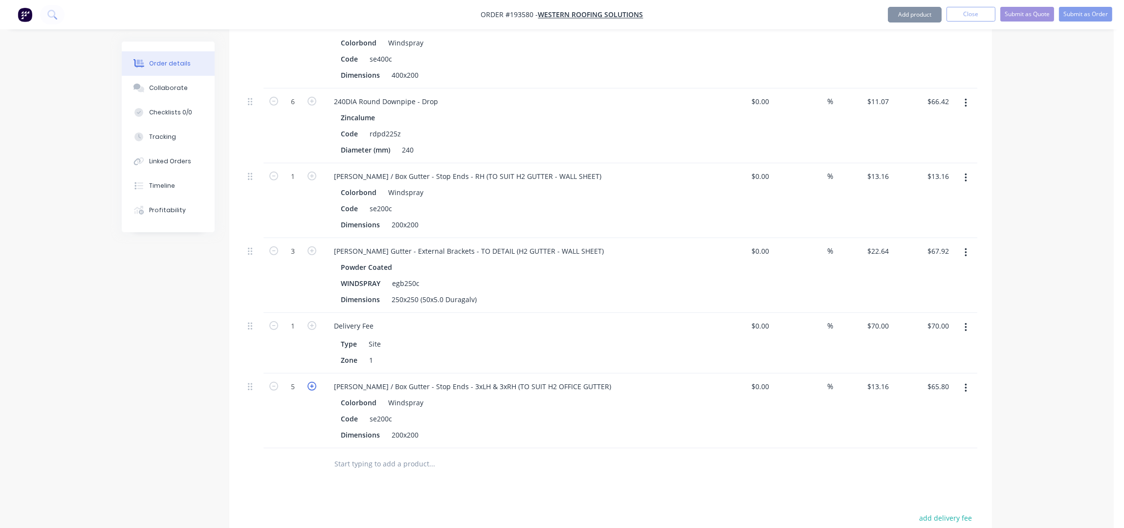
click at [311, 382] on icon "button" at bounding box center [312, 386] width 9 height 9
type input "6"
type input "$78.96"
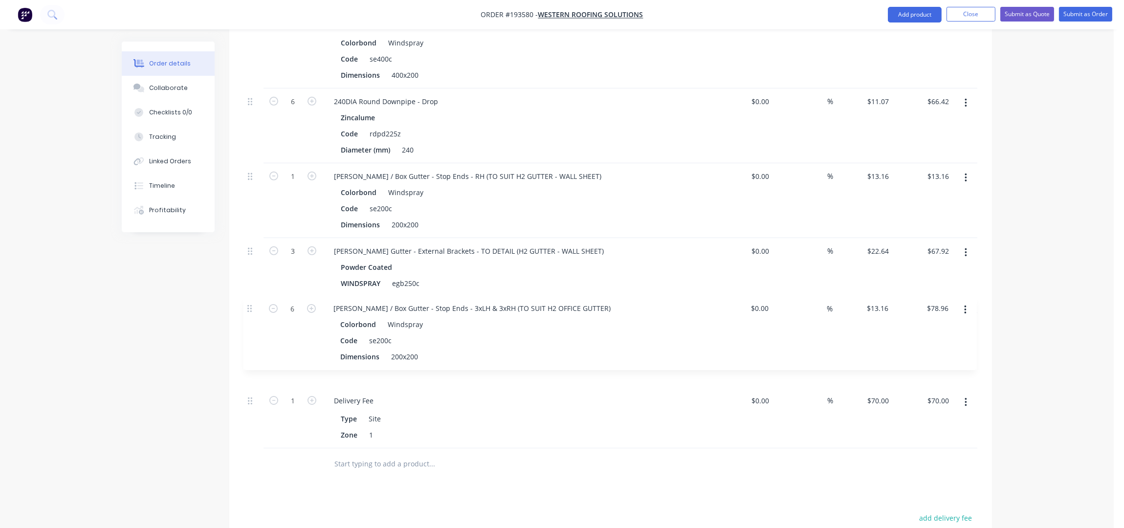
drag, startPoint x: 253, startPoint y: 324, endPoint x: 253, endPoint y: 278, distance: 45.5
click at [253, 279] on div "1 [PERSON_NAME] / Box Gutter - Stop Ends - LH - (TO SUIT H1 GUTTER - WALL SHEET…" at bounding box center [611, 118] width 734 height 659
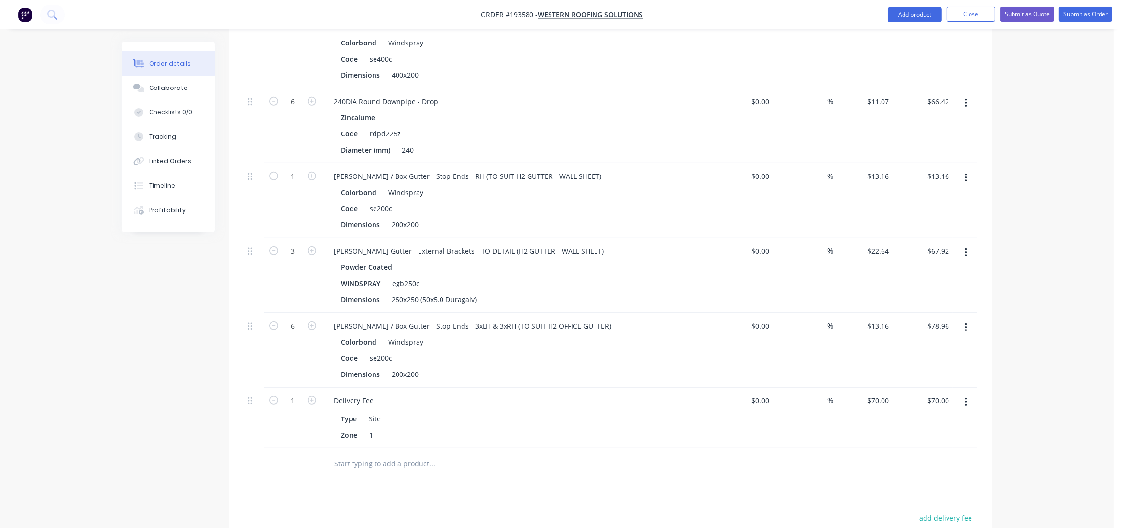
click at [379, 454] on input "text" at bounding box center [432, 464] width 196 height 20
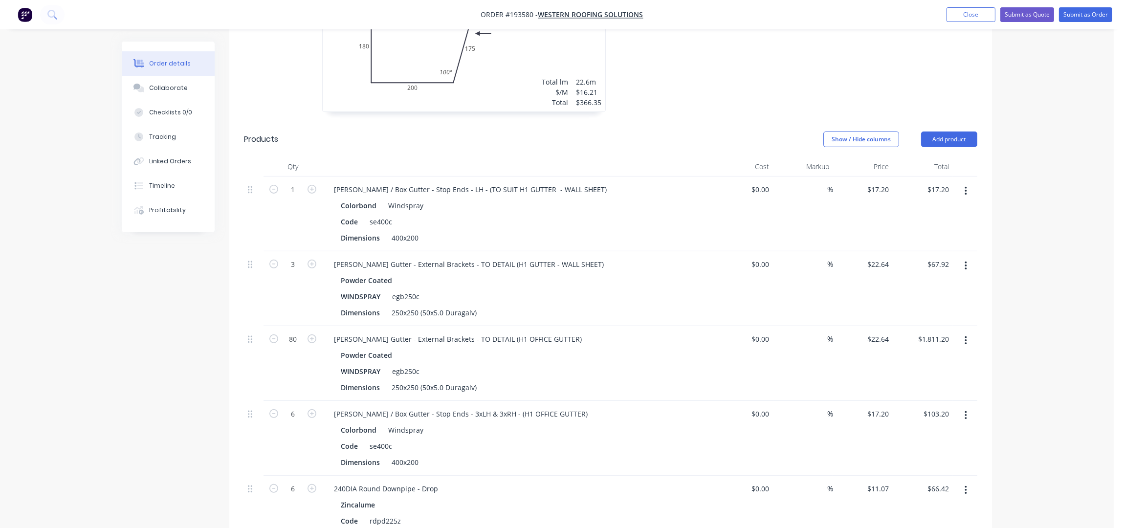
scroll to position [587, 0]
click at [963, 135] on button "Add product" at bounding box center [949, 143] width 56 height 16
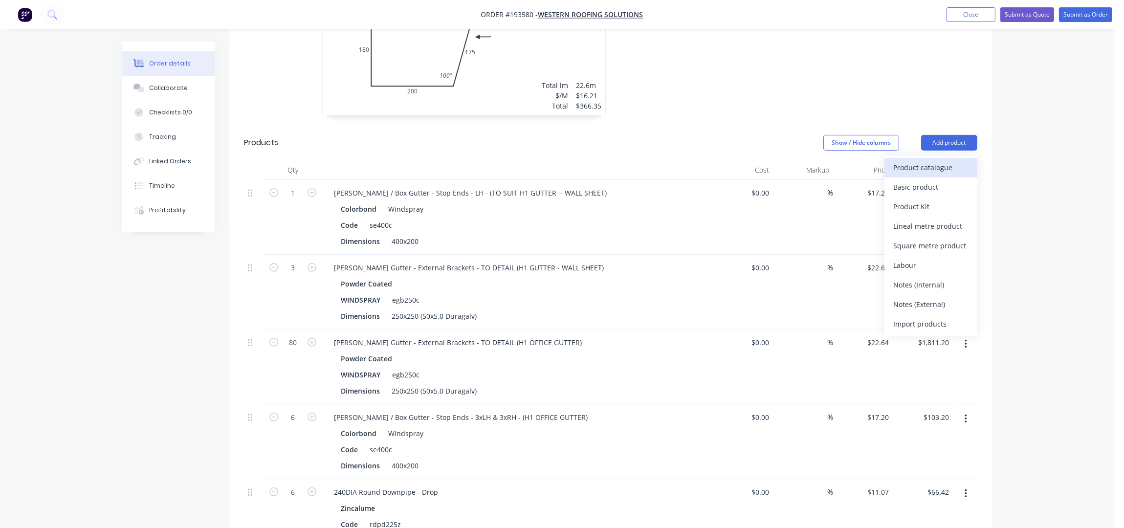
click at [951, 160] on div "Product catalogue" at bounding box center [930, 167] width 75 height 14
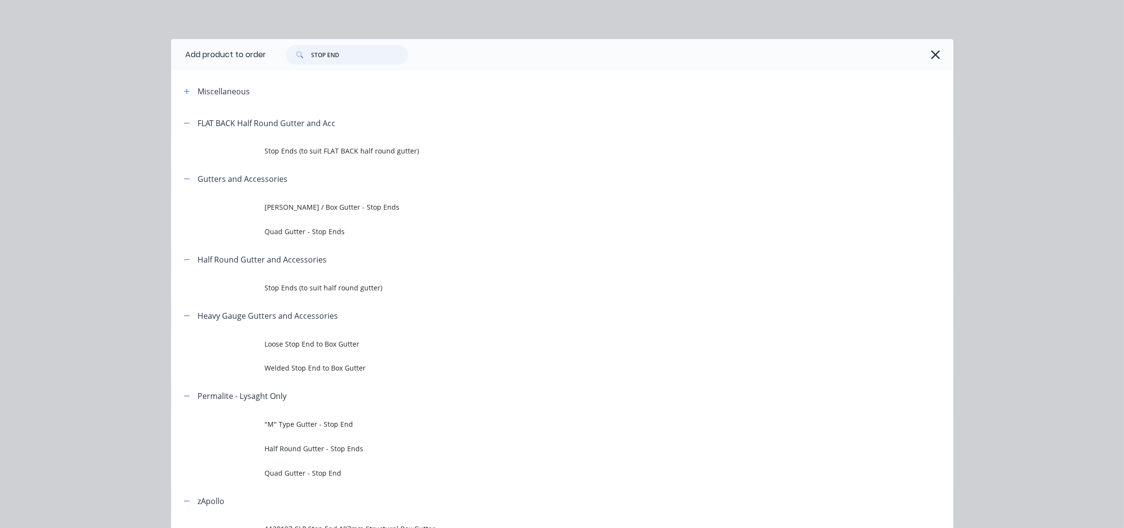
drag, startPoint x: 342, startPoint y: 57, endPoint x: 242, endPoint y: 69, distance: 100.6
click at [242, 69] on header "Add product to order STOP END" at bounding box center [562, 54] width 782 height 31
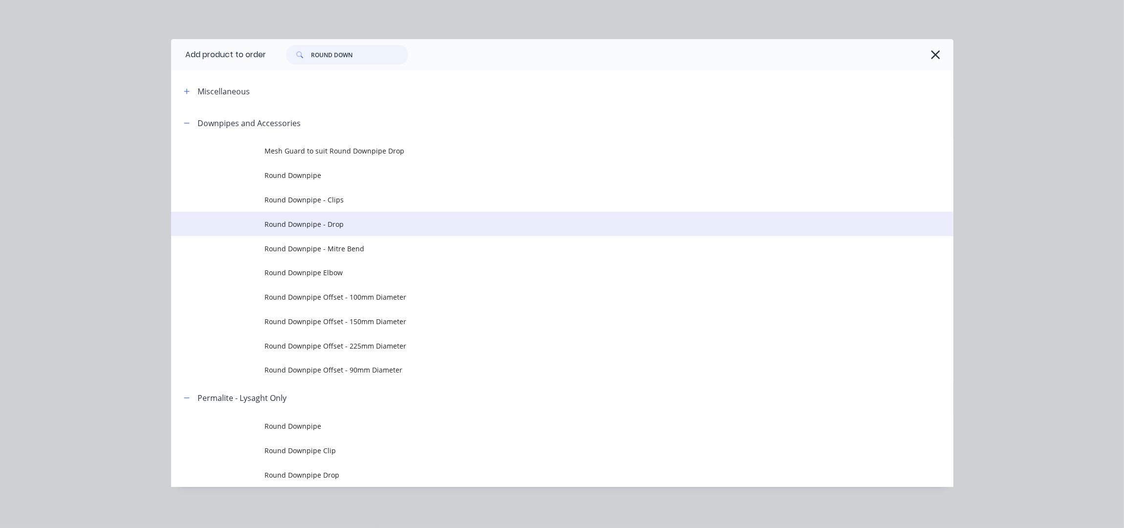
type input "ROUND DOWN"
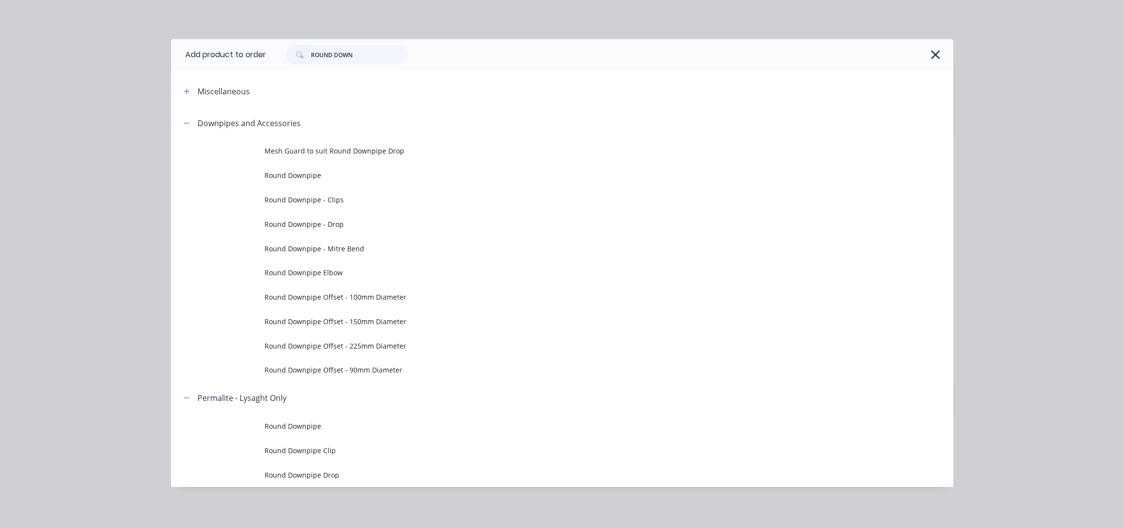
click at [357, 225] on span "Round Downpipe - Drop" at bounding box center [540, 224] width 551 height 10
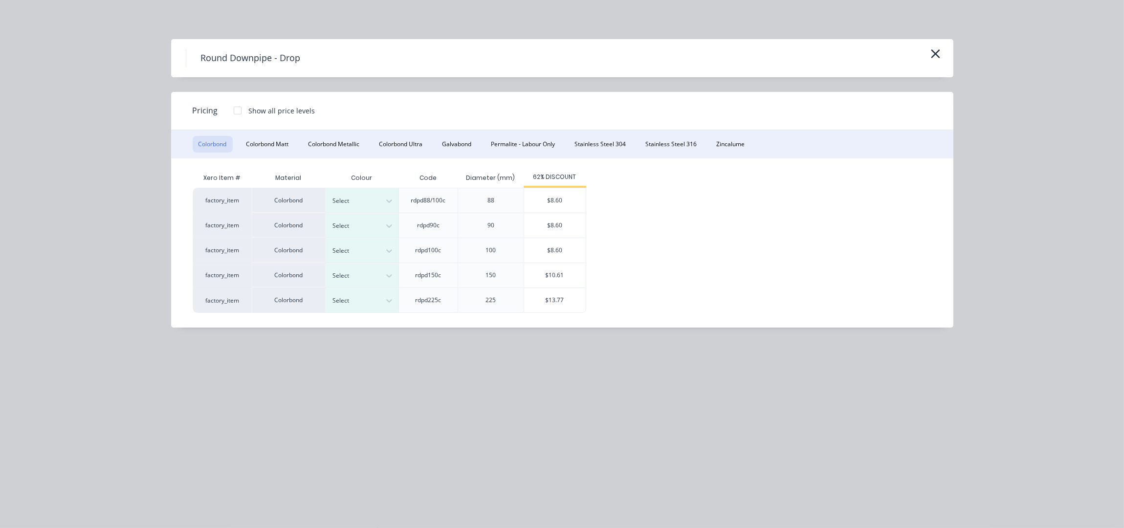
click at [747, 143] on div "Colorbond Colorbond Matt Colorbond Metallic Colorbond Ultra Galvabond Permalite…" at bounding box center [562, 144] width 782 height 28
click at [742, 144] on button "Zincalume" at bounding box center [731, 144] width 40 height 17
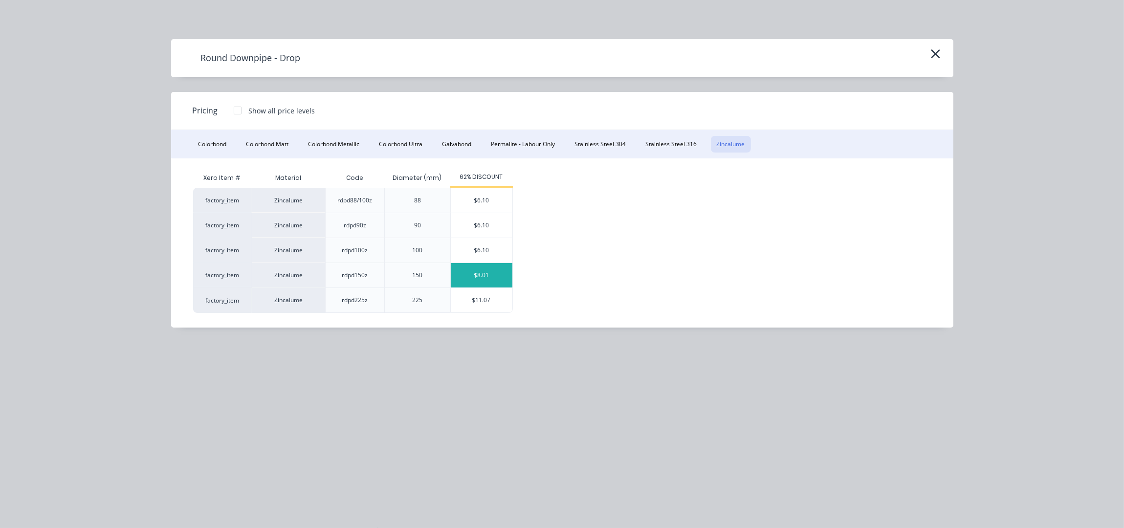
click at [486, 271] on div "$8.01" at bounding box center [482, 275] width 62 height 24
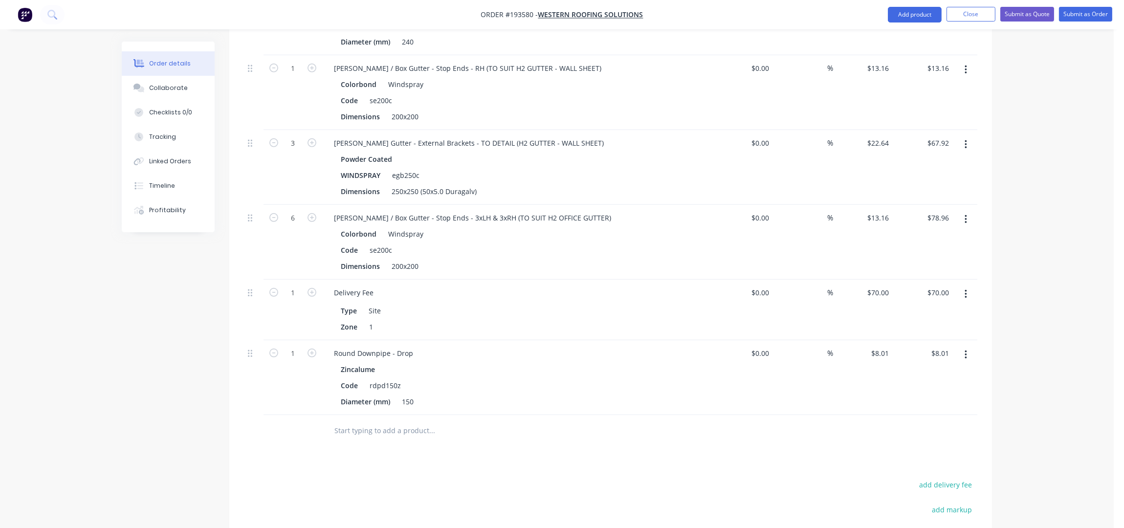
scroll to position [1173, 0]
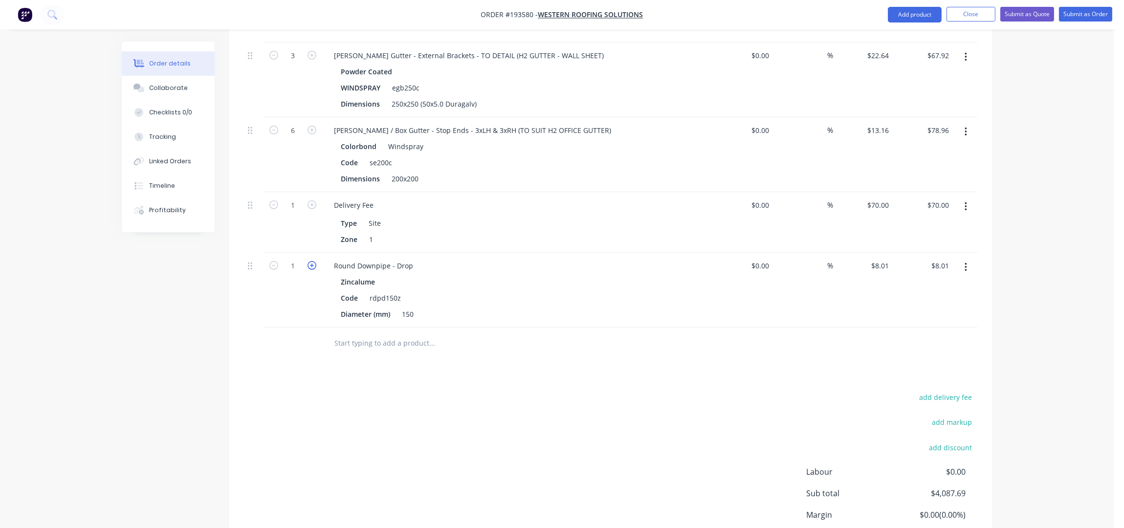
click at [311, 261] on icon "button" at bounding box center [312, 265] width 9 height 9
type input "2"
type input "$16.02"
click at [311, 261] on icon "button" at bounding box center [312, 265] width 9 height 9
type input "3"
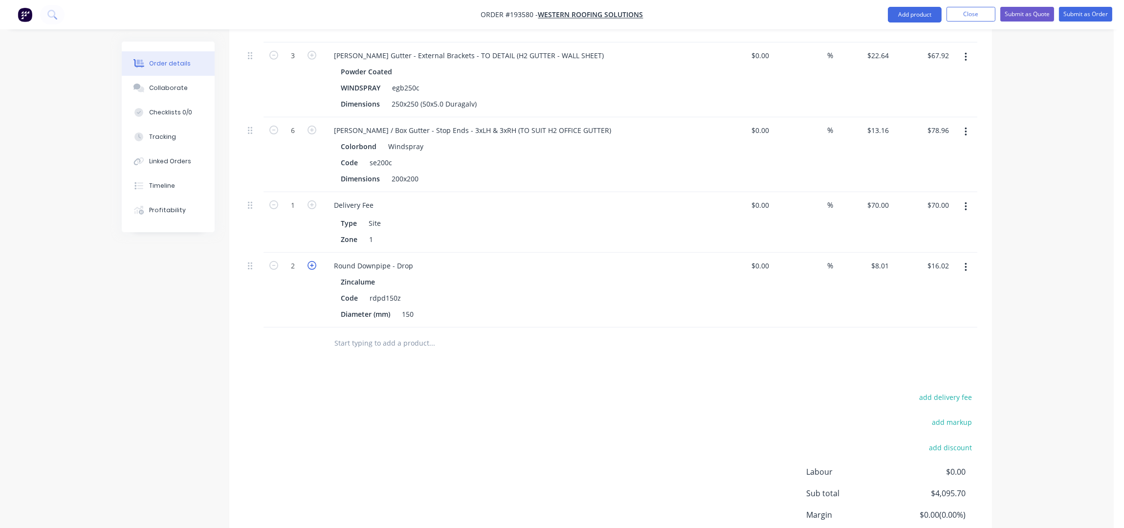
type input "$24.03"
drag, startPoint x: 254, startPoint y: 243, endPoint x: 260, endPoint y: 154, distance: 89.2
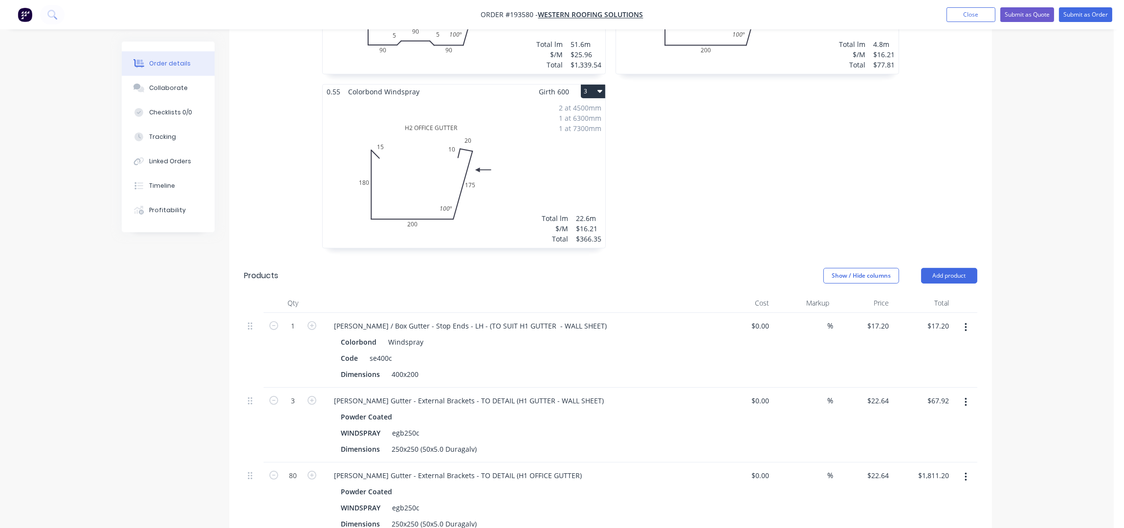
scroll to position [315, 0]
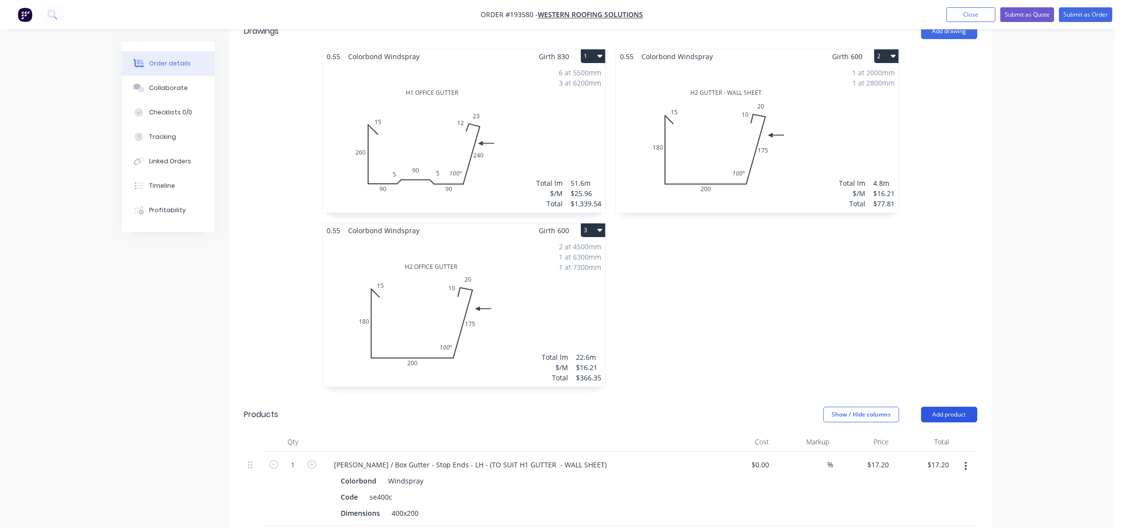
click at [956, 407] on button "Add product" at bounding box center [949, 415] width 56 height 16
click at [939, 427] on div "Product catalogue Basic product Product Kit Lineal metre product Square metre p…" at bounding box center [931, 517] width 93 height 181
click at [918, 432] on div "Product catalogue" at bounding box center [930, 439] width 75 height 14
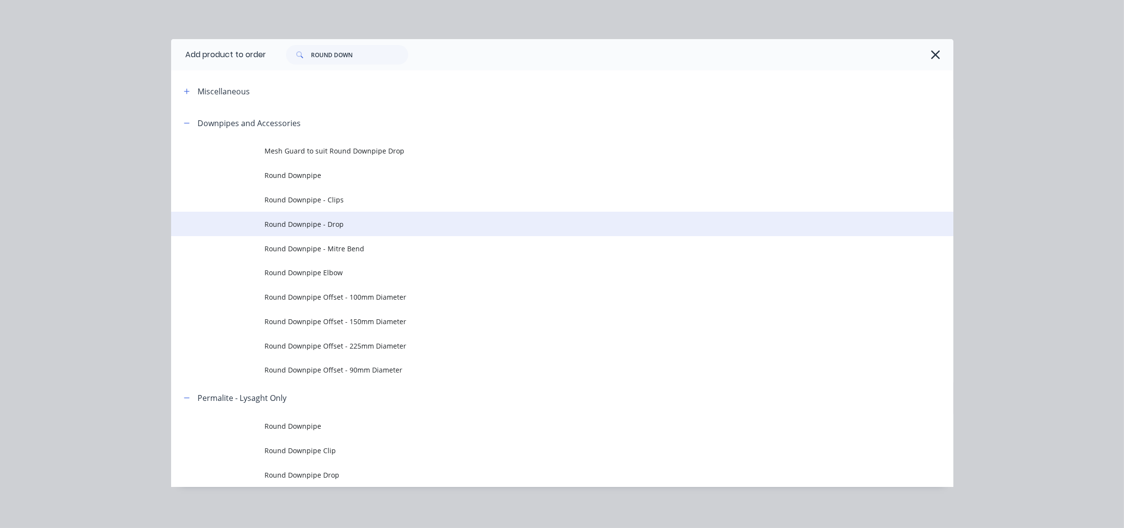
click at [351, 216] on td "Round Downpipe - Drop" at bounding box center [609, 224] width 689 height 24
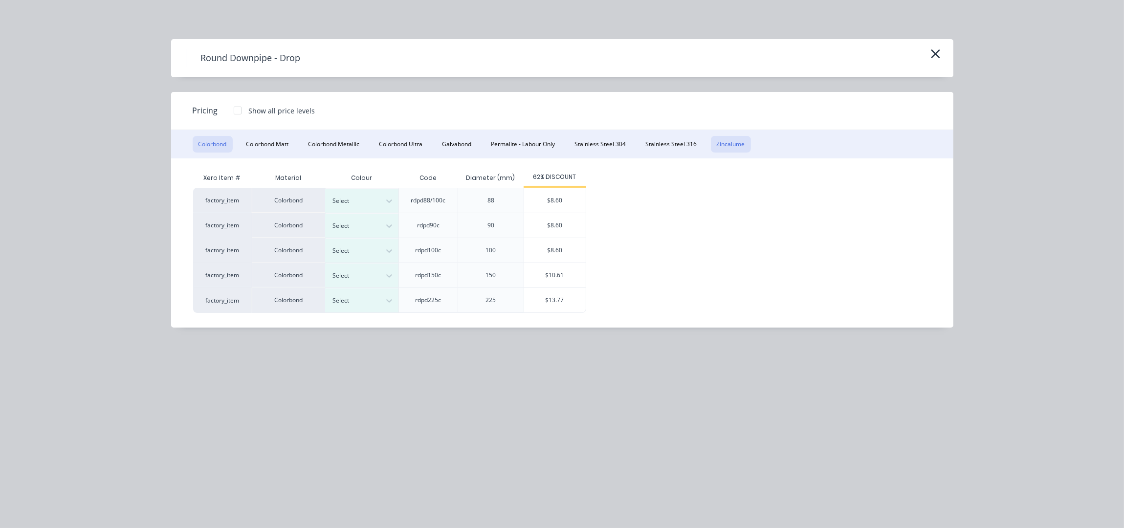
click at [731, 148] on button "Zincalume" at bounding box center [731, 144] width 40 height 17
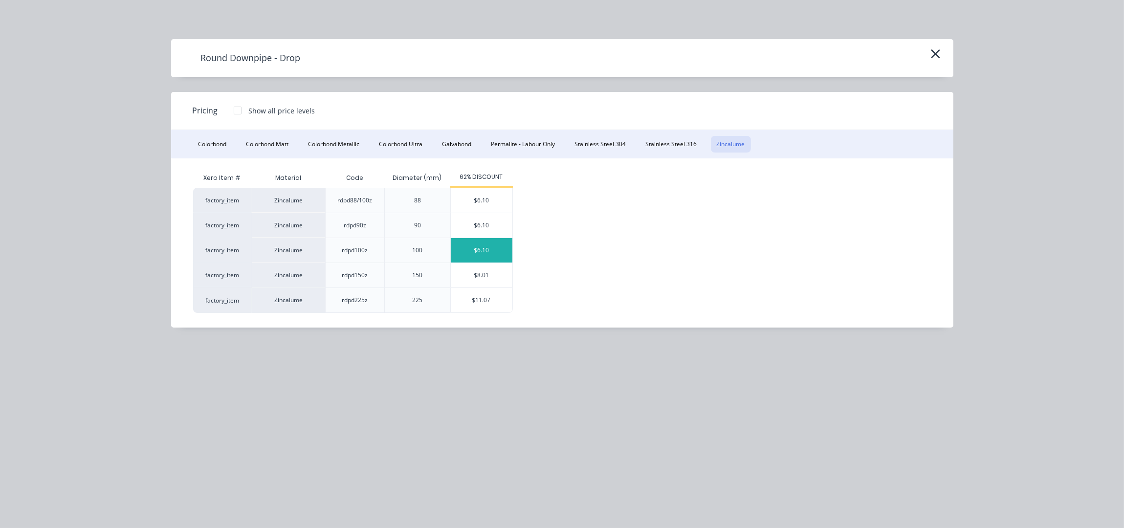
click at [473, 251] on div "$6.10" at bounding box center [482, 250] width 62 height 24
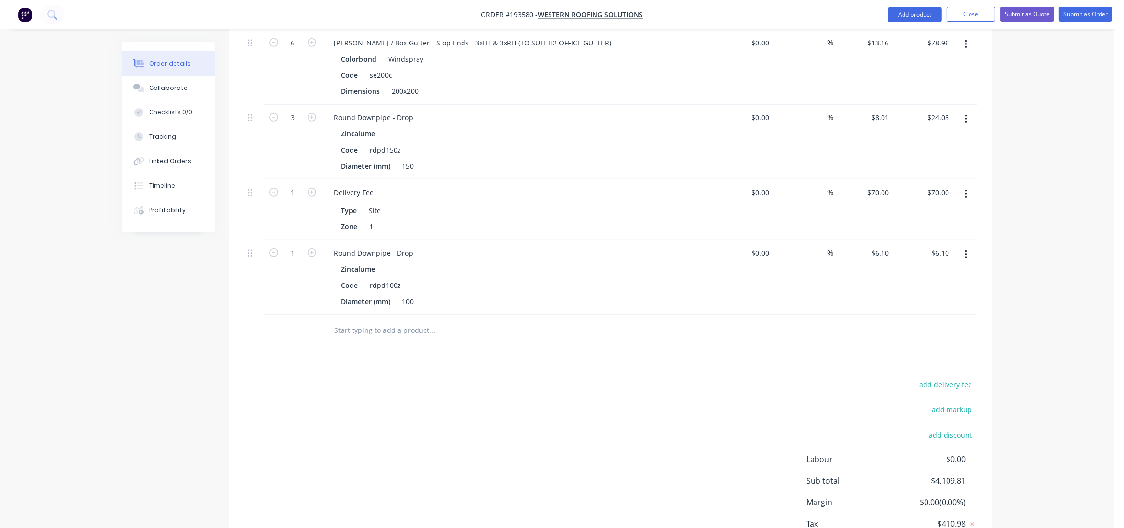
scroll to position [1303, 0]
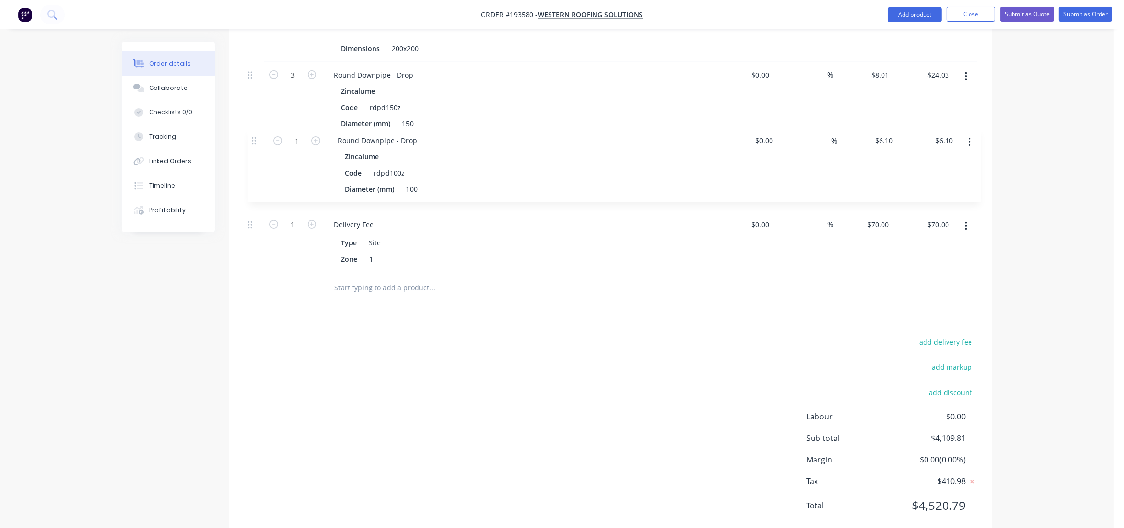
drag, startPoint x: 247, startPoint y: 184, endPoint x: 249, endPoint y: 120, distance: 64.6
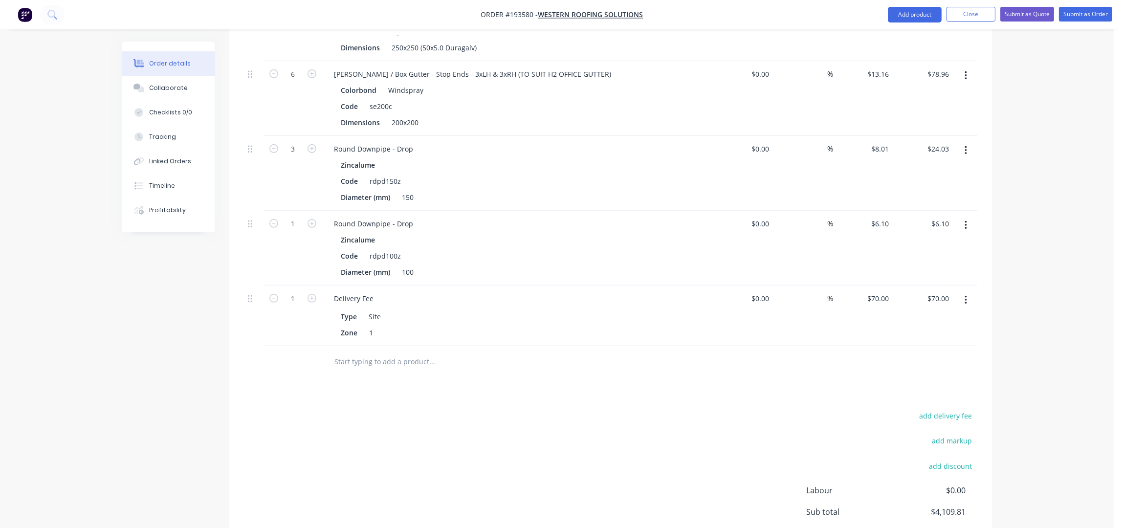
scroll to position [1042, 0]
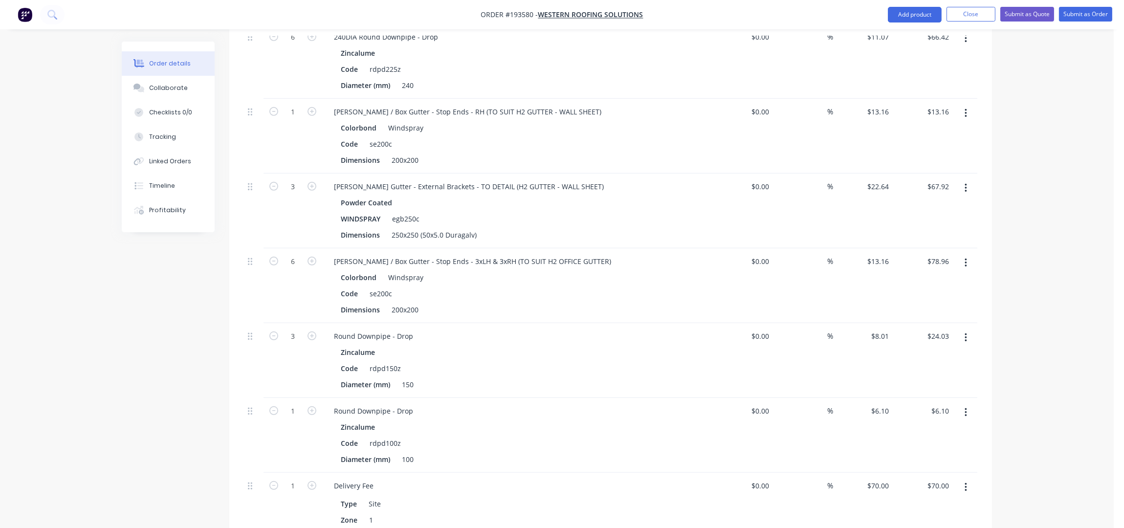
click at [965, 183] on icon "button" at bounding box center [966, 188] width 2 height 11
click at [934, 226] on div "Duplicate" at bounding box center [930, 233] width 75 height 14
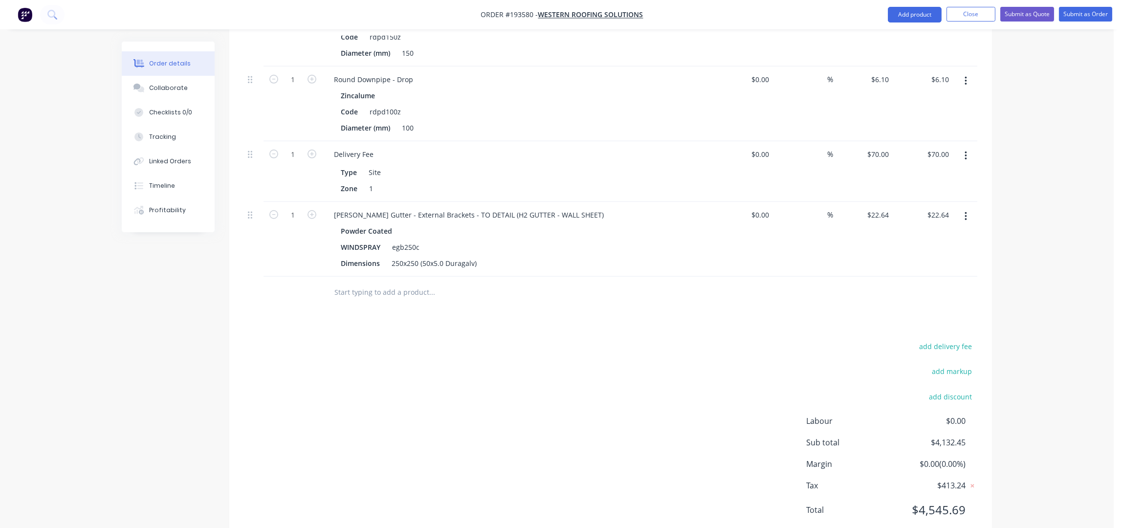
scroll to position [1378, 0]
click at [303, 203] on input "1" at bounding box center [292, 210] width 25 height 15
type input "29"
type input "$656.56"
drag, startPoint x: 309, startPoint y: 217, endPoint x: 562, endPoint y: 316, distance: 272.2
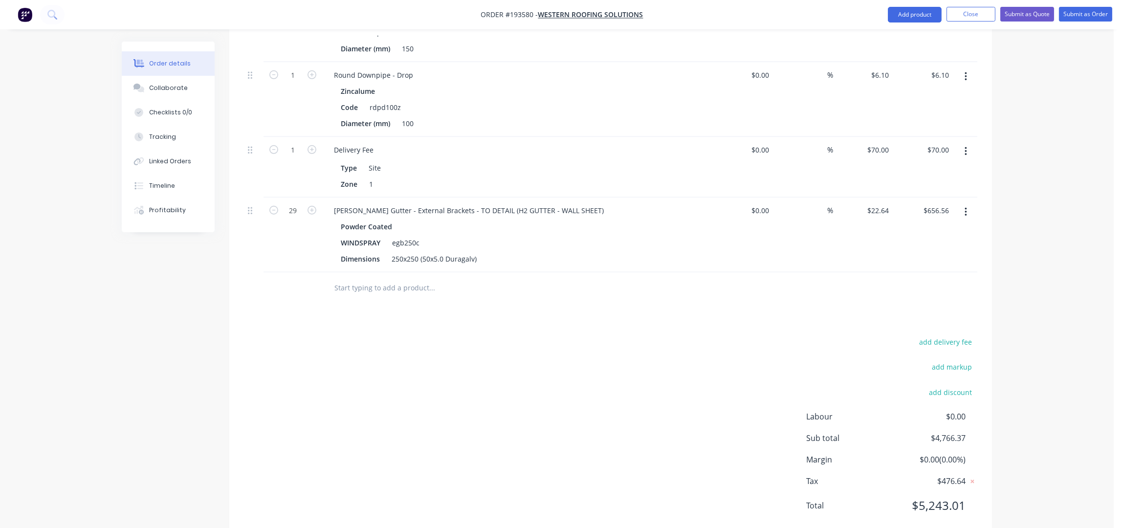
click at [562, 335] on div "add delivery fee add markup add discount Labour $0.00 Sub total $4,766.37 Margi…" at bounding box center [611, 429] width 734 height 189
drag, startPoint x: 559, startPoint y: 185, endPoint x: 476, endPoint y: 187, distance: 83.1
click at [476, 203] on div "[PERSON_NAME] Gutter - External Brackets - TO DETAIL (H2 GUTTER - WALL SHEET)" at bounding box center [469, 210] width 286 height 14
click at [415, 363] on div "add delivery fee add markup add discount Labour $0.00 Sub total $4,766.37 Margi…" at bounding box center [611, 429] width 734 height 189
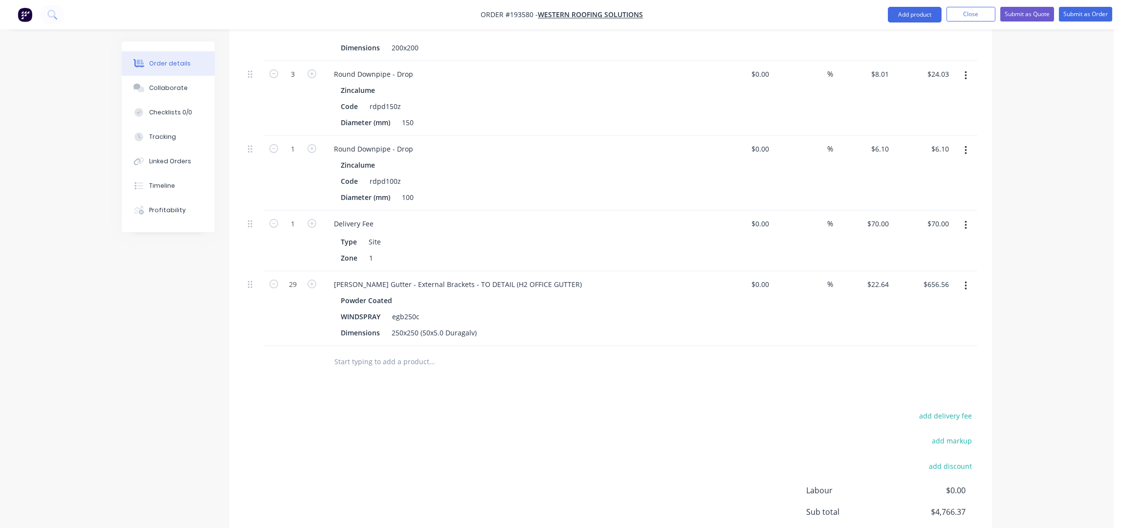
scroll to position [1182, 0]
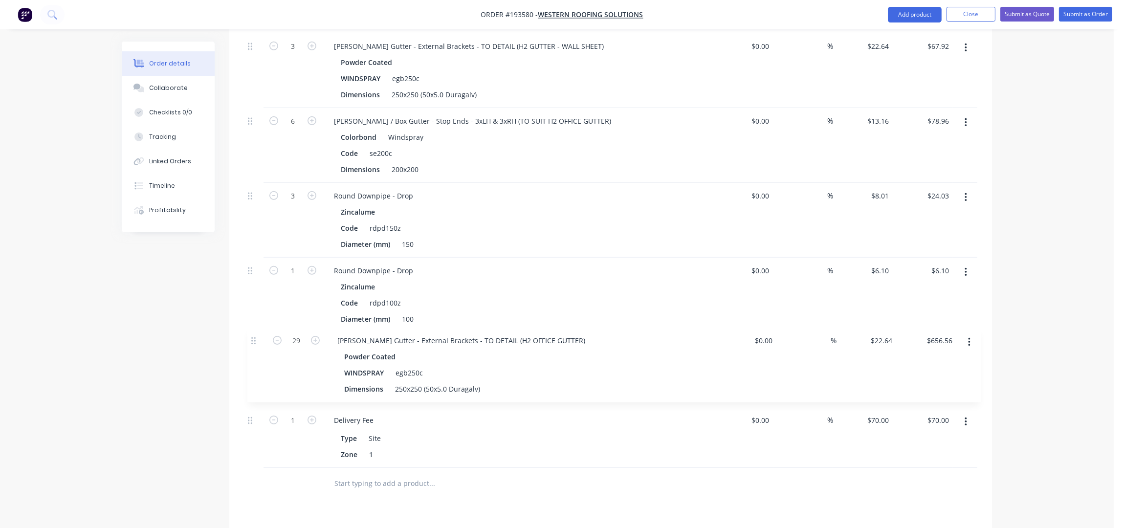
drag, startPoint x: 249, startPoint y: 382, endPoint x: 255, endPoint y: 316, distance: 66.8
click at [255, 318] on div "1 [PERSON_NAME] / Box Gutter - Stop Ends - LH - (TO SUIT H1 GUTTER - WALL SHEET…" at bounding box center [611, 26] width 734 height 884
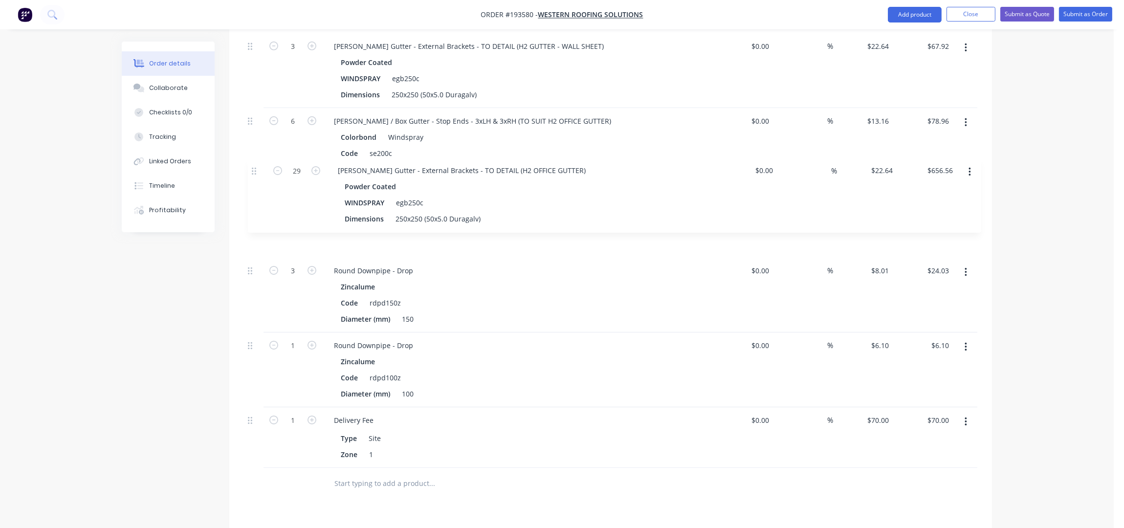
drag, startPoint x: 255, startPoint y: 319, endPoint x: 259, endPoint y: 167, distance: 151.6
click at [259, 167] on div "1 [PERSON_NAME] / Box Gutter - Stop Ends - LH - (TO SUIT H1 GUTTER - WALL SHEET…" at bounding box center [611, 26] width 734 height 884
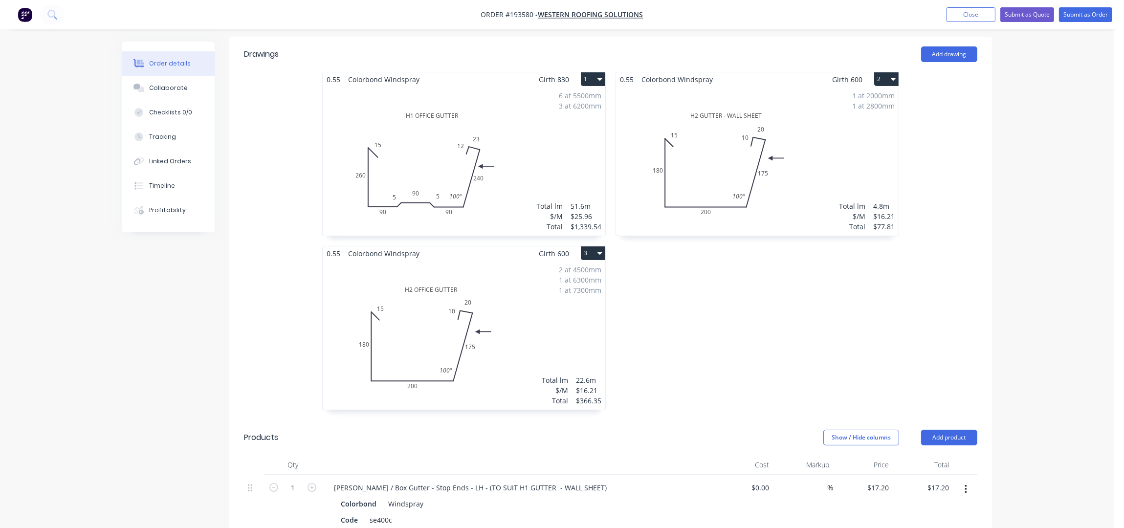
scroll to position [269, 0]
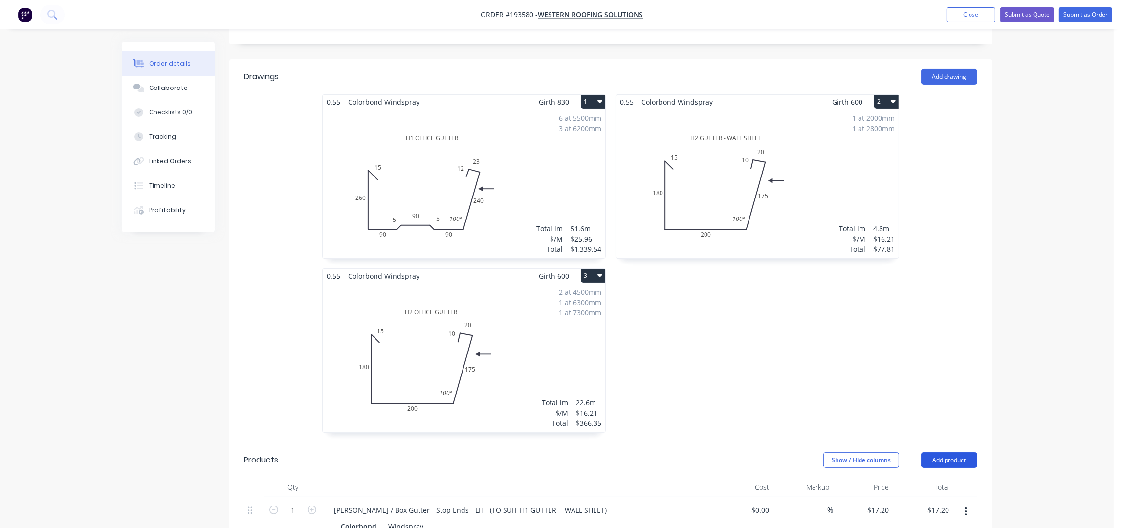
click at [949, 452] on button "Add product" at bounding box center [949, 460] width 56 height 16
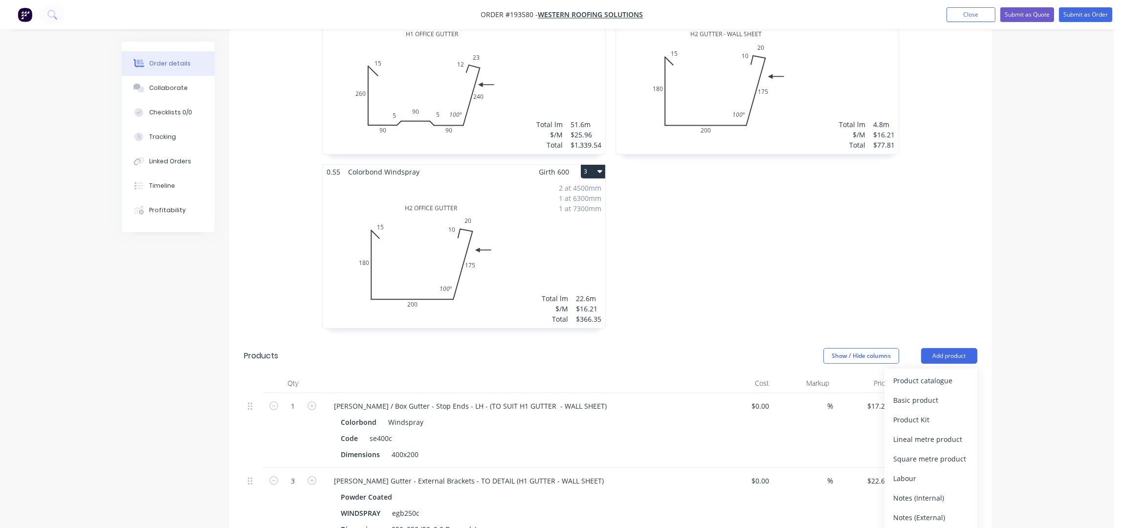
scroll to position [465, 0]
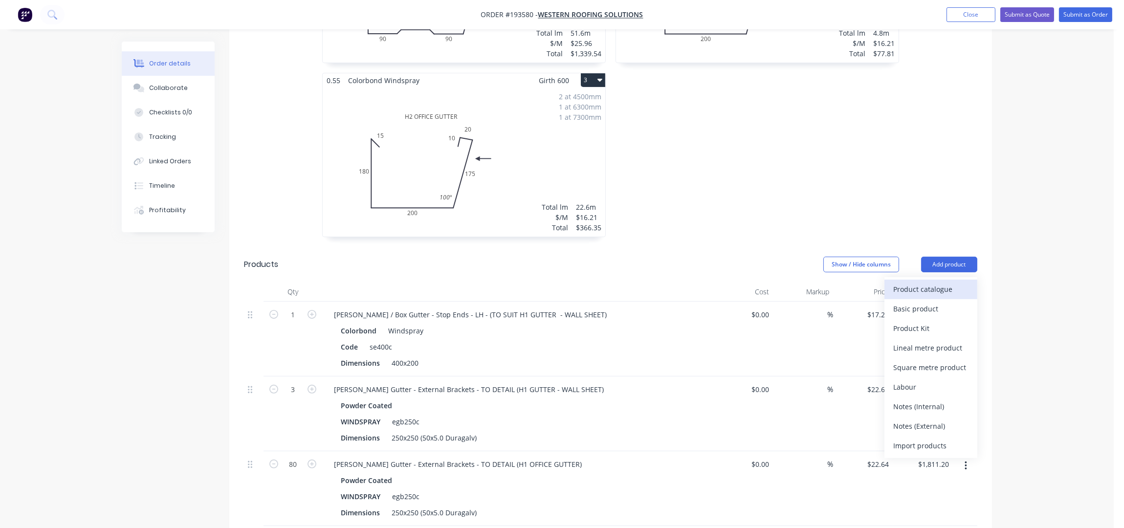
click at [921, 282] on div "Product catalogue" at bounding box center [930, 289] width 75 height 14
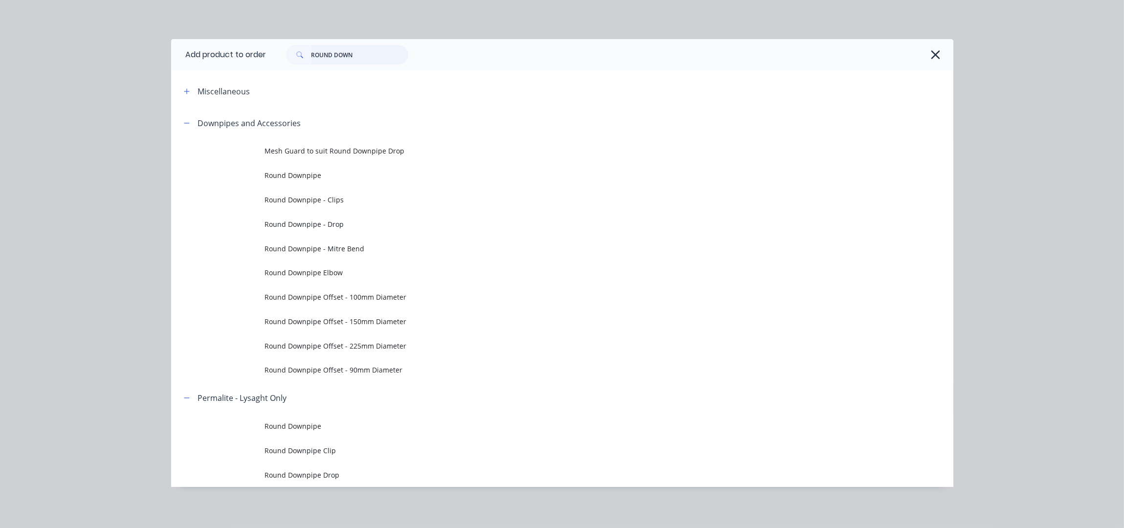
drag, startPoint x: 354, startPoint y: 57, endPoint x: 260, endPoint y: 60, distance: 94.4
click at [260, 60] on header "Add product to order ROUND DOWN" at bounding box center [562, 54] width 782 height 31
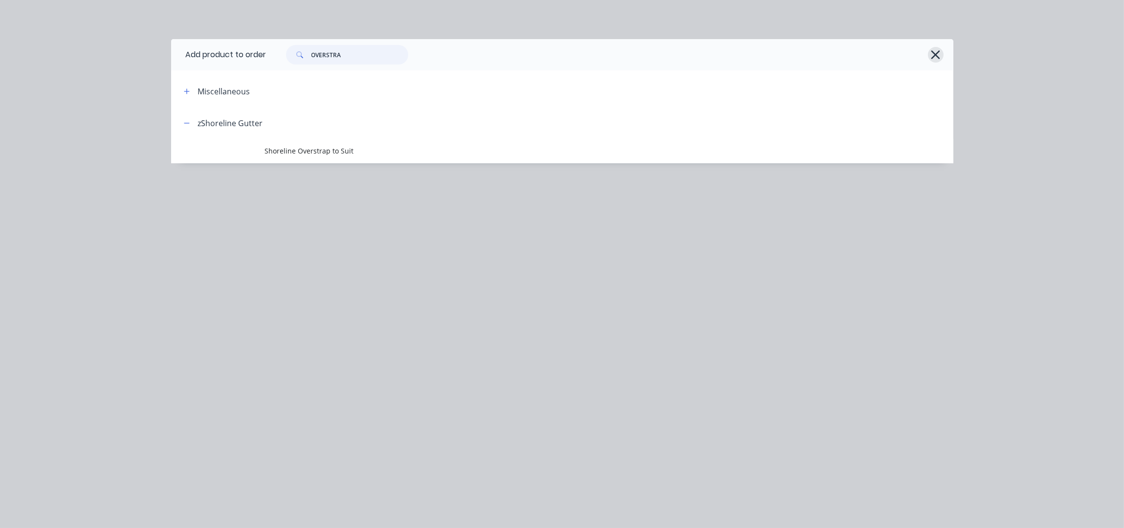
type input "OVERSTRA"
click at [932, 59] on icon "button" at bounding box center [936, 54] width 9 height 9
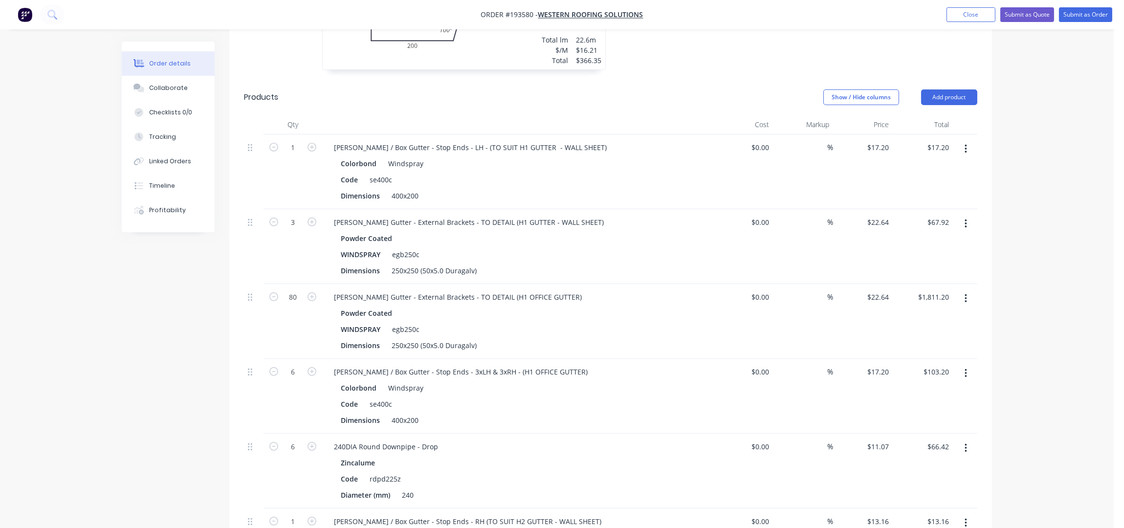
scroll to position [531, 0]
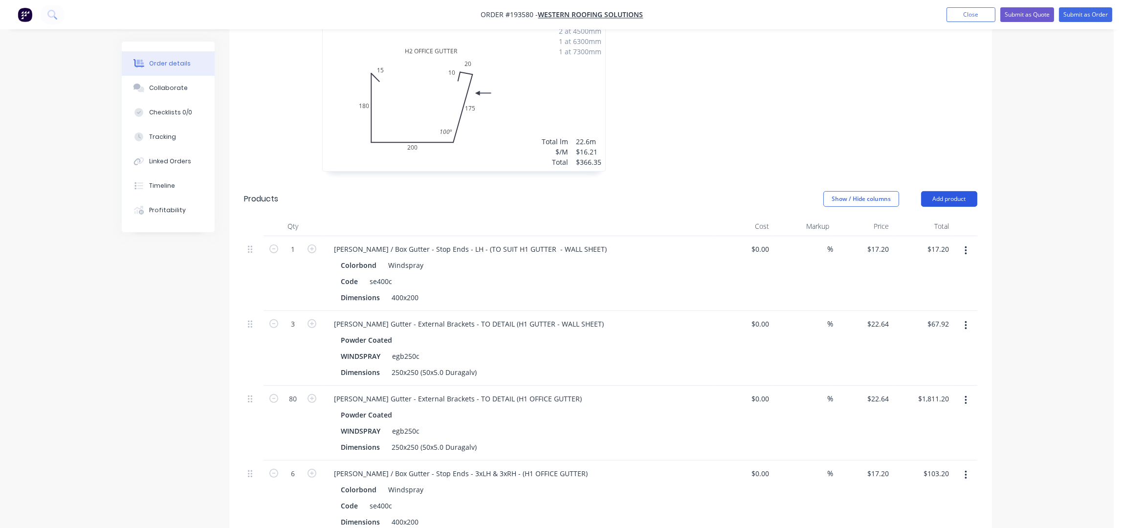
click at [936, 191] on button "Add product" at bounding box center [949, 199] width 56 height 16
click at [929, 234] on button "Basic product" at bounding box center [931, 244] width 93 height 20
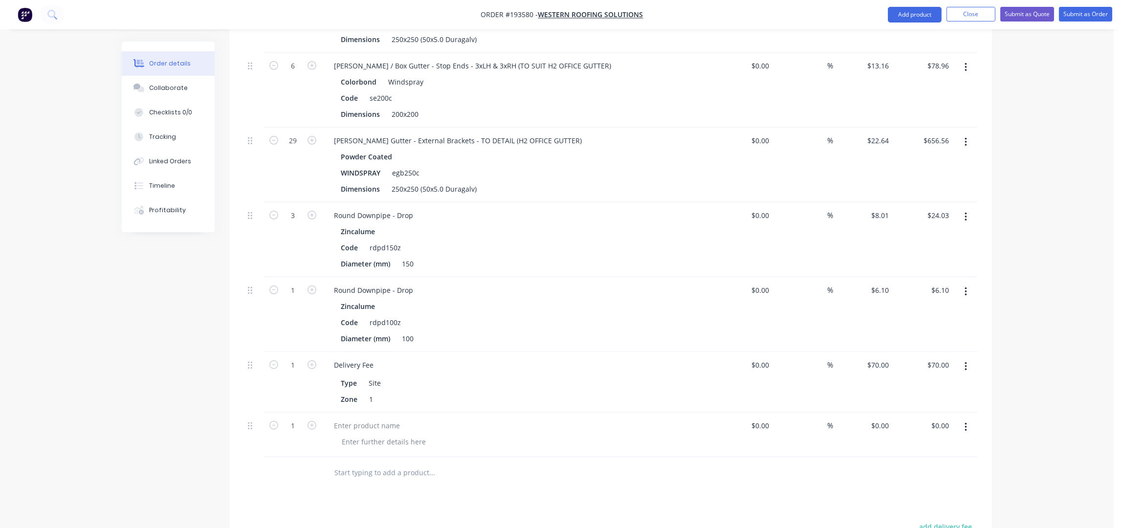
scroll to position [1378, 0]
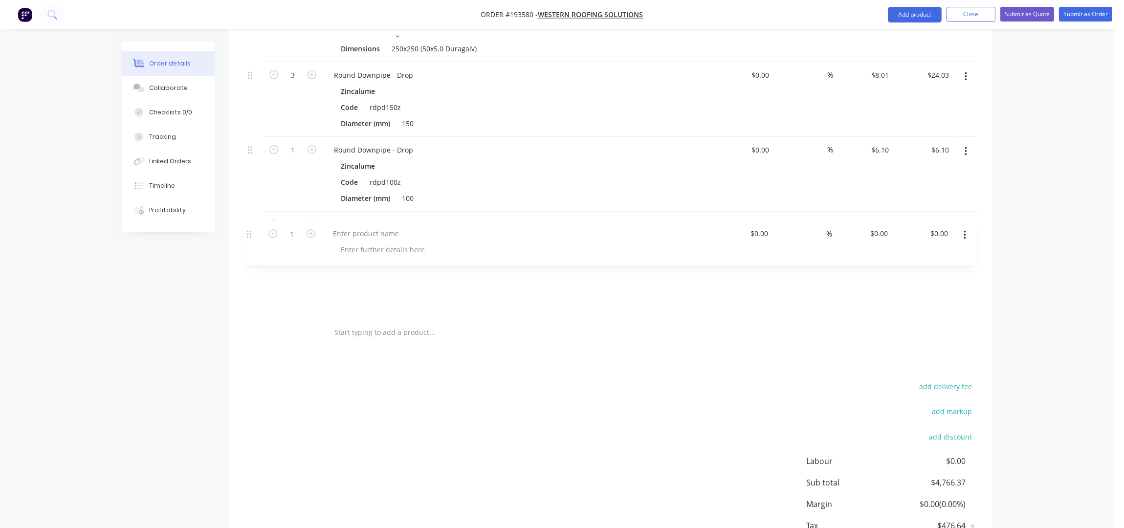
drag, startPoint x: 250, startPoint y: 262, endPoint x: 249, endPoint y: 196, distance: 66.0
click at [348, 218] on div at bounding box center [367, 225] width 82 height 14
click at [352, 218] on div at bounding box center [367, 225] width 82 height 14
click at [355, 234] on div at bounding box center [384, 241] width 100 height 14
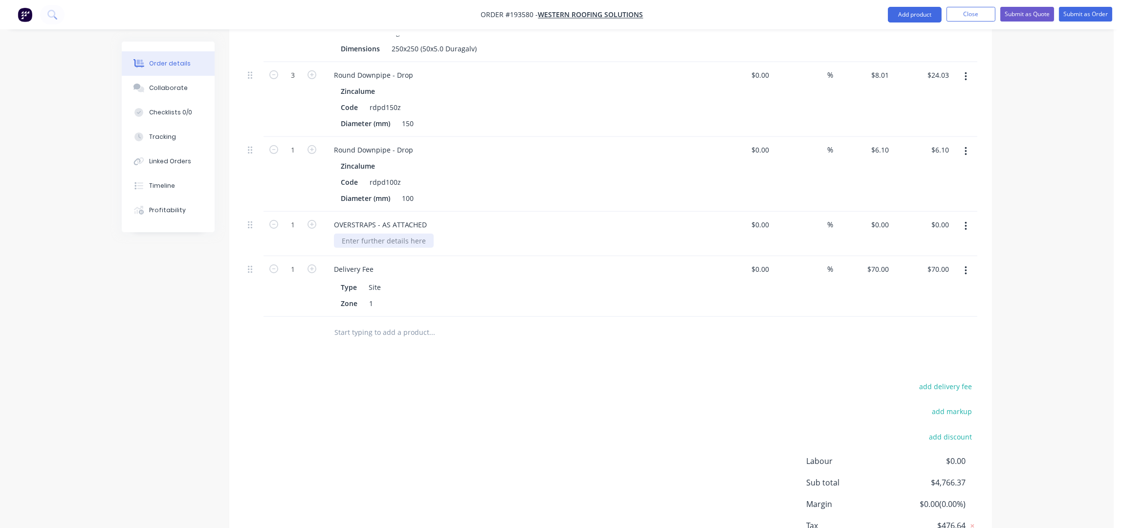
click at [353, 234] on div at bounding box center [384, 241] width 100 height 14
click at [297, 218] on input "1" at bounding box center [292, 225] width 25 height 15
type input "83"
click at [429, 427] on div "add delivery fee add markup add discount Labour $0.00 Sub total $4,766.37 Margi…" at bounding box center [611, 474] width 734 height 189
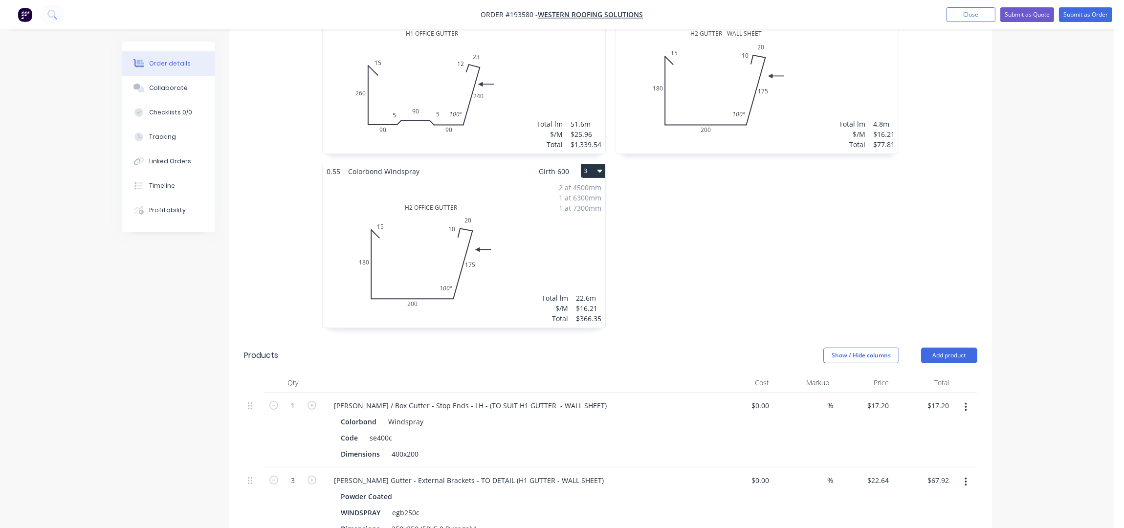
scroll to position [248, 0]
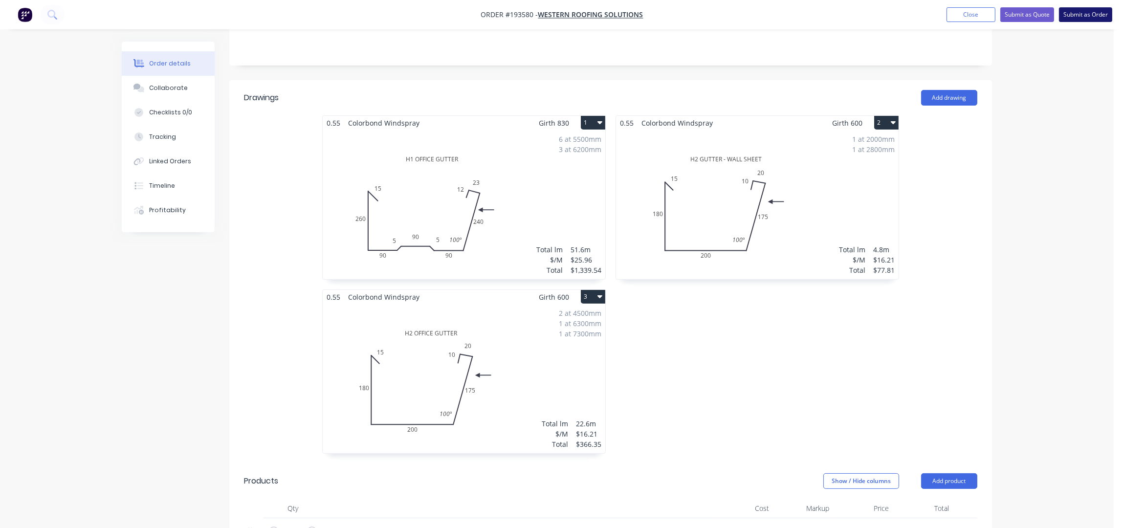
click at [1077, 11] on button "Submit as Order" at bounding box center [1085, 14] width 53 height 15
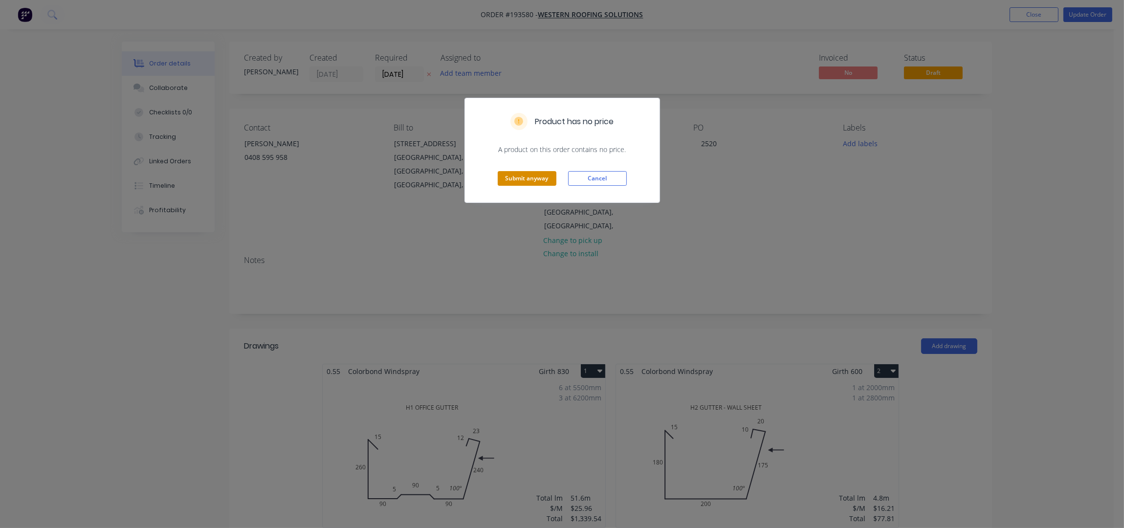
click at [528, 173] on button "Submit anyway" at bounding box center [527, 178] width 59 height 15
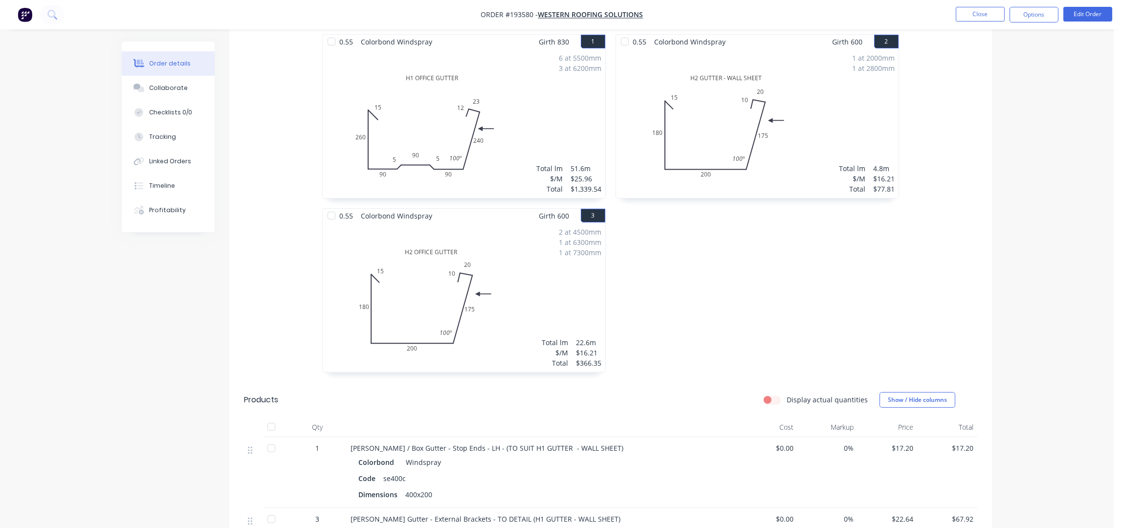
scroll to position [183, 0]
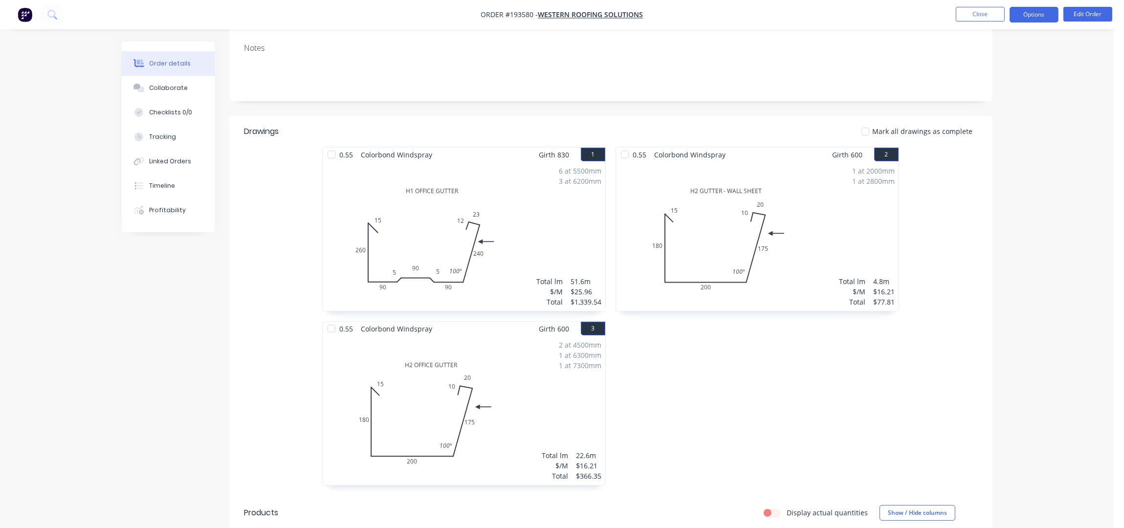
click at [1045, 20] on button "Options" at bounding box center [1034, 15] width 49 height 16
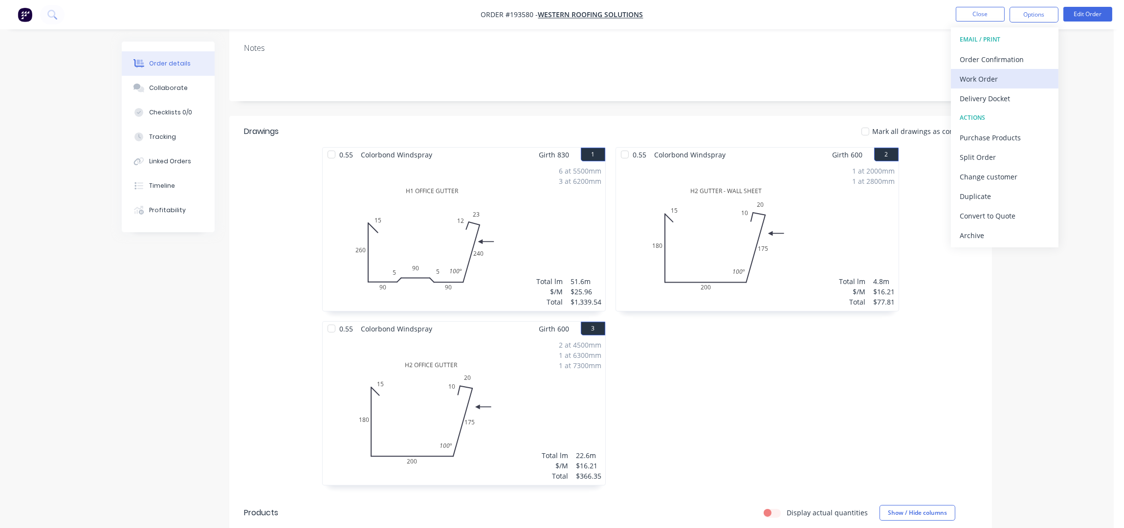
click at [1036, 84] on div "Work Order" at bounding box center [1005, 79] width 90 height 14
drag, startPoint x: 1035, startPoint y: 97, endPoint x: 1031, endPoint y: 119, distance: 22.8
click at [1035, 98] on div "Without pricing" at bounding box center [1005, 98] width 90 height 14
